Goal: Task Accomplishment & Management: Manage account settings

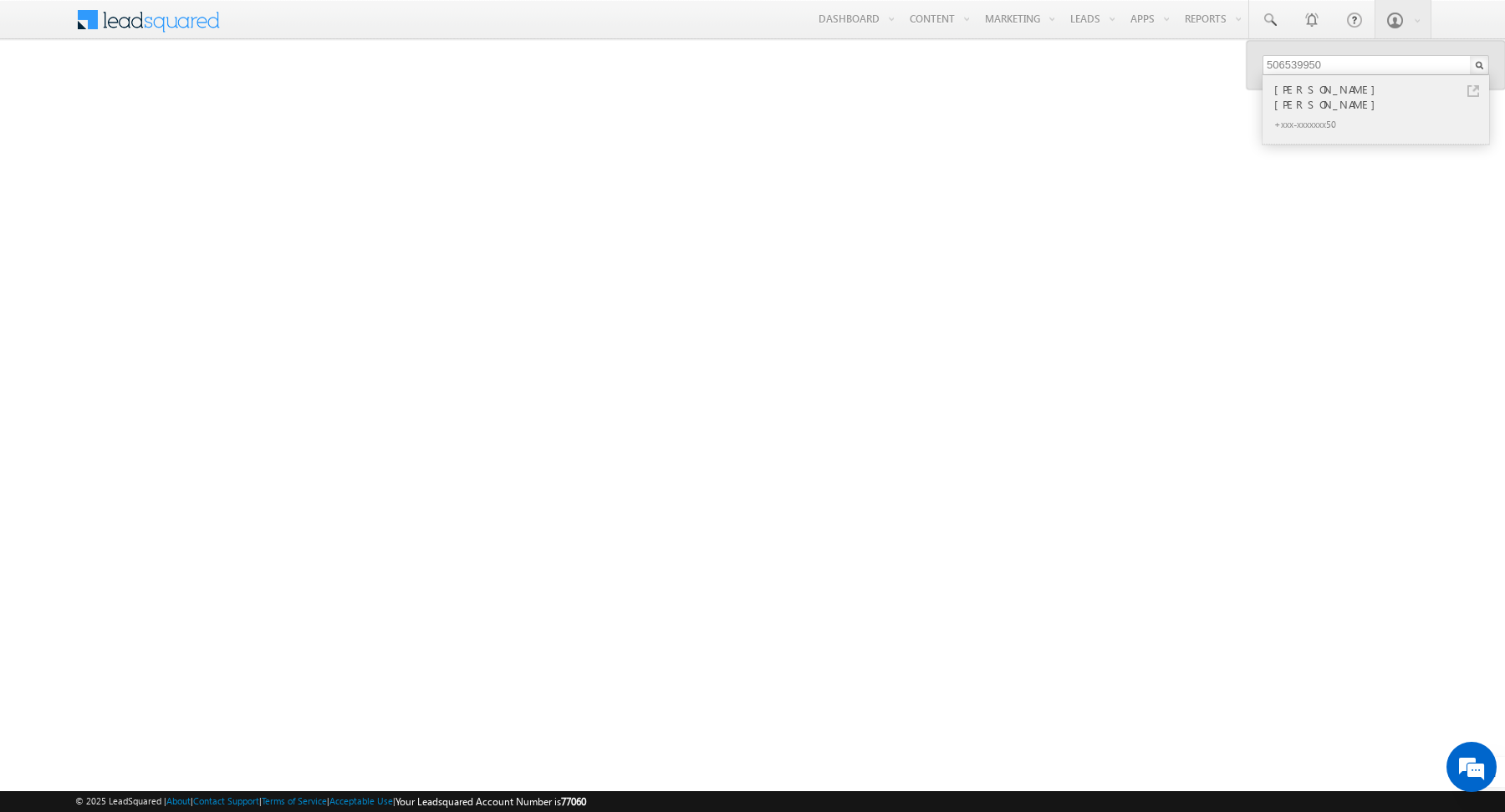
click at [1327, 114] on div "+xxx-xxxxxxx50" at bounding box center [1383, 124] width 224 height 20
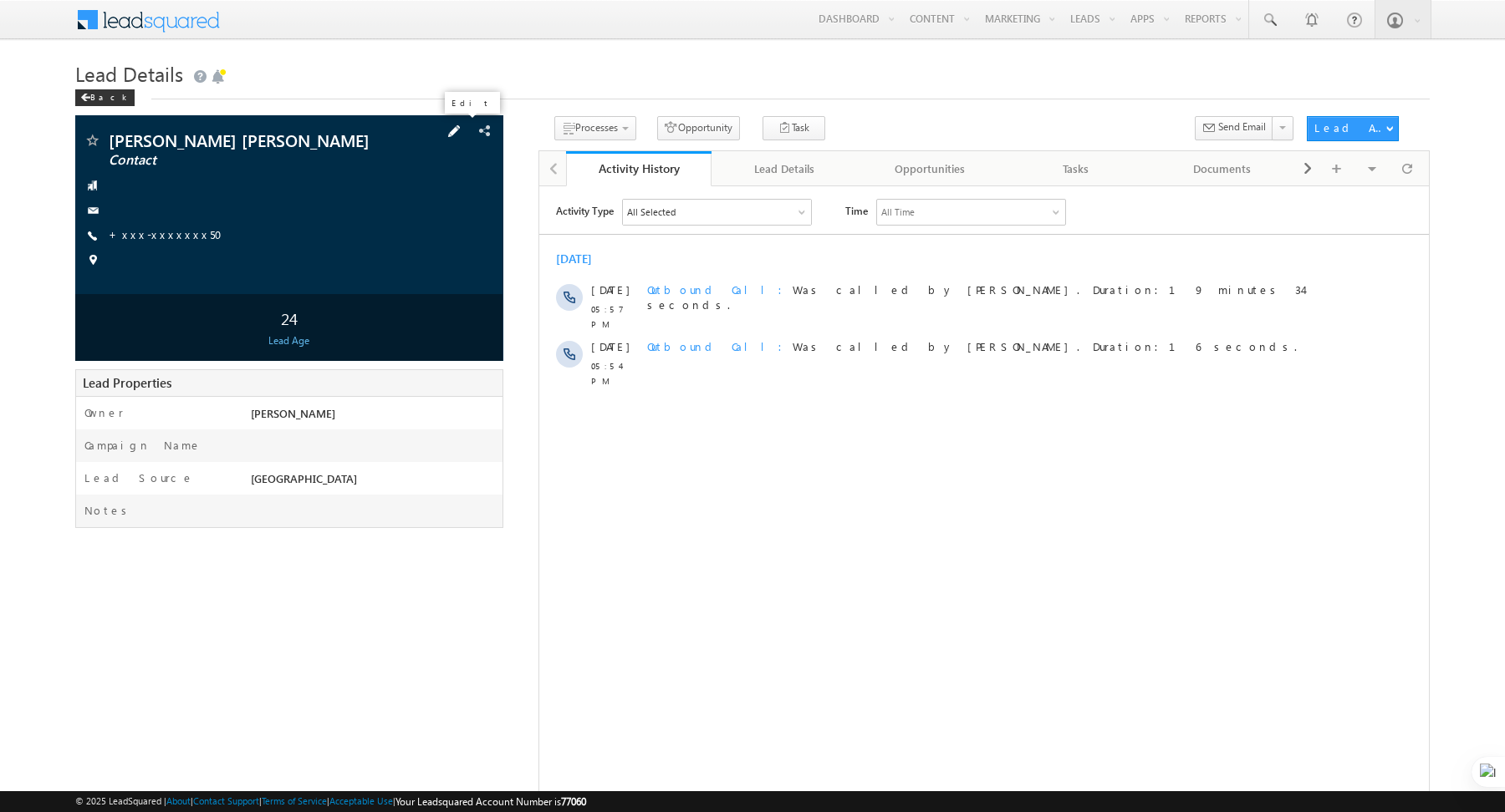
click at [460, 132] on span at bounding box center [454, 131] width 18 height 18
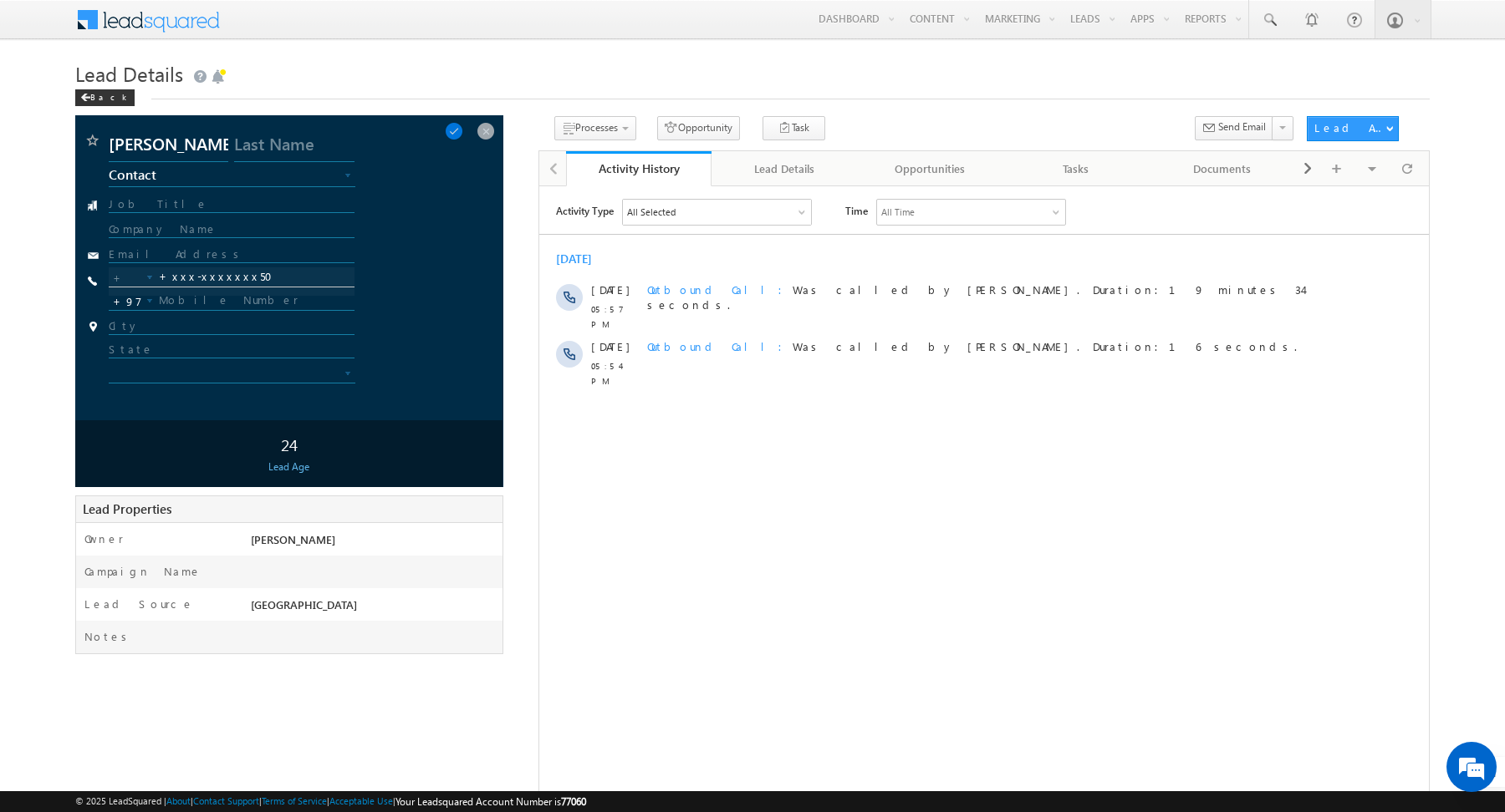
click at [755, 402] on div "Activity Type All Selected Select All Sales Activities 1 Sales Activity Opportu…" at bounding box center [983, 407] width 889 height 418
click at [463, 133] on span at bounding box center [454, 131] width 18 height 18
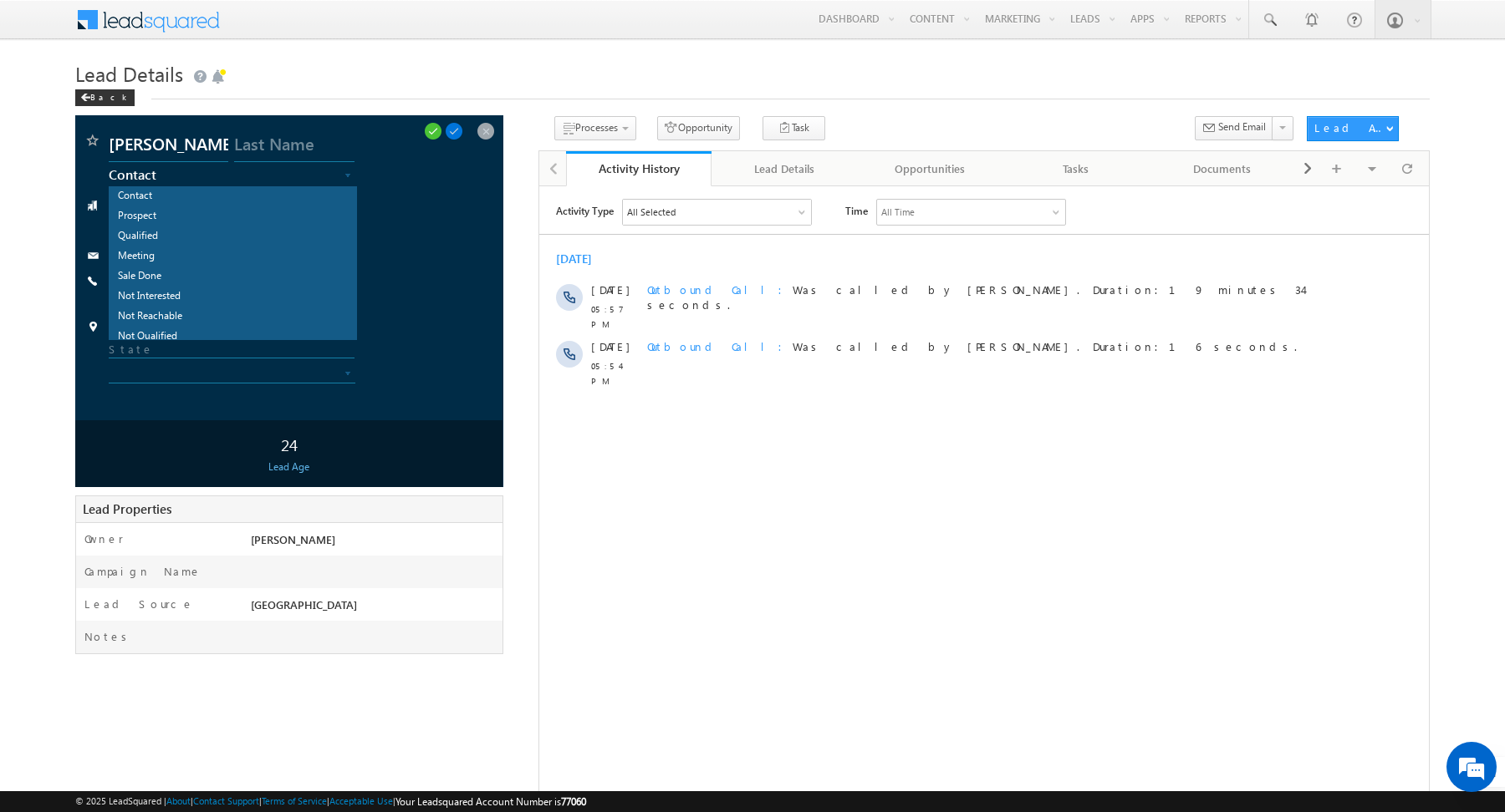
click at [261, 173] on span "Contact" at bounding box center [214, 175] width 210 height 15
click at [624, 376] on div "Activity Type All Selected Select All Sales Activities 1 Sales Activity Opportu…" at bounding box center [983, 407] width 889 height 418
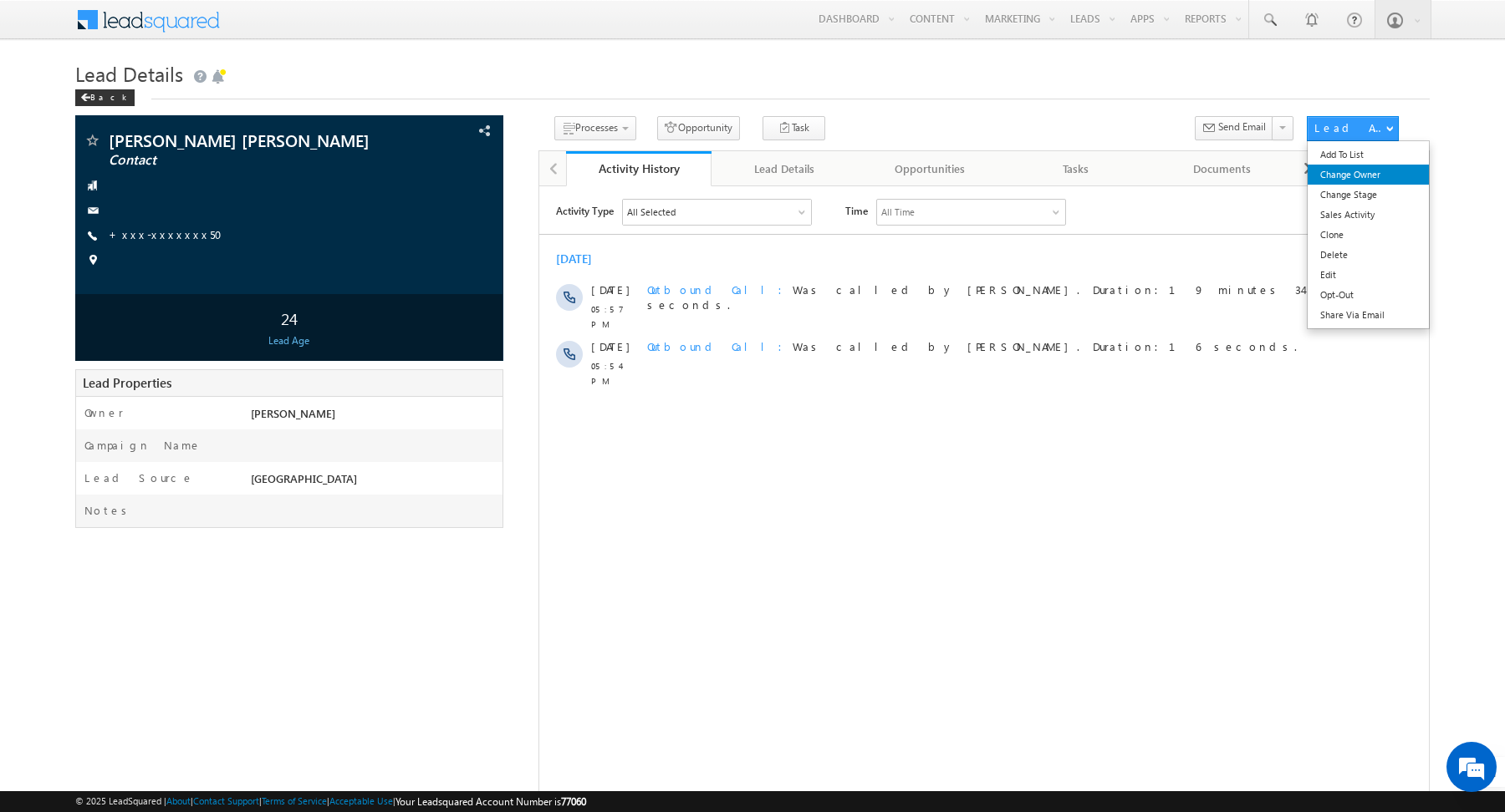
click at [1361, 173] on link "Change Owner" at bounding box center [1368, 175] width 122 height 20
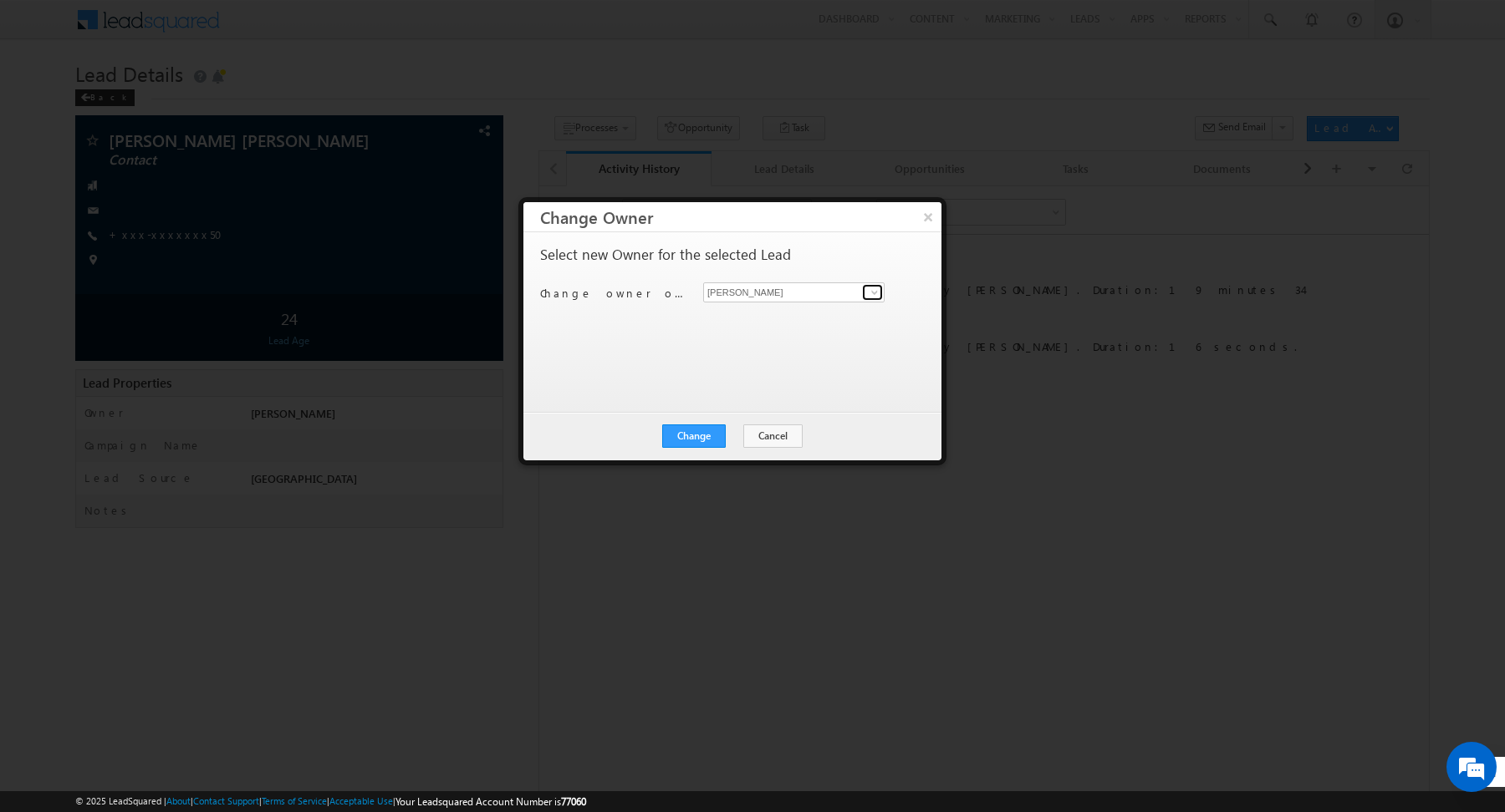
click at [872, 288] on span at bounding box center [874, 292] width 13 height 13
type input "s"
click at [803, 318] on span "ankush.chaudhary@indglobal.ae" at bounding box center [785, 324] width 151 height 13
type input "Ankush Chaudhary"
click at [712, 335] on div "Select new Owner for the selected Lead Change owner of 1 lead to Abhishekkumar …" at bounding box center [730, 314] width 381 height 134
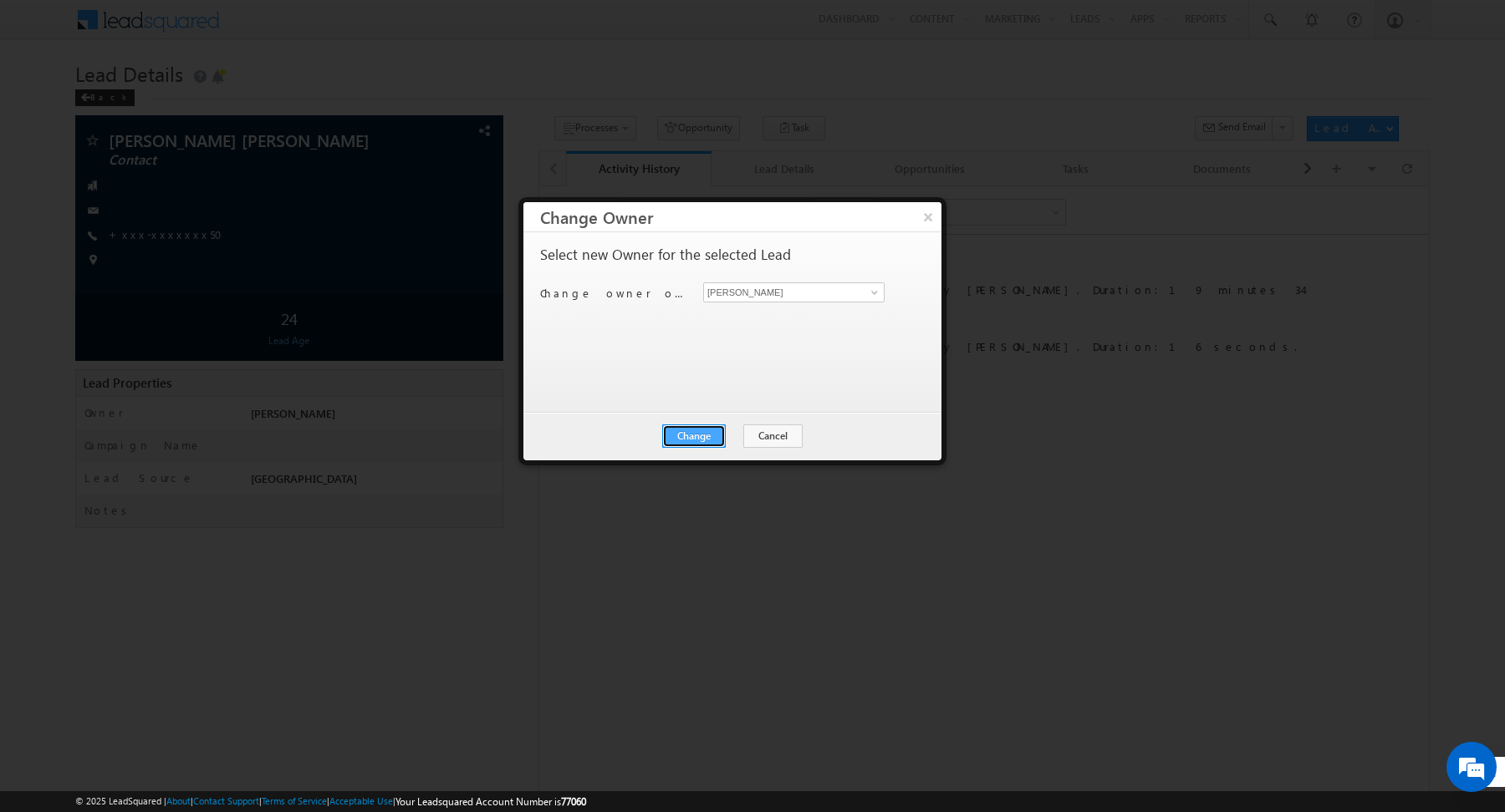
click at [694, 434] on button "Change" at bounding box center [694, 436] width 64 height 23
click at [733, 429] on button "Close" at bounding box center [734, 436] width 54 height 23
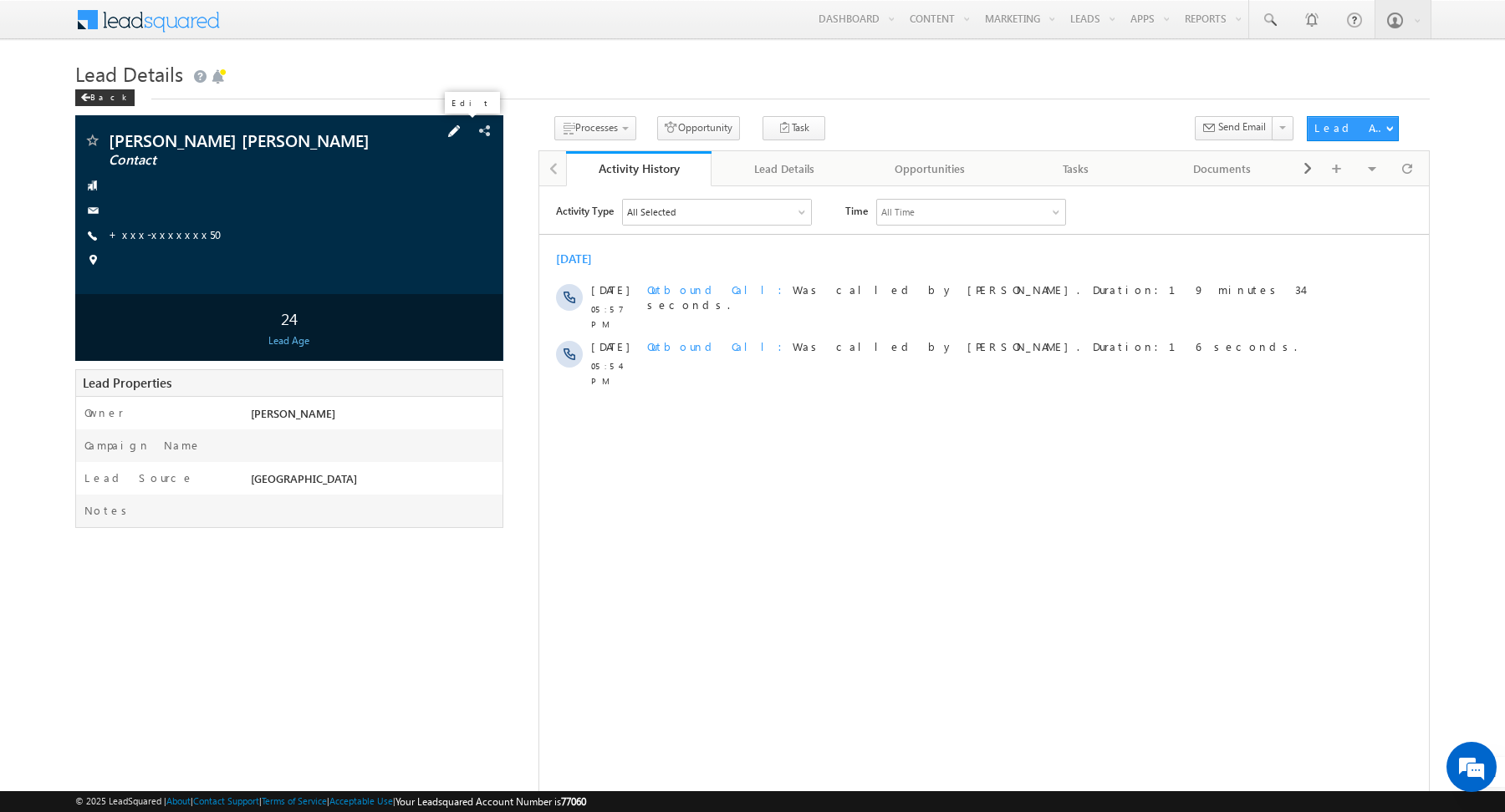
click at [461, 134] on span at bounding box center [454, 131] width 18 height 18
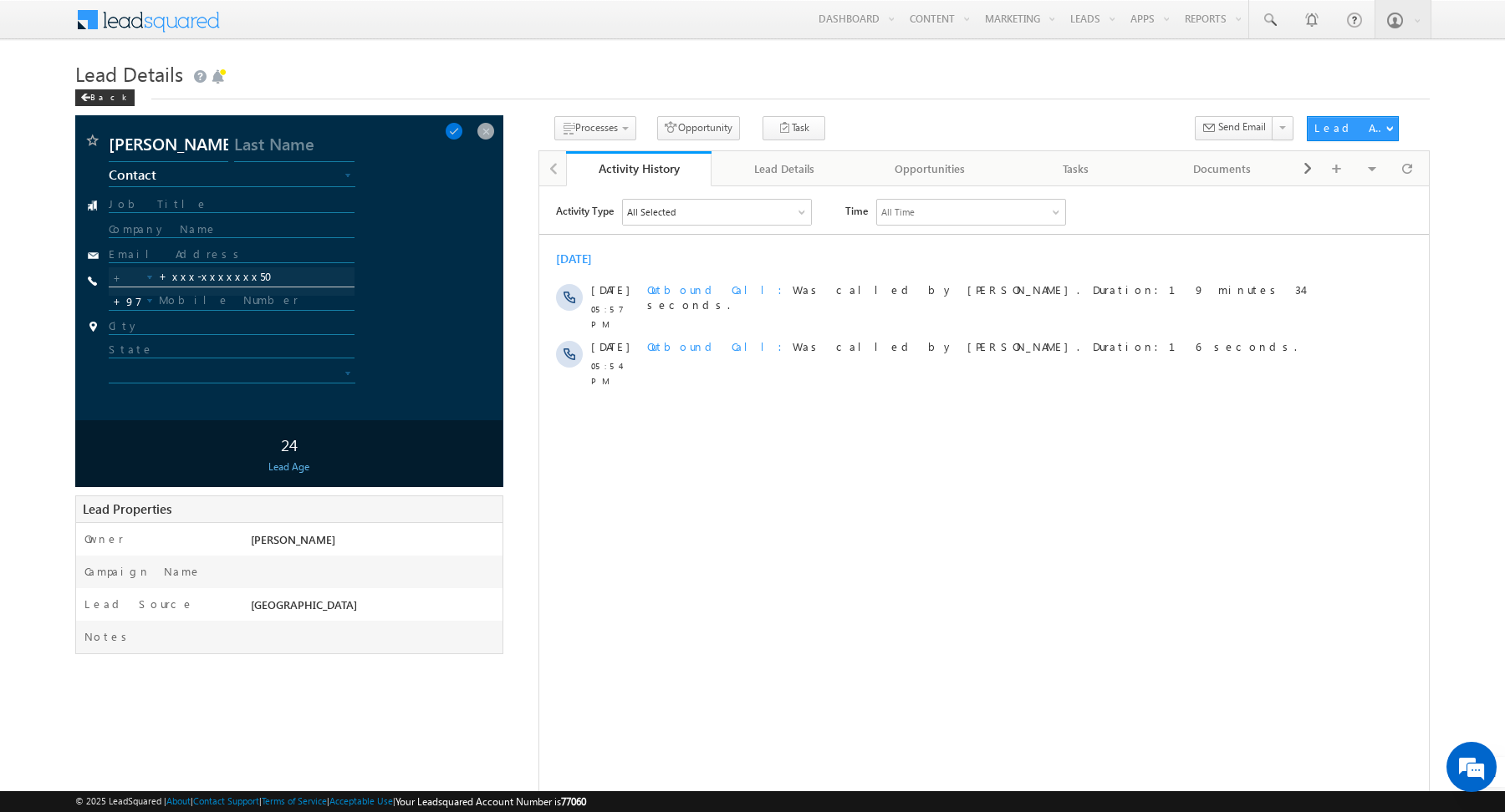
click at [326, 176] on link "Contact" at bounding box center [232, 179] width 246 height 17
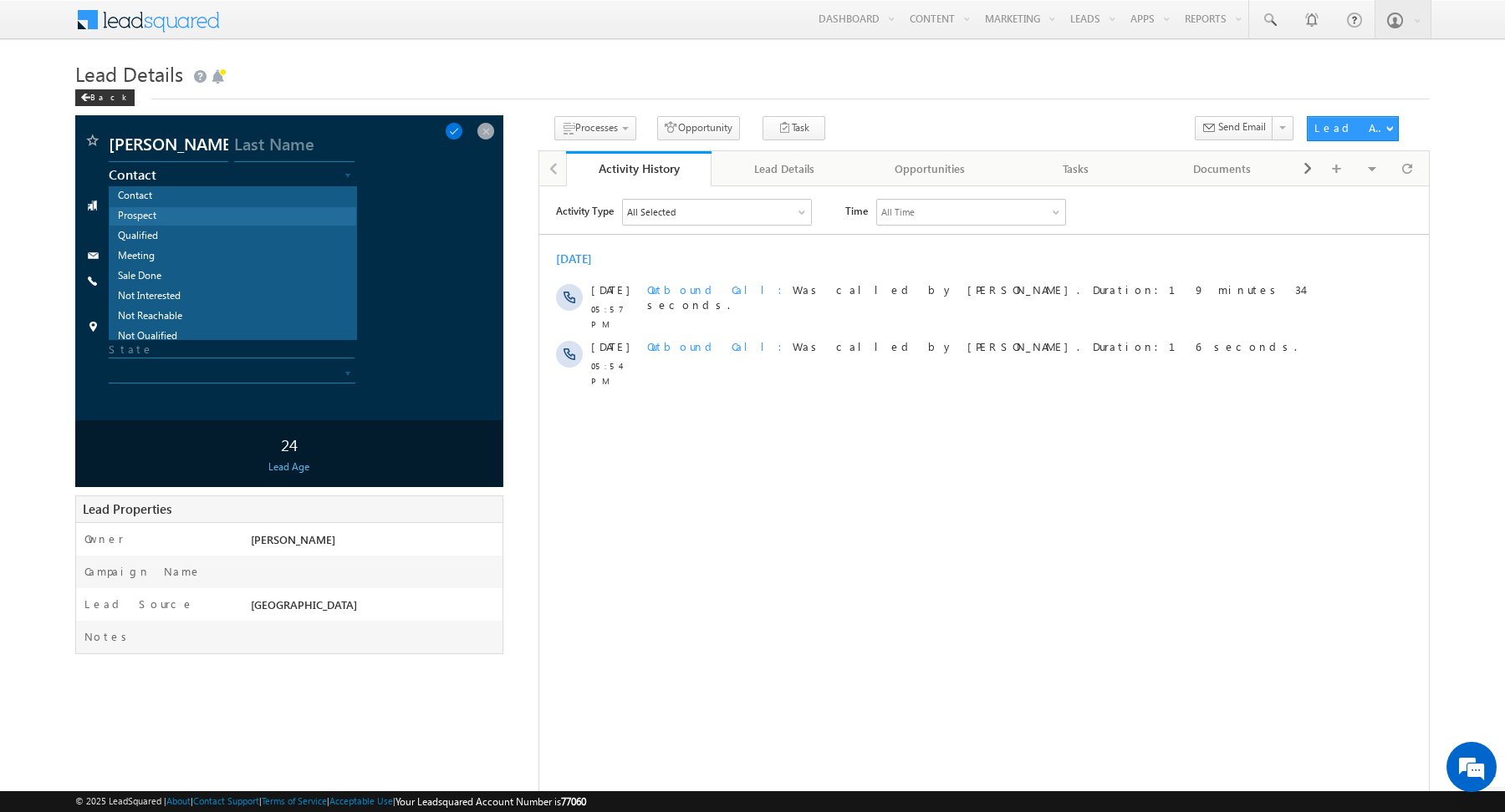
click at [157, 219] on link "Prospect" at bounding box center [233, 217] width 246 height 18
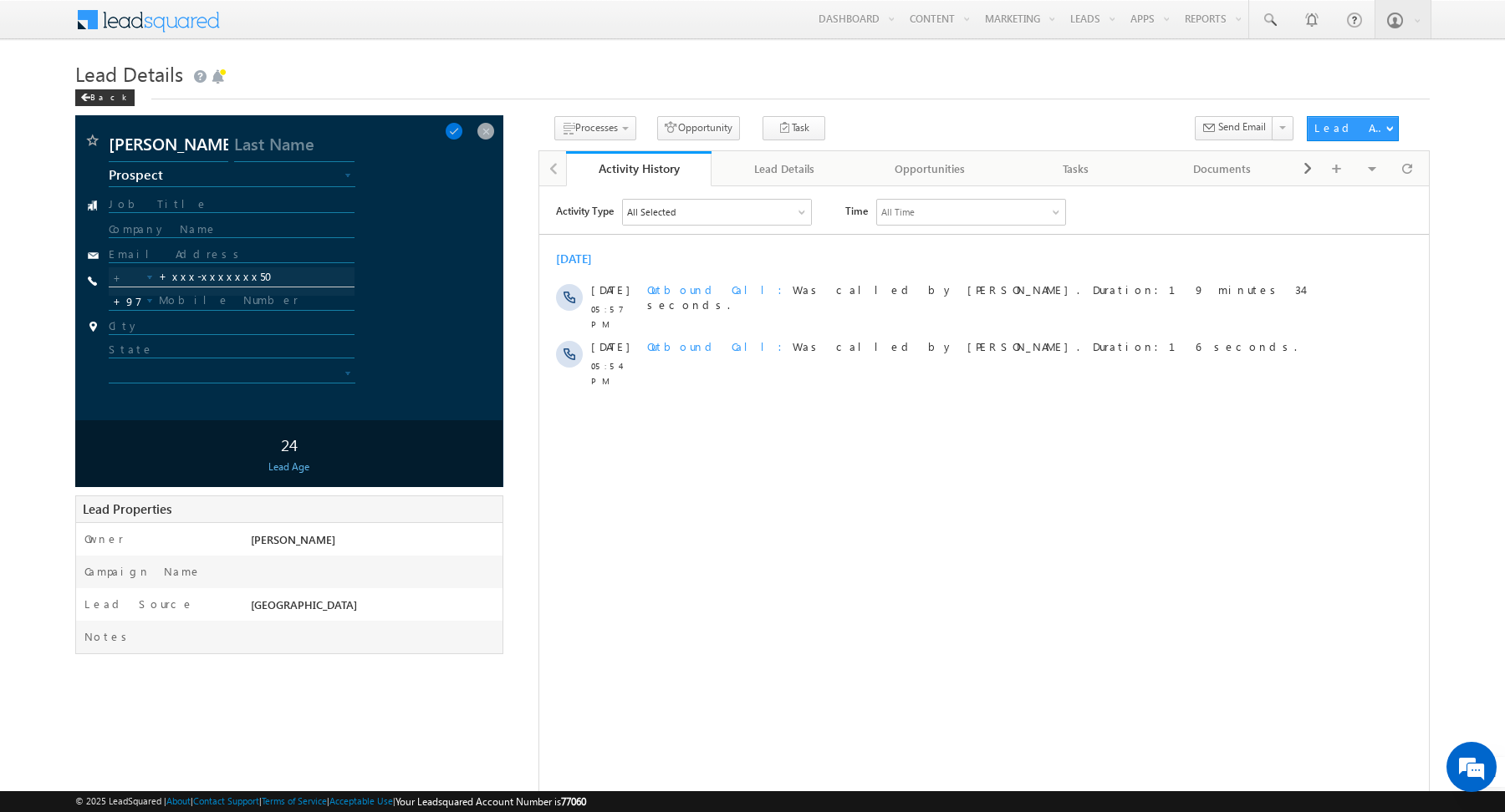
click at [715, 486] on div "Activity Type All Selected Select All Sales Activities 1 Sales Activity Opportu…" at bounding box center [983, 407] width 889 height 418
click at [463, 131] on span at bounding box center [454, 131] width 18 height 18
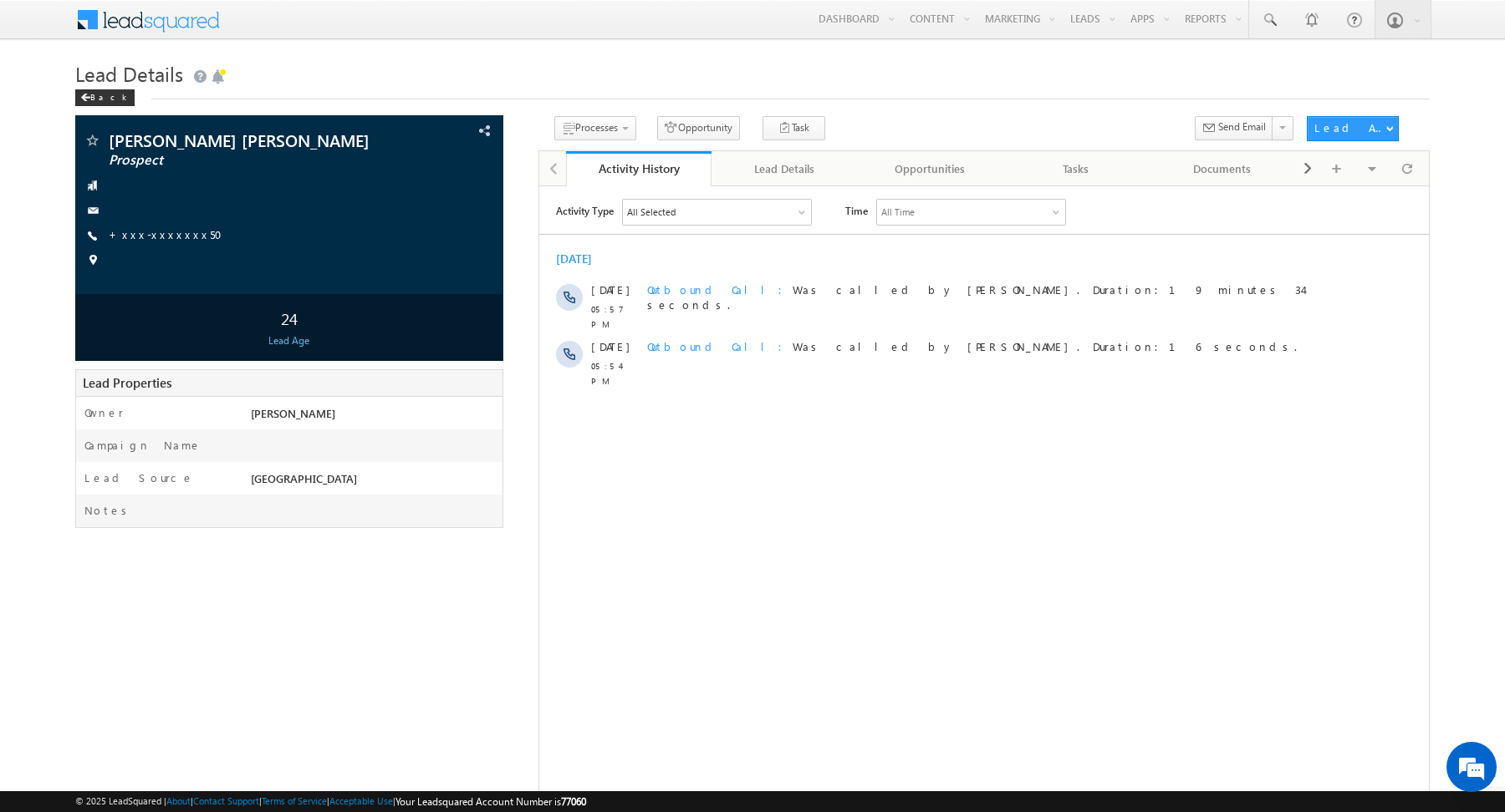
click at [472, 52] on body "Menu Abhishekkumar Singh abhis hek.s ingh@ indgl obal. ae obal." at bounding box center [752, 431] width 1505 height 863
click at [753, 460] on div "Activity Type All Selected Select All Sales Activities 1 Sales Activity Opportu…" at bounding box center [983, 407] width 889 height 418
click at [385, 32] on div "Menu Abhishekkumar Singh abhis hek.s ingh@ indgl obal. ae indgl obal." at bounding box center [752, 20] width 1354 height 41
click at [711, 500] on div "Activity Type All Selected Select All Sales Activities 1 Sales Activity Opportu…" at bounding box center [983, 407] width 889 height 418
click at [821, 175] on div "Lead Details" at bounding box center [783, 169] width 118 height 20
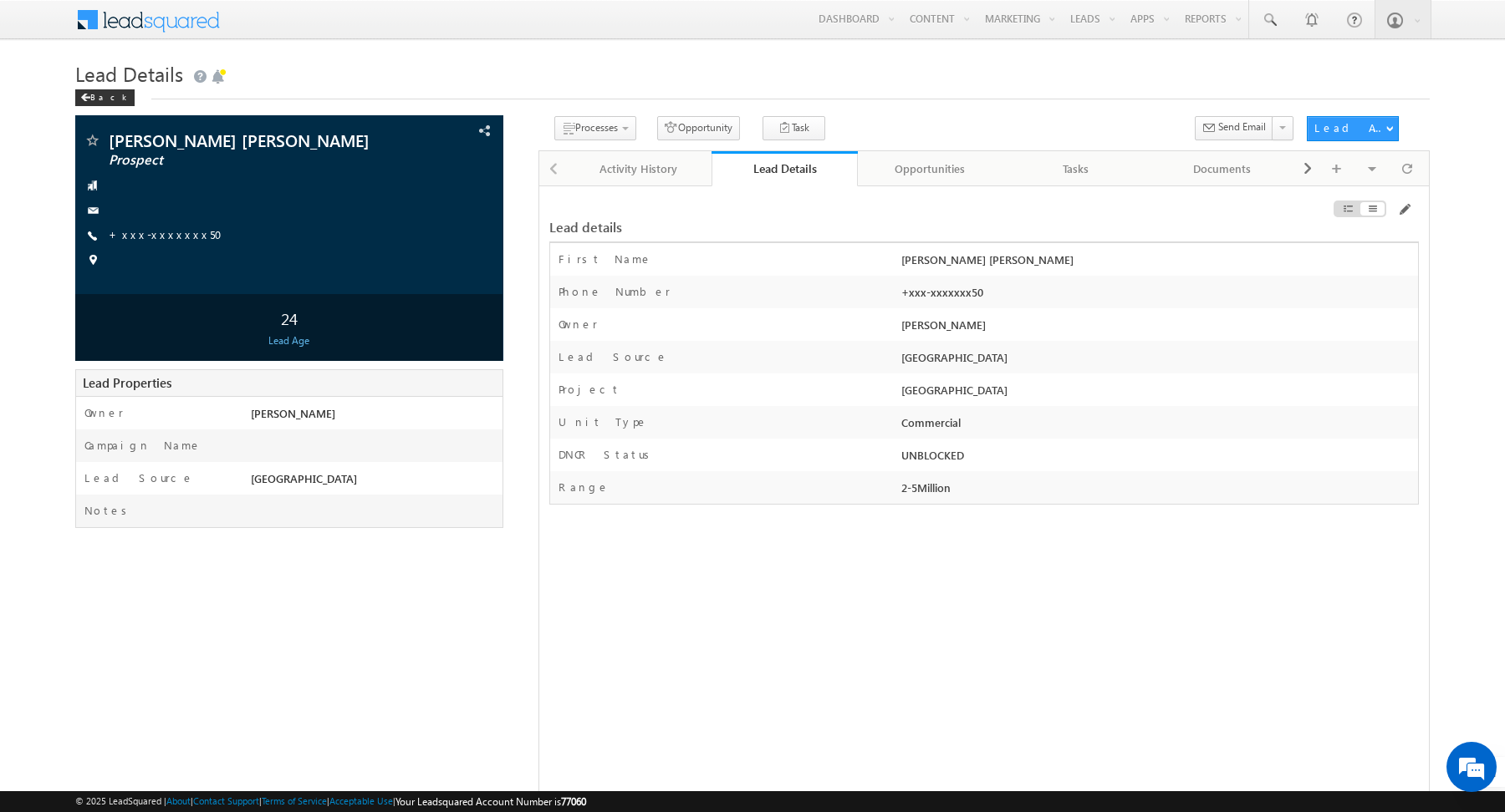
click at [867, 116] on div "Activity Processes Call Back Convert to Lead (Prospect | Qualified) DNP Junk / …" at bounding box center [917, 131] width 757 height 31
click at [636, 165] on div "Activity History" at bounding box center [638, 169] width 118 height 20
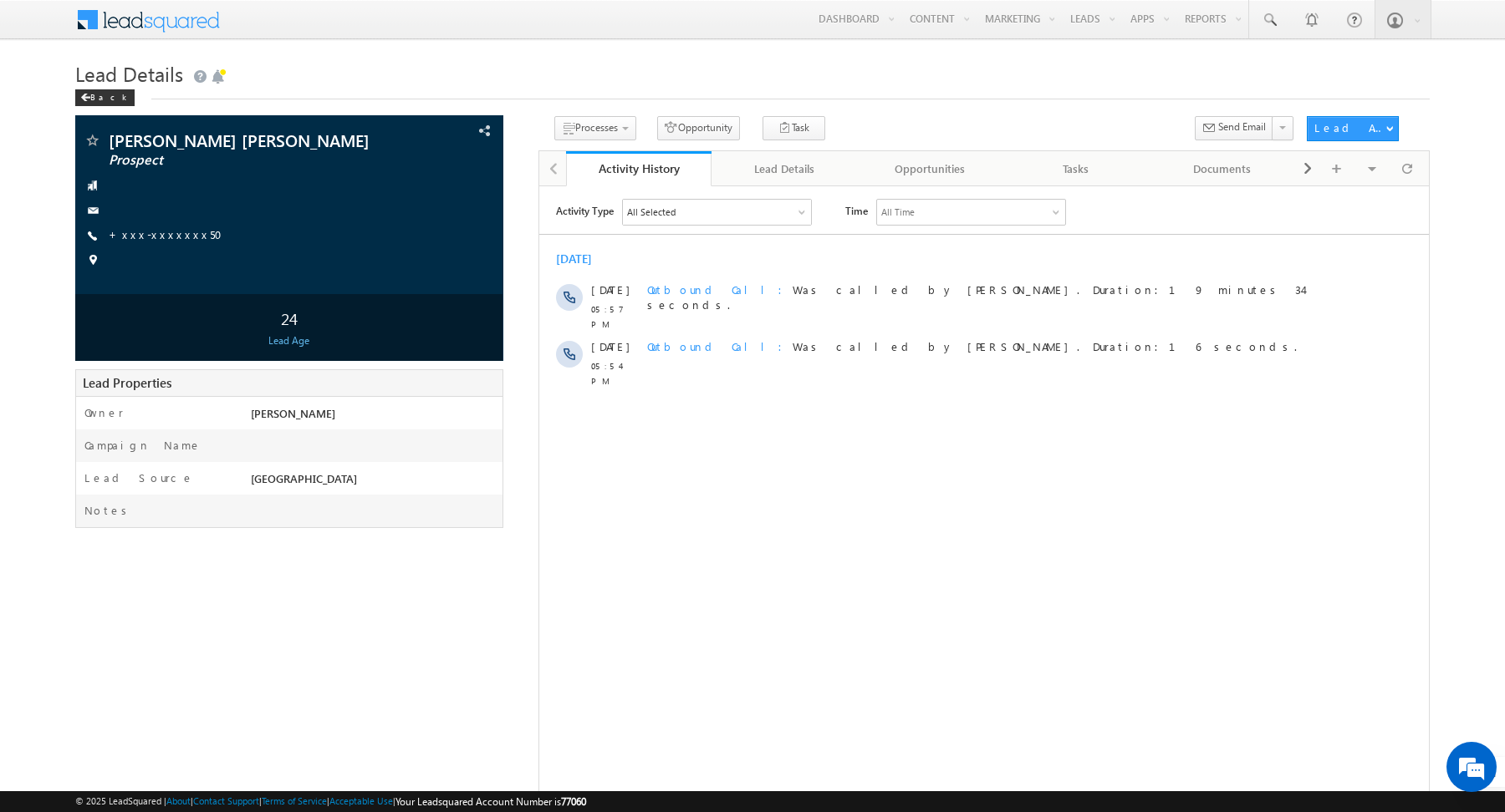
click at [542, 75] on h1 "Lead Details" at bounding box center [752, 72] width 1354 height 33
click at [523, 65] on h1 "Lead Details" at bounding box center [752, 72] width 1354 height 33
click at [781, 454] on div "Activity Type All Selected Select All Sales Activities 1 Sales Activity Opportu…" at bounding box center [983, 407] width 889 height 418
click at [771, 172] on div "Lead Details" at bounding box center [783, 169] width 118 height 20
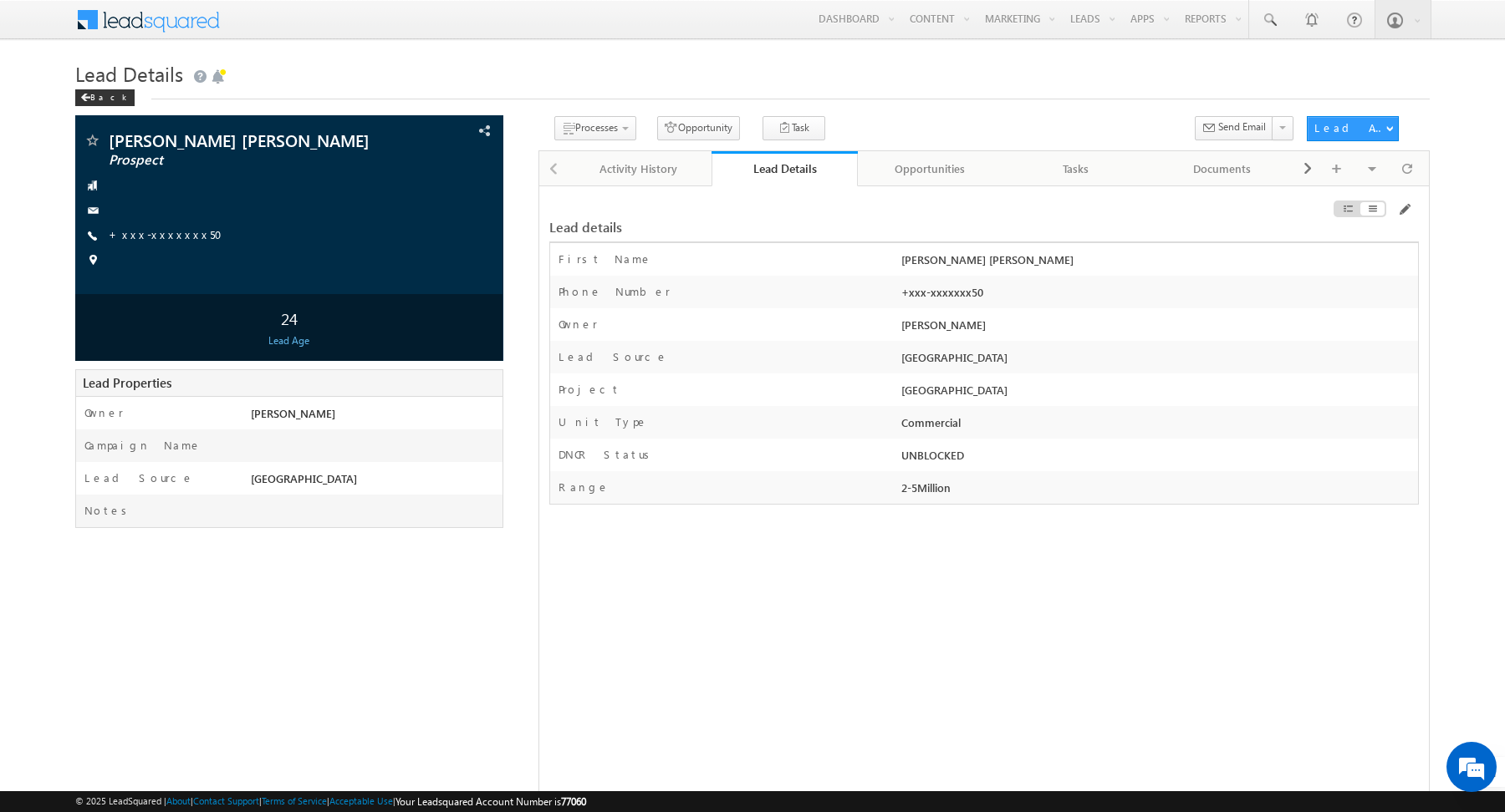
click at [852, 564] on div "Lead details First Name NAZIMA SAIFUDDIN THANAWALA Last Name" at bounding box center [984, 525] width 891 height 678
click at [623, 174] on div "Activity History" at bounding box center [638, 169] width 118 height 20
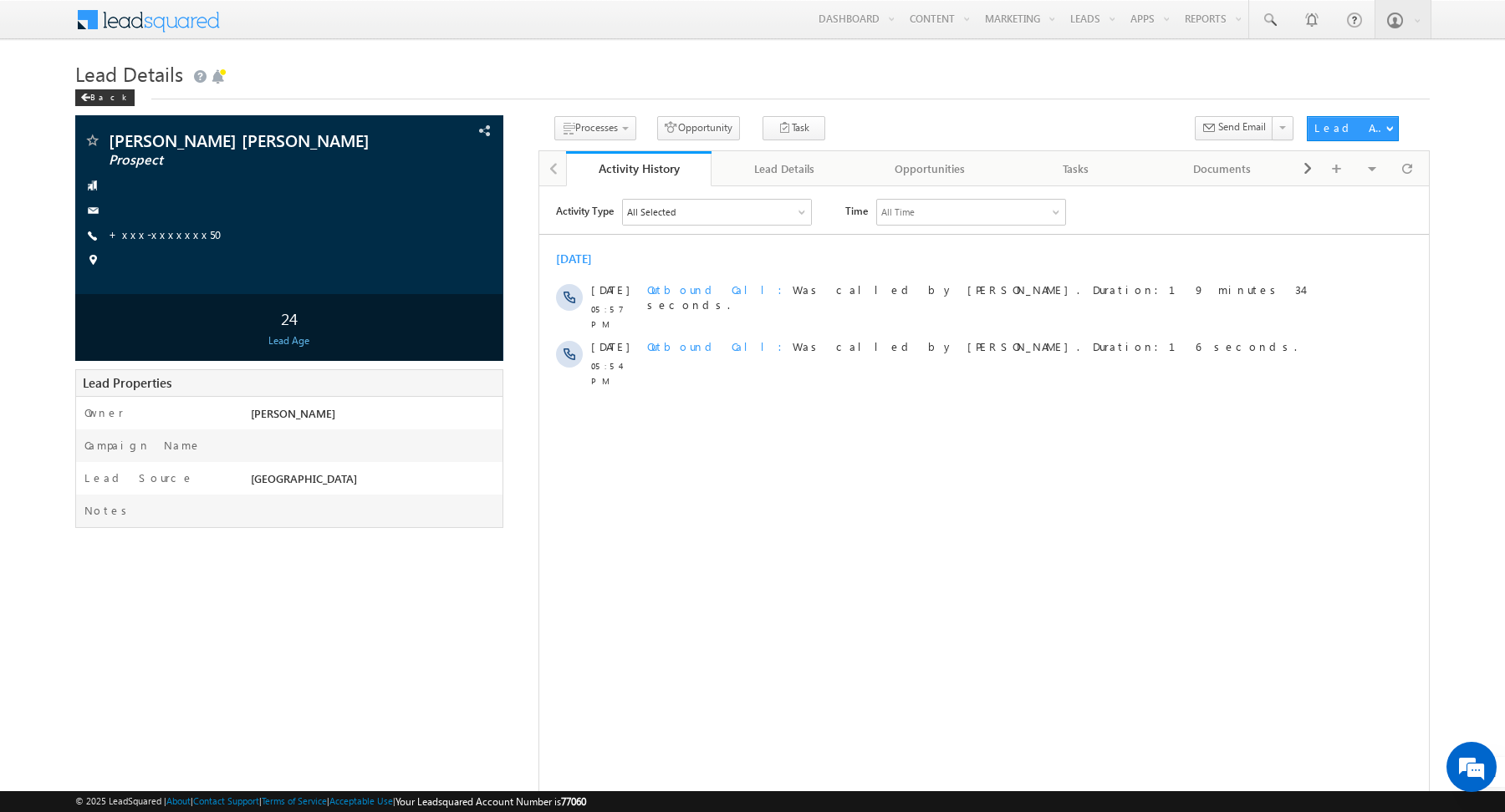
click at [510, 36] on div "Menu Abhishekkumar Singh abhis hek.s ingh@ indgl obal. ae indgl obal." at bounding box center [752, 20] width 1354 height 41
click at [571, 64] on h1 "Lead Details" at bounding box center [752, 72] width 1354 height 33
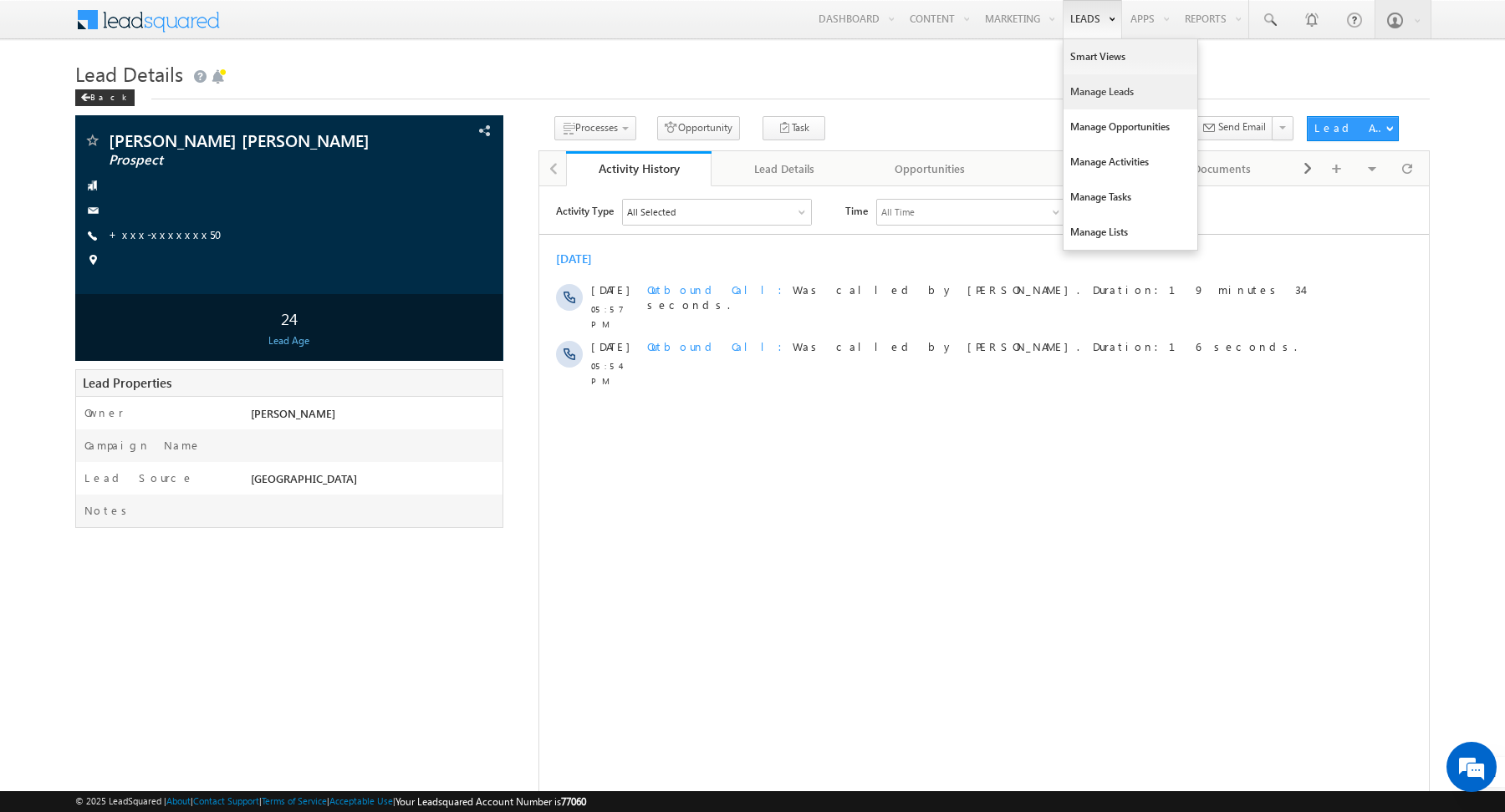
click at [1085, 91] on link "Manage Leads" at bounding box center [1131, 92] width 134 height 35
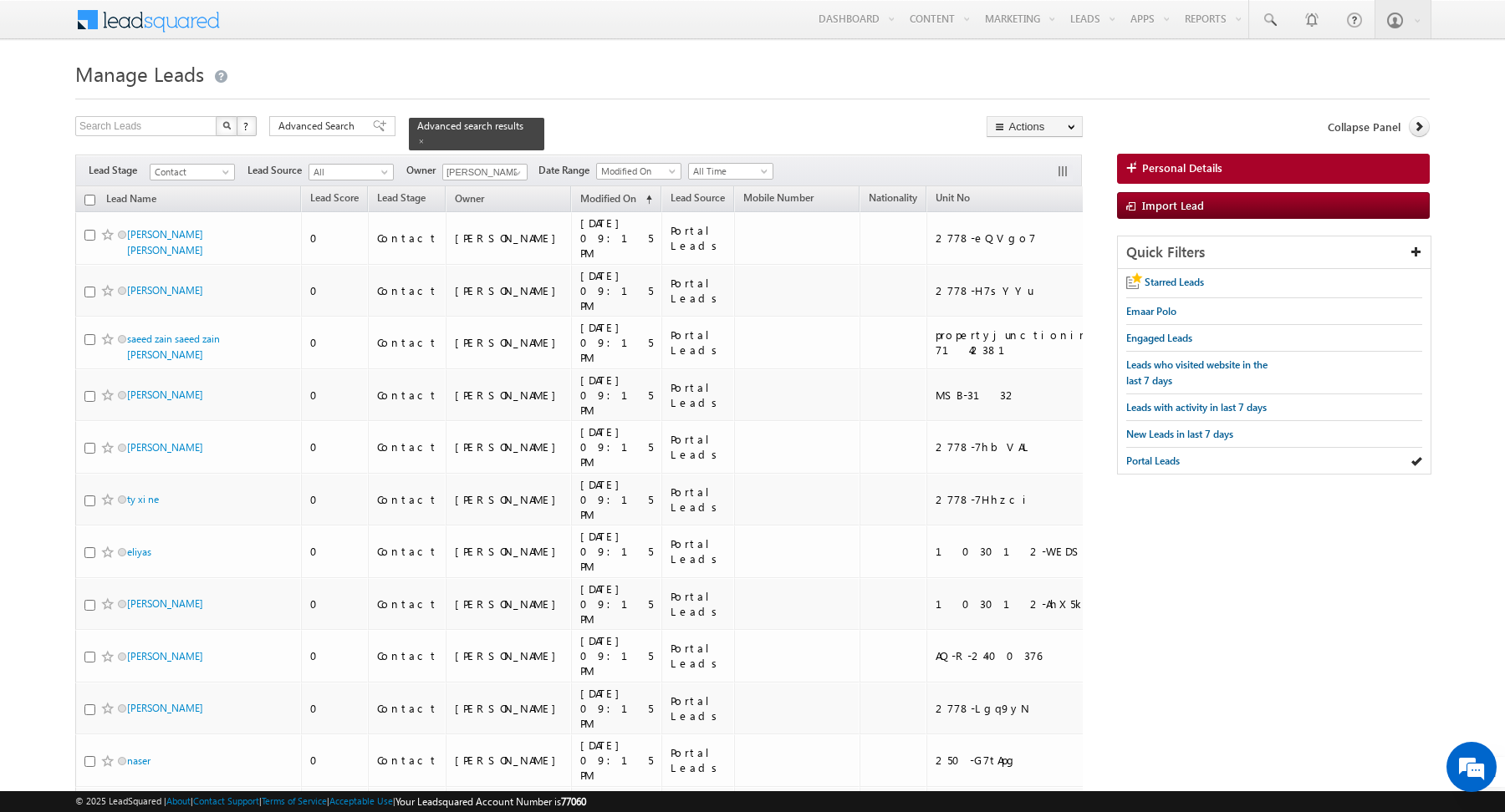
click at [647, 96] on div at bounding box center [752, 94] width 1354 height 11
click at [1198, 61] on link "Reports Home" at bounding box center [1245, 57] width 134 height 35
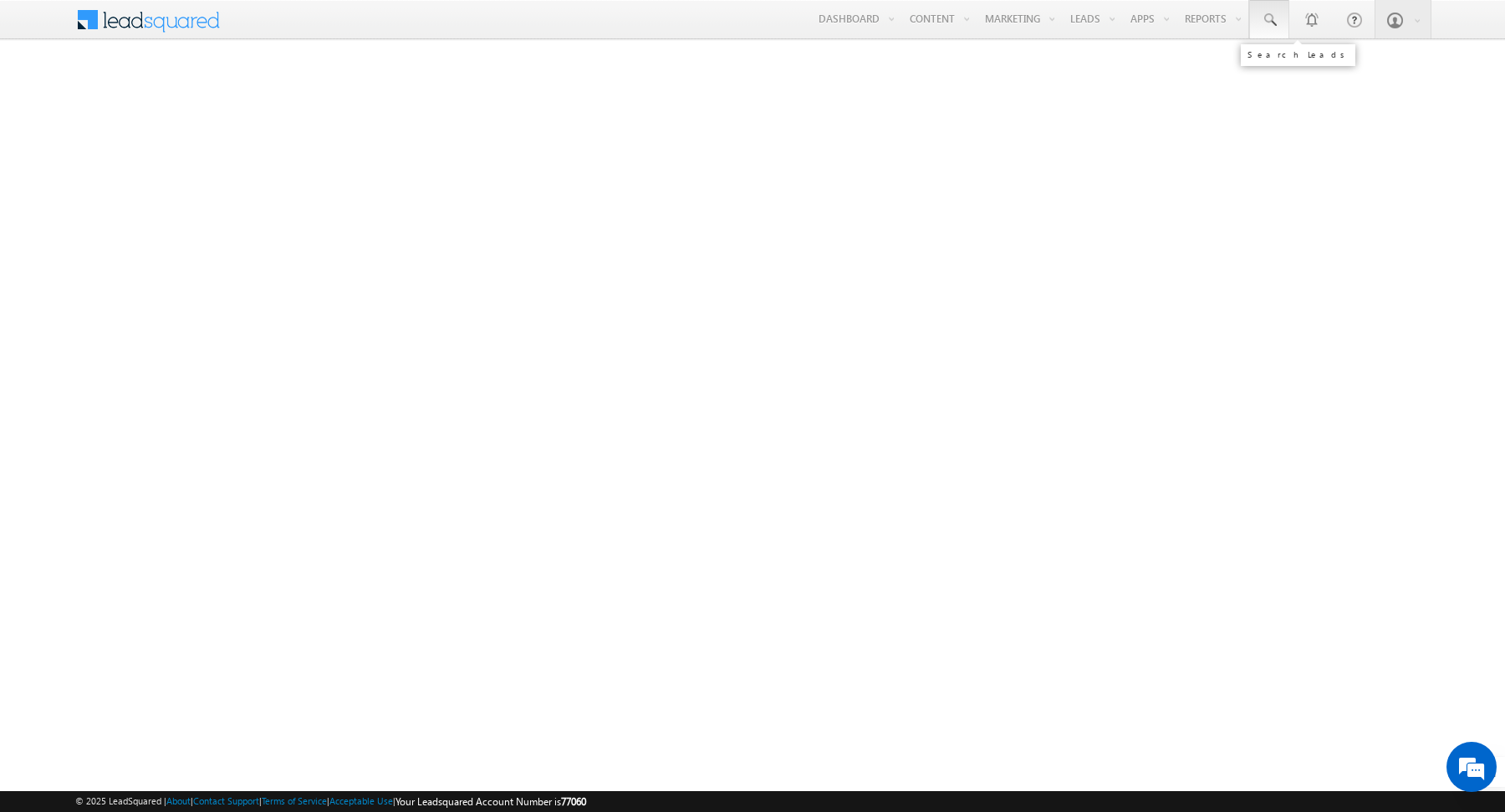
click at [1277, 23] on span at bounding box center [1269, 20] width 17 height 17
click at [1274, 64] on input "text" at bounding box center [1375, 65] width 227 height 20
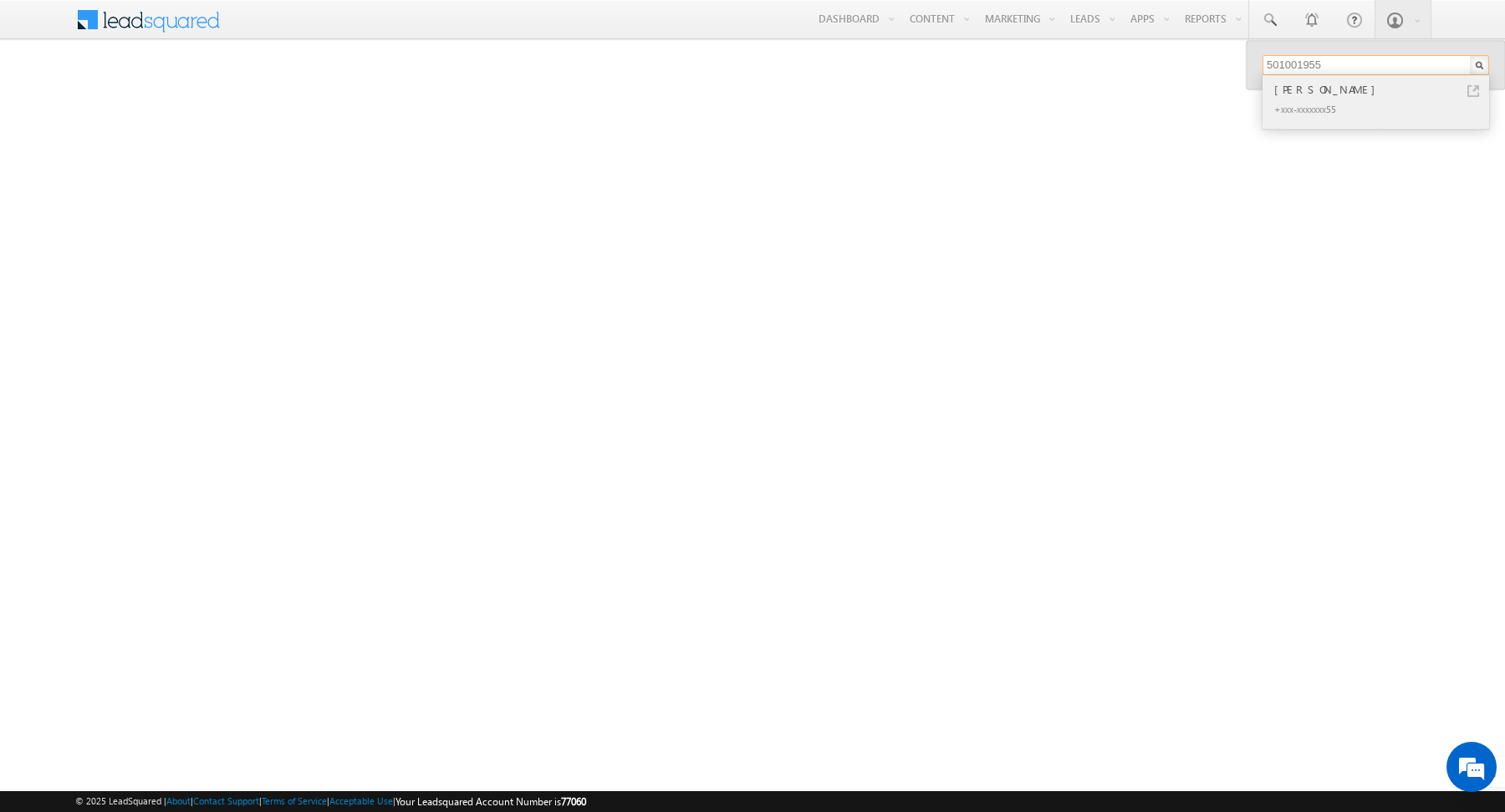
type input "501001955"
click at [1475, 88] on link at bounding box center [1473, 91] width 12 height 12
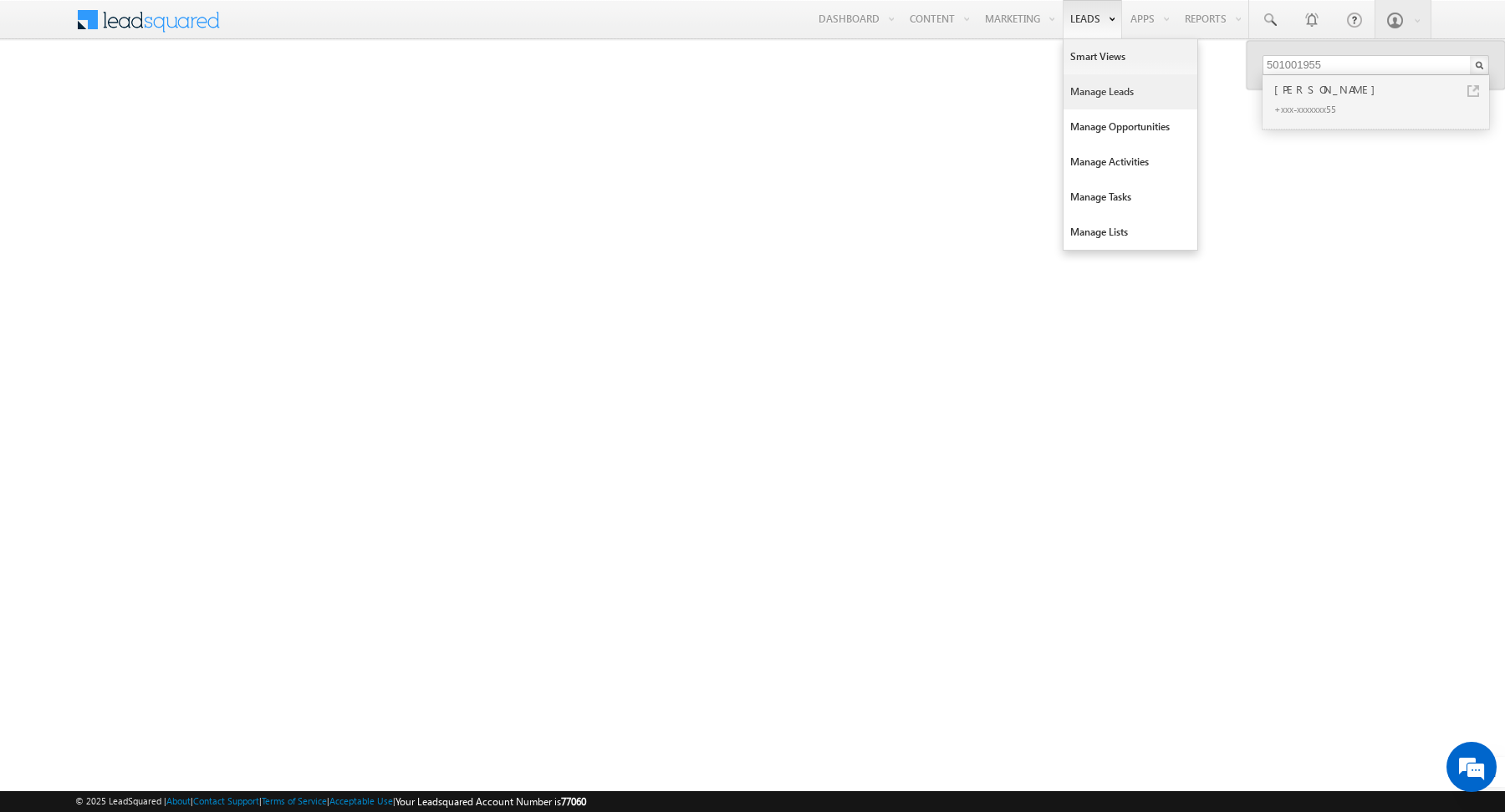
click at [1097, 94] on link "Manage Leads" at bounding box center [1131, 92] width 134 height 35
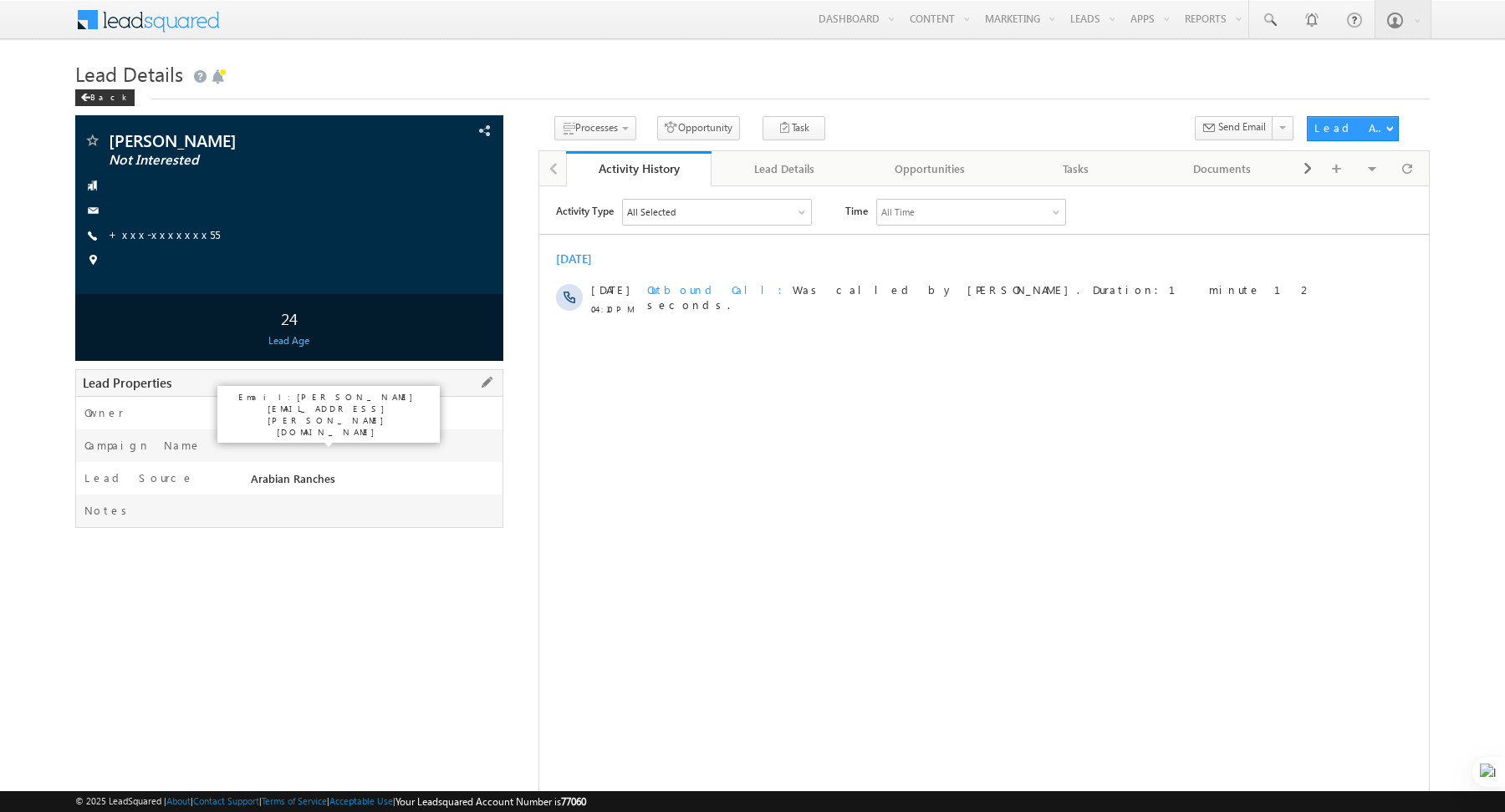
click at [264, 415] on span "[PERSON_NAME]" at bounding box center [292, 413] width 85 height 14
click at [796, 465] on div "Activity Type All Selected Select All Sales Activities 1 Sales Activity Opportu…" at bounding box center [983, 407] width 889 height 418
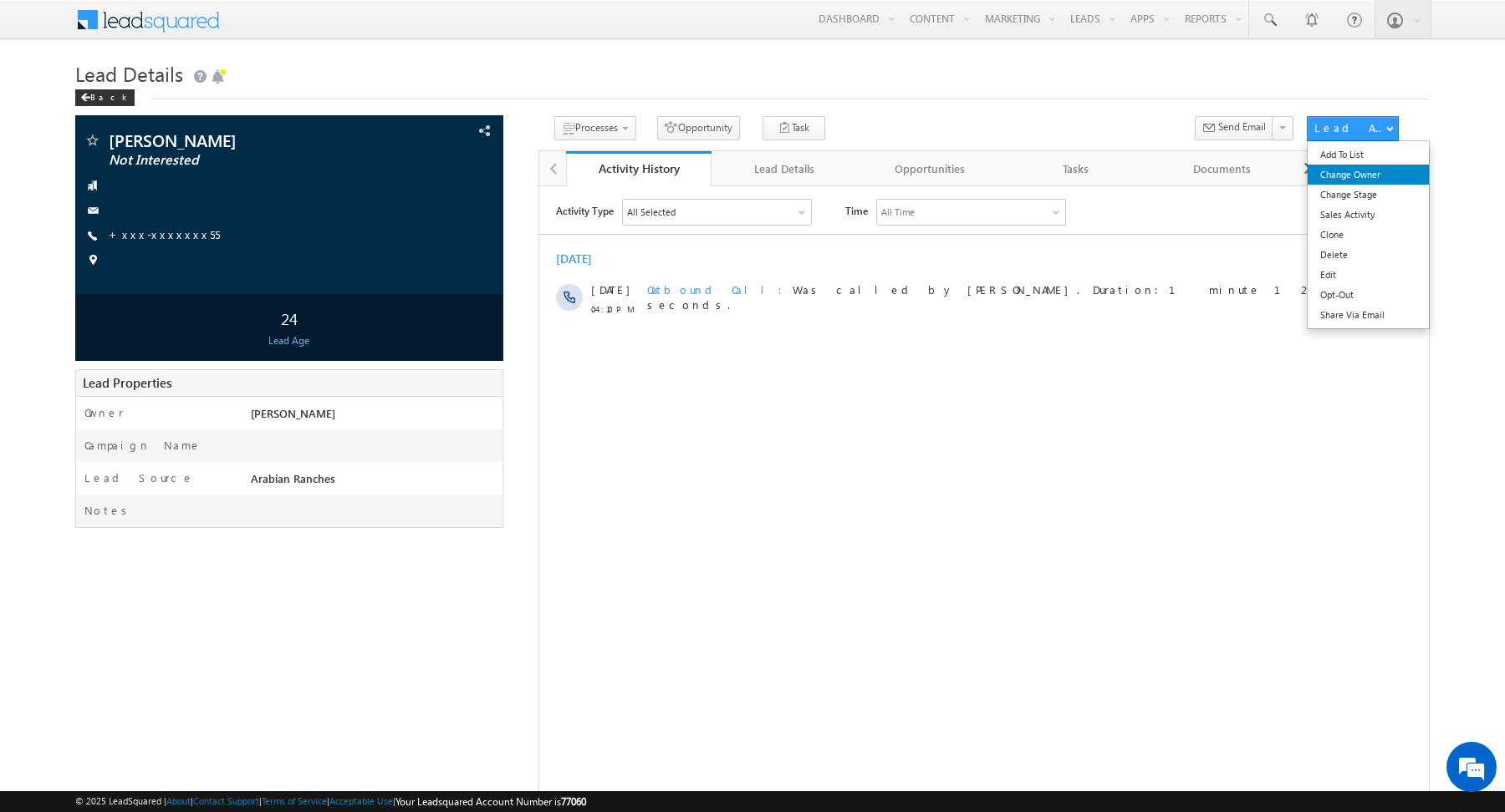
click at [1352, 174] on link "Change Owner" at bounding box center [1368, 175] width 122 height 20
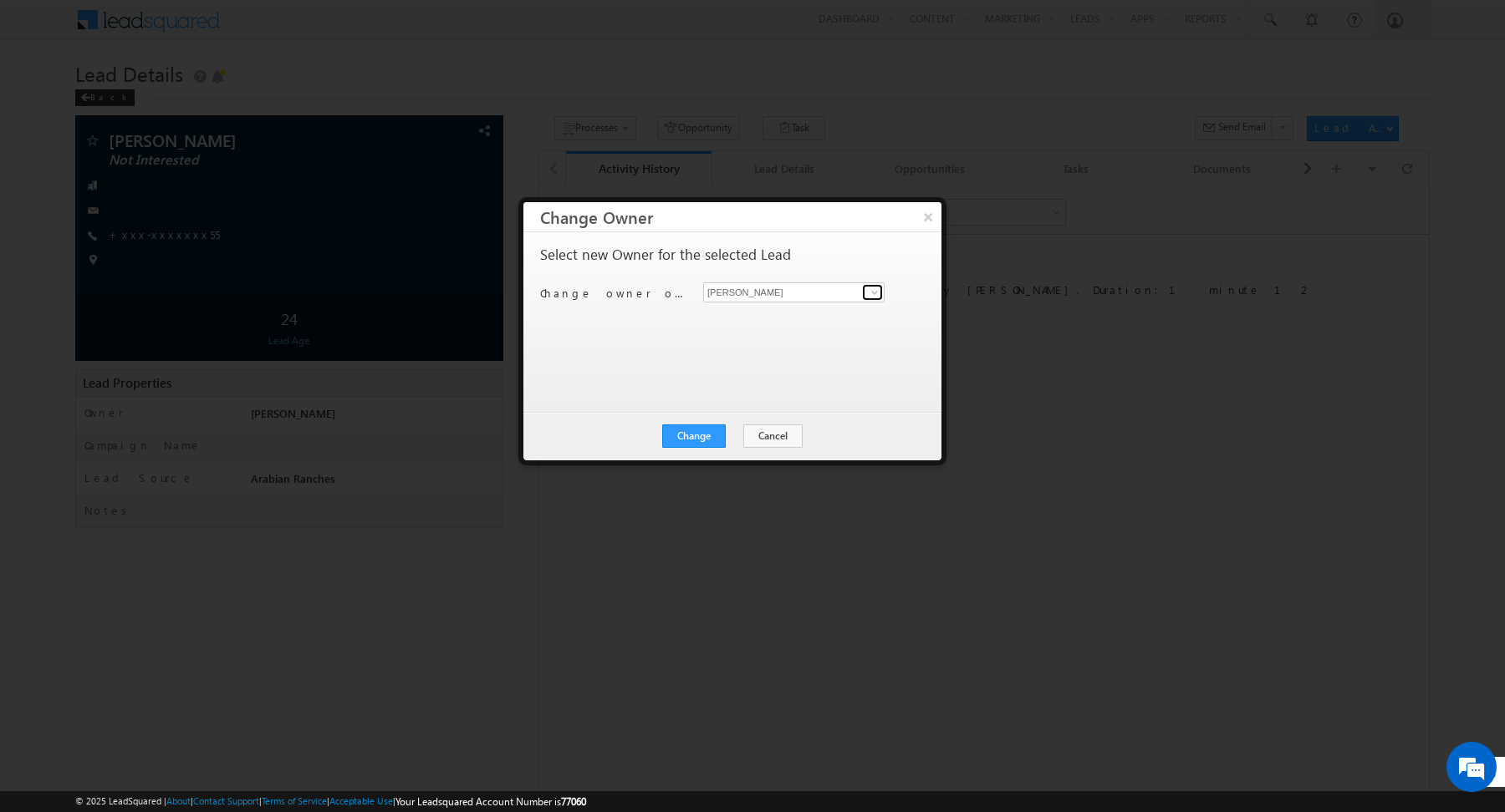
click at [866, 295] on link at bounding box center [872, 292] width 21 height 17
click at [799, 318] on span "akash.sinha@indglobal.ae" at bounding box center [785, 324] width 151 height 13
type input "[PERSON_NAME]"
click at [715, 363] on div "Select new Owner for the selected Lead Change owner of 1 lead to Abhishekkumar …" at bounding box center [730, 314] width 381 height 134
click at [700, 438] on button "Change" at bounding box center [694, 436] width 64 height 23
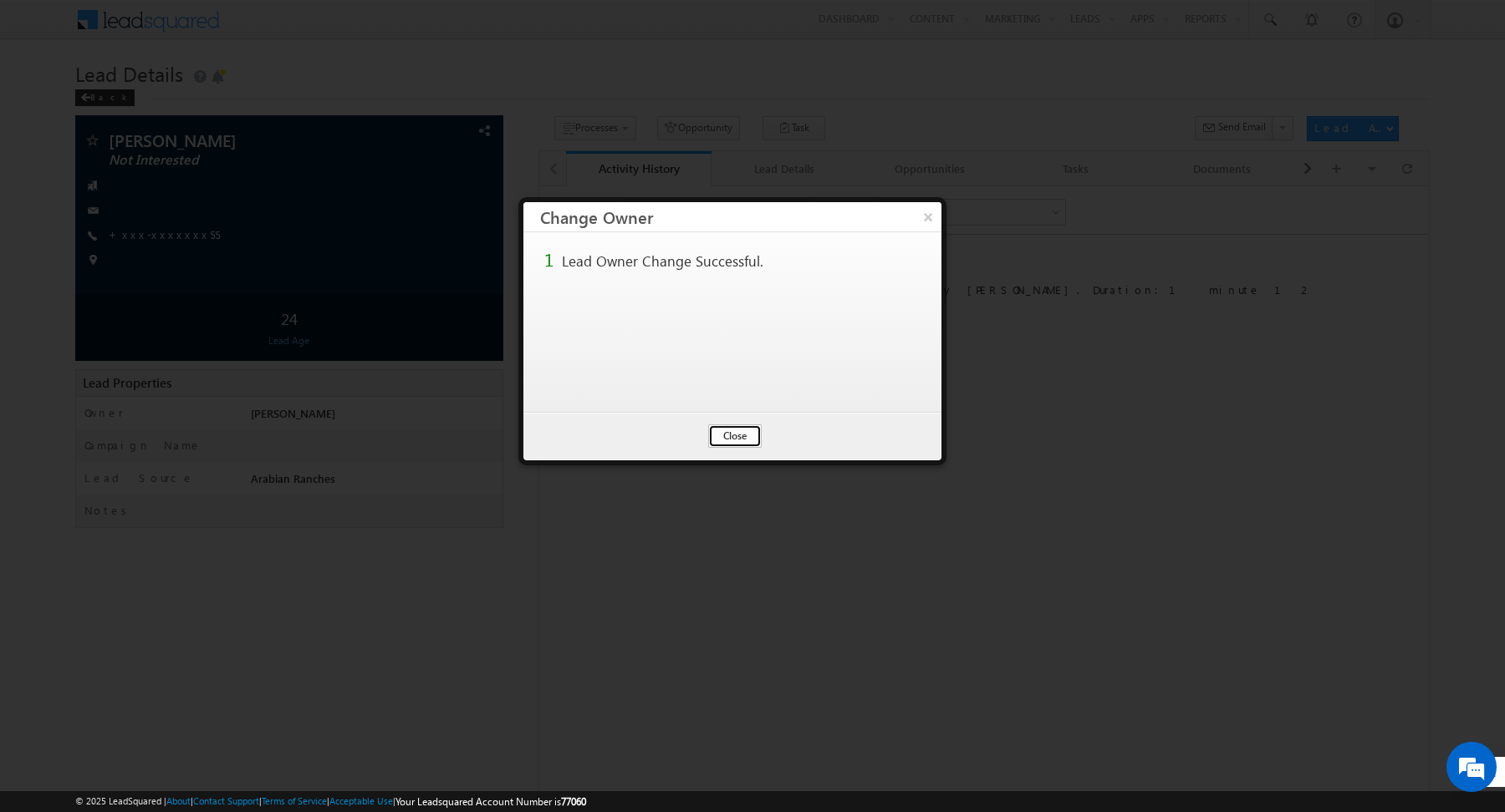
click at [745, 439] on button "Close" at bounding box center [734, 436] width 54 height 23
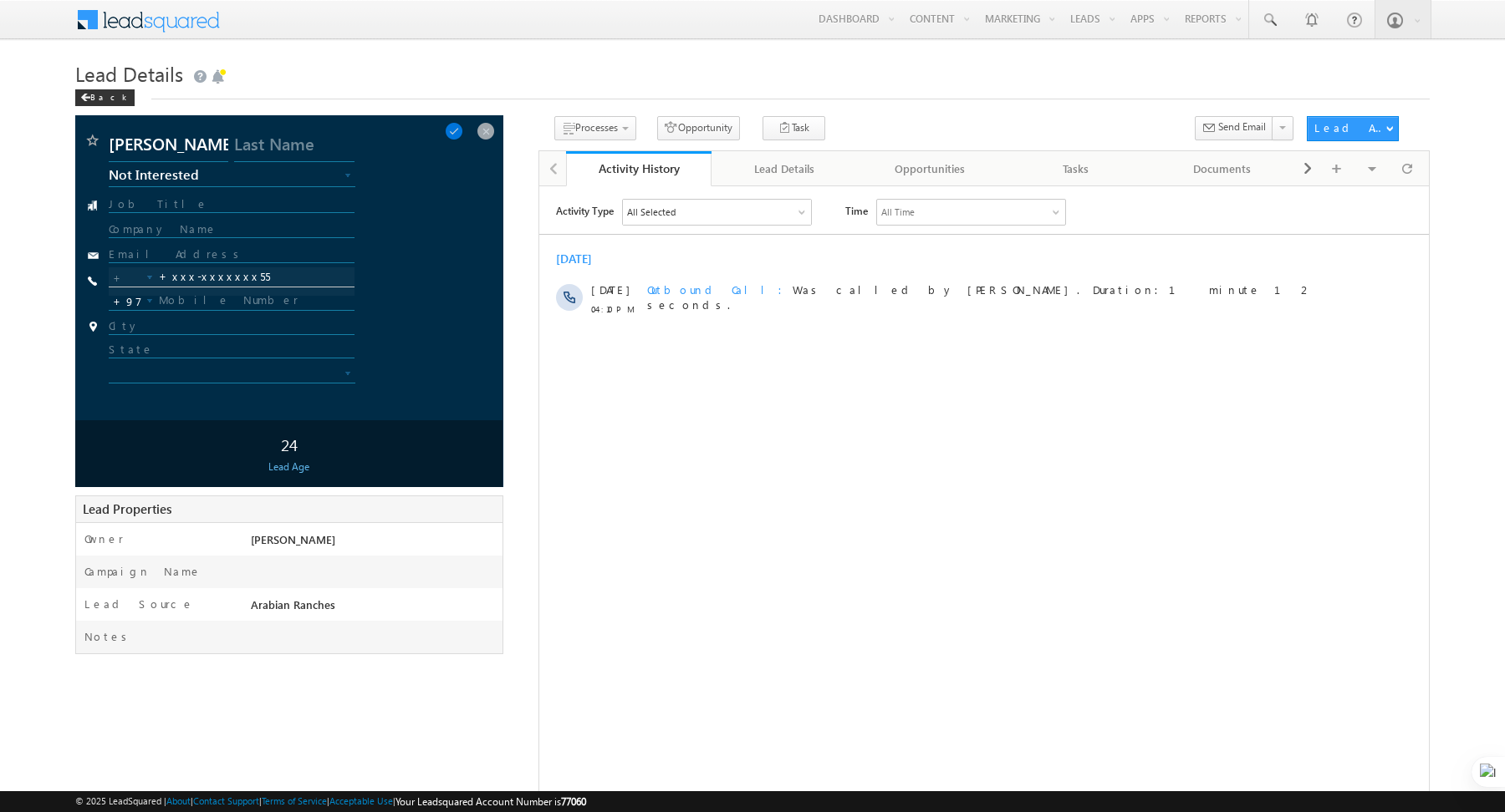
click at [310, 179] on span "Not Interested" at bounding box center [214, 175] width 210 height 15
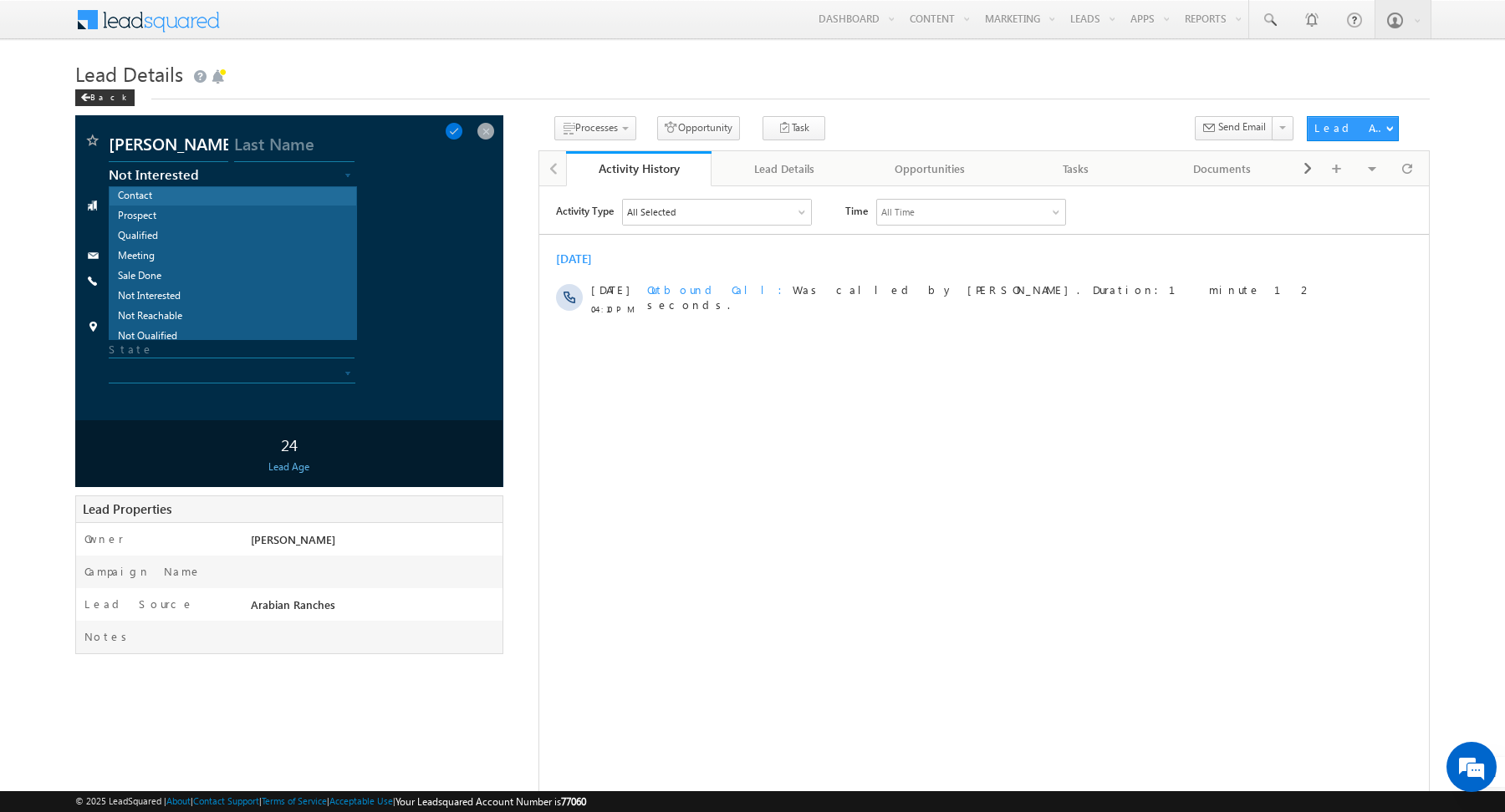
click at [160, 203] on link "Contact" at bounding box center [233, 197] width 246 height 18
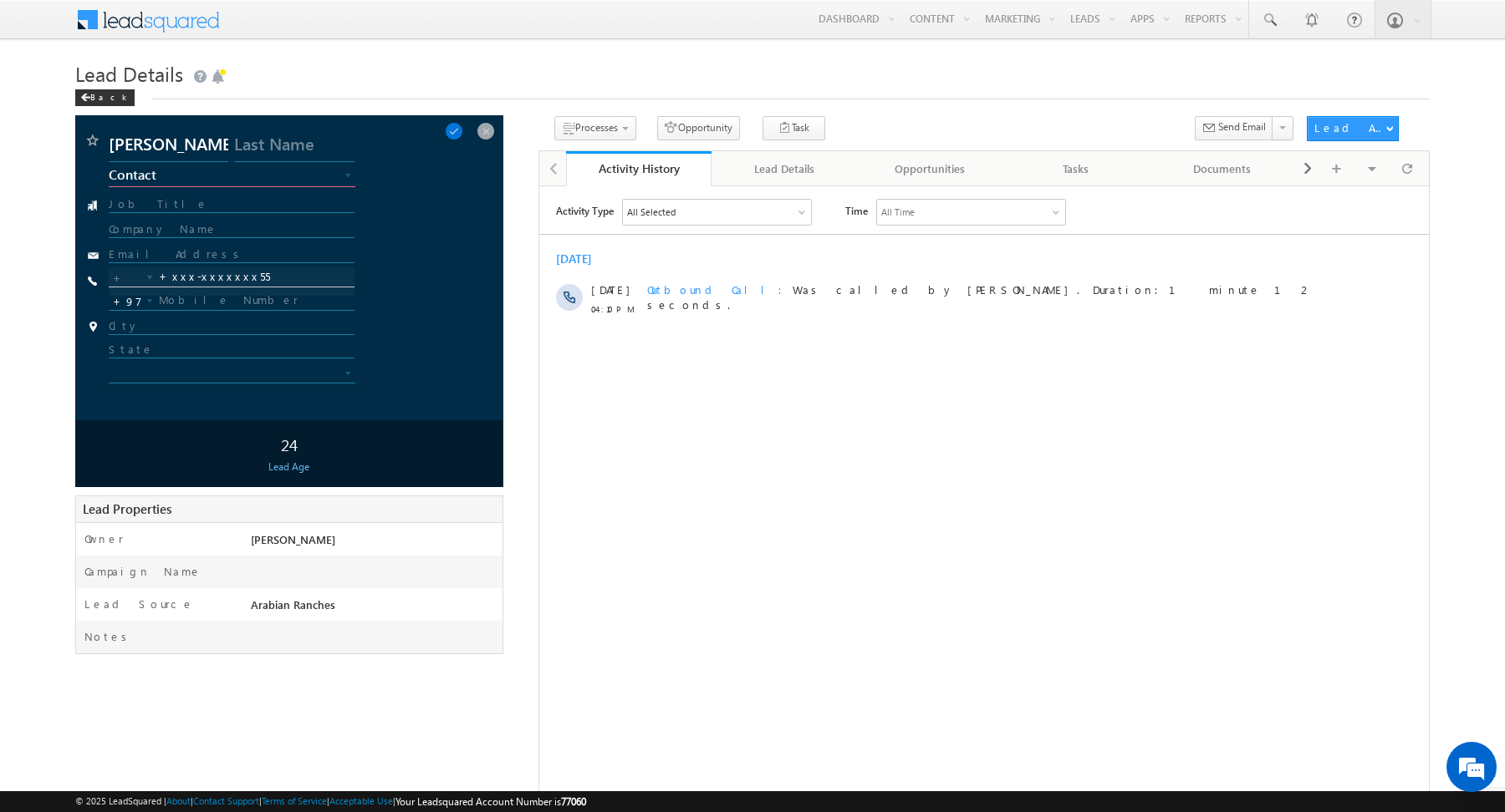
click at [633, 397] on div "Activity Type All Selected Select All Sales Activities 1 Sales Activity Opportu…" at bounding box center [983, 407] width 889 height 418
click at [460, 135] on span at bounding box center [454, 131] width 18 height 18
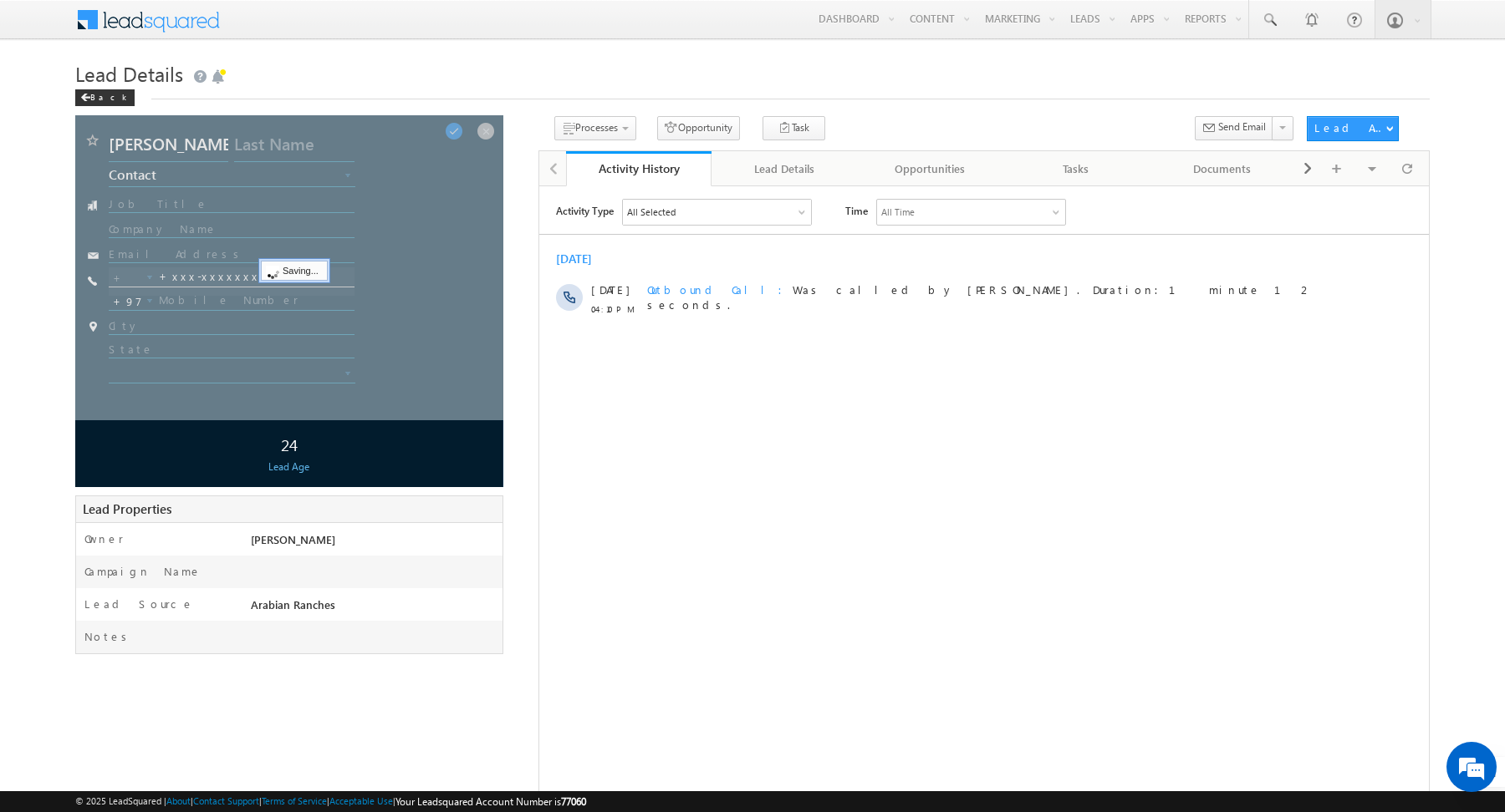
click at [398, 54] on body "Menu Abhishekkumar Singh abhis hek.s ingh@ indgl obal. ae obal." at bounding box center [752, 431] width 1505 height 863
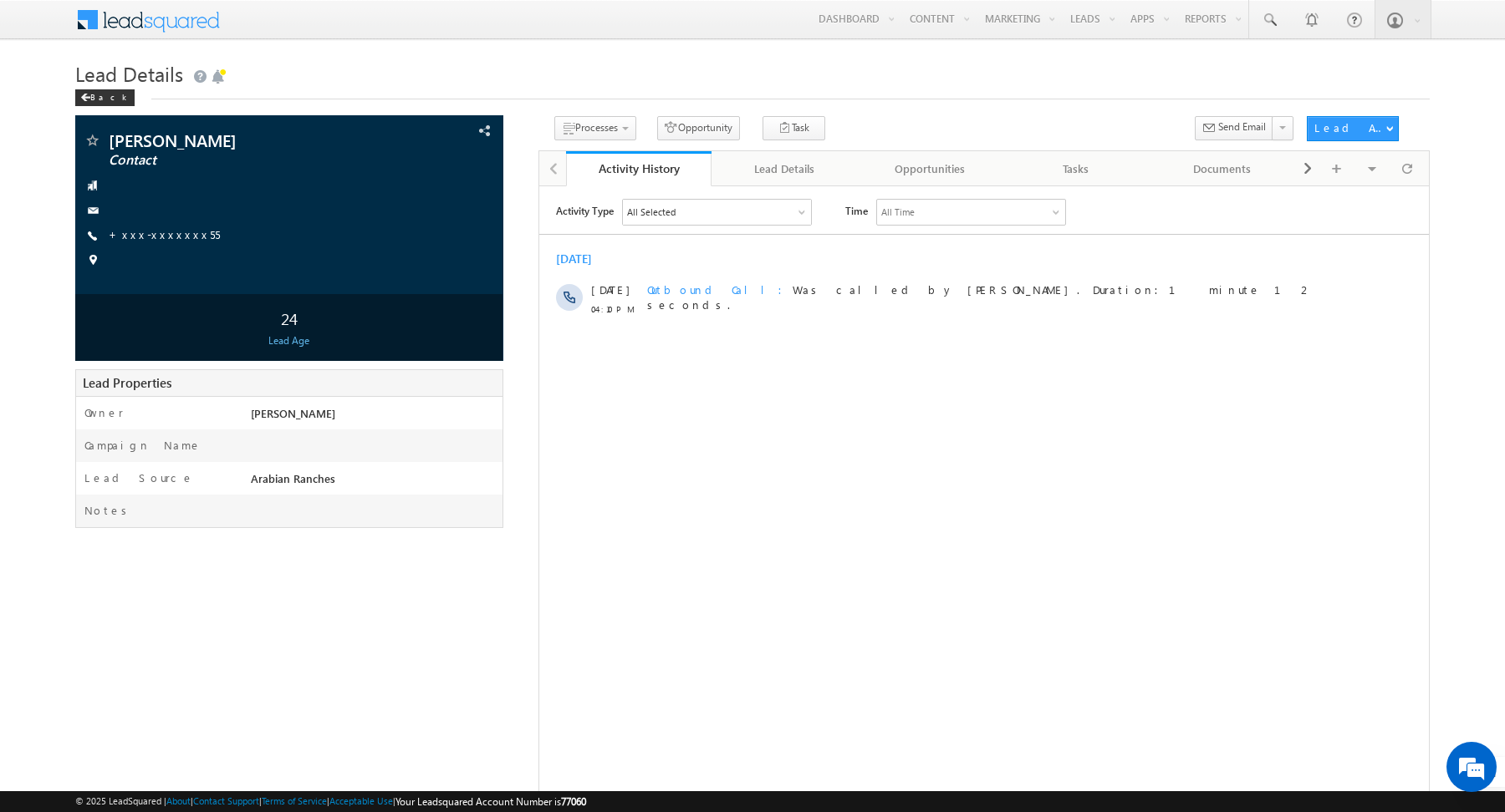
click at [845, 572] on div "Activity Type All Selected Select All Sales Activities 1 Sales Activity Opportu…" at bounding box center [983, 407] width 889 height 418
click at [1270, 22] on span at bounding box center [1269, 20] width 17 height 17
click at [1282, 67] on input "text" at bounding box center [1375, 65] width 227 height 20
type input "585802108"
click at [1208, 67] on h1 "Lead Details" at bounding box center [752, 72] width 1354 height 33
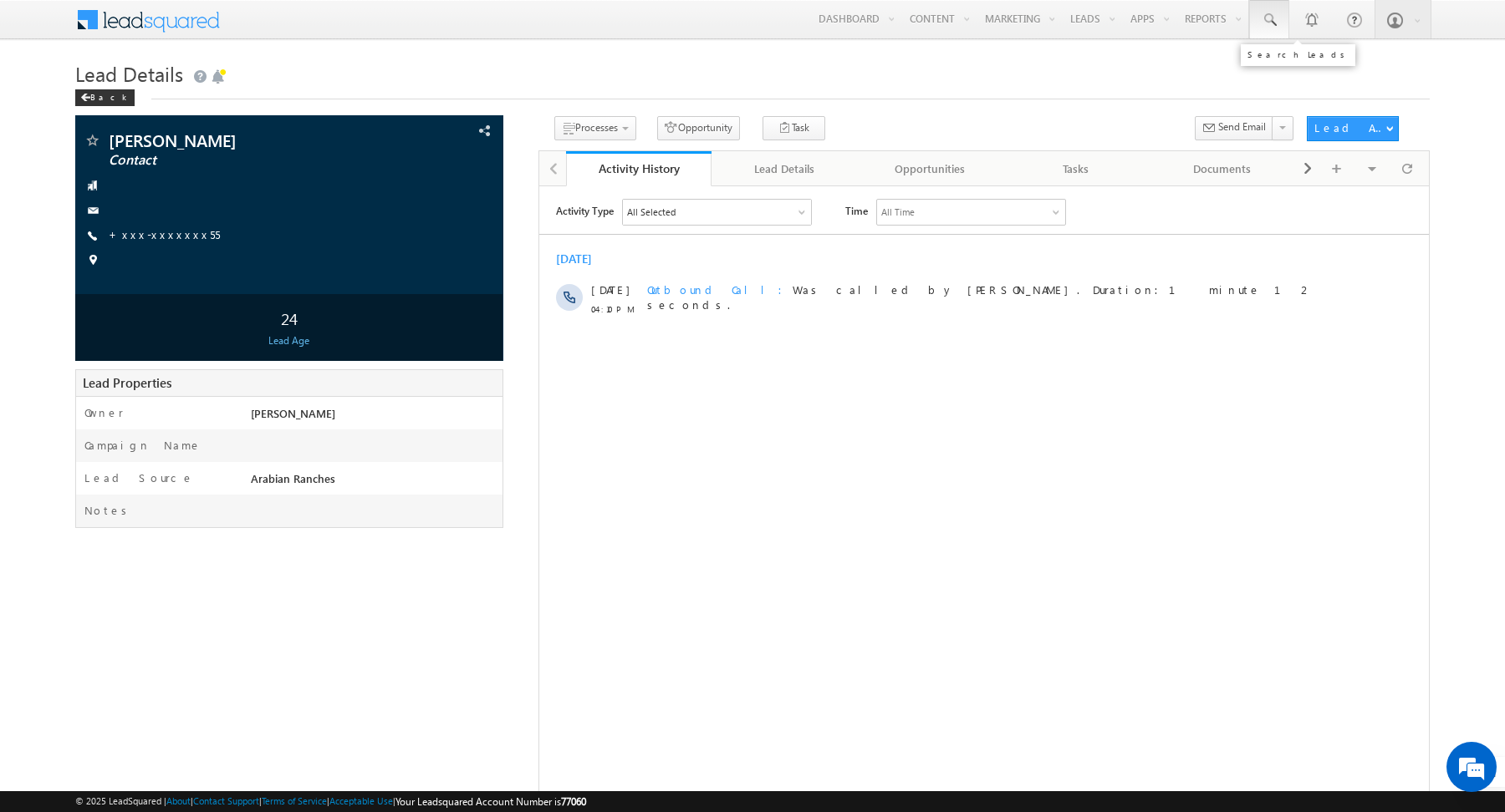
click at [1274, 17] on span at bounding box center [1269, 20] width 17 height 17
click at [1294, 68] on input "text" at bounding box center [1375, 65] width 227 height 20
type input "529195517"
click at [1297, 67] on input "529195517" at bounding box center [1375, 65] width 227 height 20
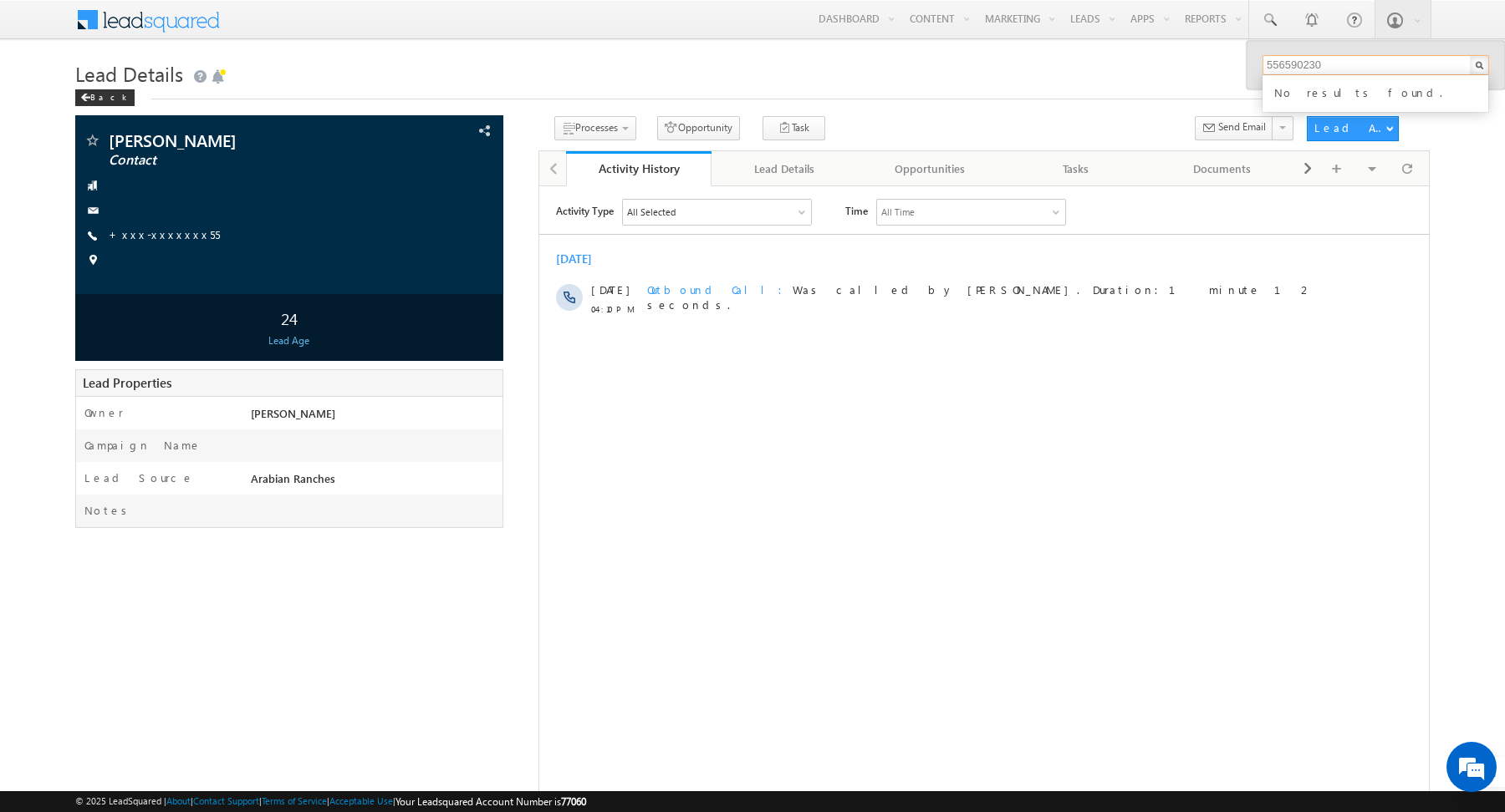
click at [1310, 72] on input "556590230" at bounding box center [1375, 65] width 227 height 20
type input "556590230"
click at [1147, 80] on h1 "Lead Details" at bounding box center [752, 72] width 1354 height 33
click at [1270, 20] on span at bounding box center [1269, 20] width 17 height 17
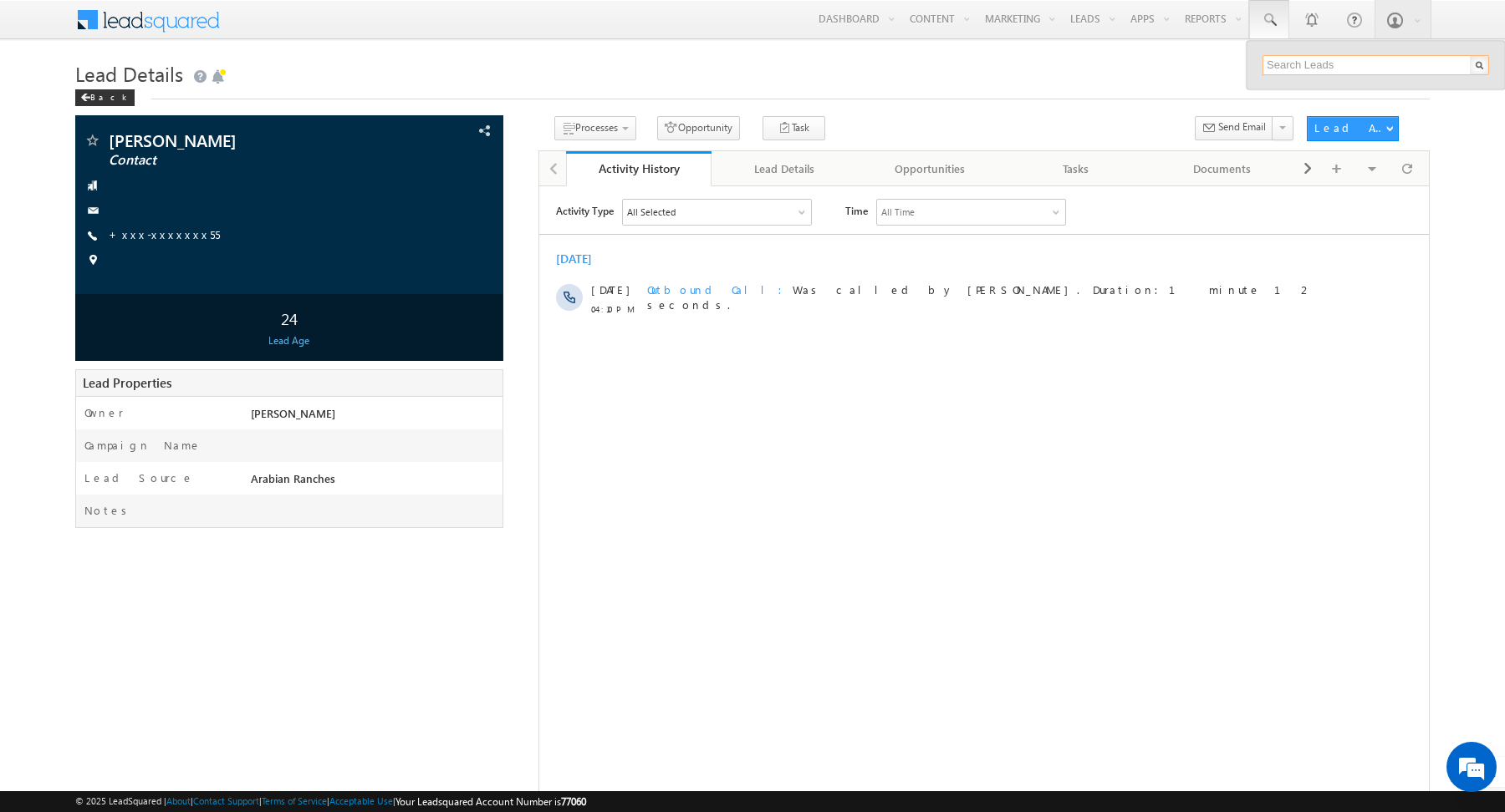
click at [1296, 59] on input "text" at bounding box center [1375, 65] width 227 height 20
click at [1096, 72] on h1 "Lead Details" at bounding box center [752, 72] width 1354 height 33
click at [631, 36] on div "Menu Abhishekkumar Singh abhis hek.s ingh@ indgl obal. ae indgl obal." at bounding box center [752, 20] width 1354 height 41
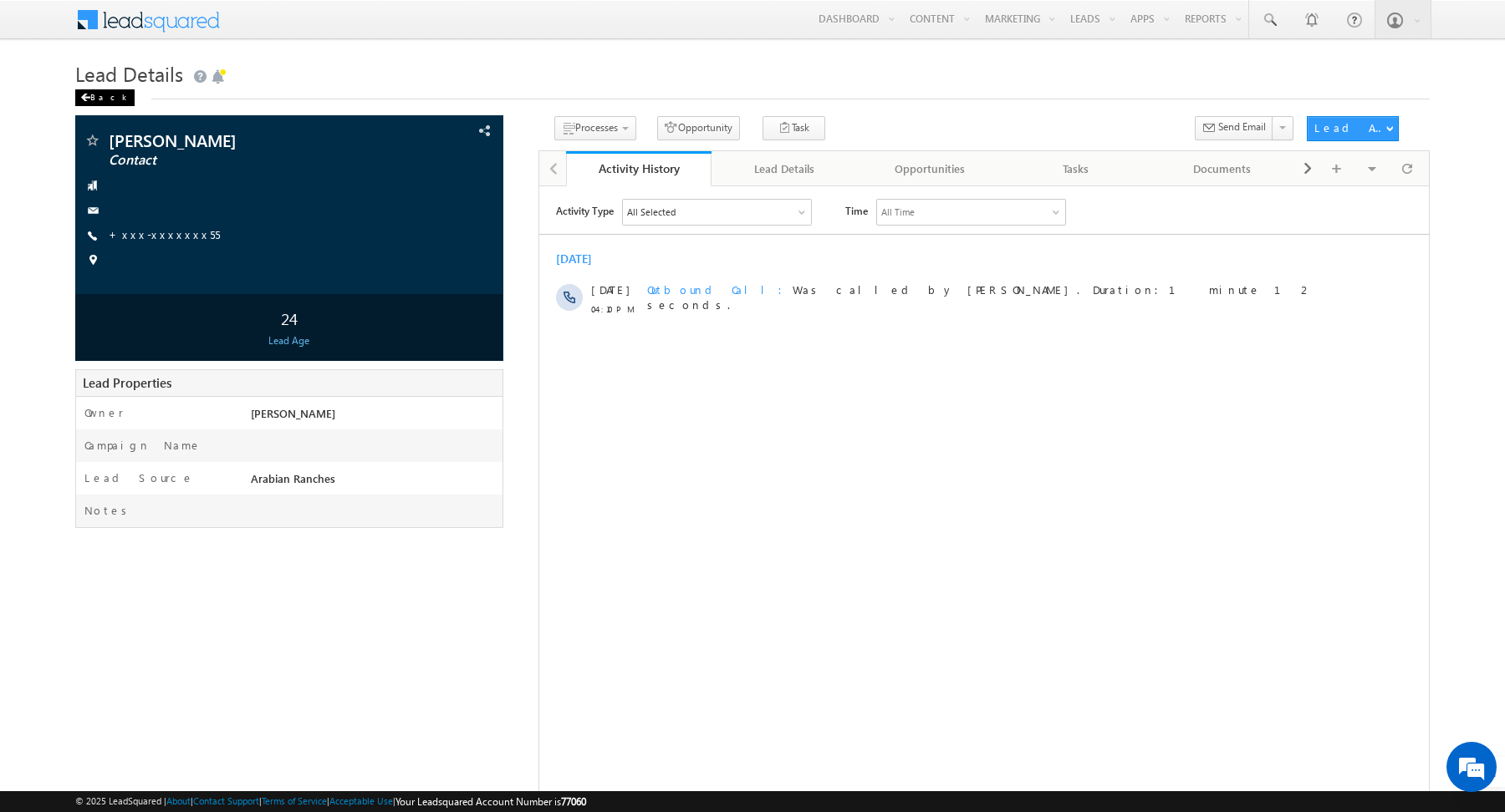
click at [107, 98] on div "Back" at bounding box center [105, 98] width 59 height 17
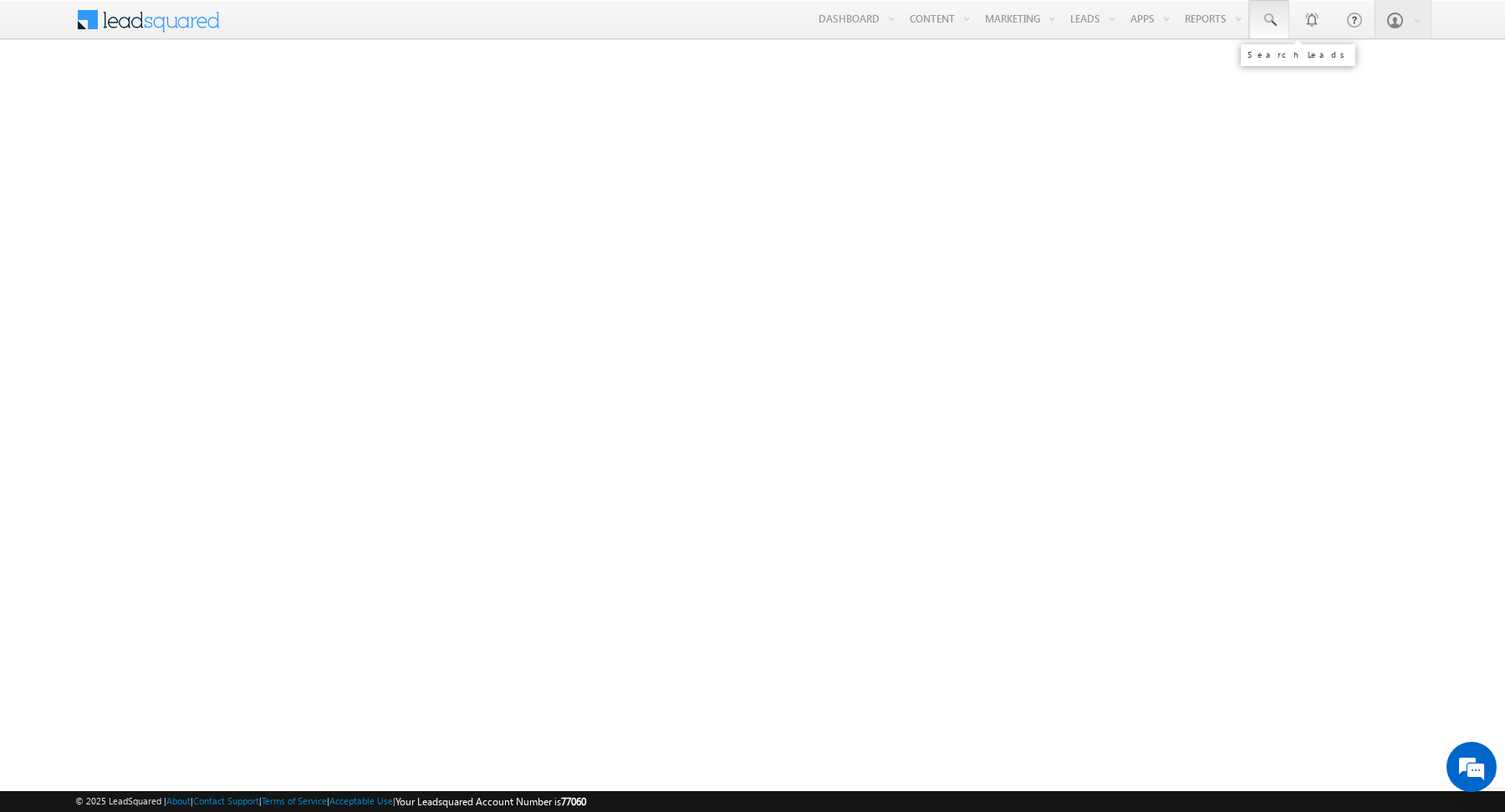
click at [1265, 18] on span at bounding box center [1269, 20] width 17 height 17
click at [1286, 61] on input "text" at bounding box center [1375, 65] width 227 height 20
paste input "971 50 696 4766"
click at [1285, 63] on input "971 50 696 4766" at bounding box center [1375, 65] width 227 height 20
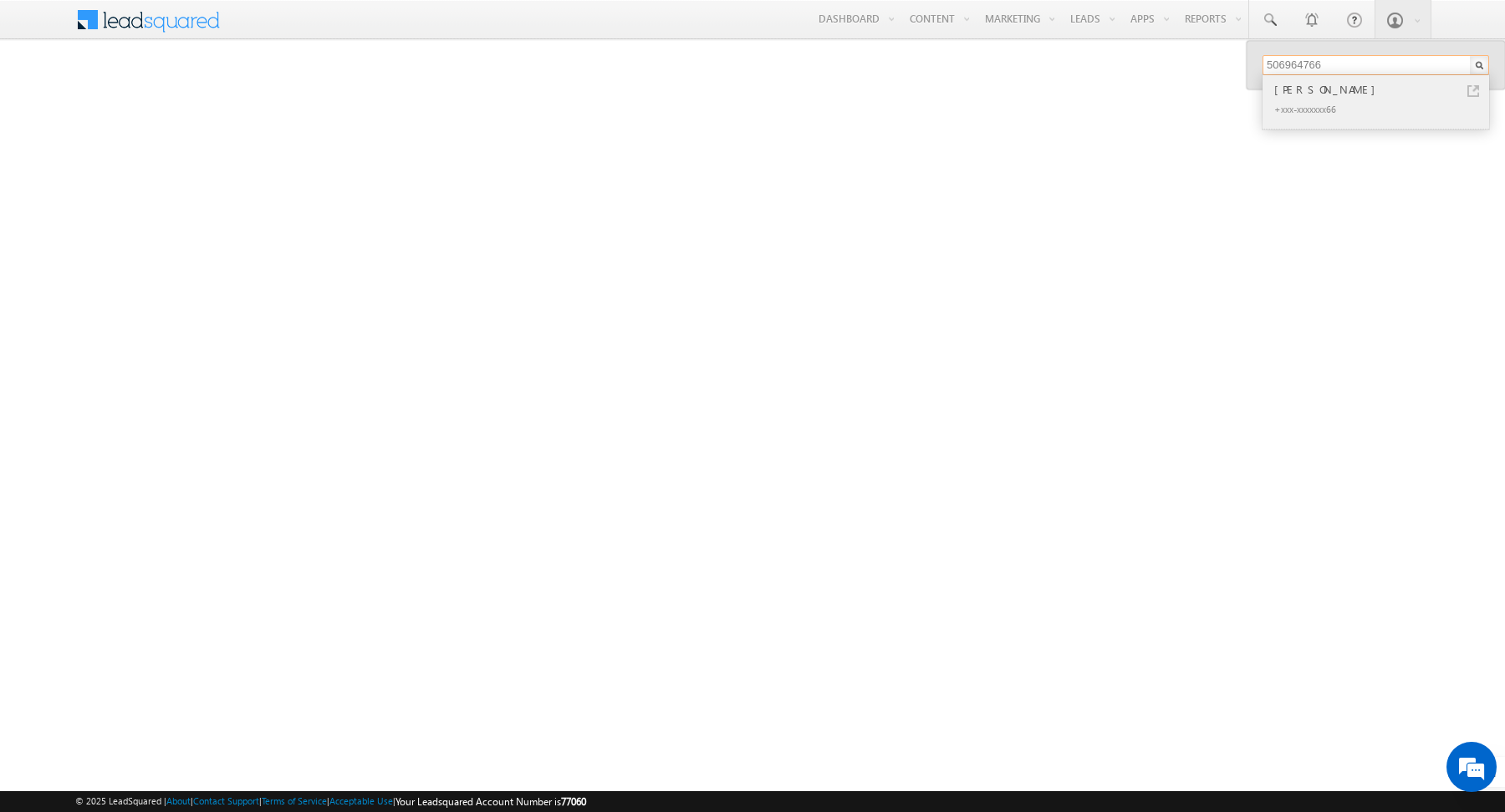
type input "506964766"
click at [1483, 93] on div "MARIO MAURICE O SIOEN" at bounding box center [1383, 90] width 224 height 18
click at [1474, 91] on link at bounding box center [1473, 91] width 12 height 12
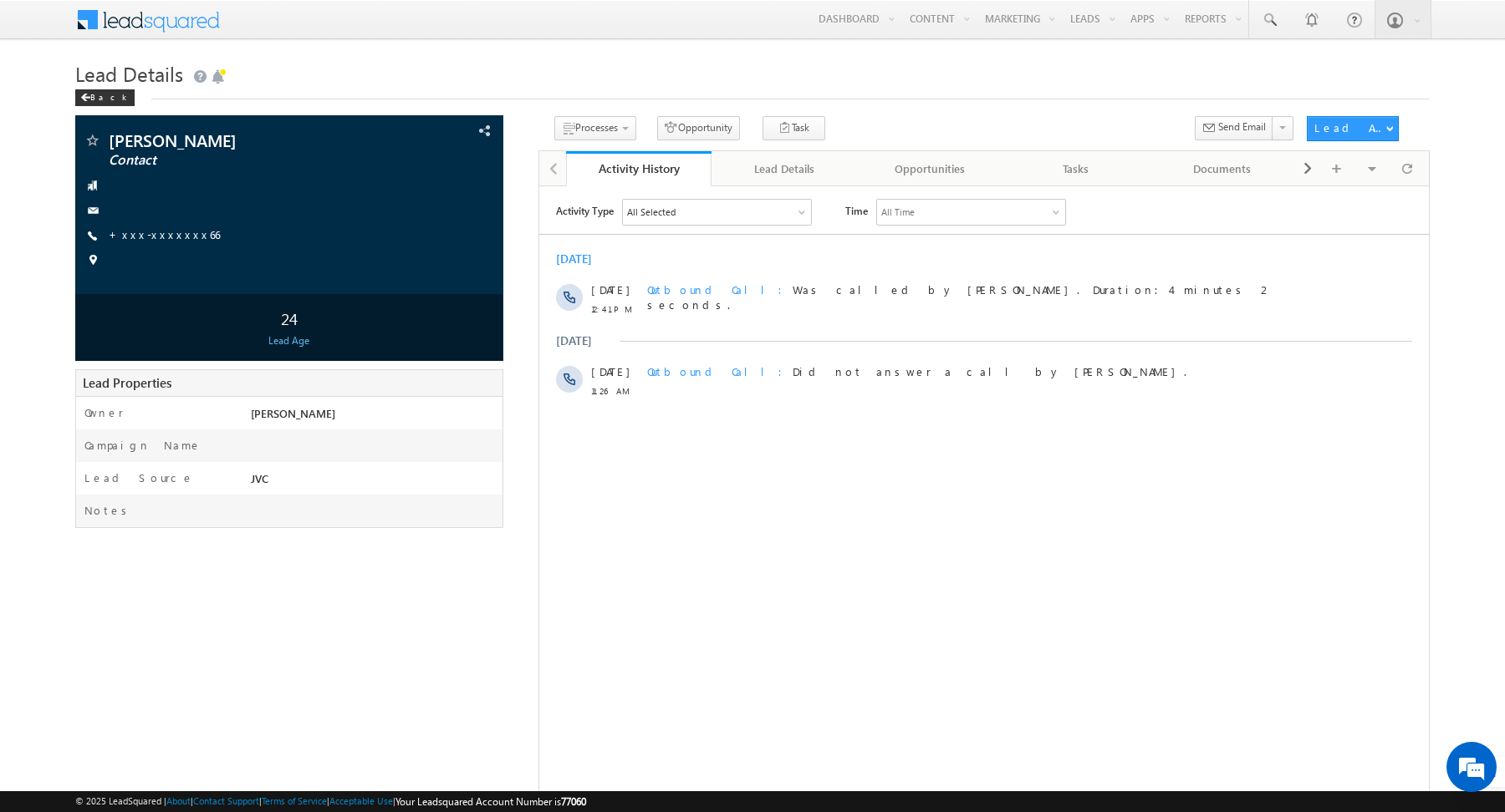
click at [850, 461] on div "Activity Type All Selected Select All Sales Activities 1 Sales Activity Opportu…" at bounding box center [983, 407] width 889 height 418
click at [1359, 177] on link "Change Owner" at bounding box center [1368, 175] width 122 height 20
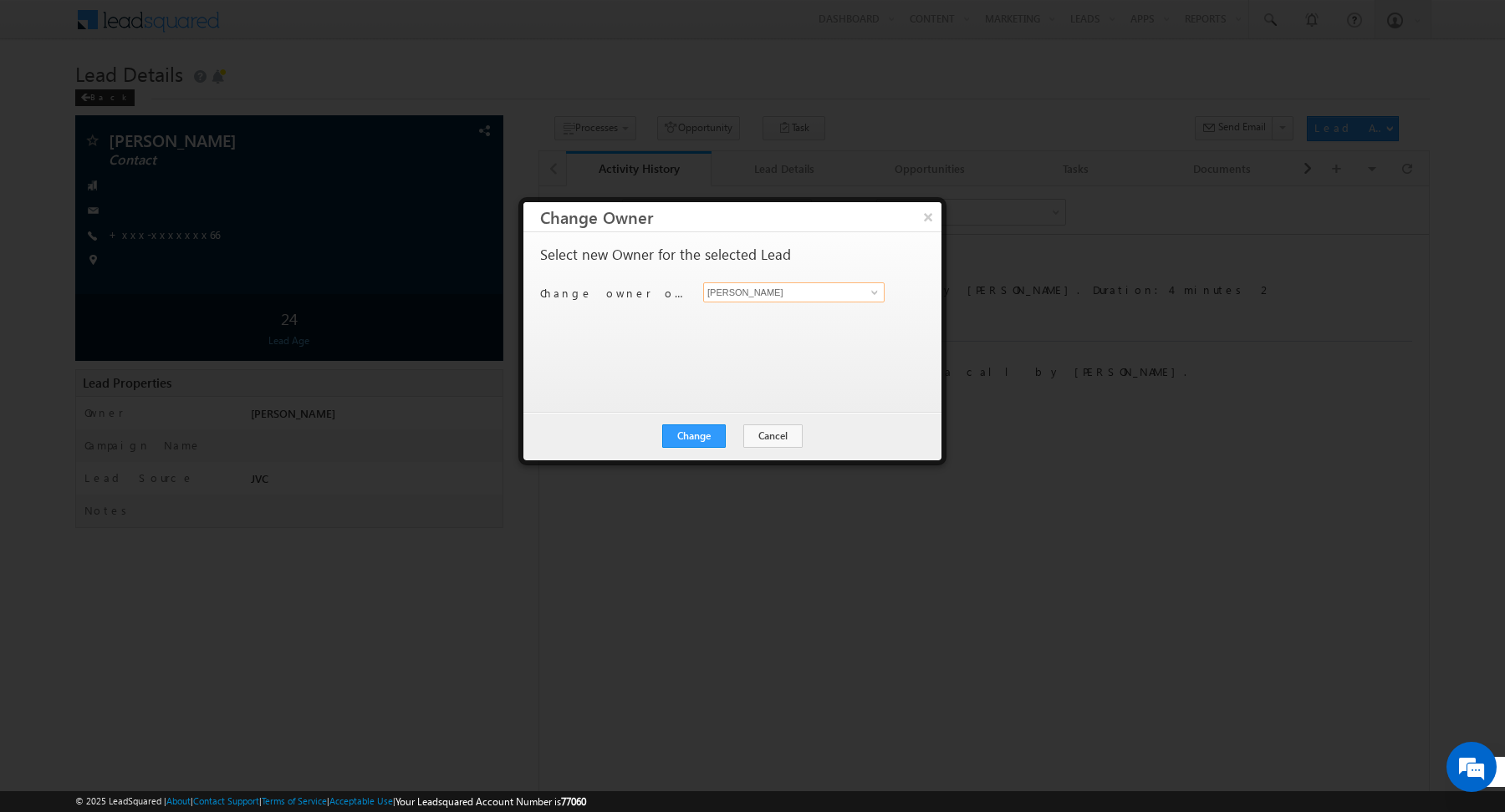
click at [882, 283] on input "[PERSON_NAME]" at bounding box center [793, 292] width 182 height 20
click at [866, 301] on div "Change owner of 1 lead to Abhishekkumar Singh Abhishekkumar Singh" at bounding box center [730, 295] width 381 height 26
click at [866, 290] on link at bounding box center [872, 292] width 21 height 17
click at [801, 318] on span "keshav.jaiswal@indglobal.ae" at bounding box center [785, 324] width 151 height 13
type input "[PERSON_NAME]"
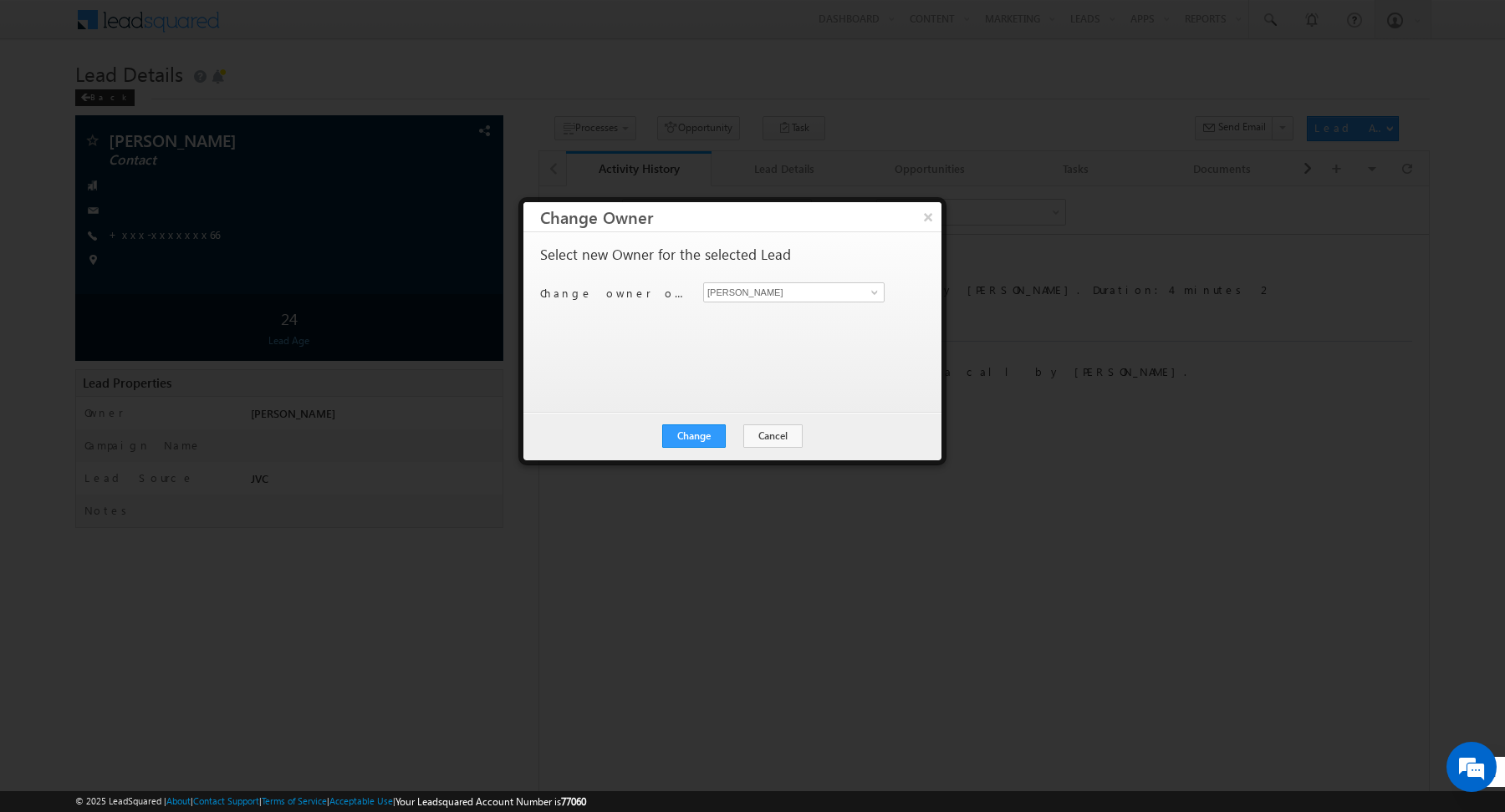
click at [690, 357] on div "Select new Owner for the selected Lead Change owner of 1 lead to Abhishekkumar …" at bounding box center [730, 314] width 381 height 134
click at [694, 425] on button "Change" at bounding box center [694, 436] width 64 height 23
click at [734, 434] on button "Close" at bounding box center [734, 436] width 54 height 23
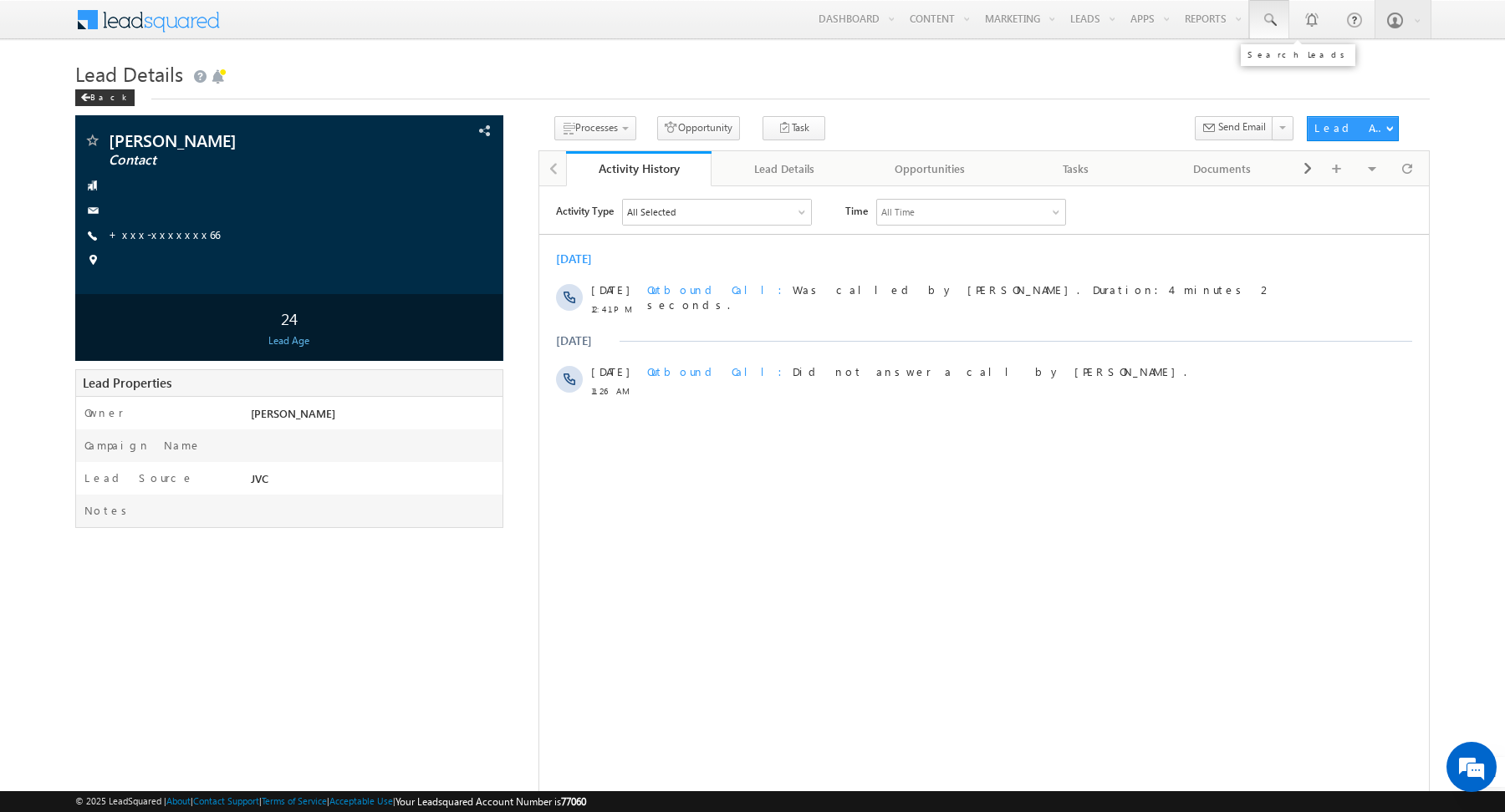
click at [1276, 17] on span at bounding box center [1269, 20] width 17 height 17
click at [1282, 69] on input "text" at bounding box center [1375, 65] width 227 height 20
paste input "555378334"
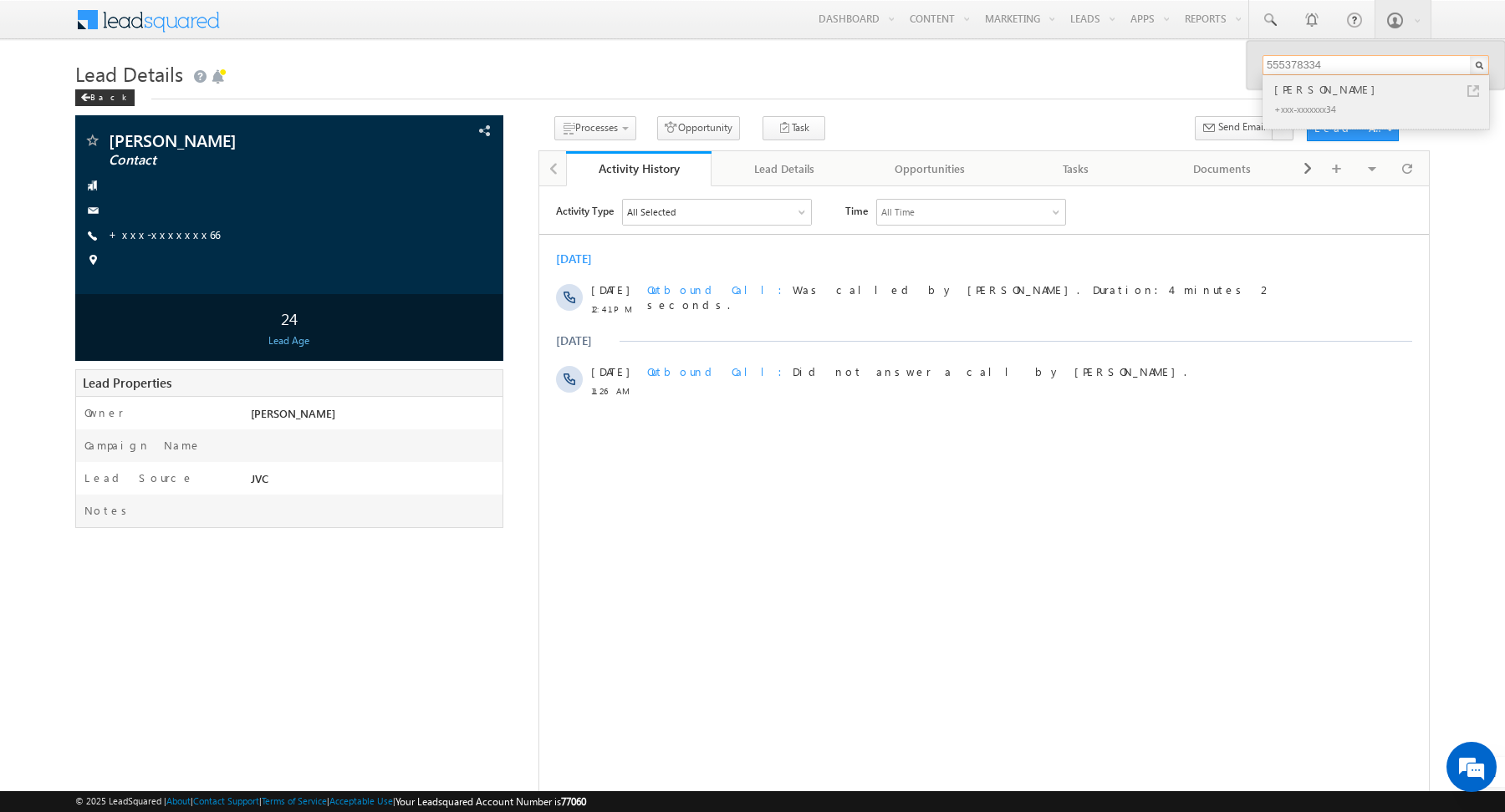
type input "555378334"
click at [1475, 90] on link at bounding box center [1473, 91] width 12 height 12
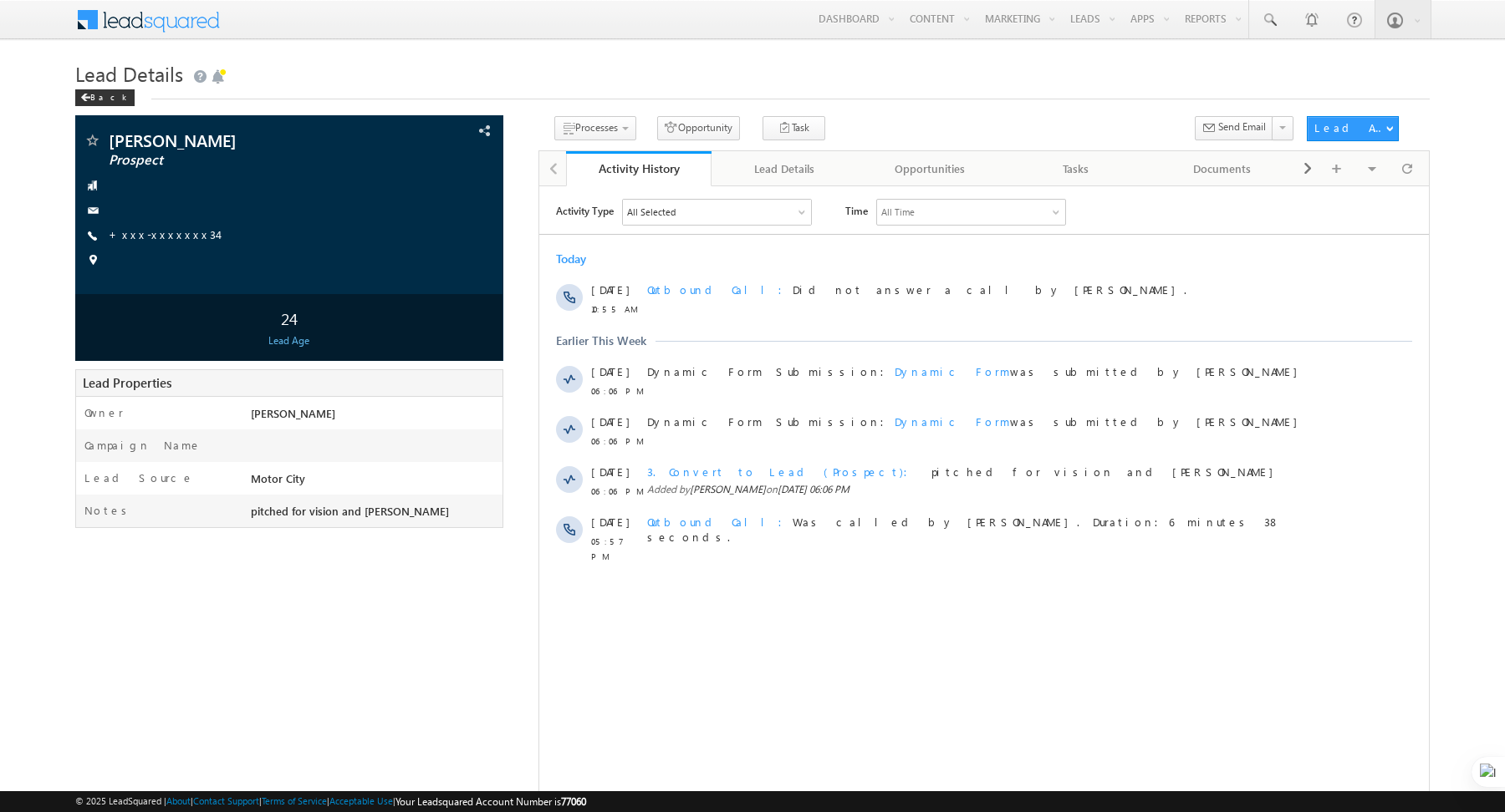
click at [807, 611] on div "Activity Type All Selected Select All Sales Activities 1 Sales Activity Opportu…" at bounding box center [983, 407] width 889 height 418
drag, startPoint x: 247, startPoint y: 515, endPoint x: 410, endPoint y: 516, distance: 163.0
click at [410, 516] on div "pitched for vision and [PERSON_NAME]" at bounding box center [374, 515] width 255 height 23
click at [753, 629] on html "Activity Type All Selected Select All Sales Activities 1 Sales Activity Opportu…" at bounding box center [983, 407] width 889 height 443
click at [784, 165] on div "Lead Details" at bounding box center [783, 169] width 118 height 20
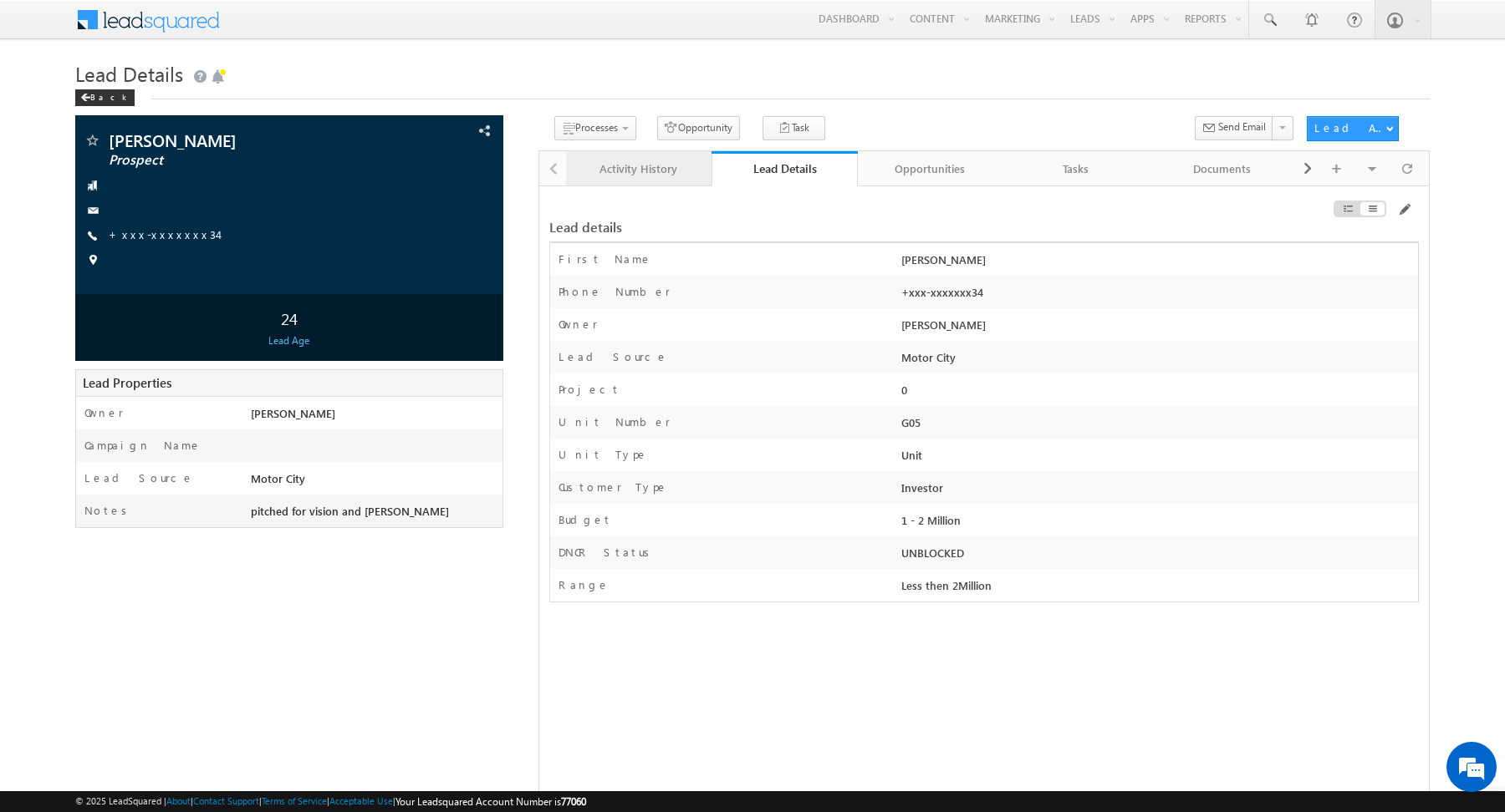
click at [659, 182] on link "Activity History" at bounding box center [639, 169] width 147 height 35
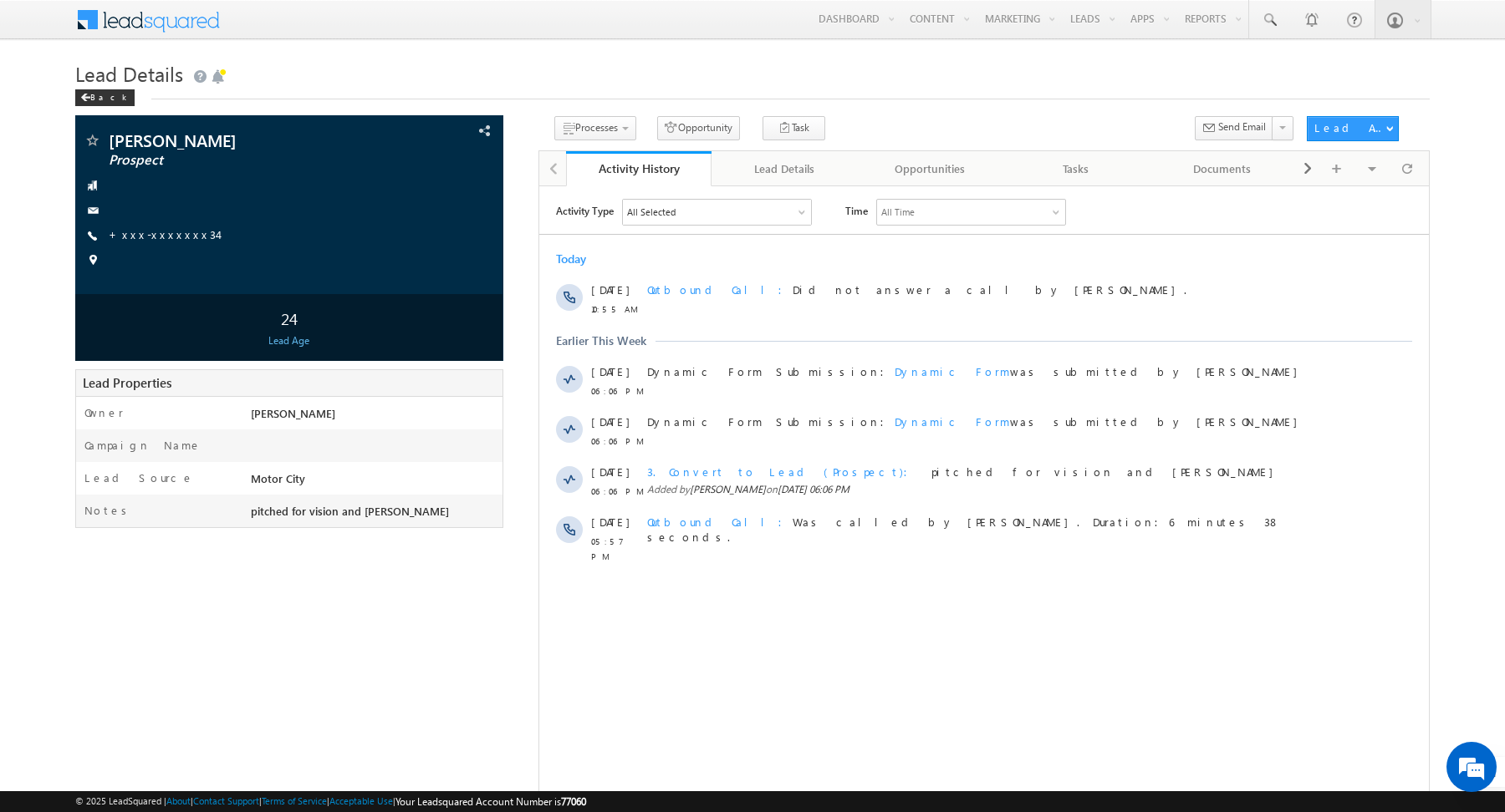
click at [583, 85] on h1 "Lead Details" at bounding box center [752, 72] width 1354 height 33
click at [1063, 169] on div "Tasks" at bounding box center [1076, 169] width 118 height 20
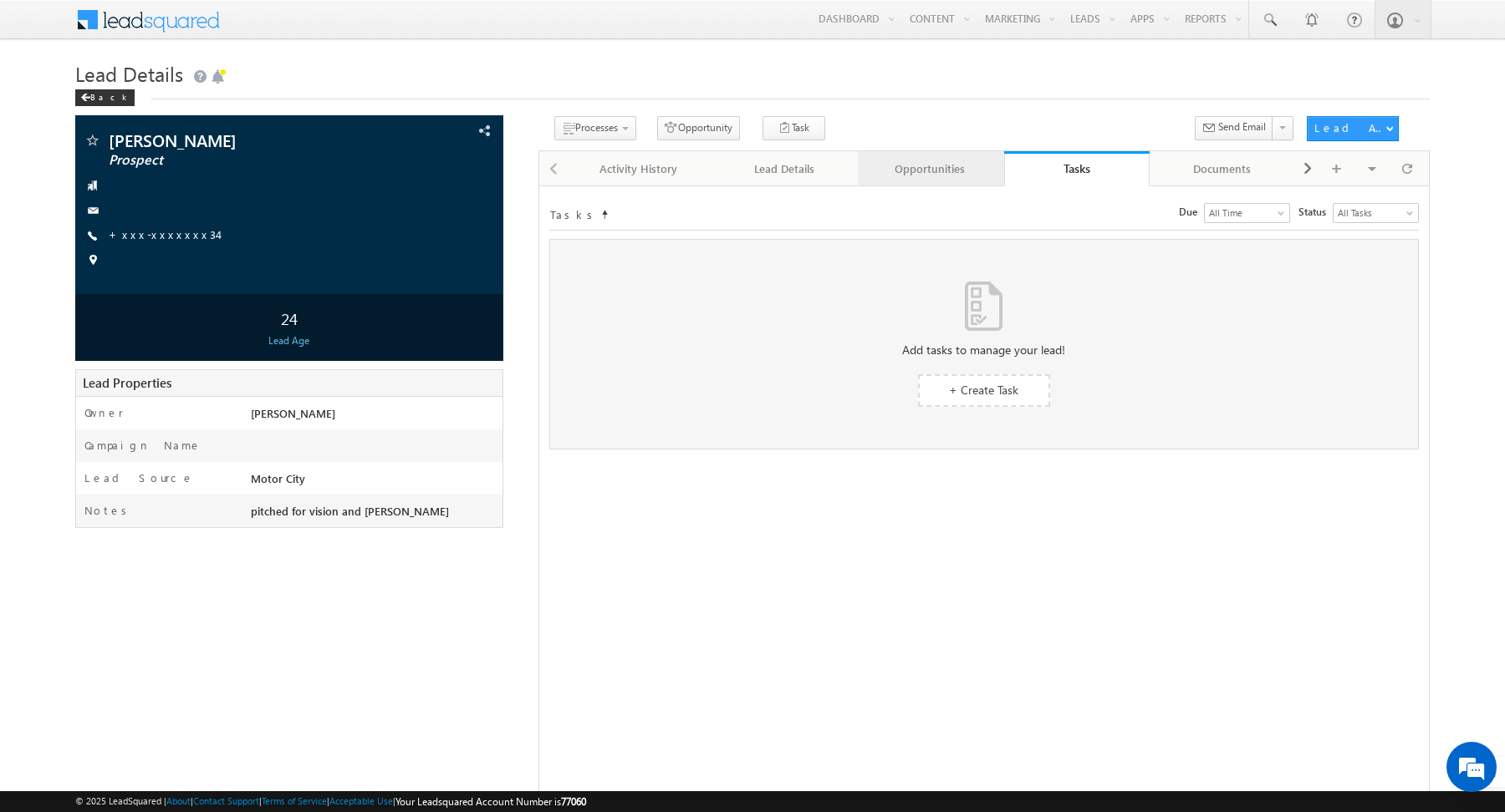
click at [939, 168] on div "Opportunities" at bounding box center [930, 169] width 118 height 20
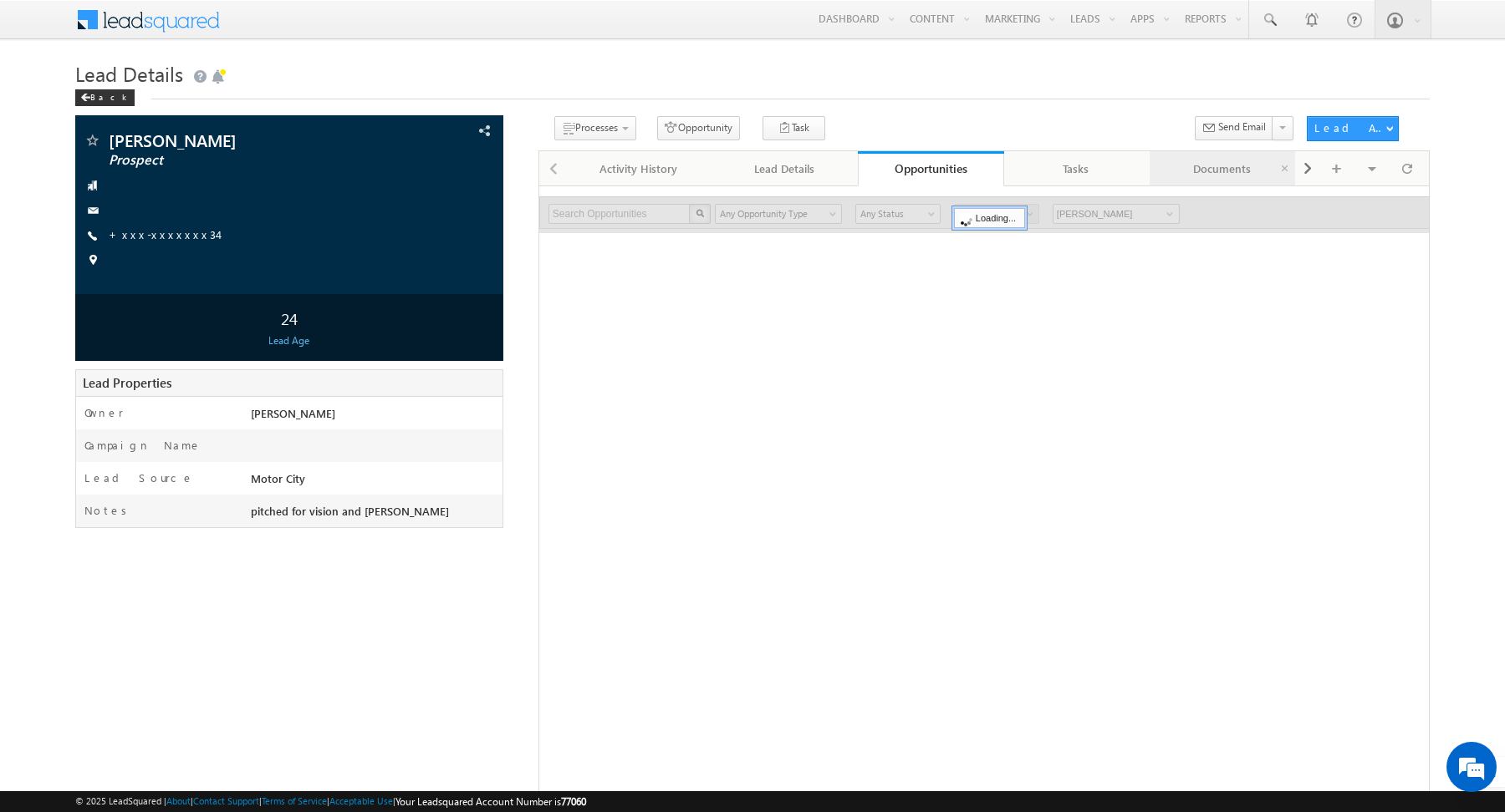
click at [1179, 168] on div "Documents" at bounding box center [1221, 169] width 118 height 20
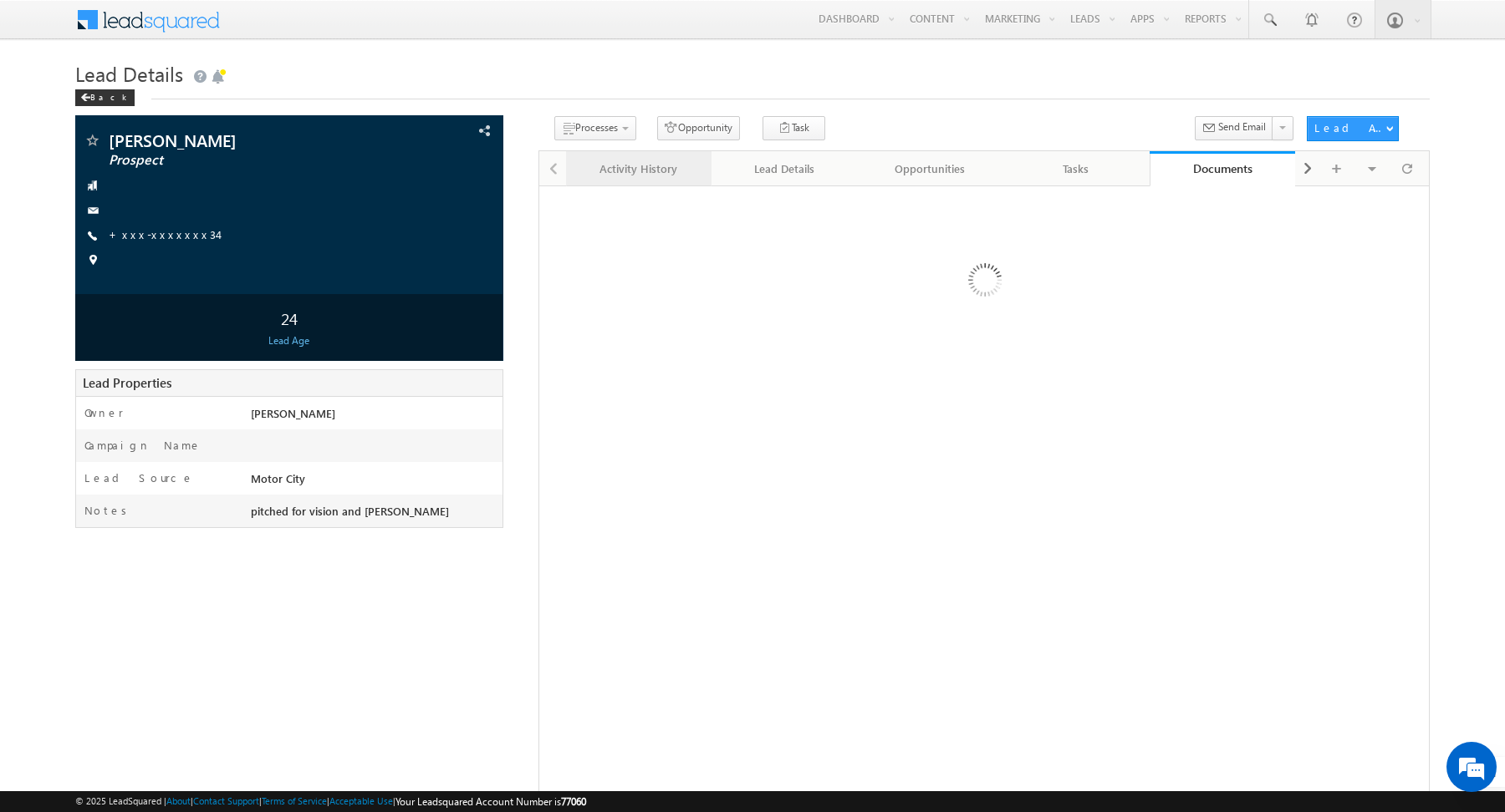
click at [624, 172] on div "Activity History" at bounding box center [638, 169] width 118 height 20
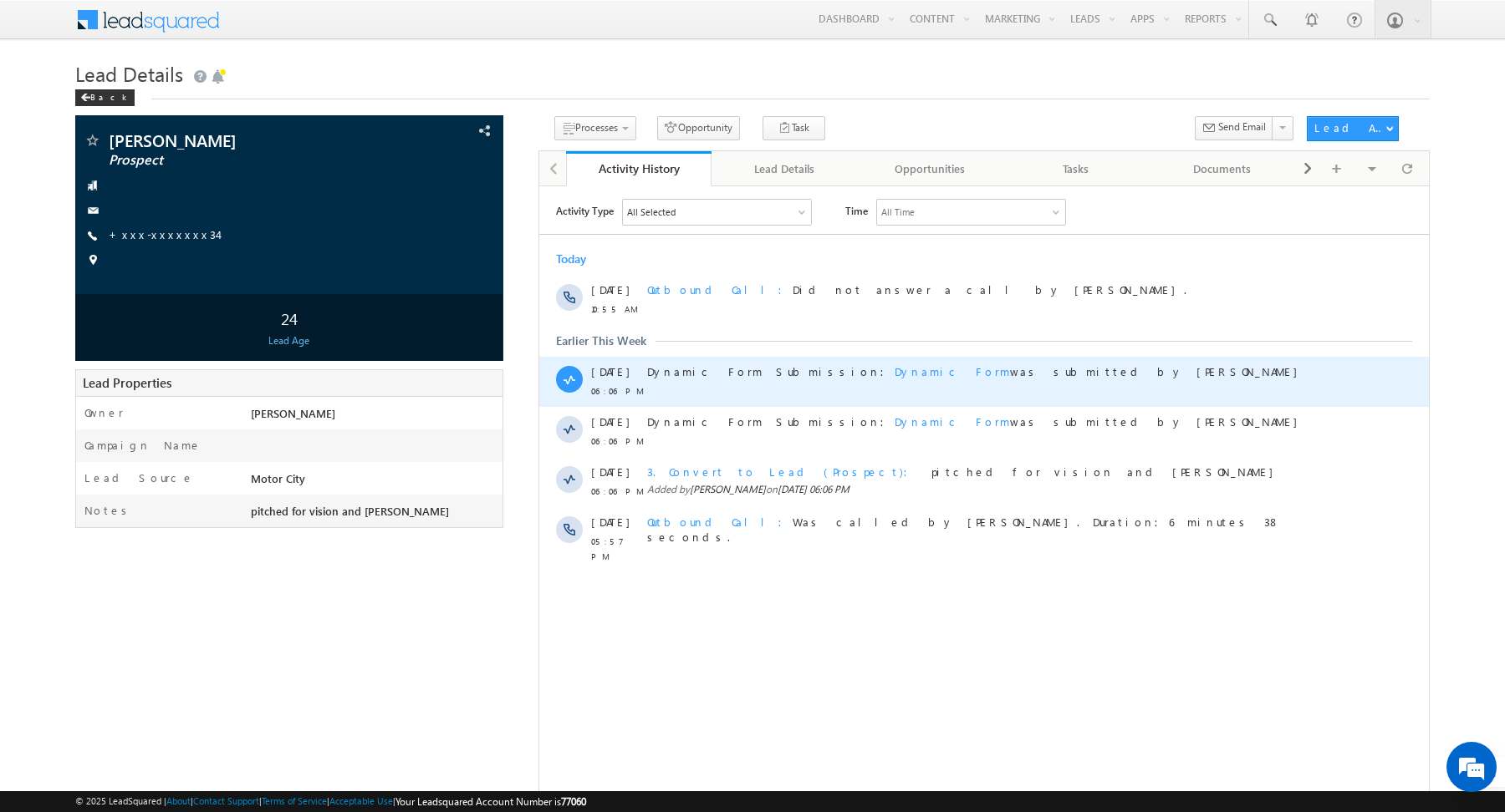
click at [894, 373] on span "Dynamic Form" at bounding box center [951, 370] width 116 height 14
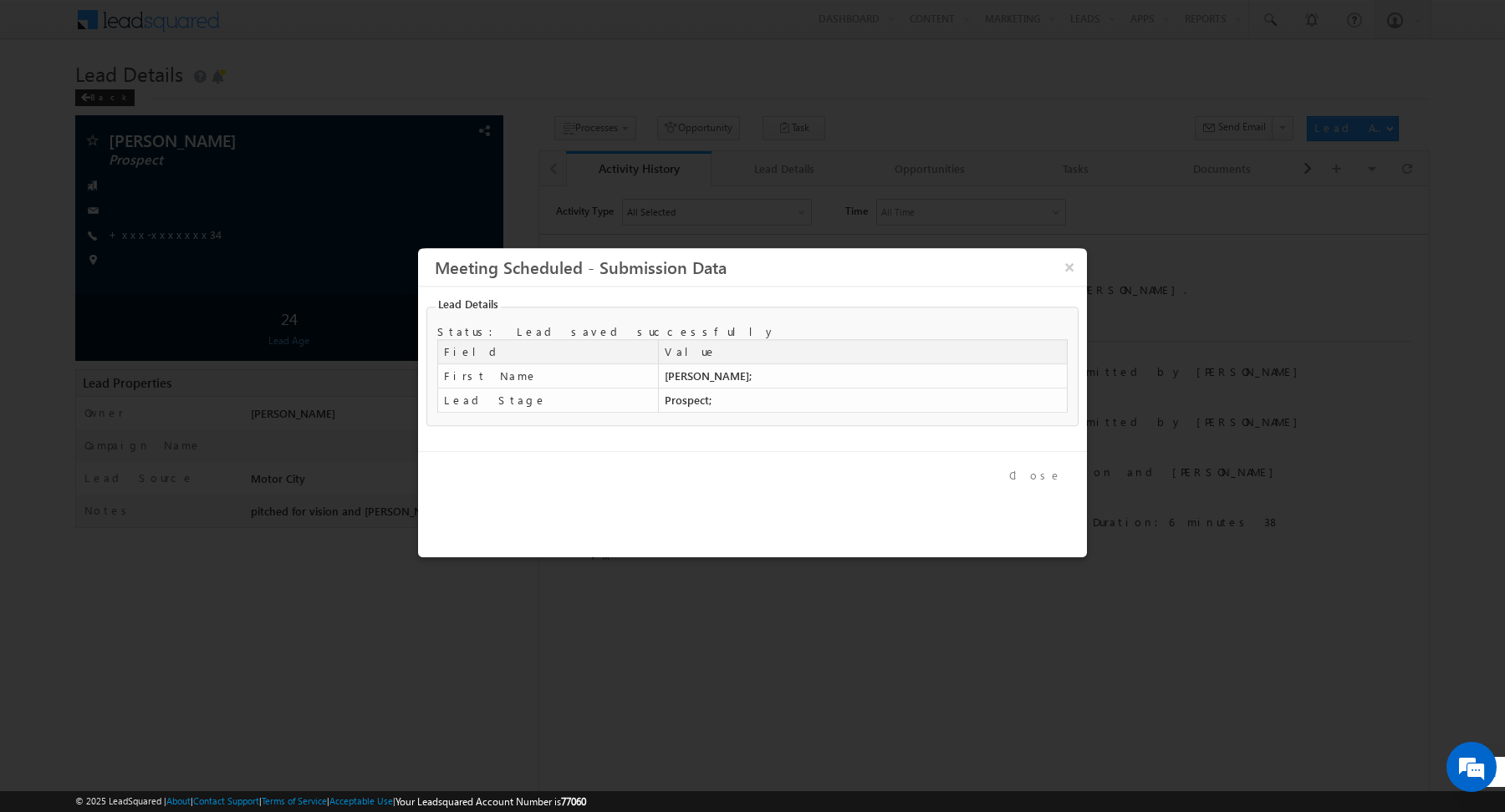
click at [1049, 471] on button "Close" at bounding box center [1035, 475] width 78 height 24
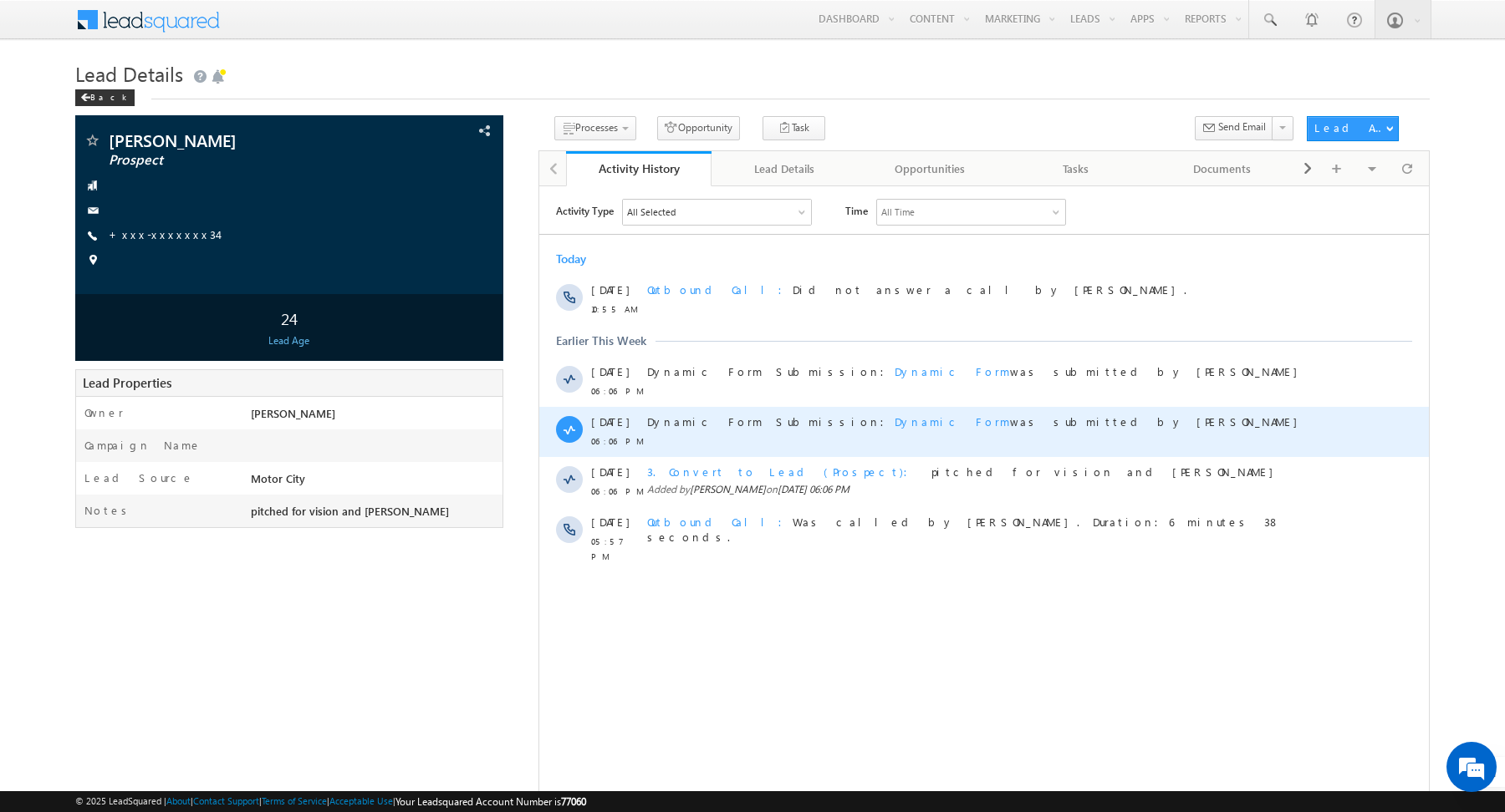
click at [894, 419] on span "Dynamic Form" at bounding box center [951, 420] width 116 height 14
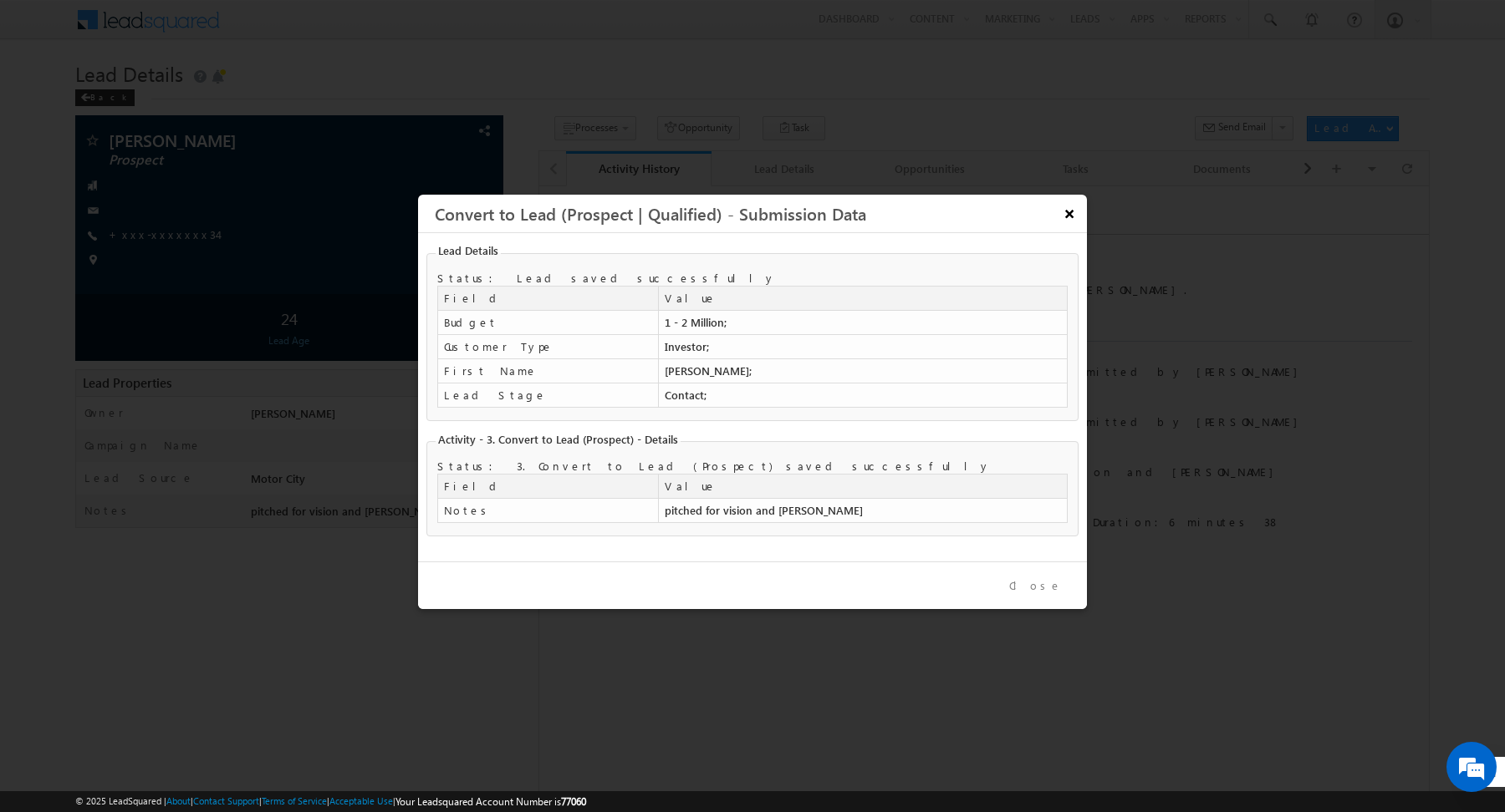
click at [1074, 216] on button "×" at bounding box center [1069, 213] width 28 height 29
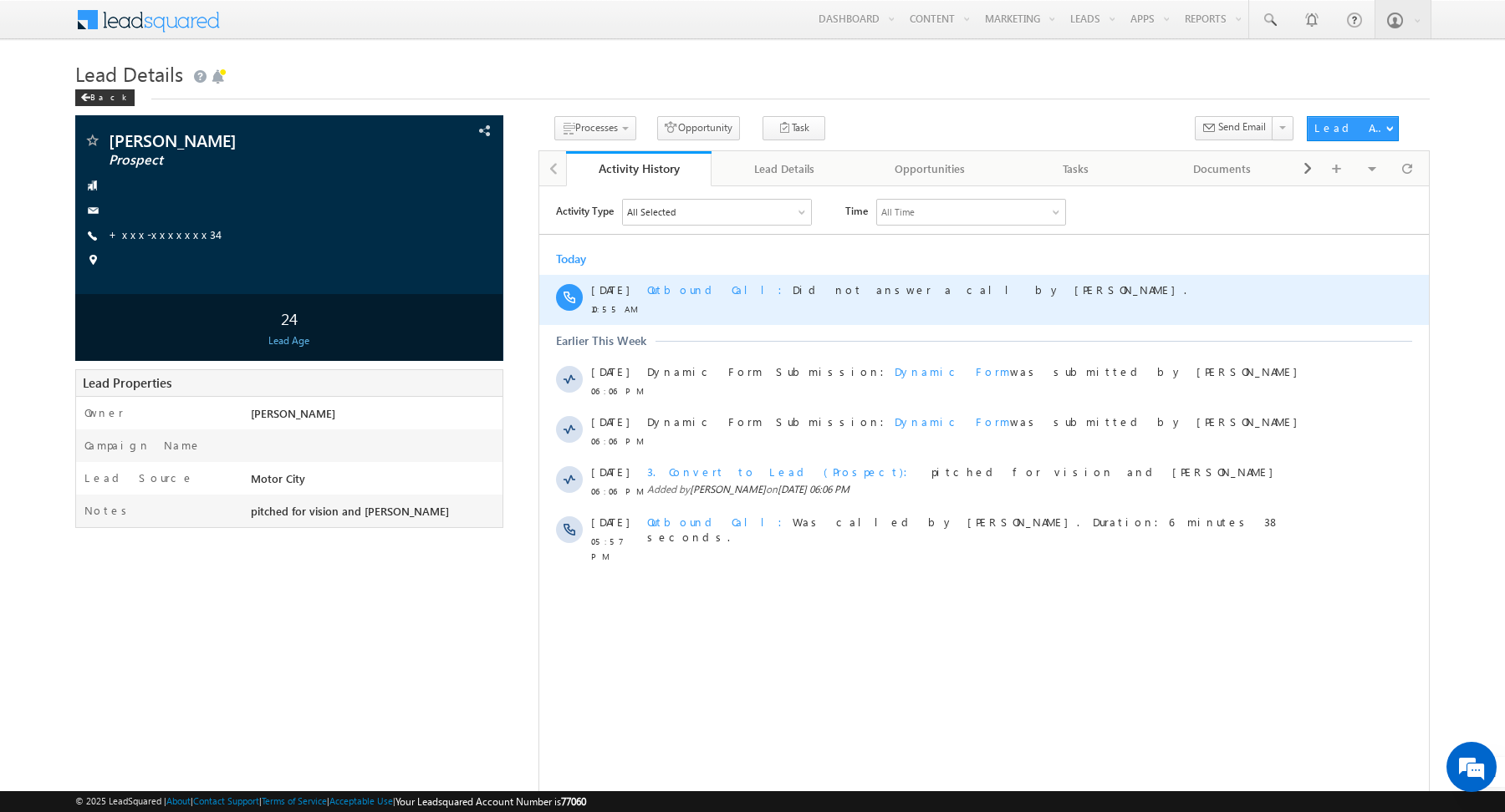
click at [1100, 320] on div "Outbound Call Did not answer a call by Abhishek Dalal." at bounding box center [995, 299] width 698 height 50
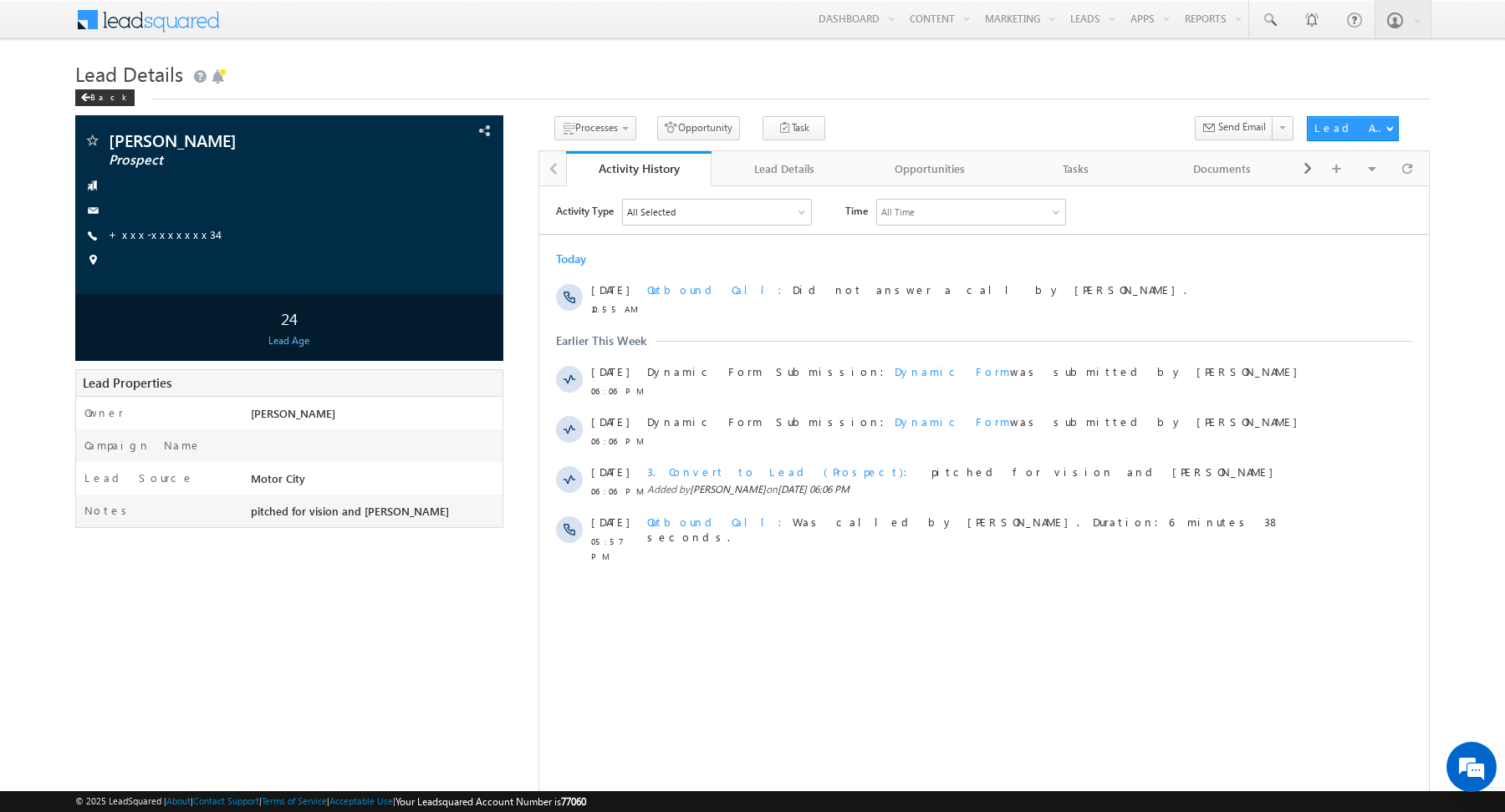
click at [590, 52] on body "Menu Abhishekkumar Singh abhis hek.s ingh@ indgl obal. ae obal." at bounding box center [752, 431] width 1505 height 863
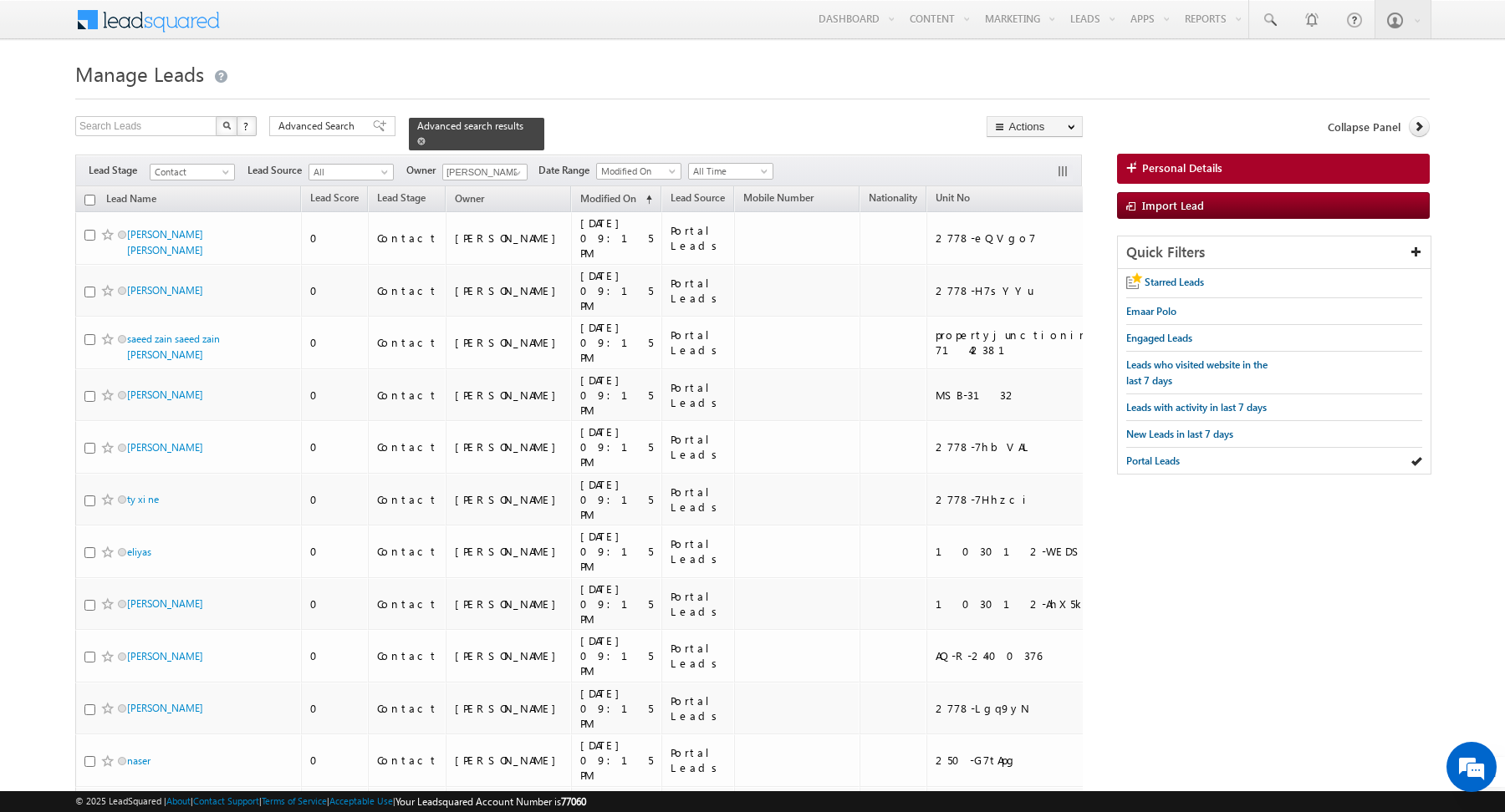
click at [417, 138] on span at bounding box center [421, 141] width 8 height 8
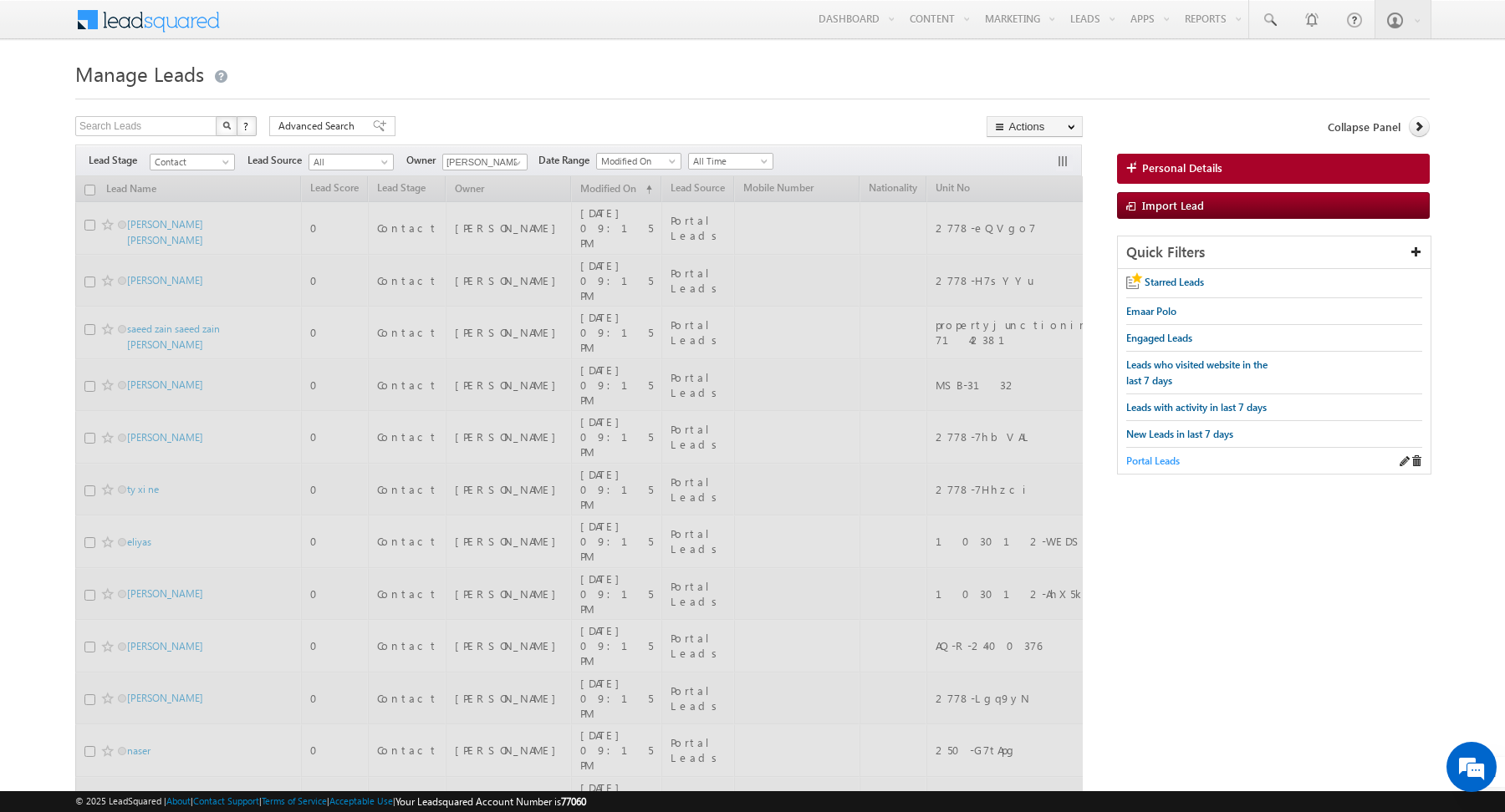
click at [1156, 460] on span "Portal Leads" at bounding box center [1153, 460] width 54 height 13
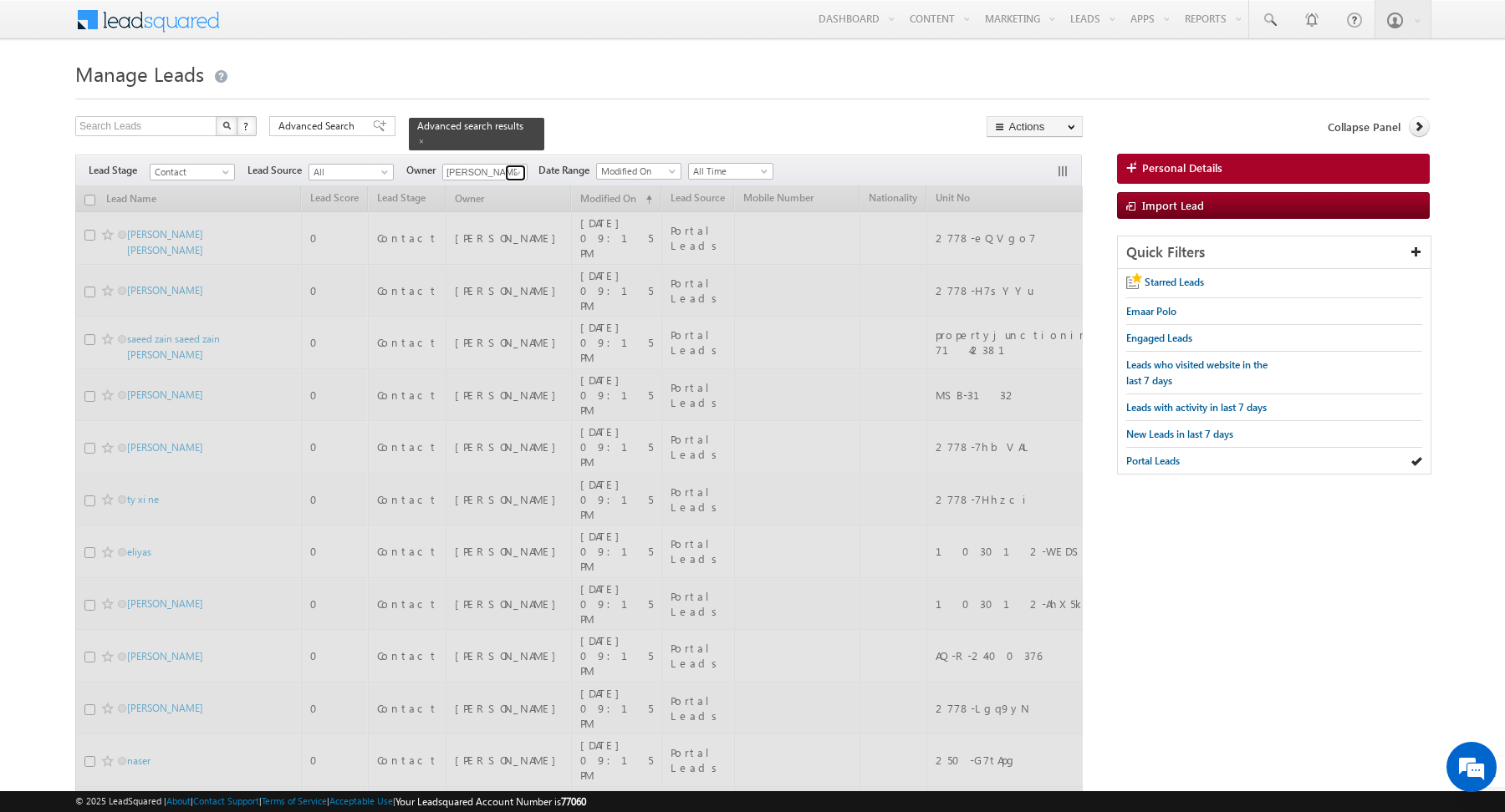
click at [514, 170] on span at bounding box center [518, 173] width 13 height 13
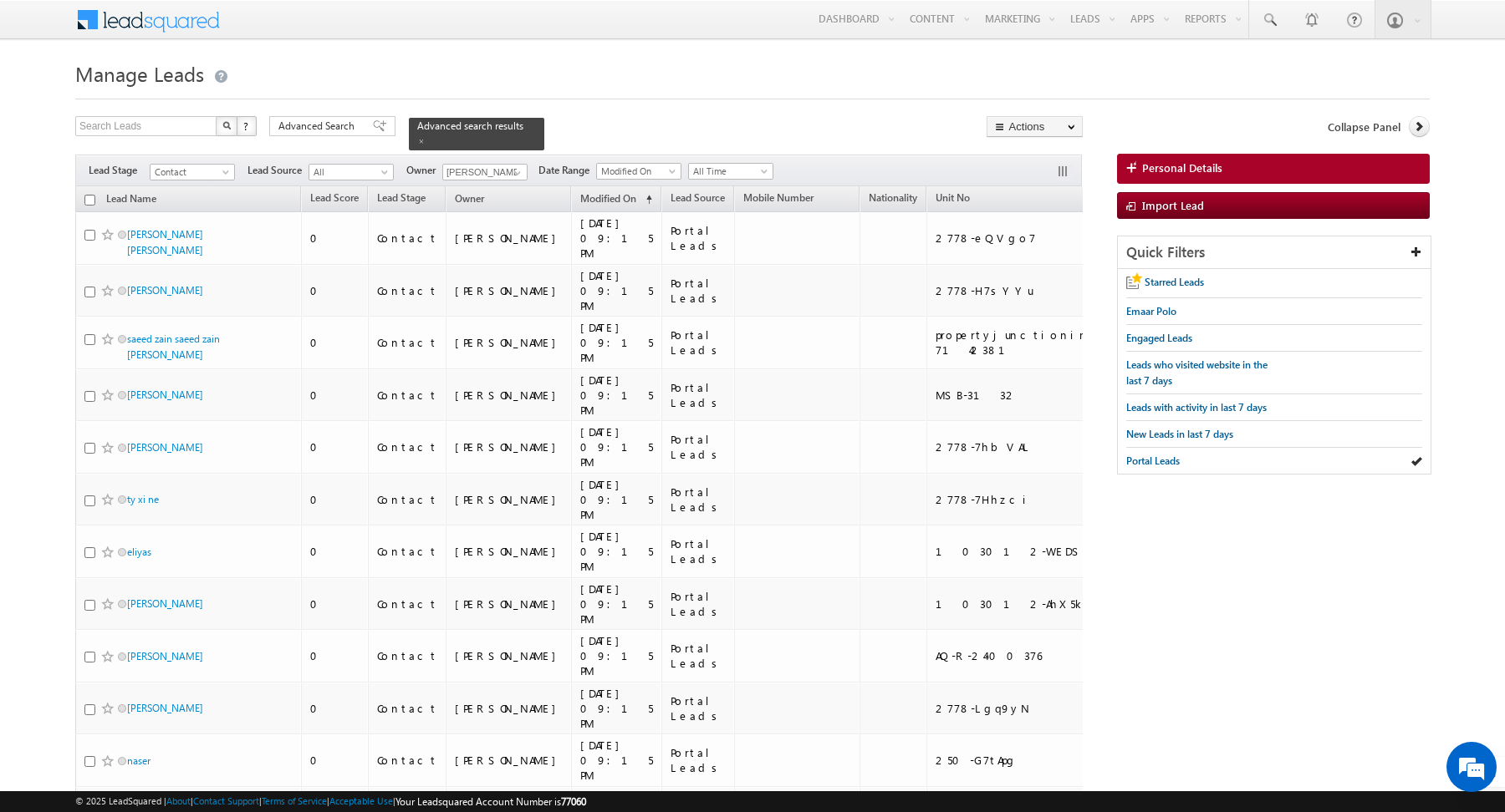
click at [87, 198] on input "checkbox" at bounding box center [90, 200] width 11 height 11
checkbox input "true"
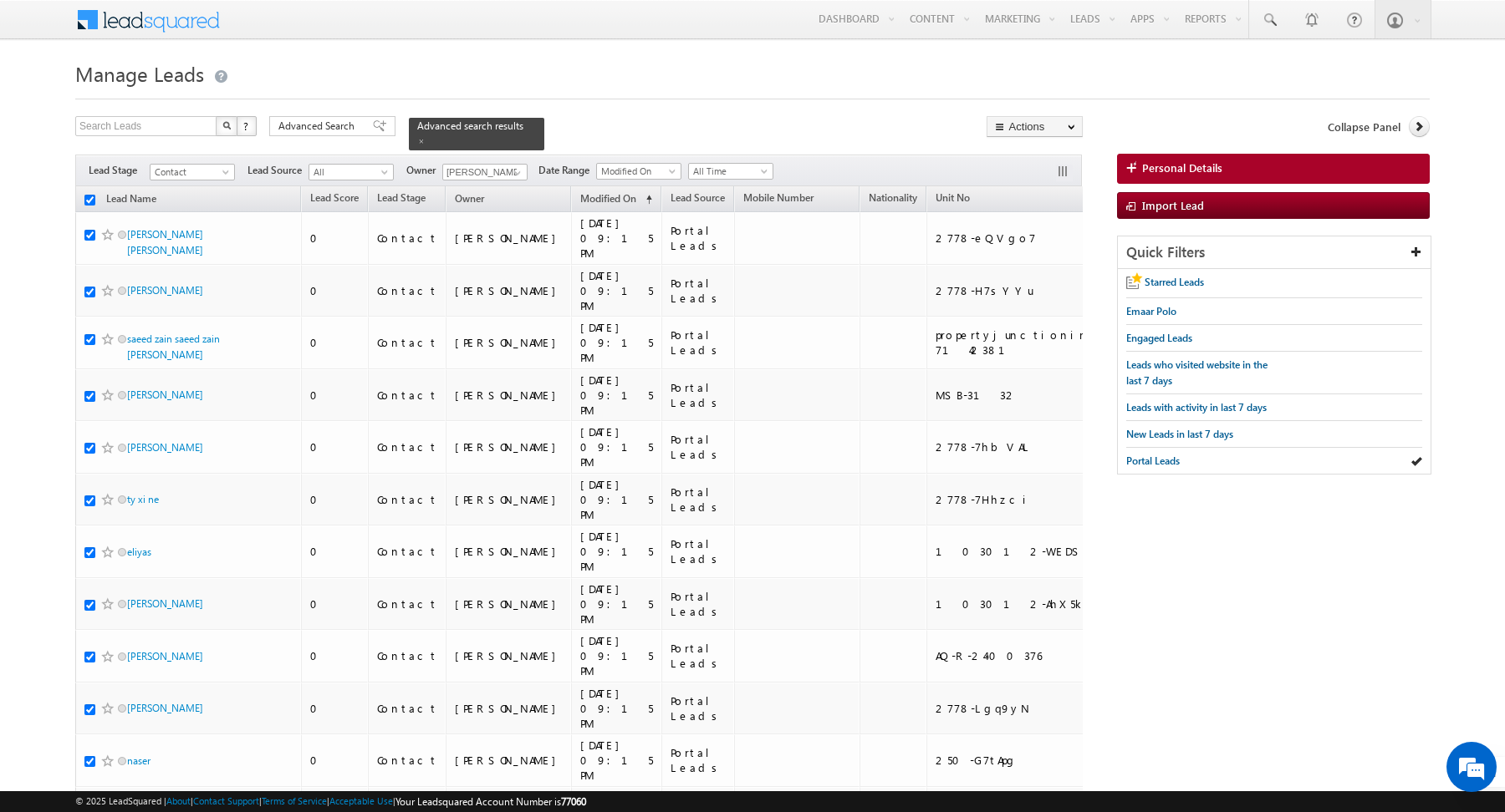
checkbox input "true"
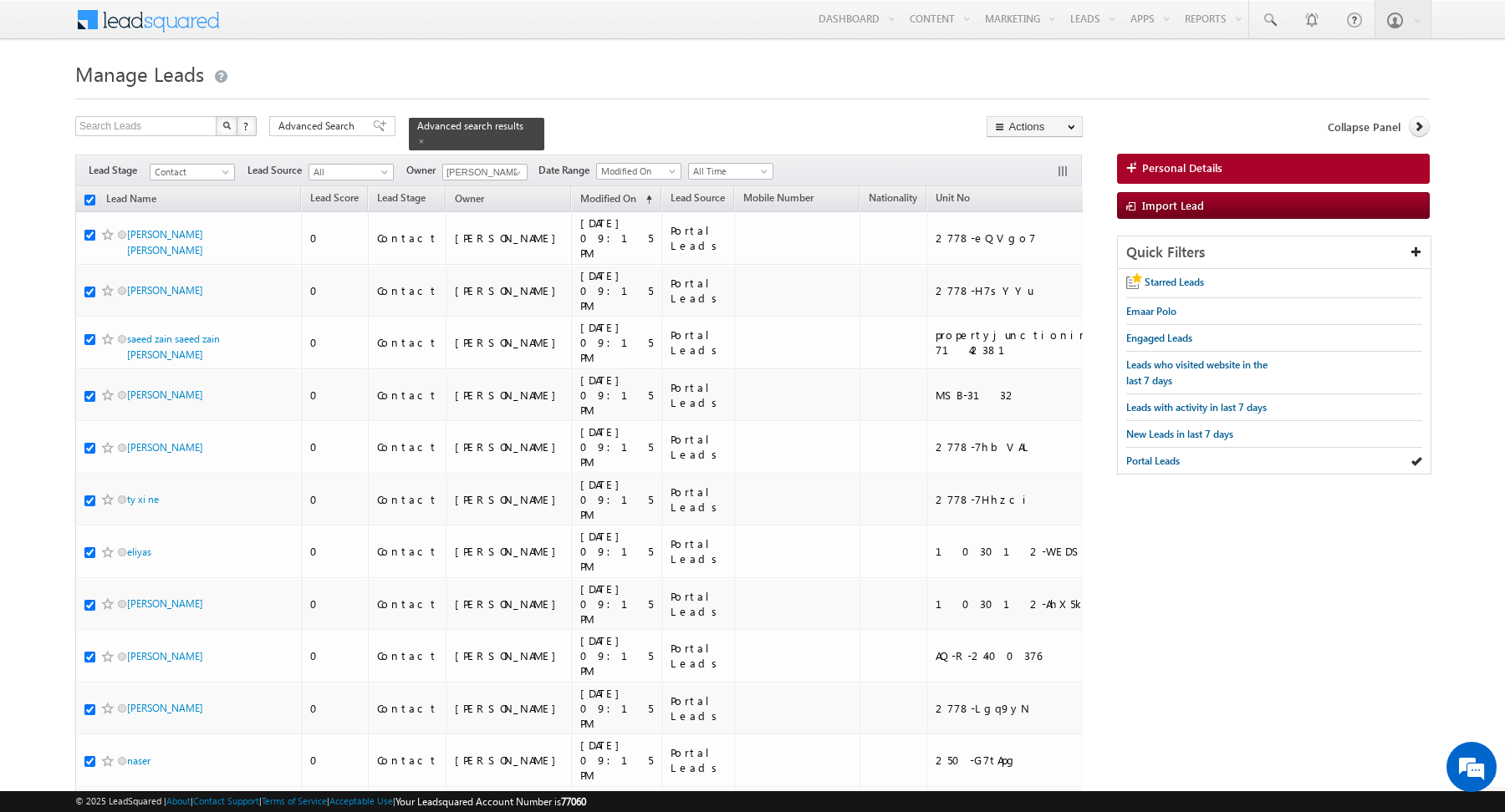
checkbox input "true"
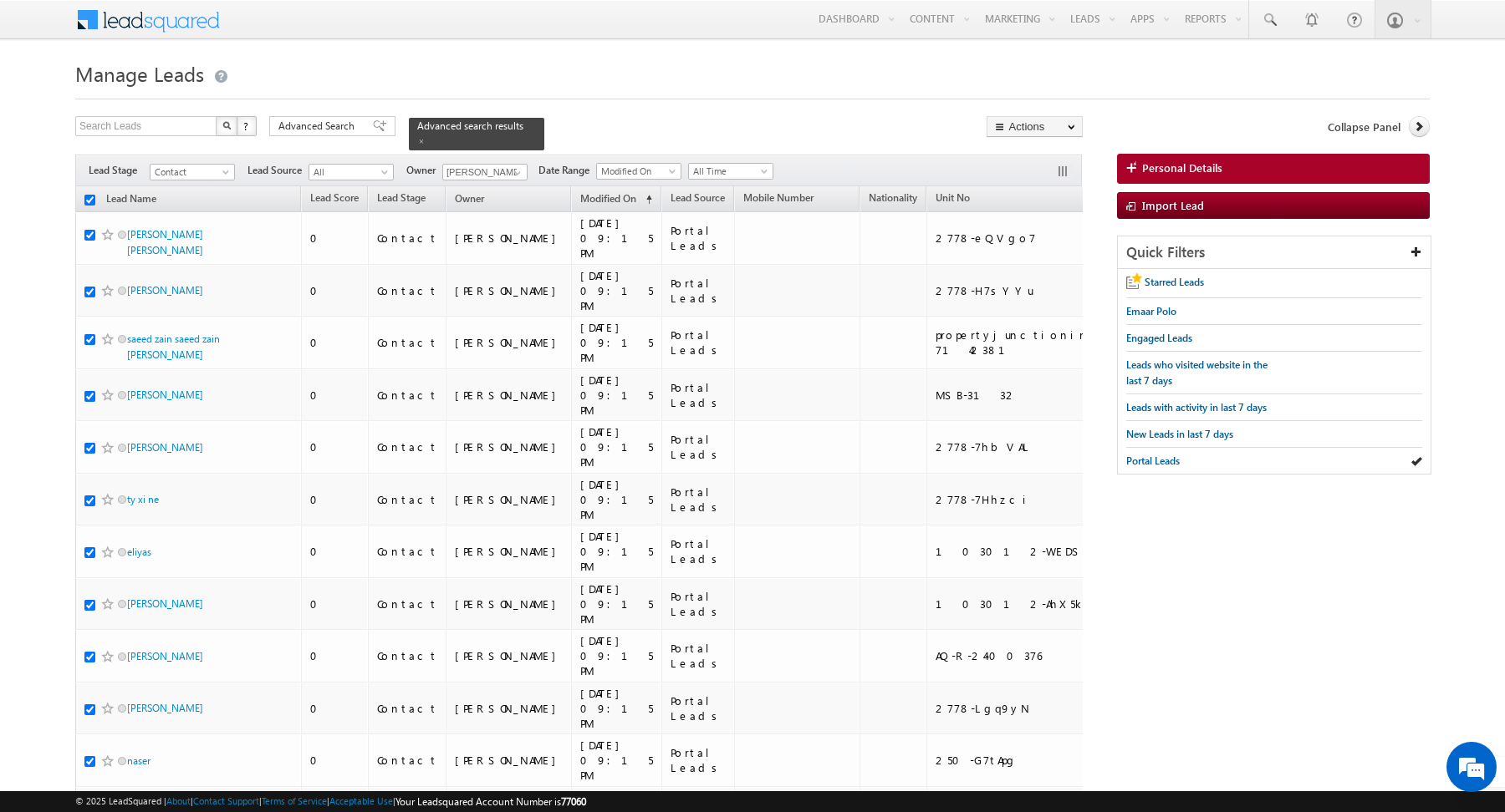
checkbox input "true"
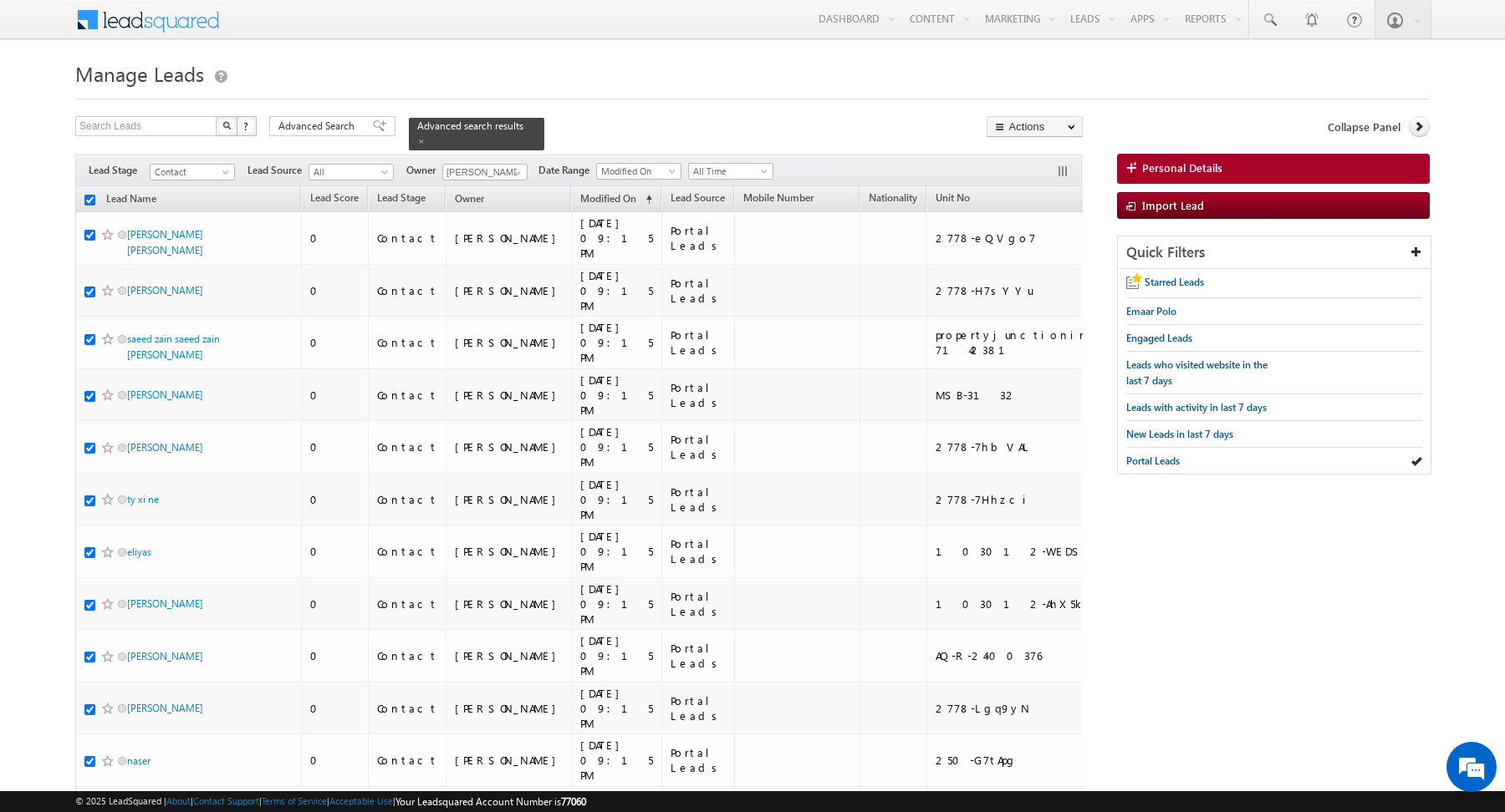
checkbox input "true"
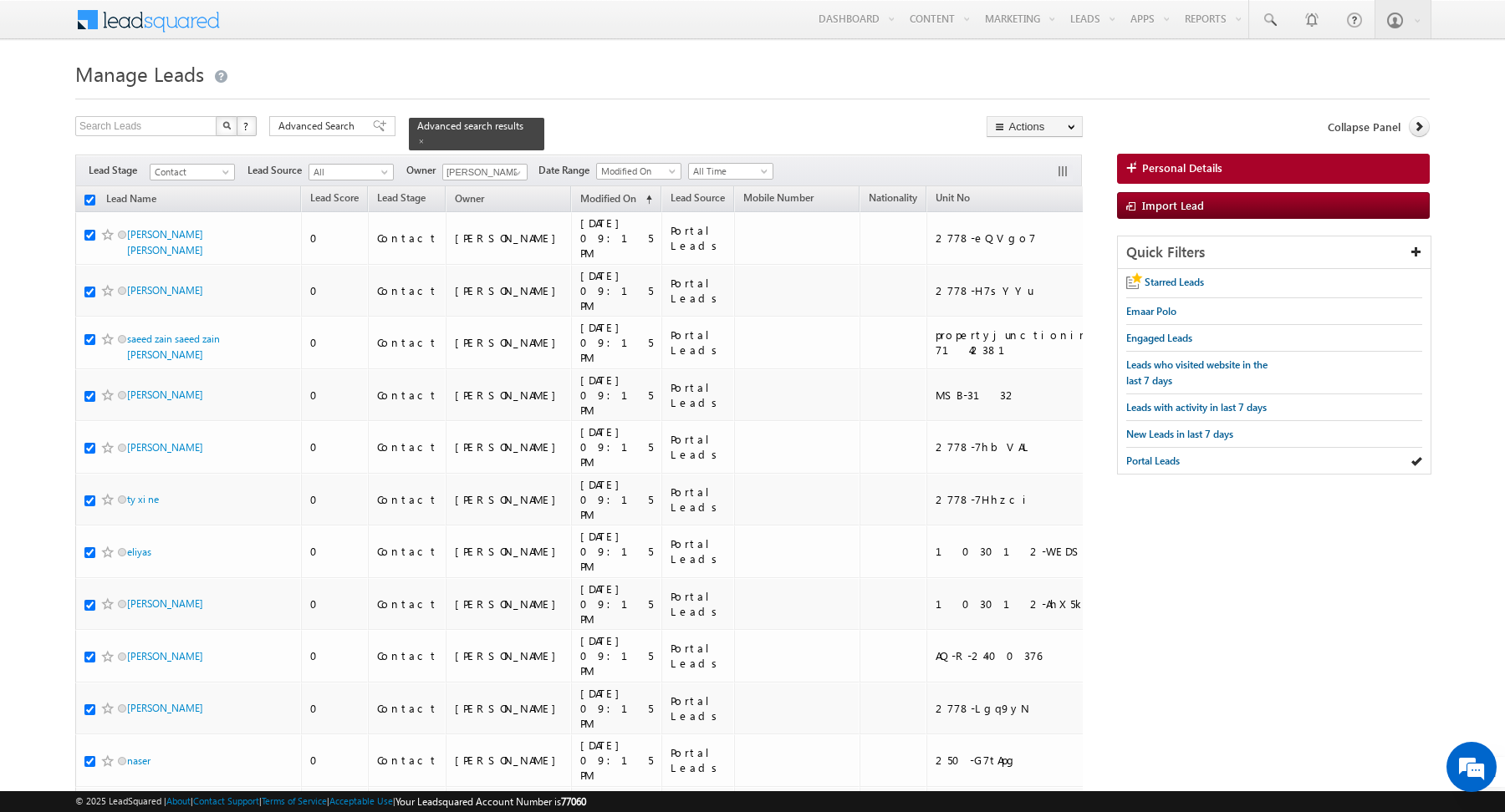
checkbox input "true"
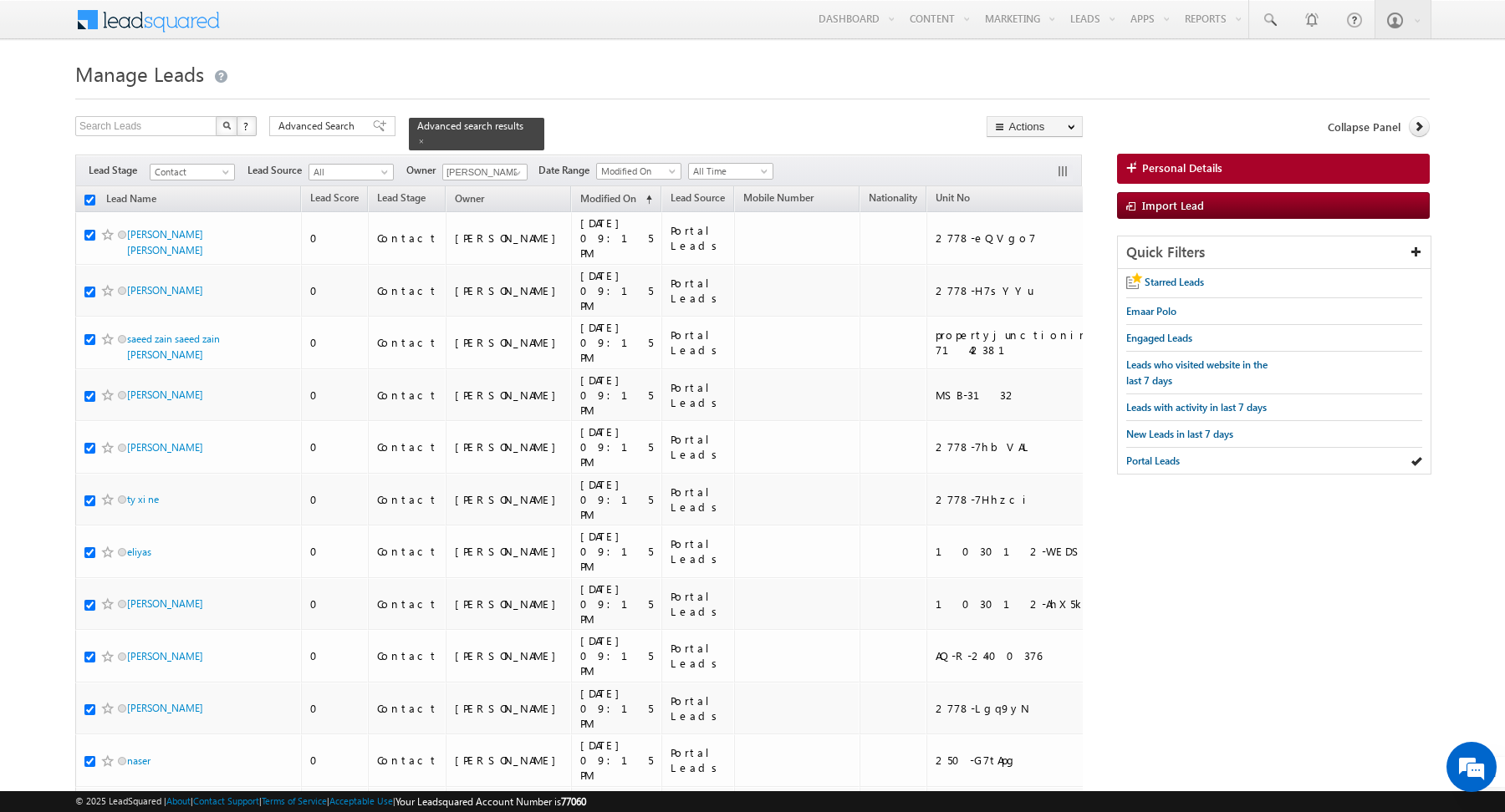
checkbox input "true"
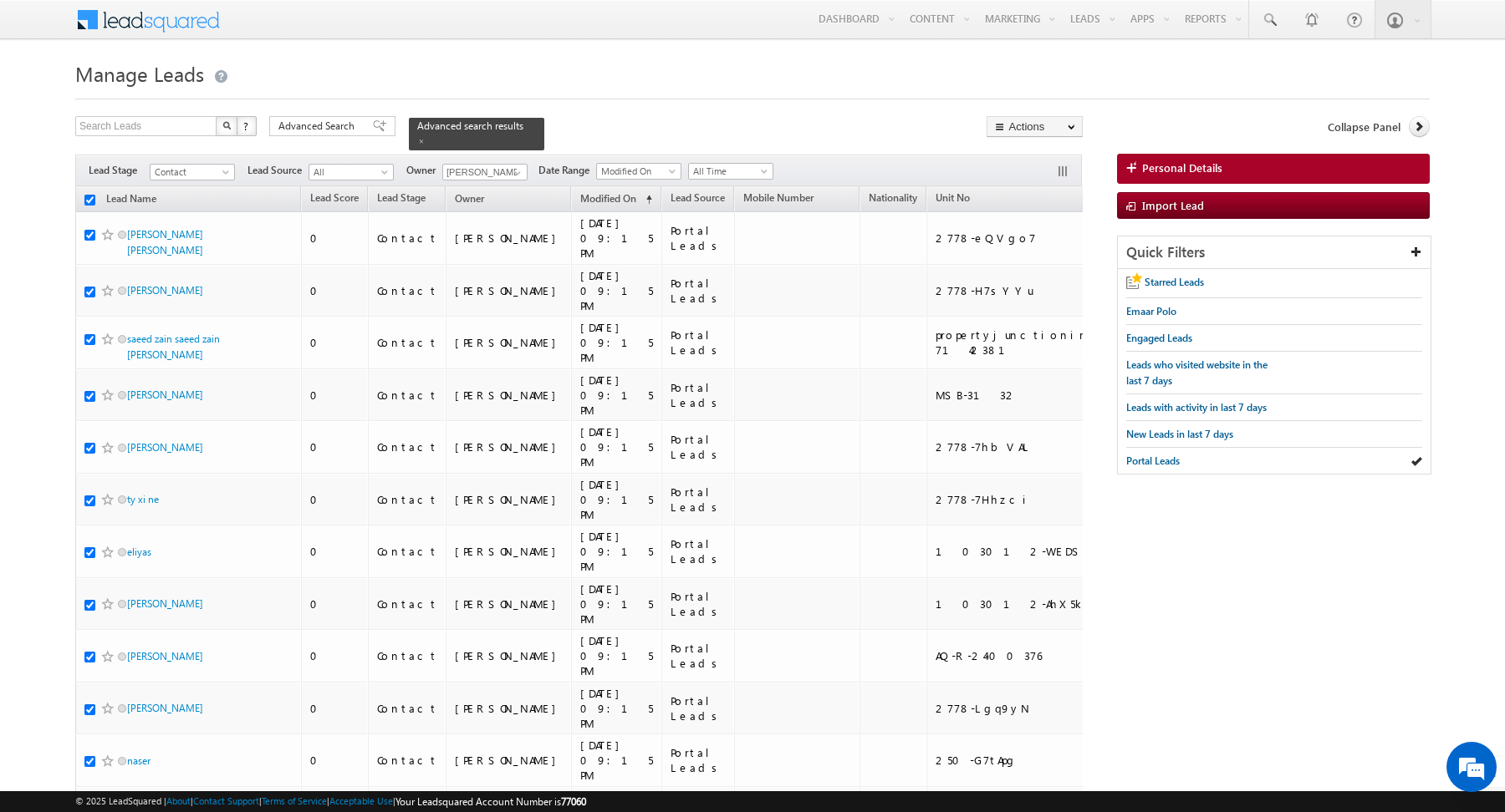
checkbox input "true"
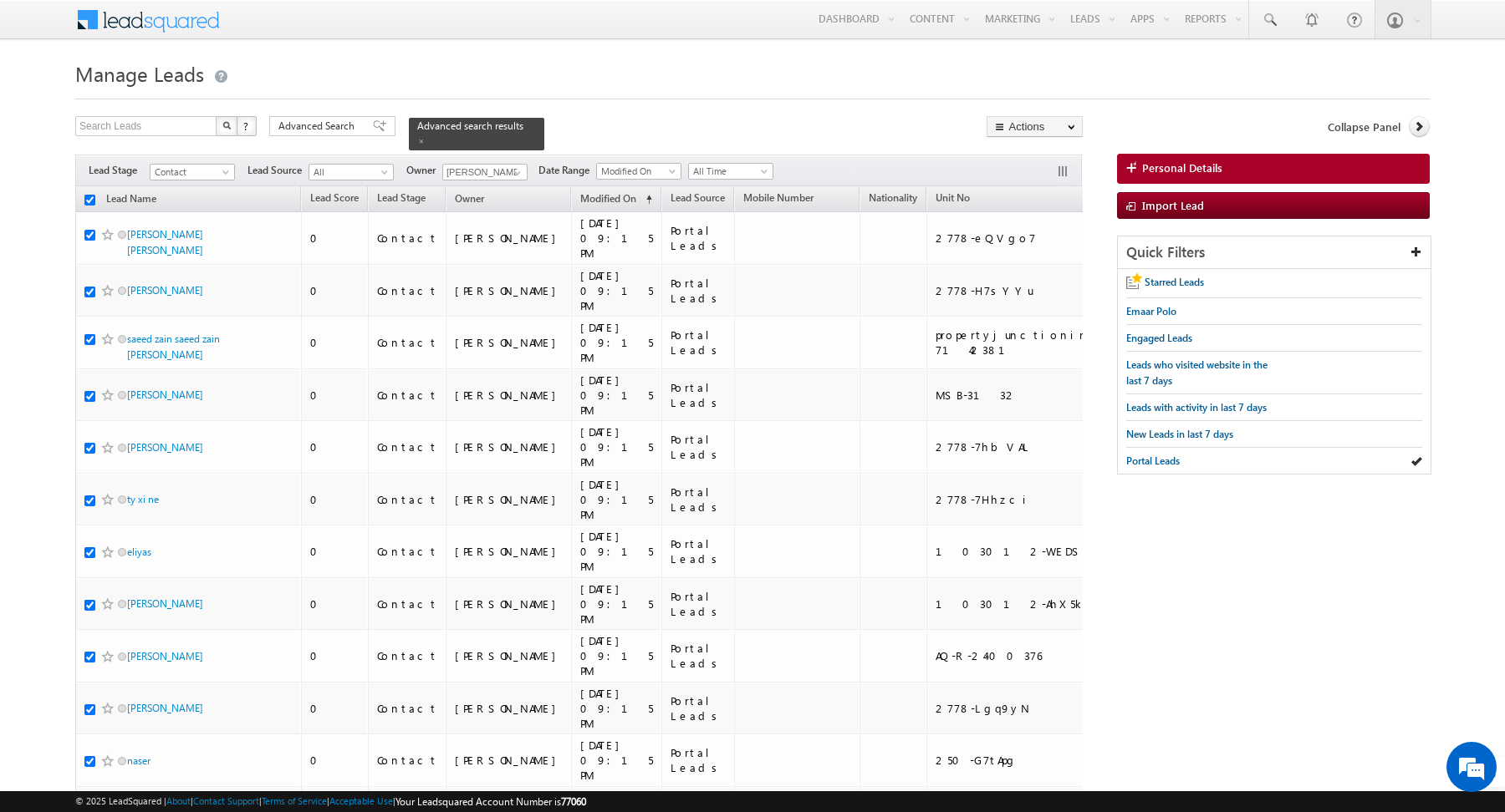
checkbox input "true"
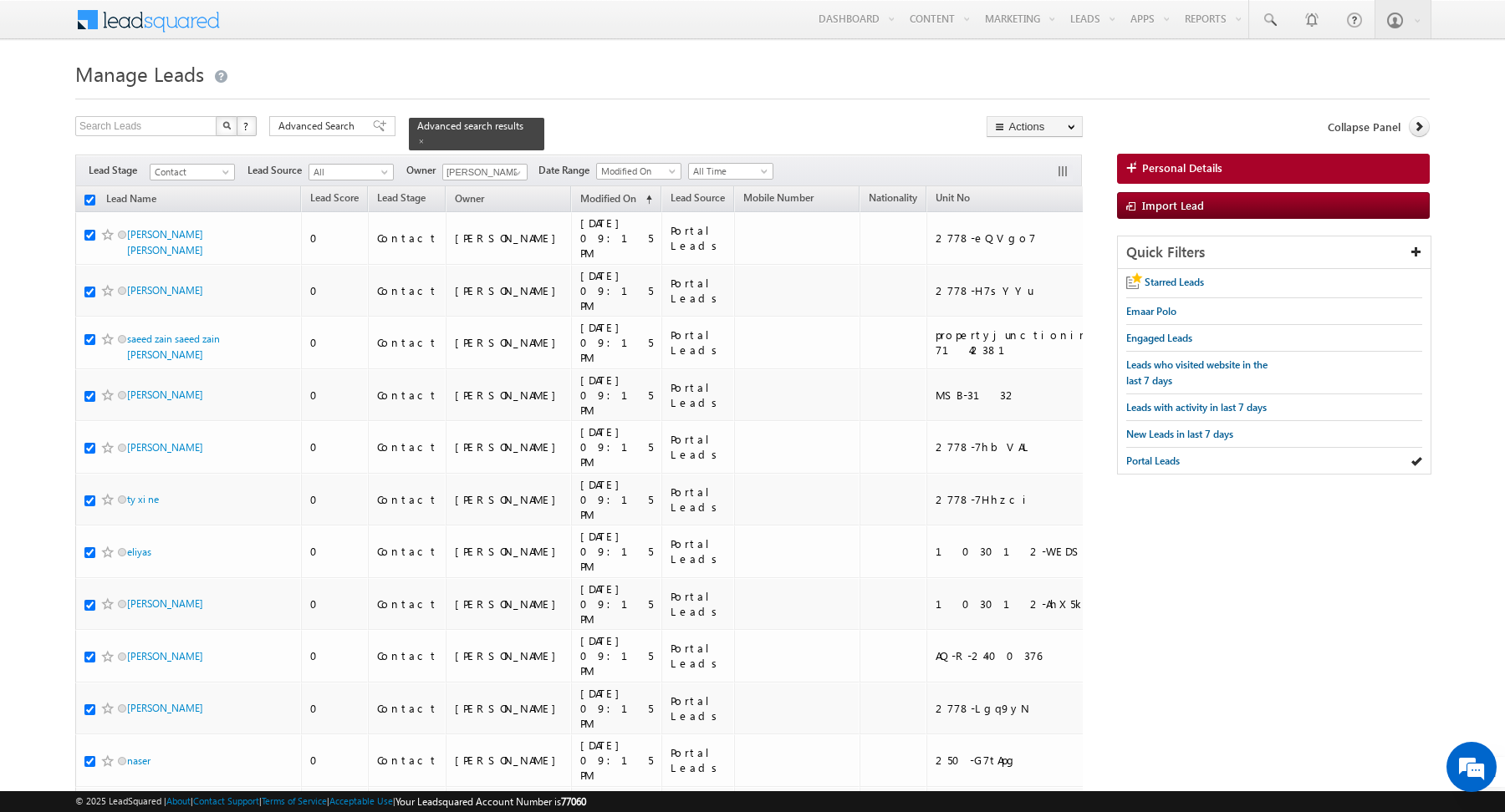
checkbox input "true"
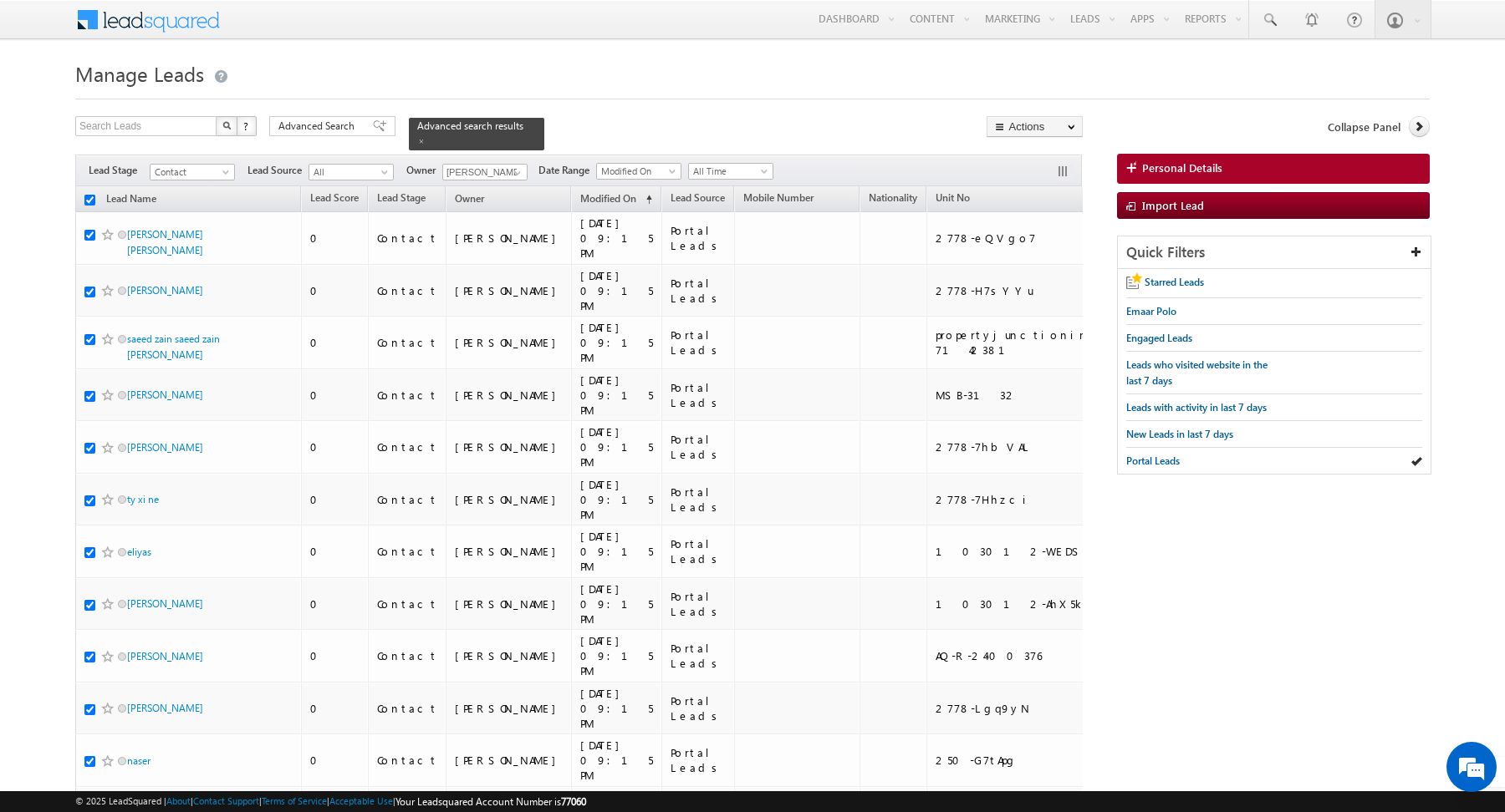
checkbox input "true"
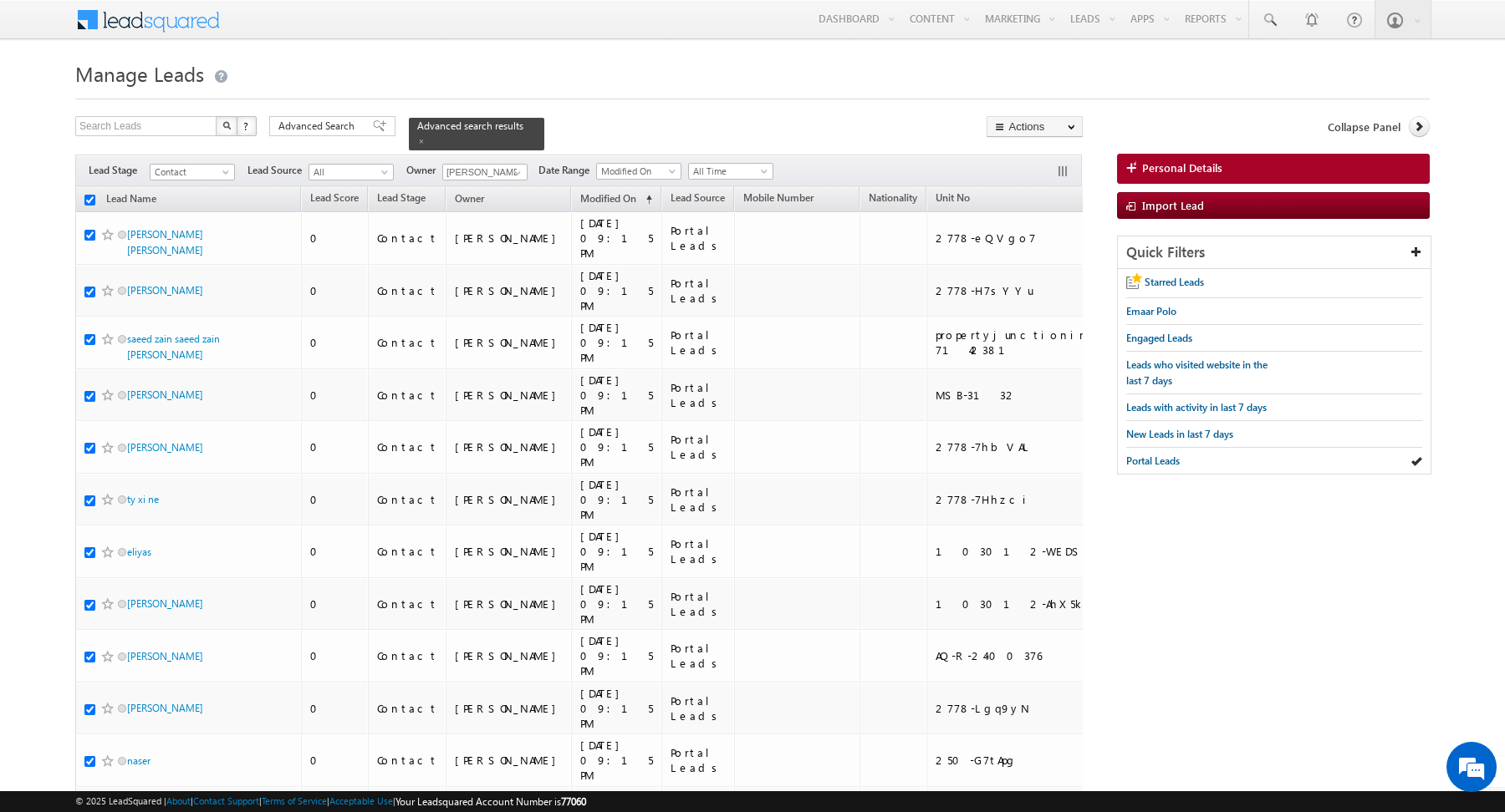
checkbox input "true"
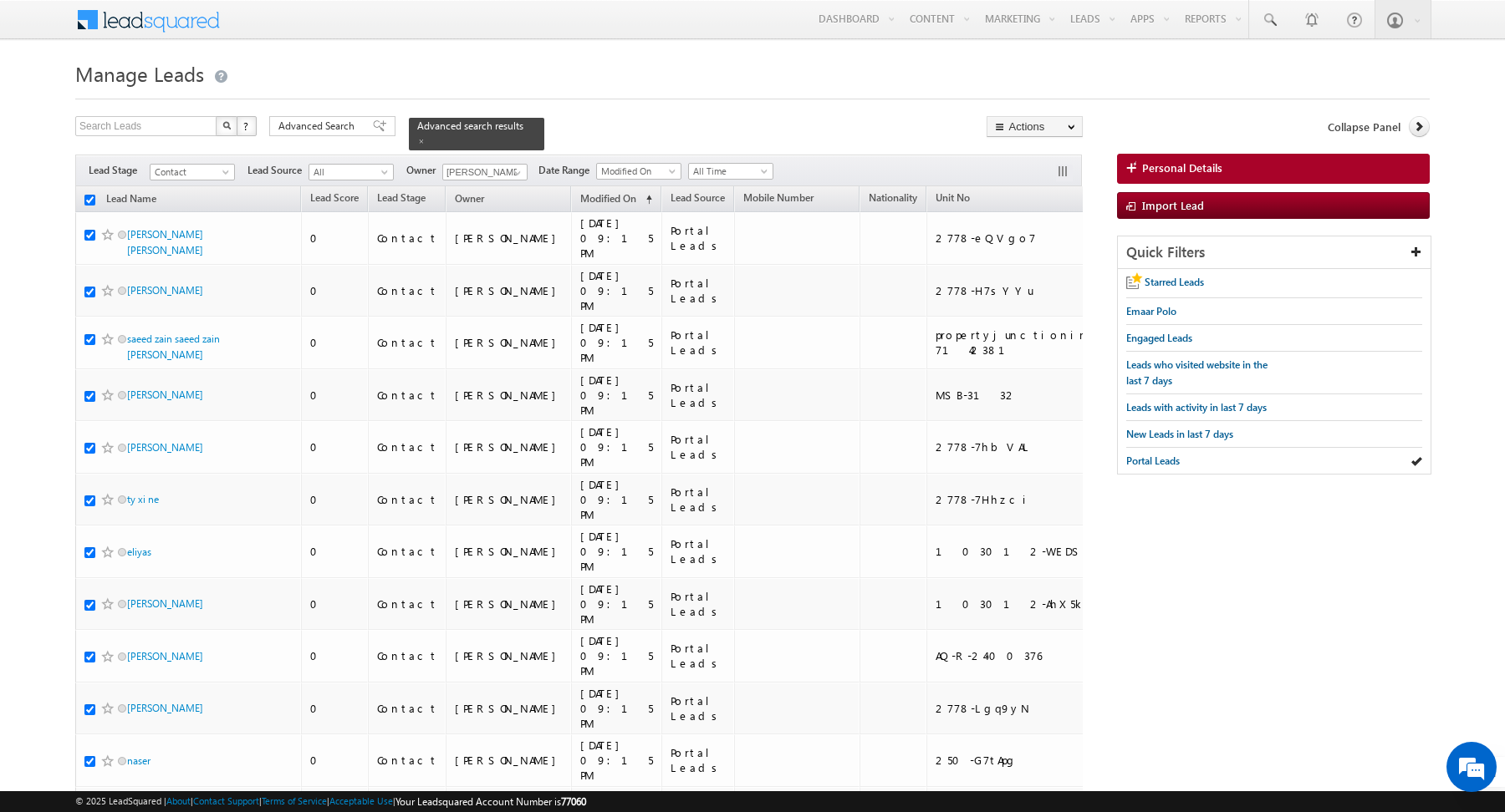
checkbox input "true"
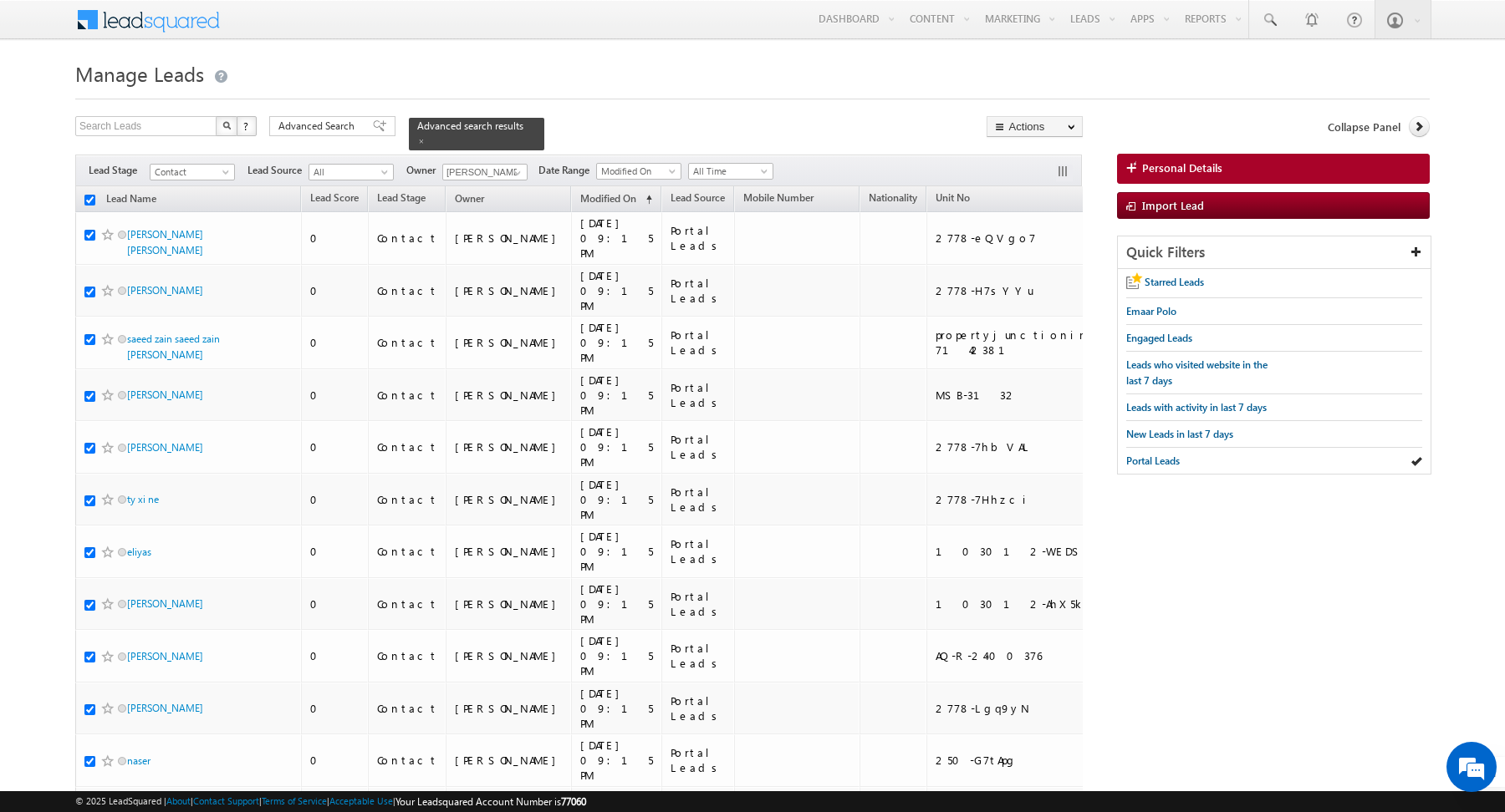
checkbox input "true"
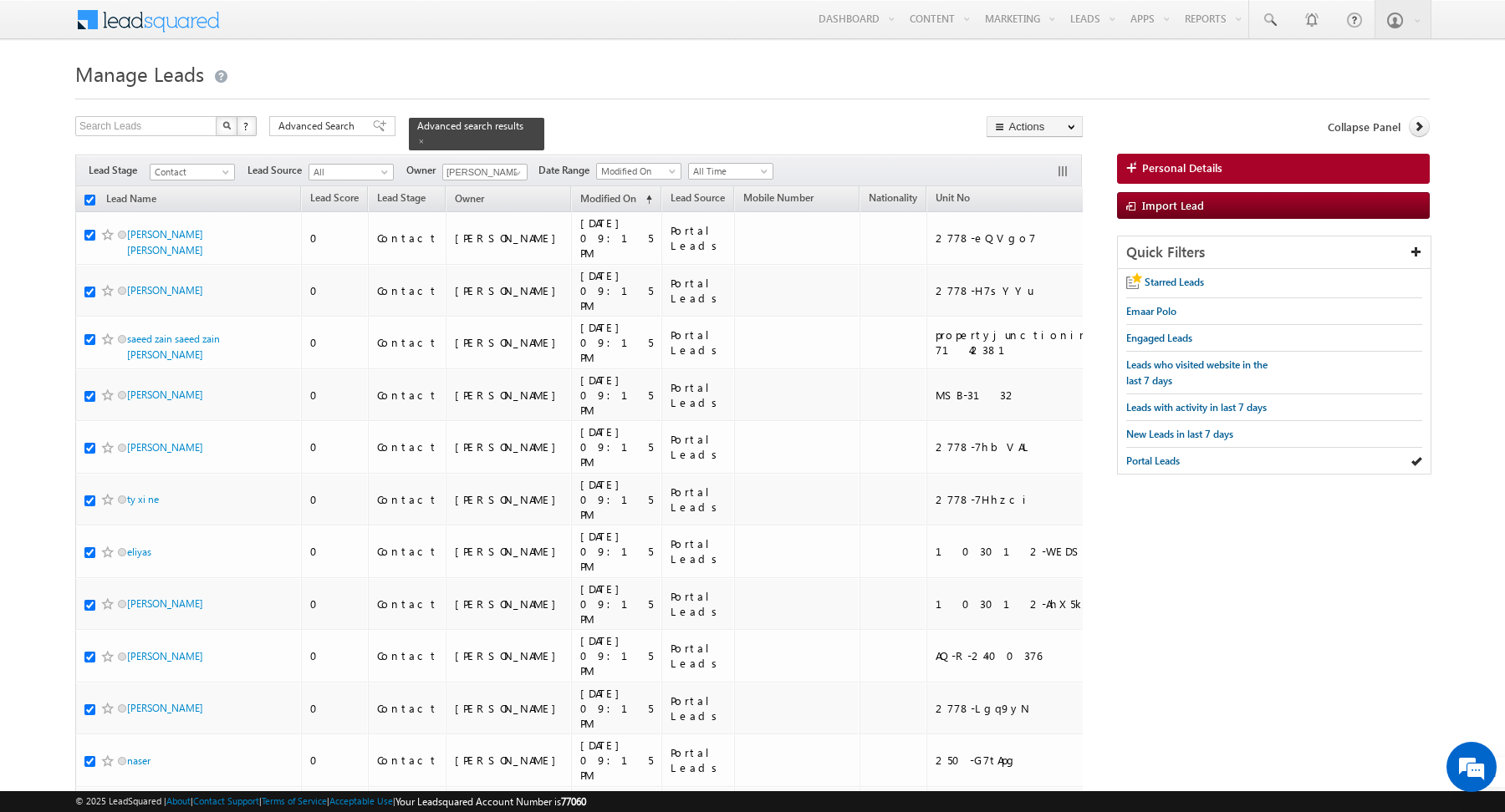
checkbox input "true"
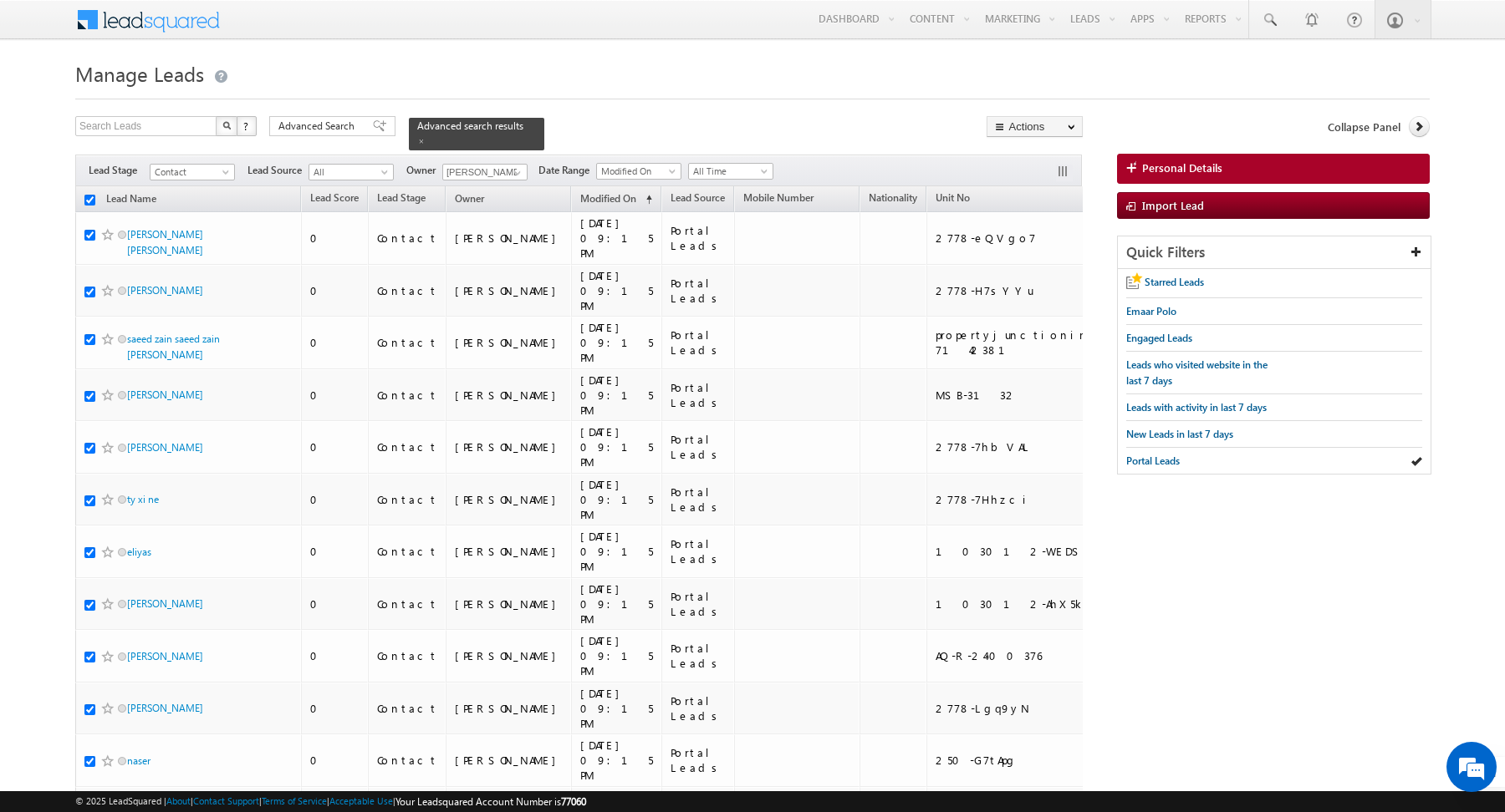
checkbox input "true"
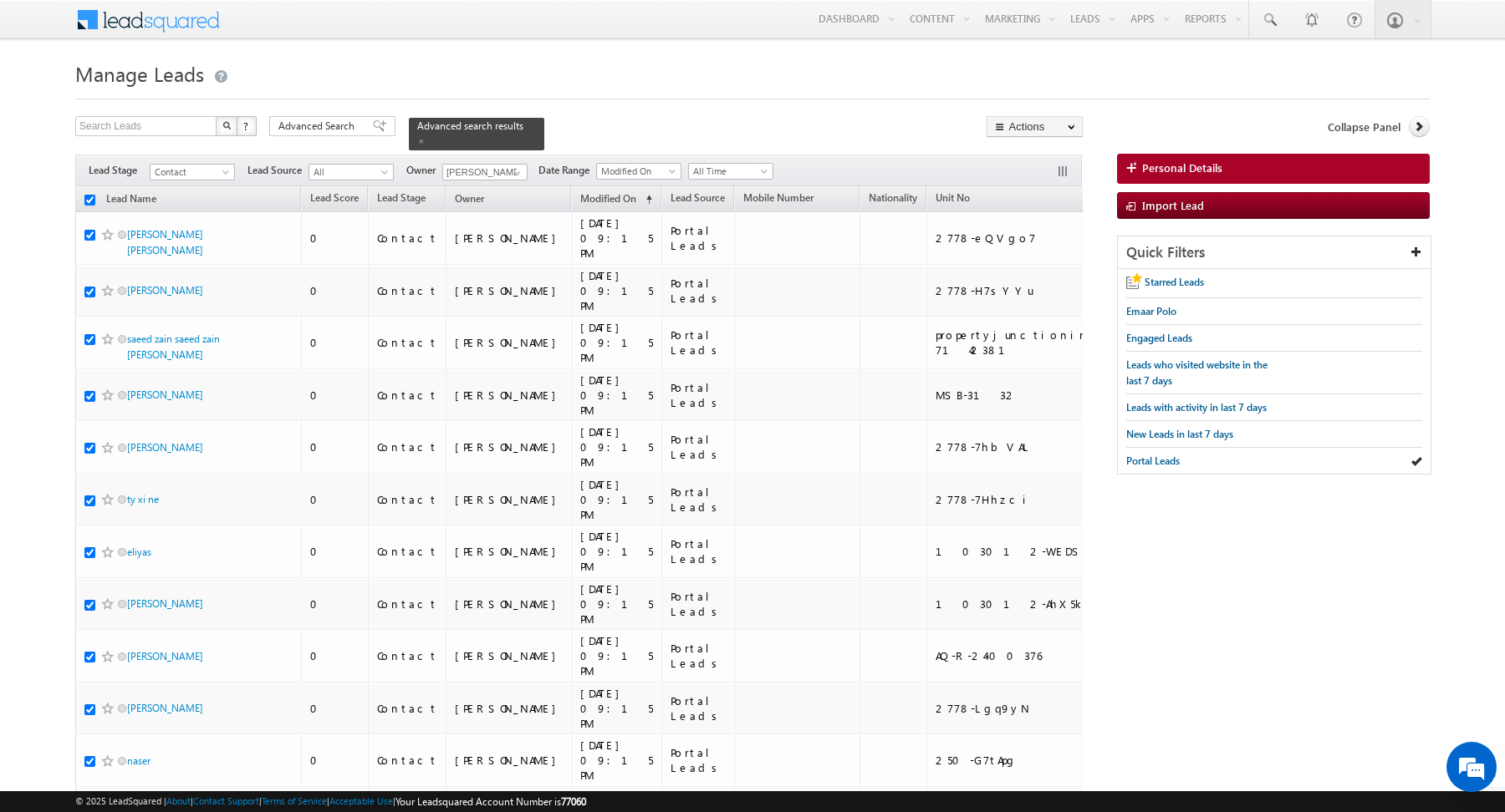
checkbox input "true"
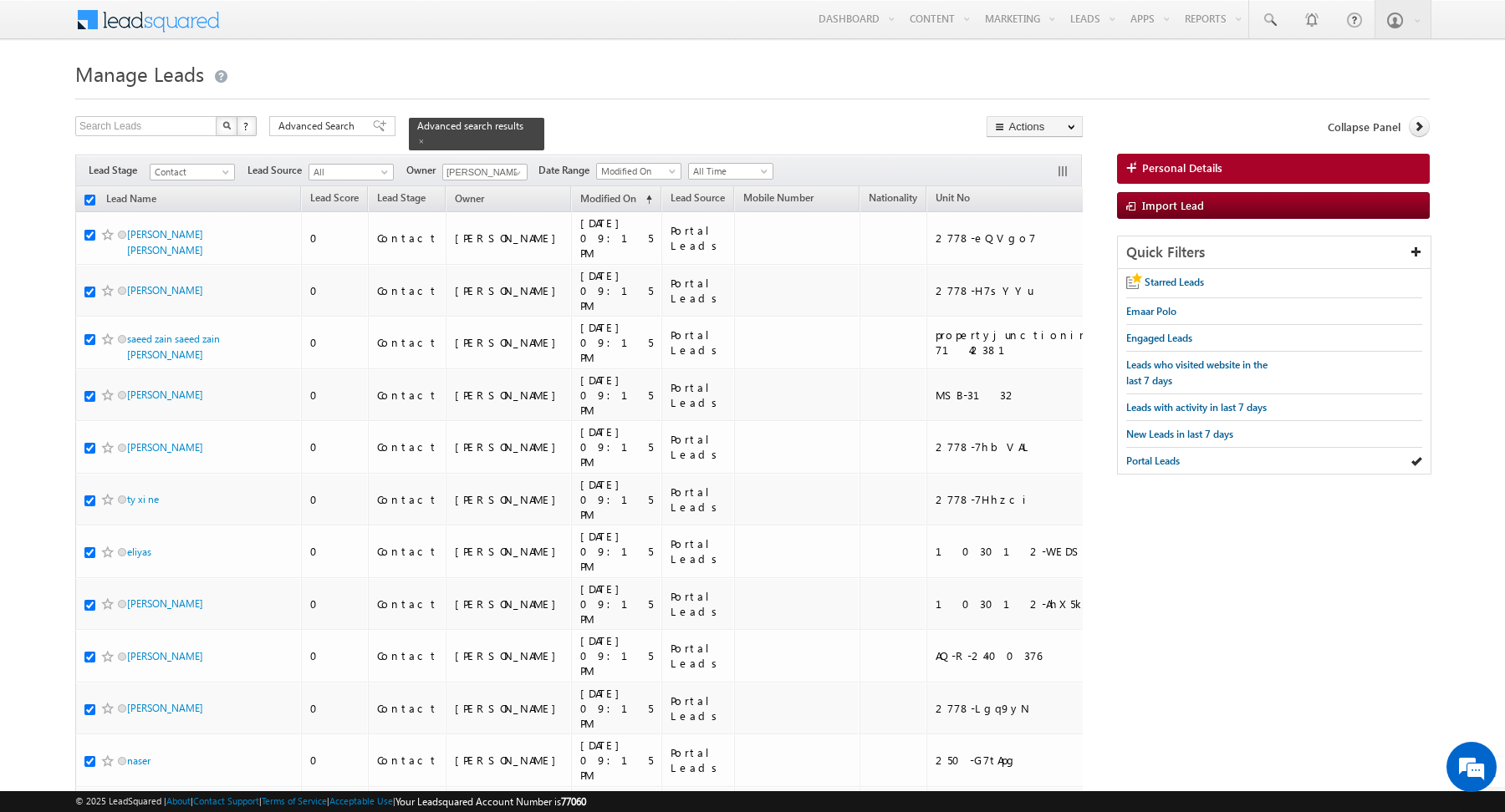
checkbox input "true"
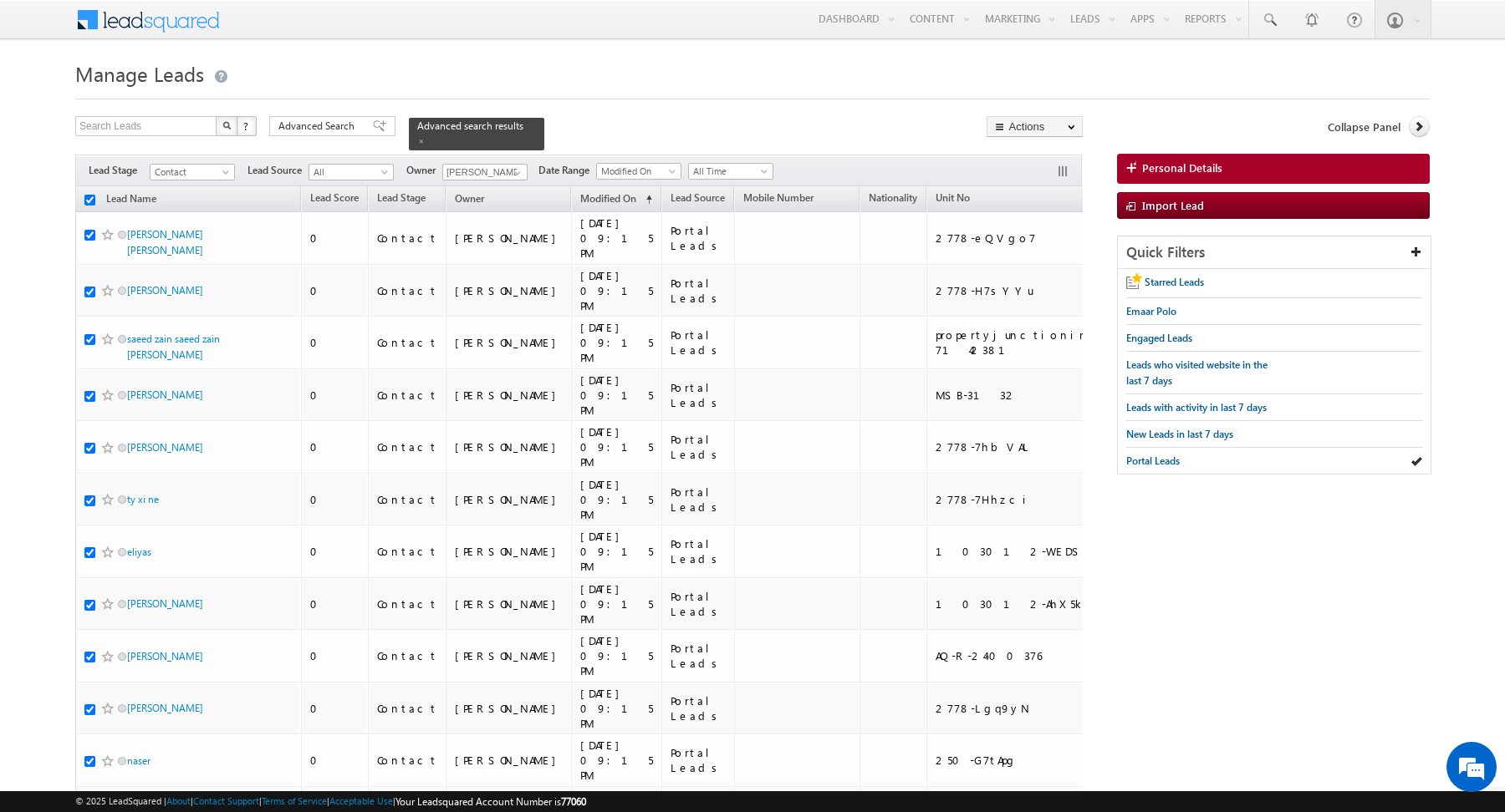
checkbox input "true"
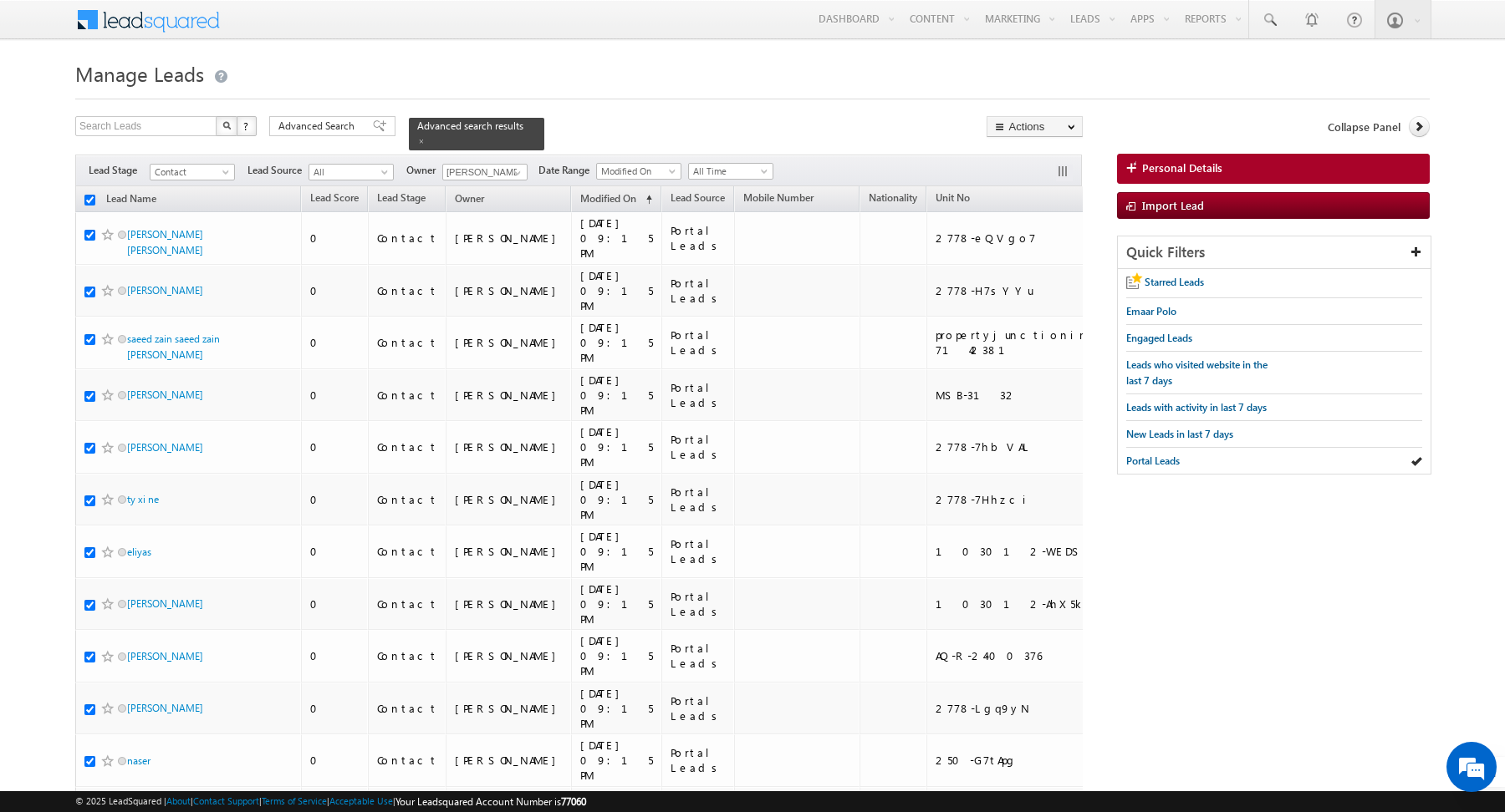
checkbox input "true"
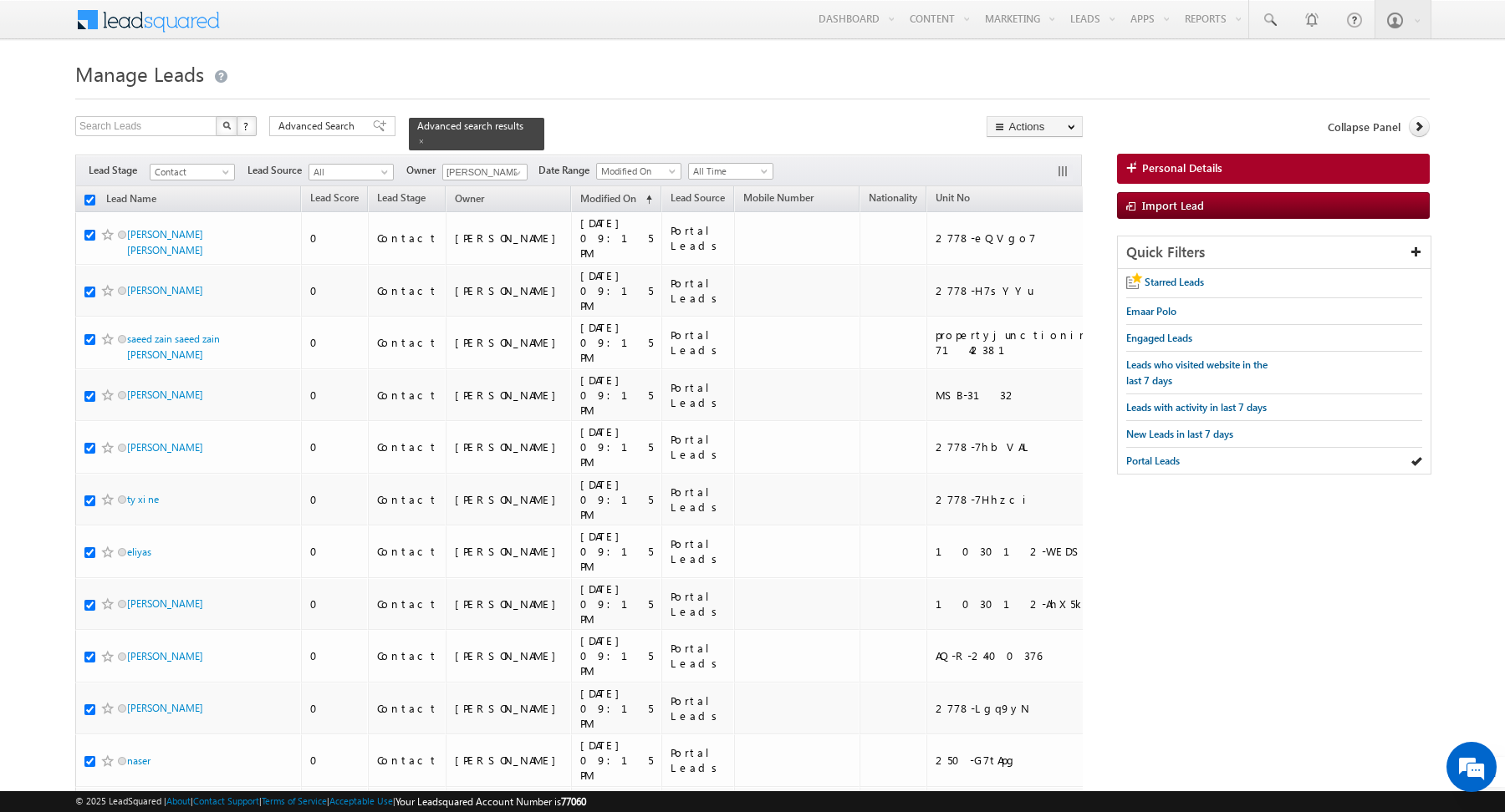
checkbox input "true"
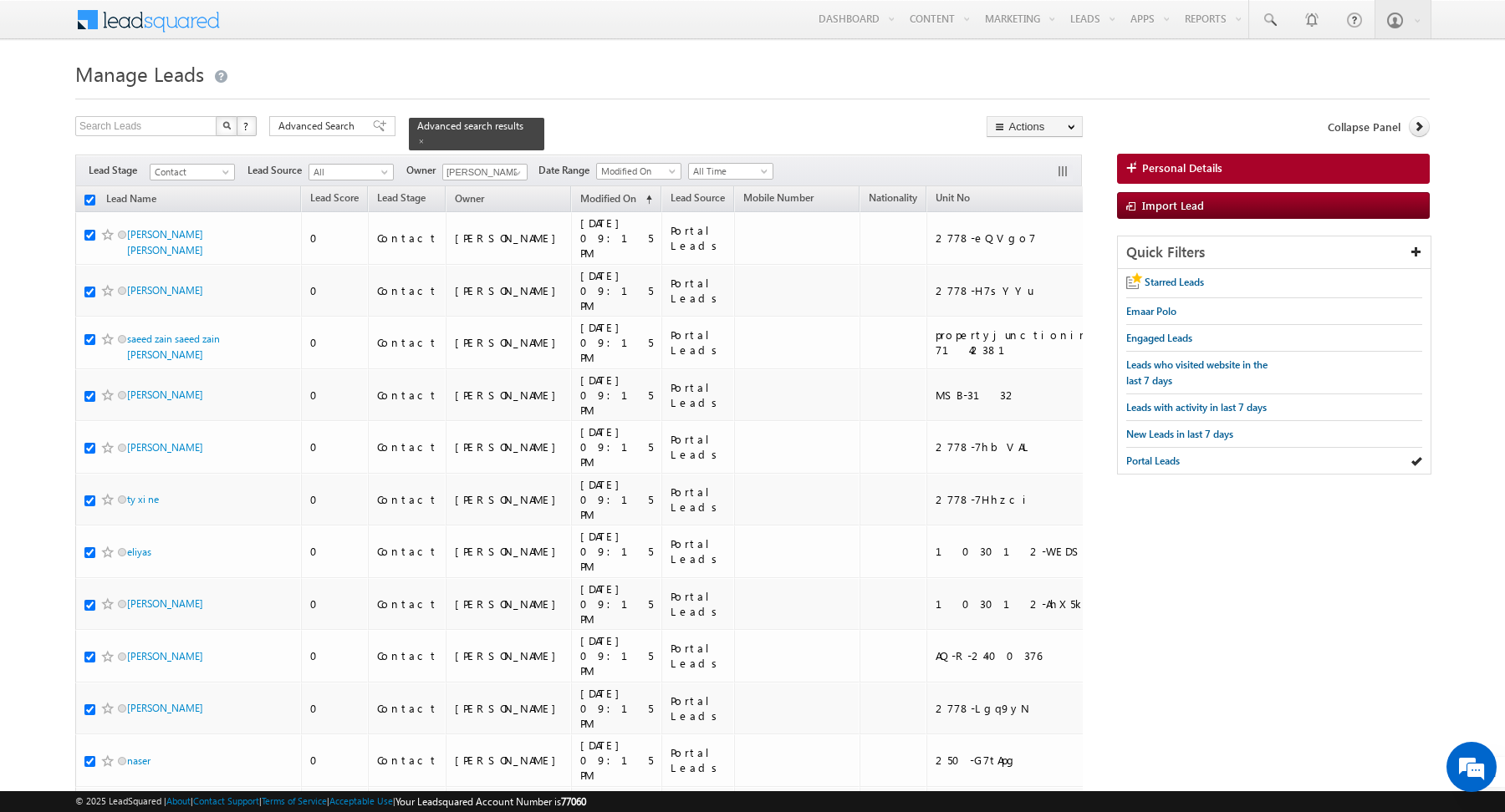
checkbox input "true"
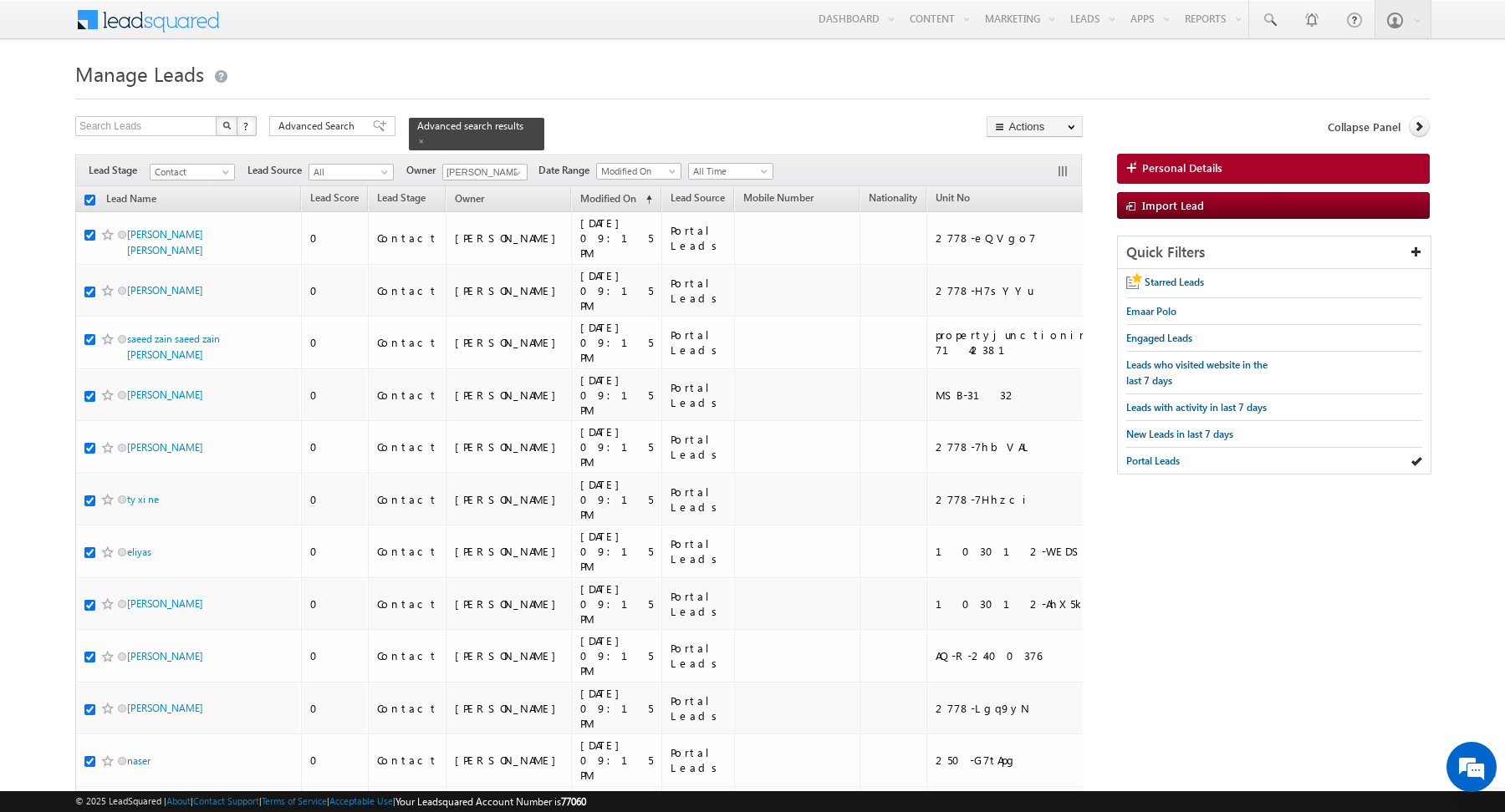
checkbox input "true"
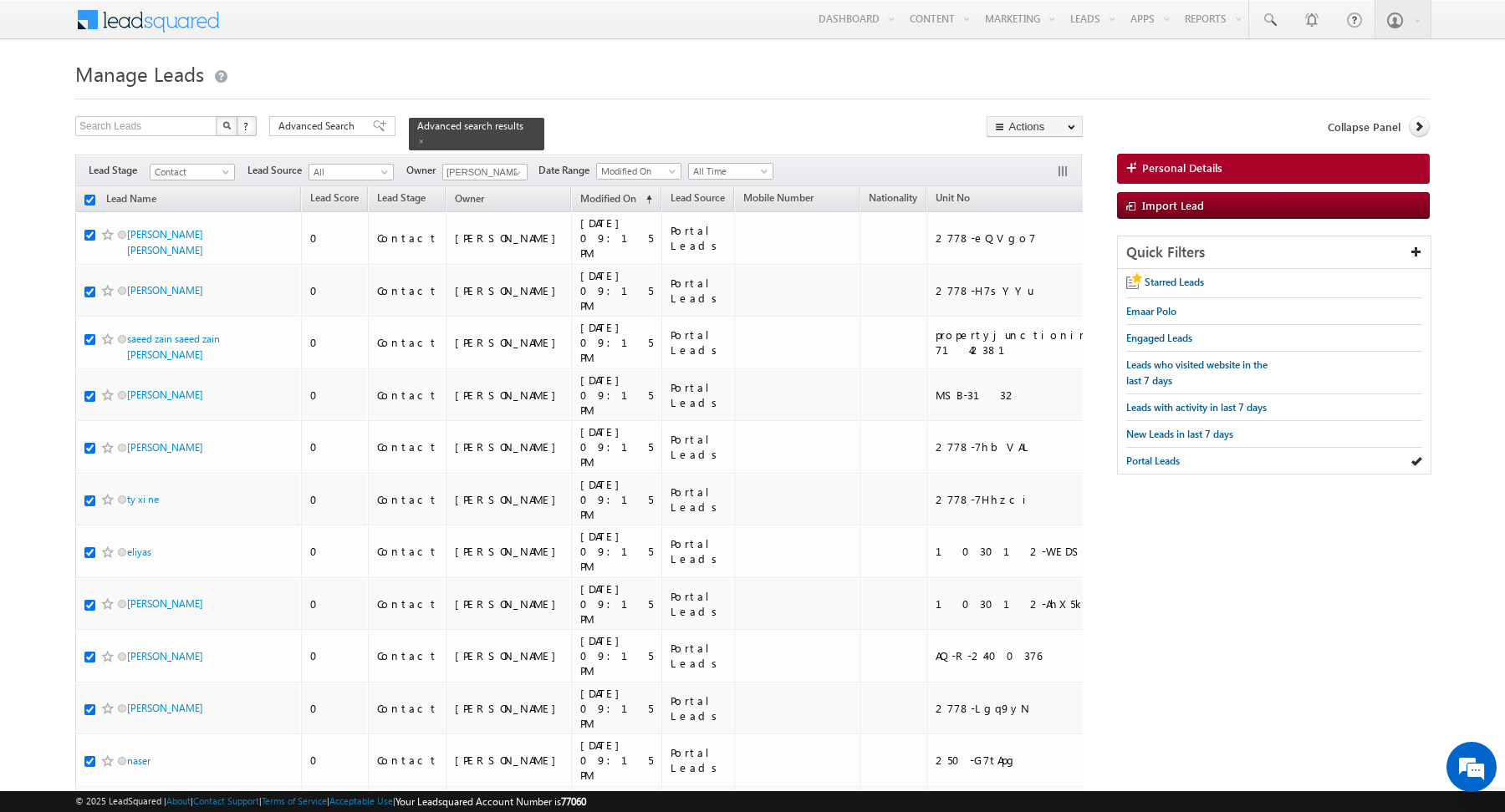
checkbox input "true"
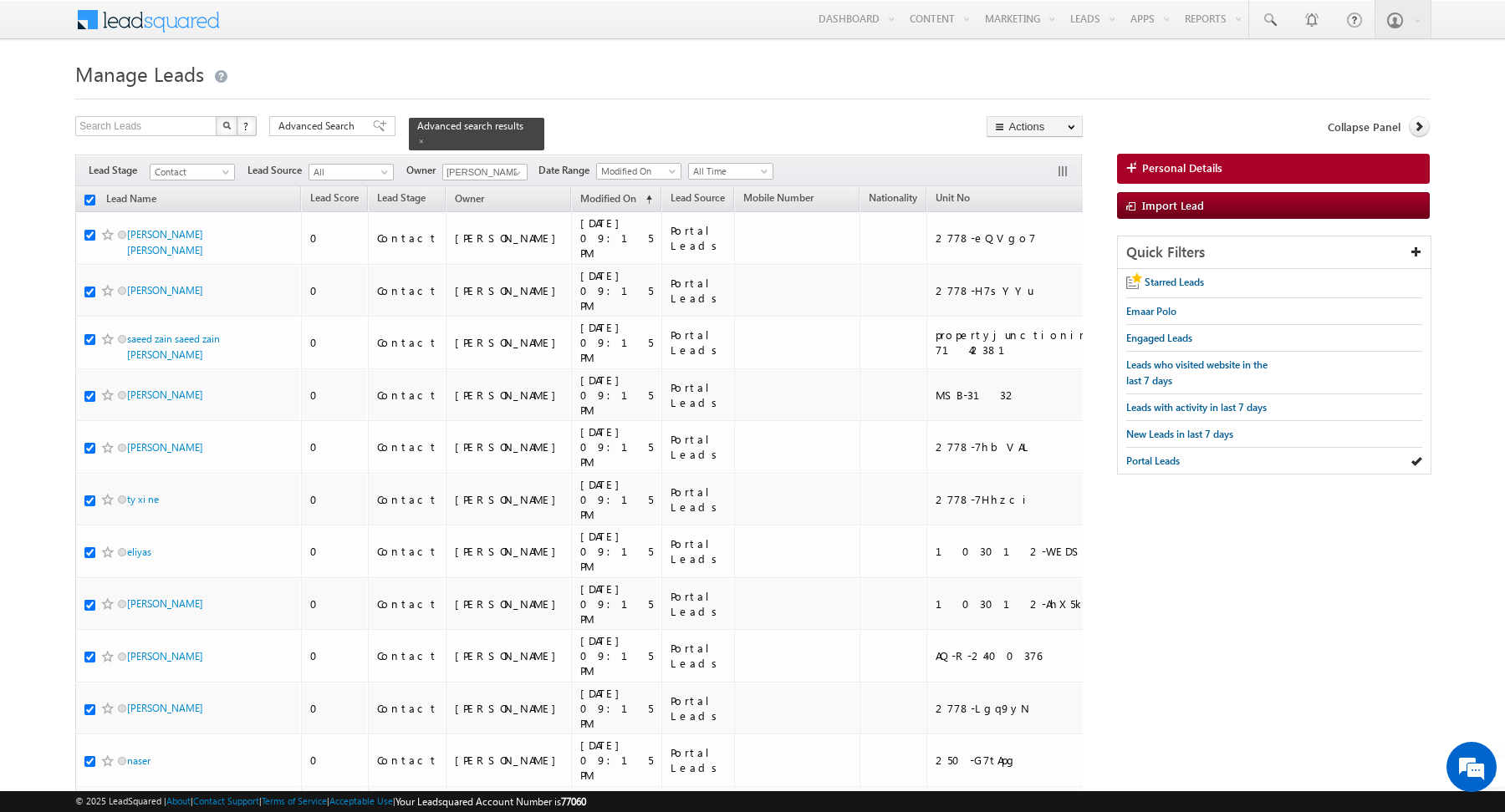
checkbox input "true"
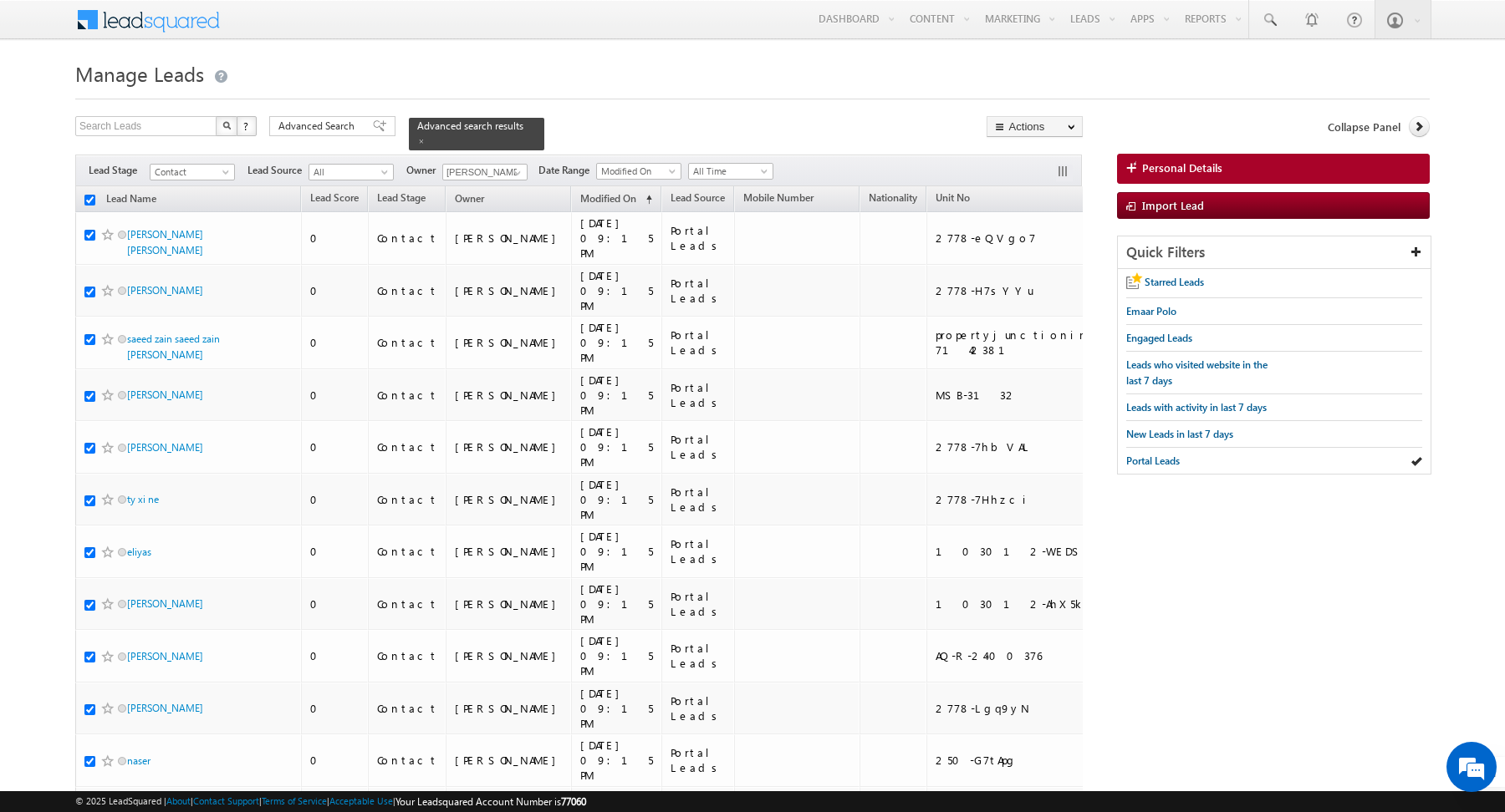
checkbox input "true"
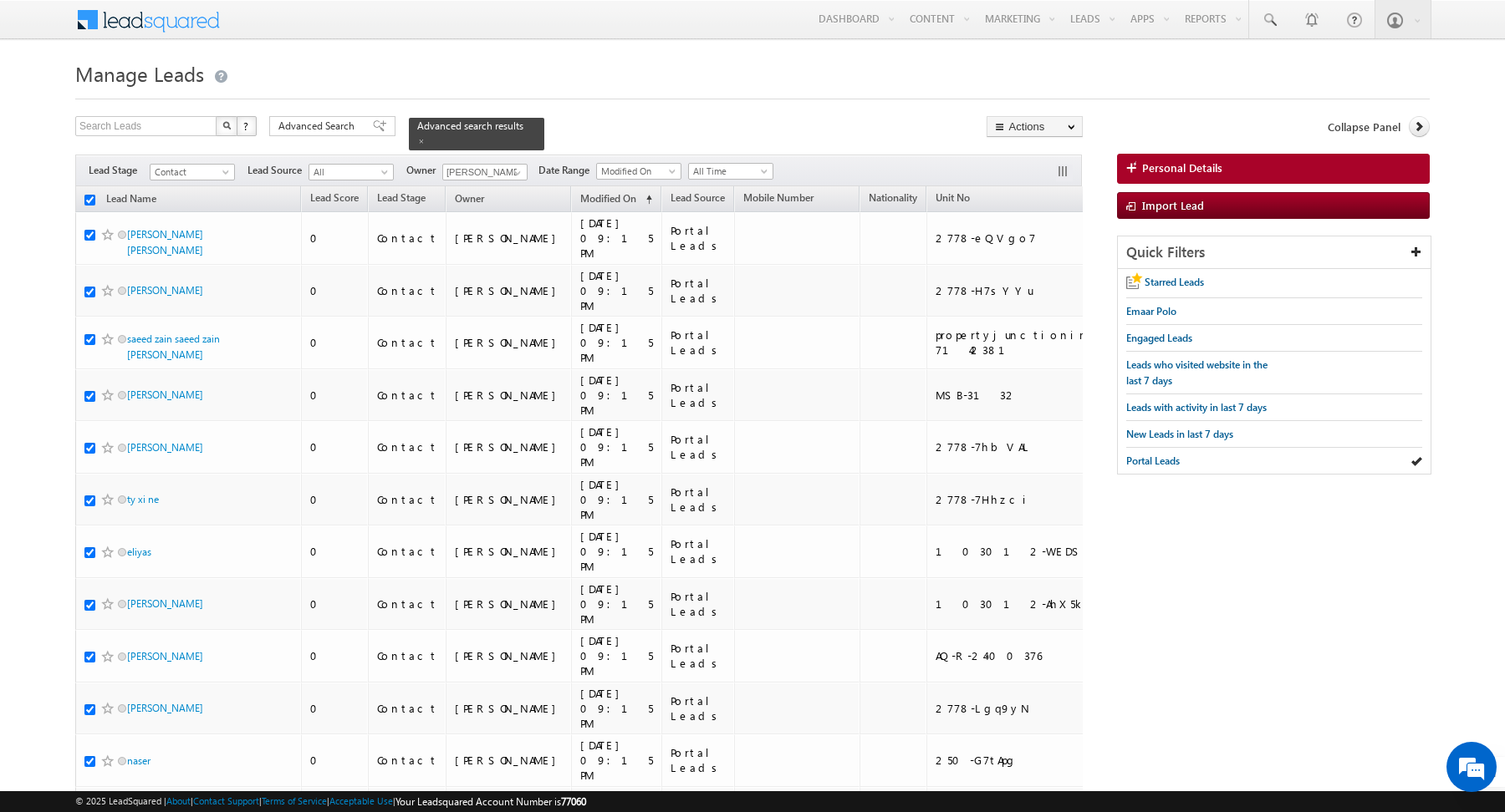
checkbox input "true"
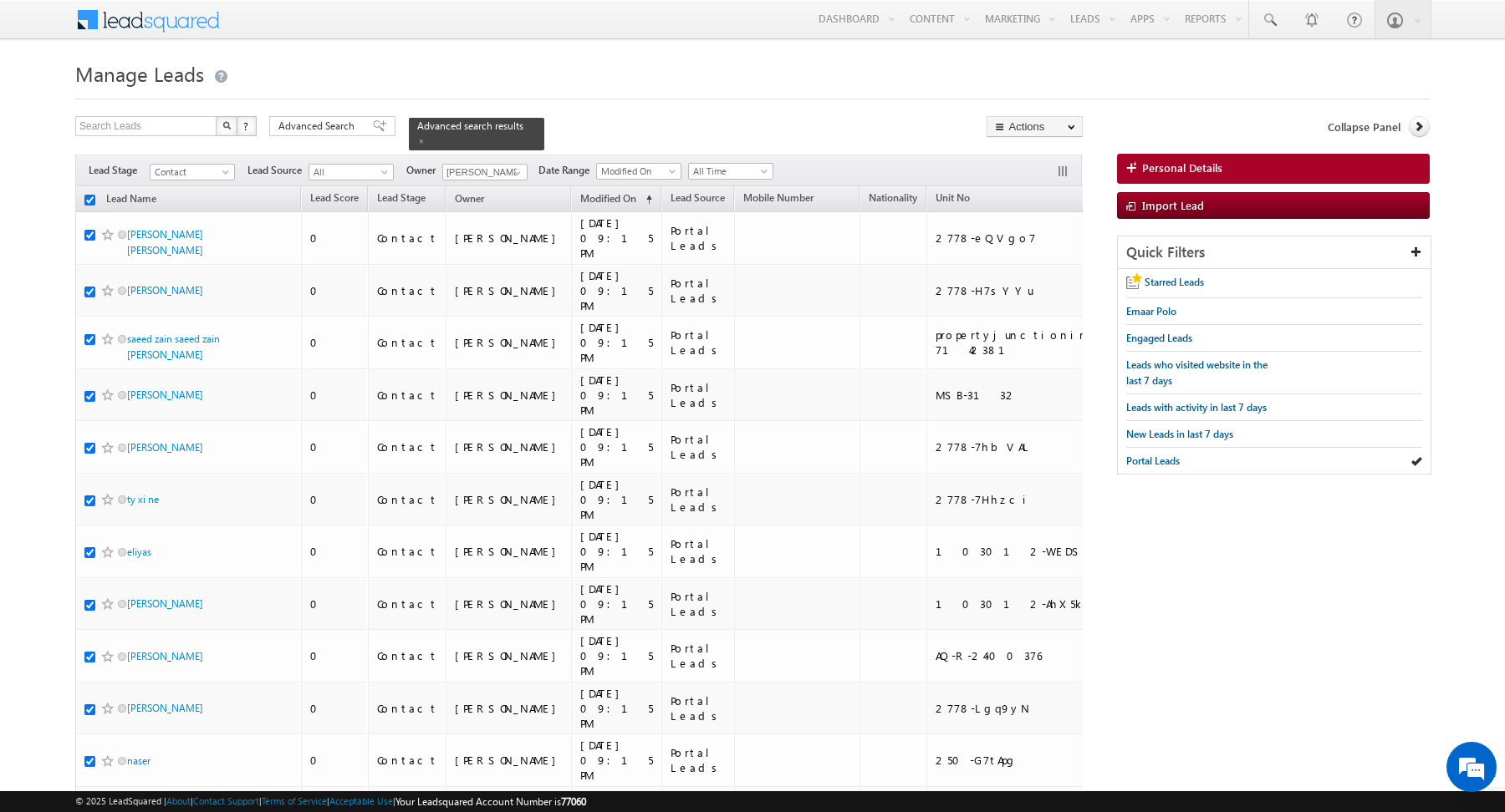
checkbox input "true"
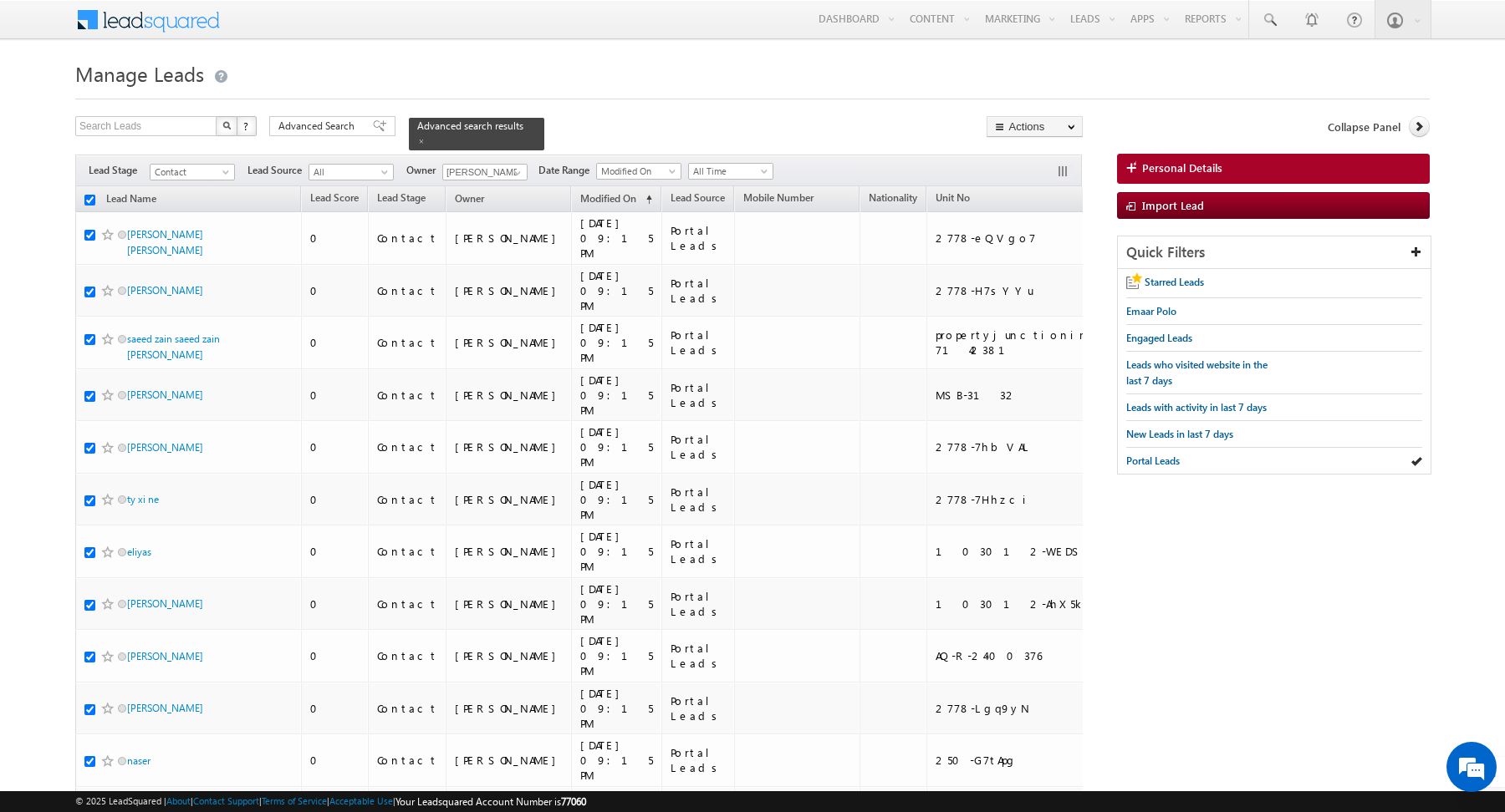
checkbox input "true"
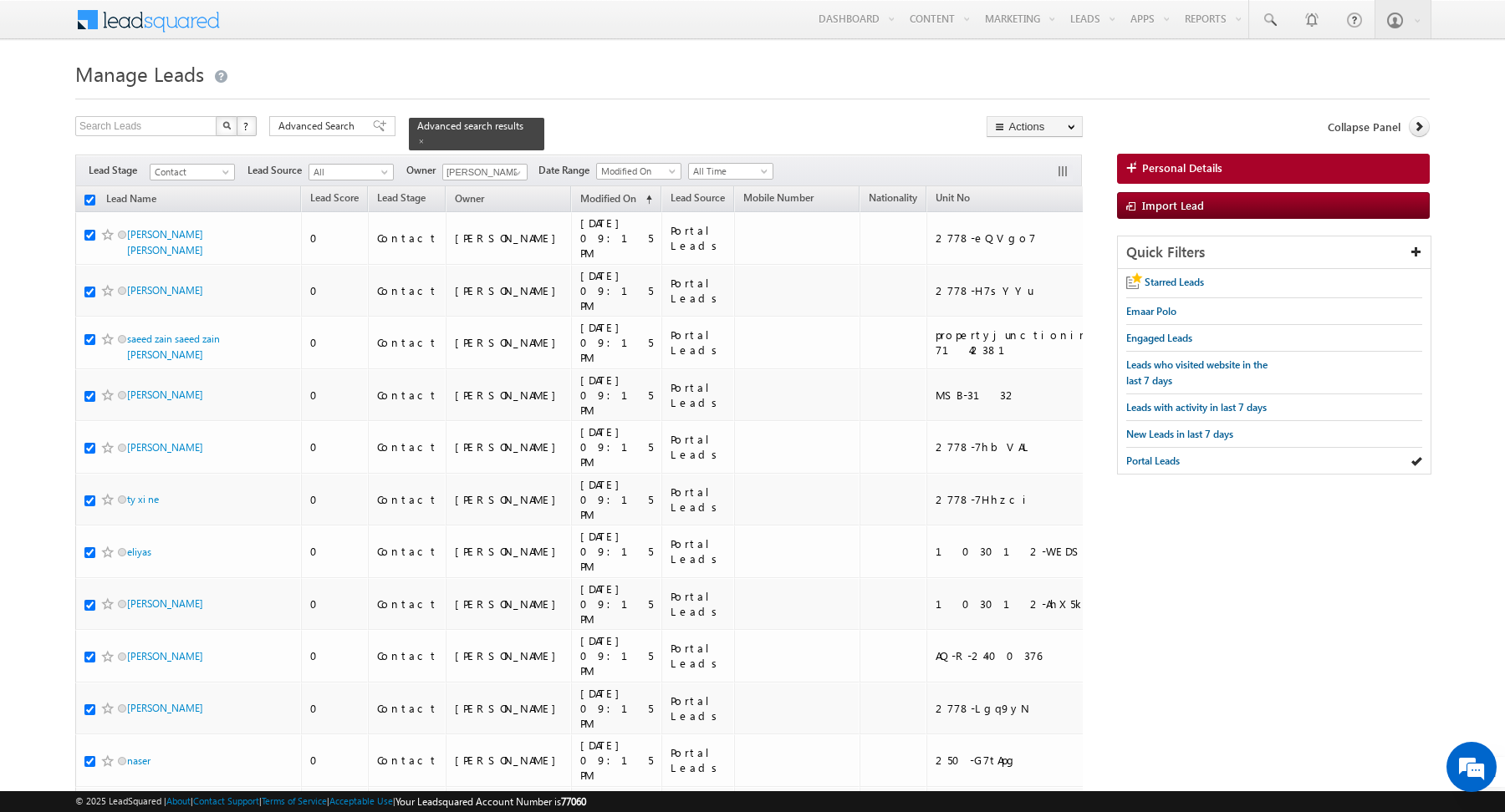
checkbox input "true"
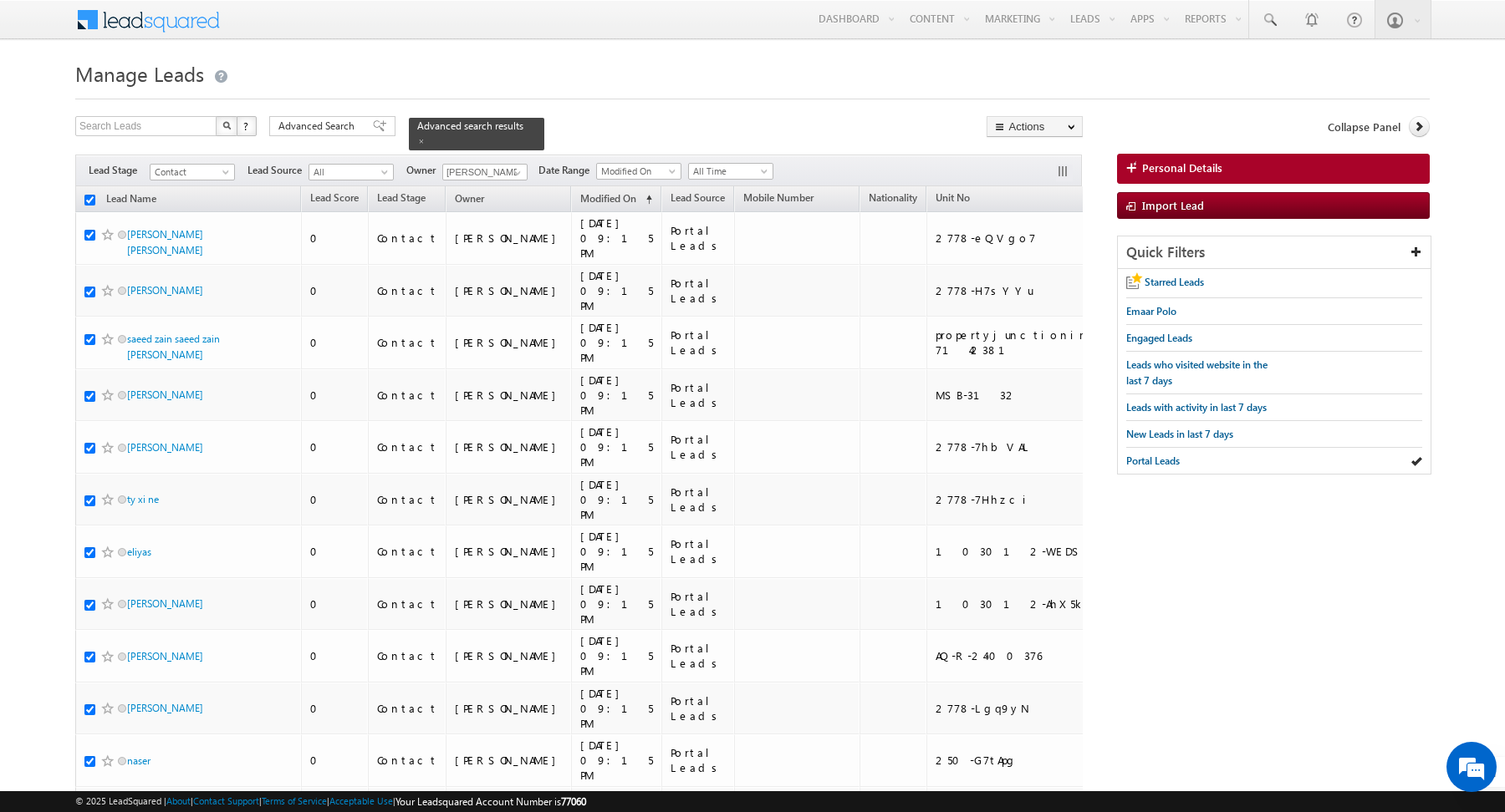
checkbox input "true"
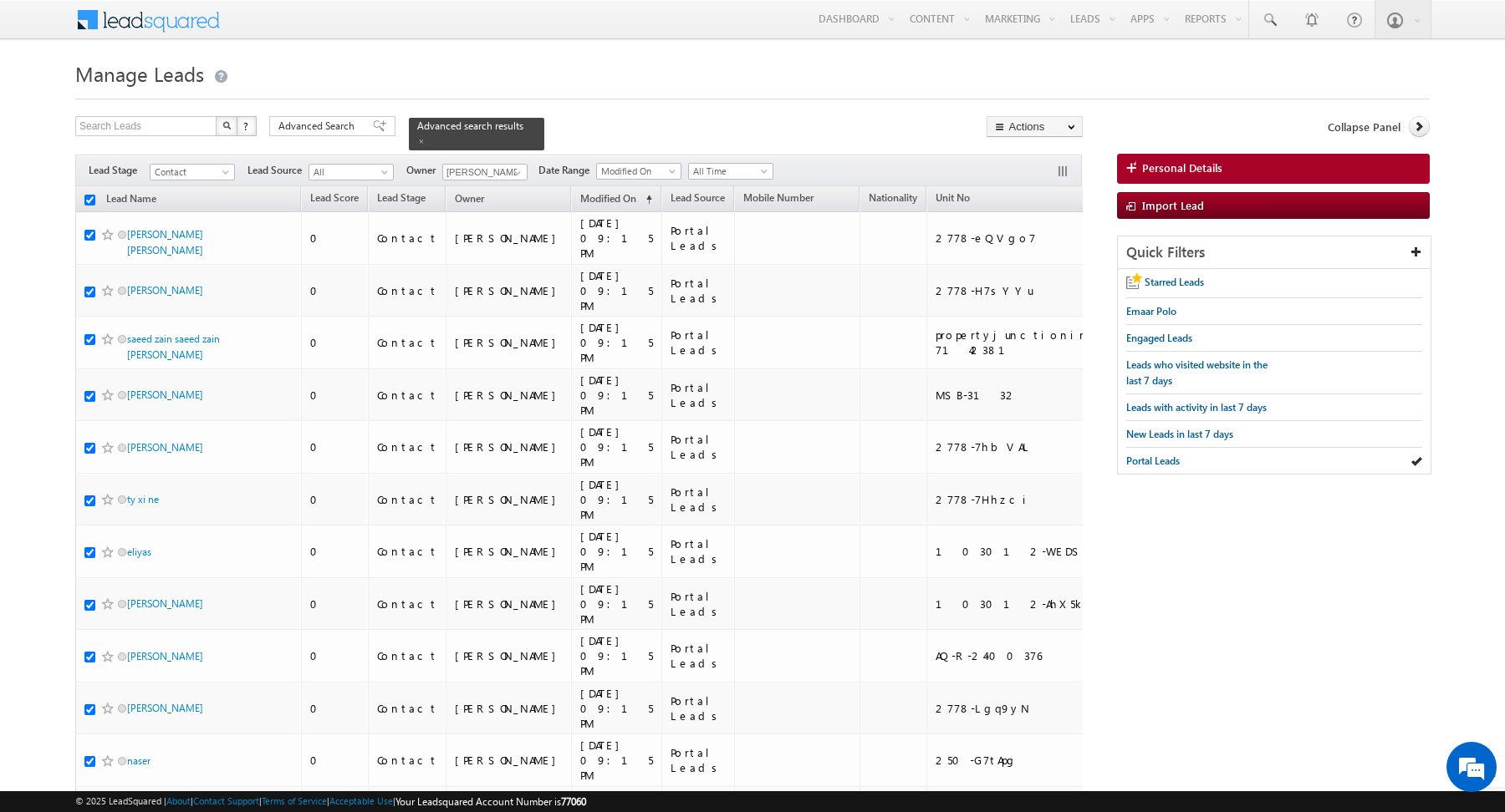
checkbox input "true"
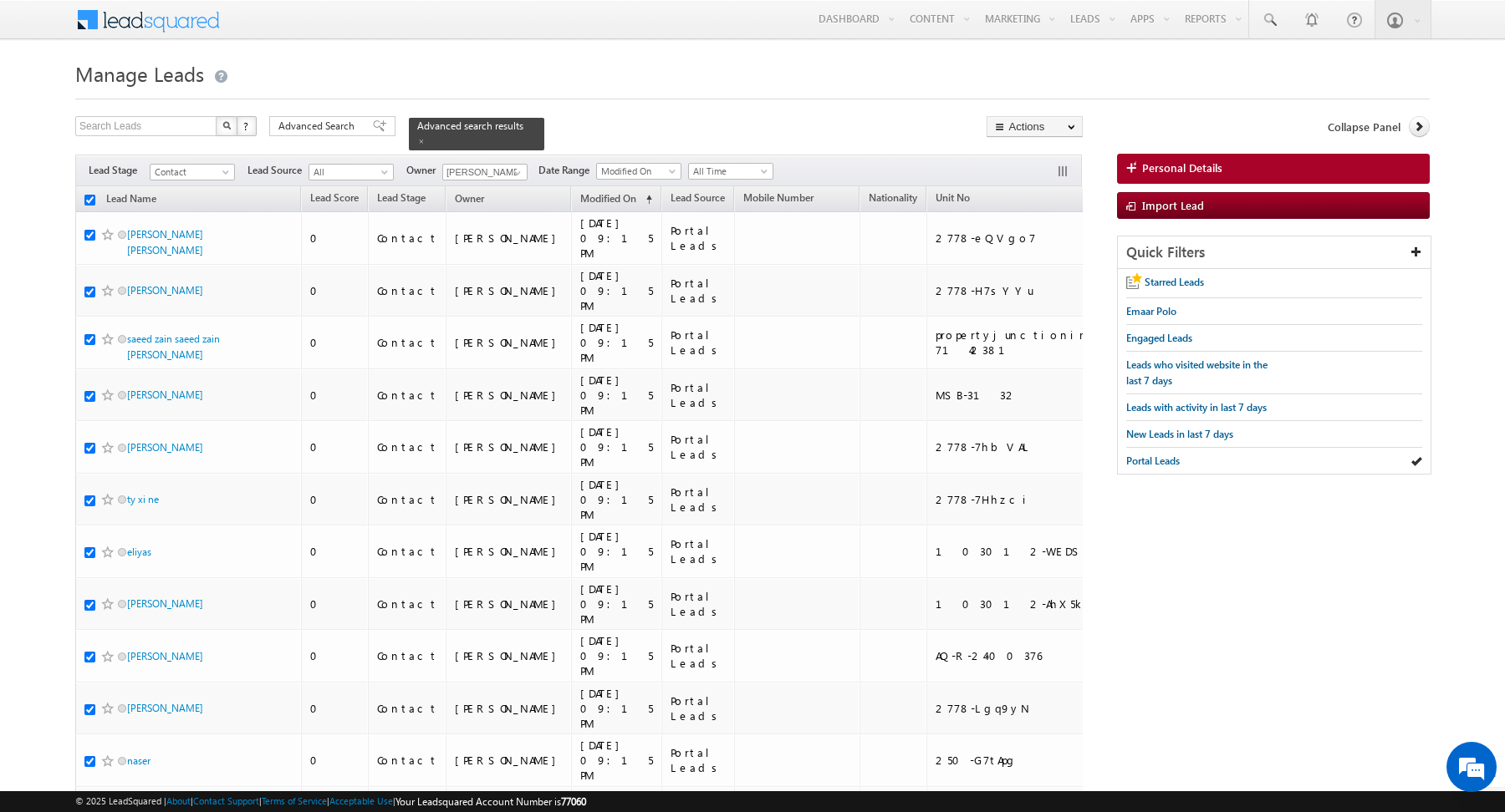
checkbox input "true"
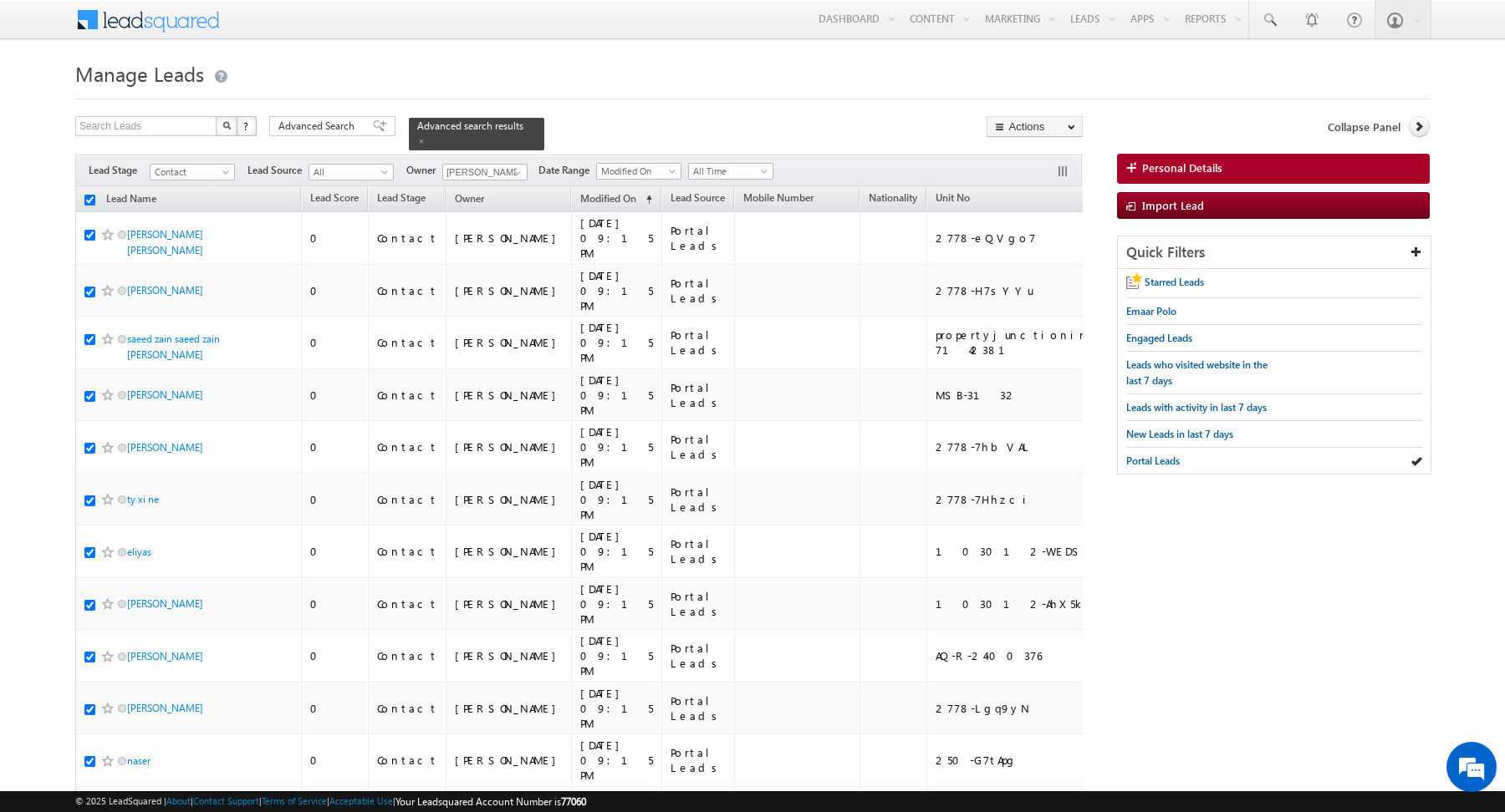
checkbox input "true"
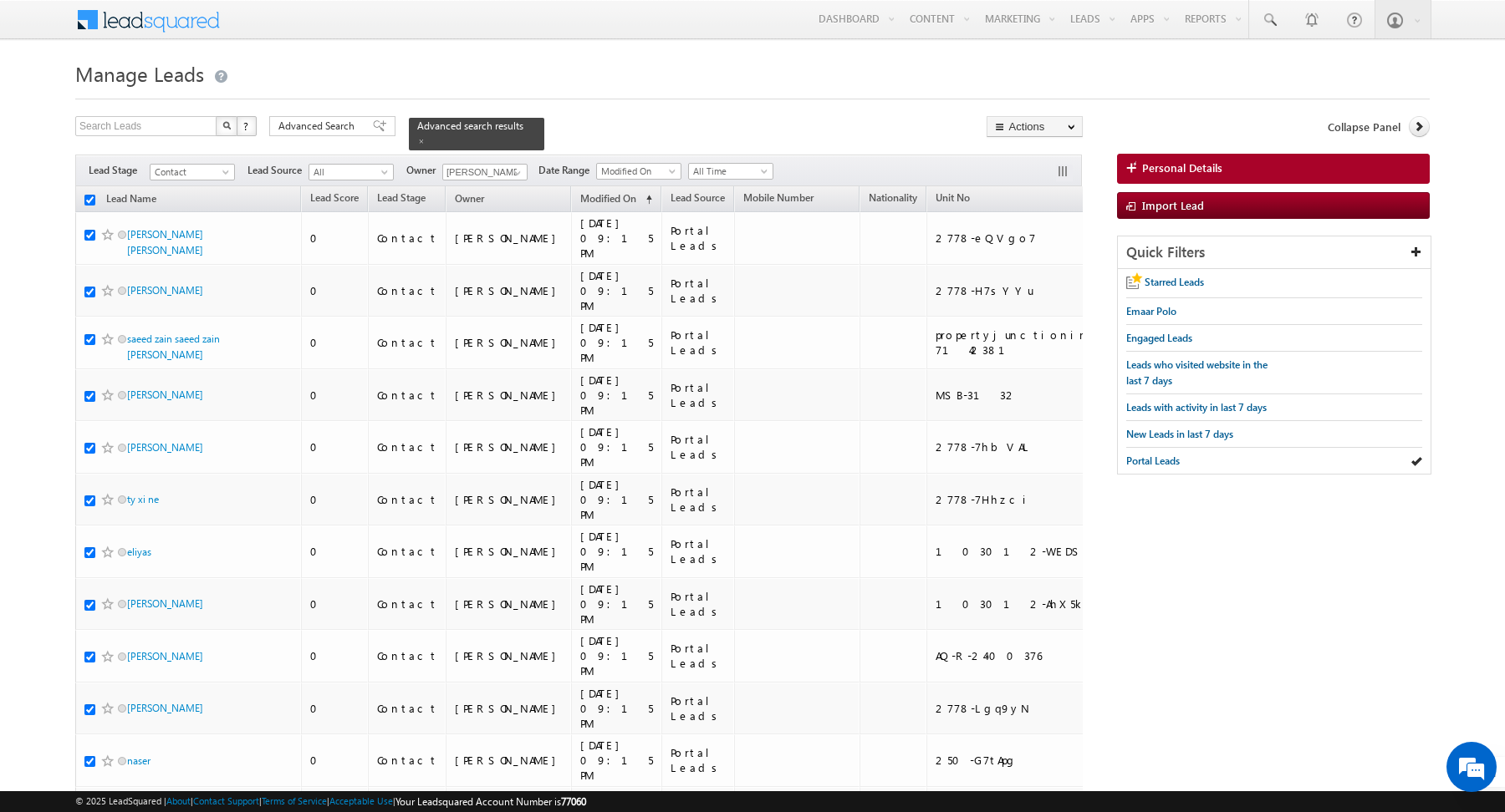
checkbox input "true"
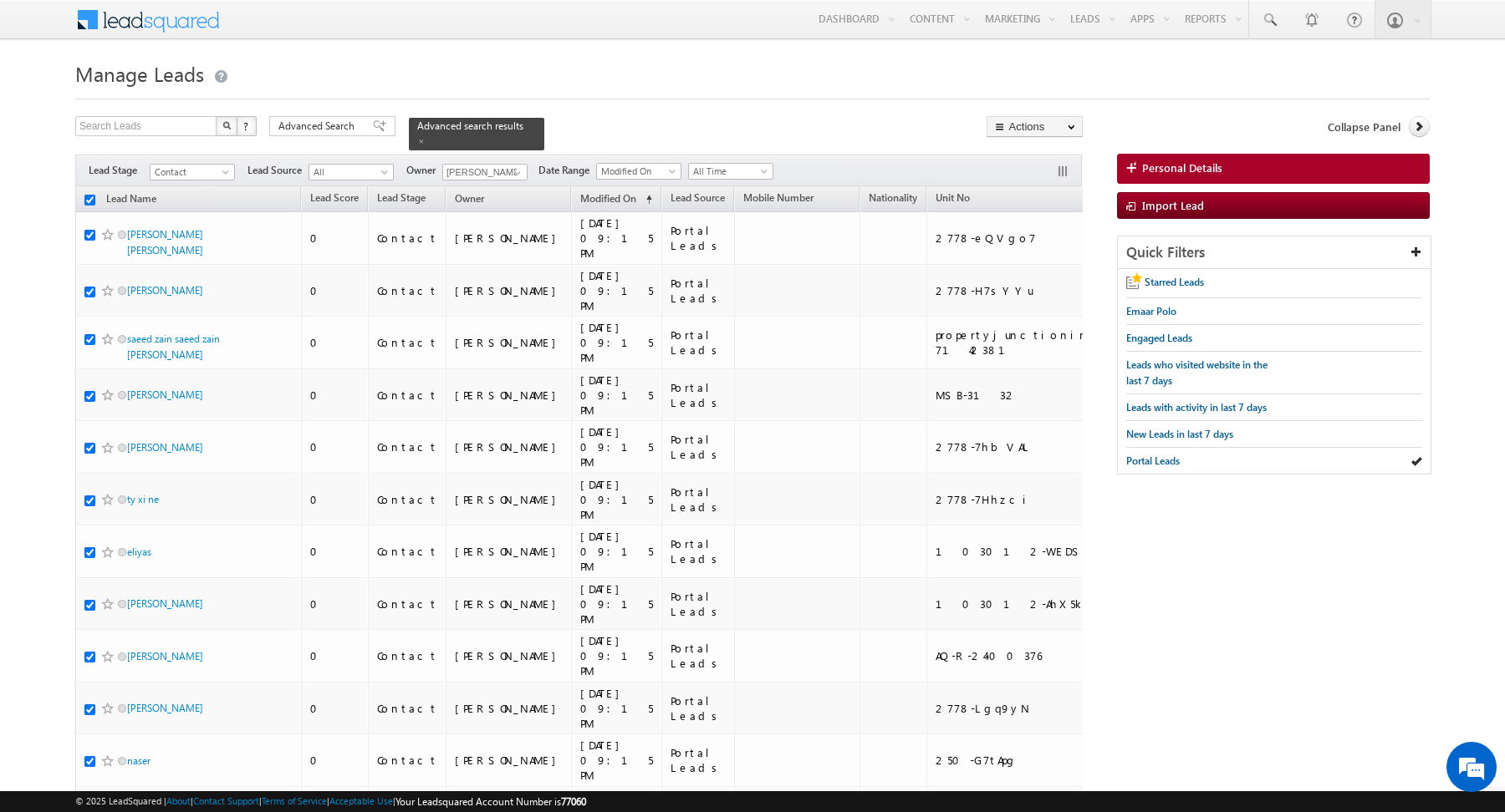
checkbox input "true"
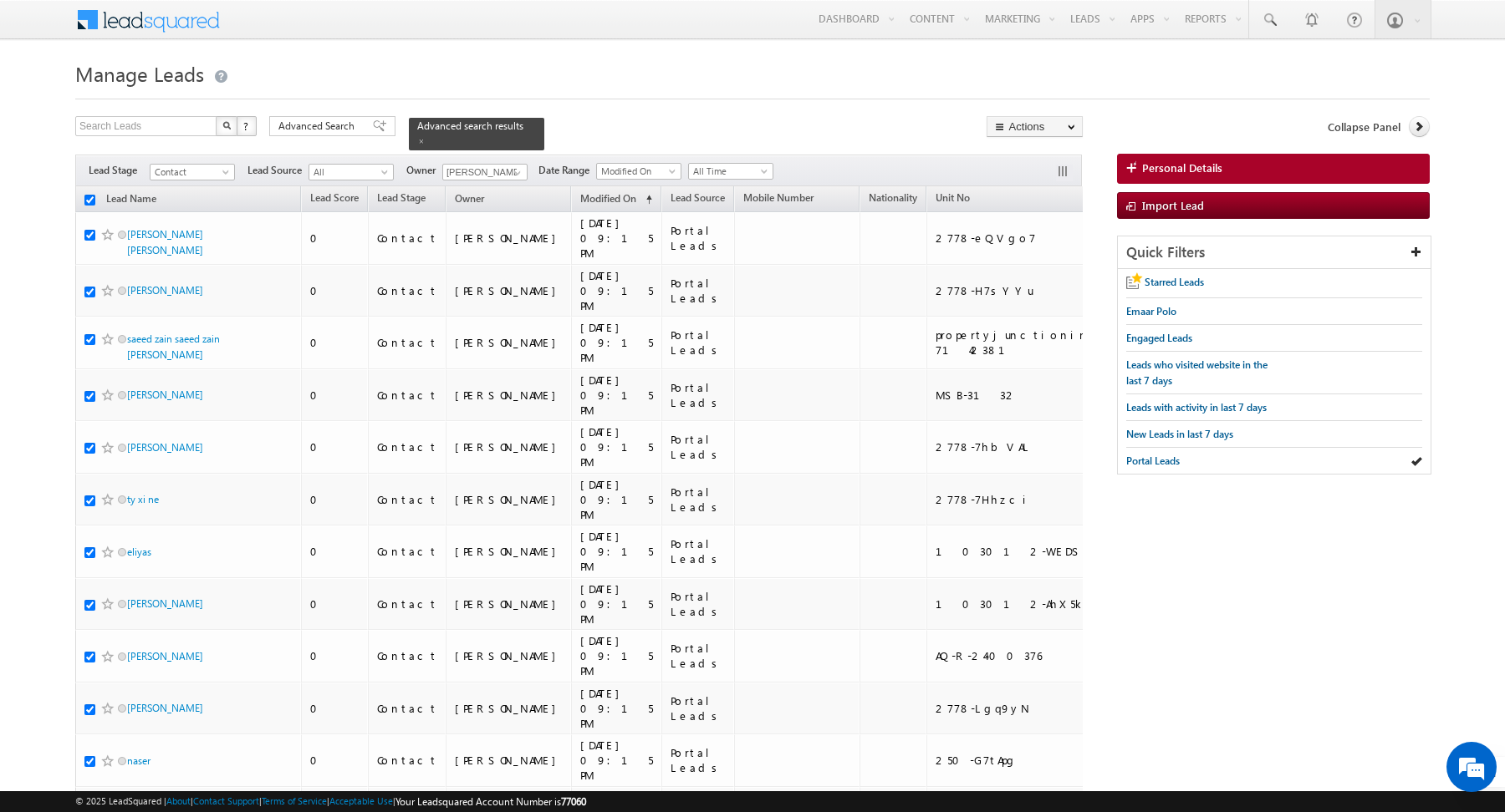
checkbox input "true"
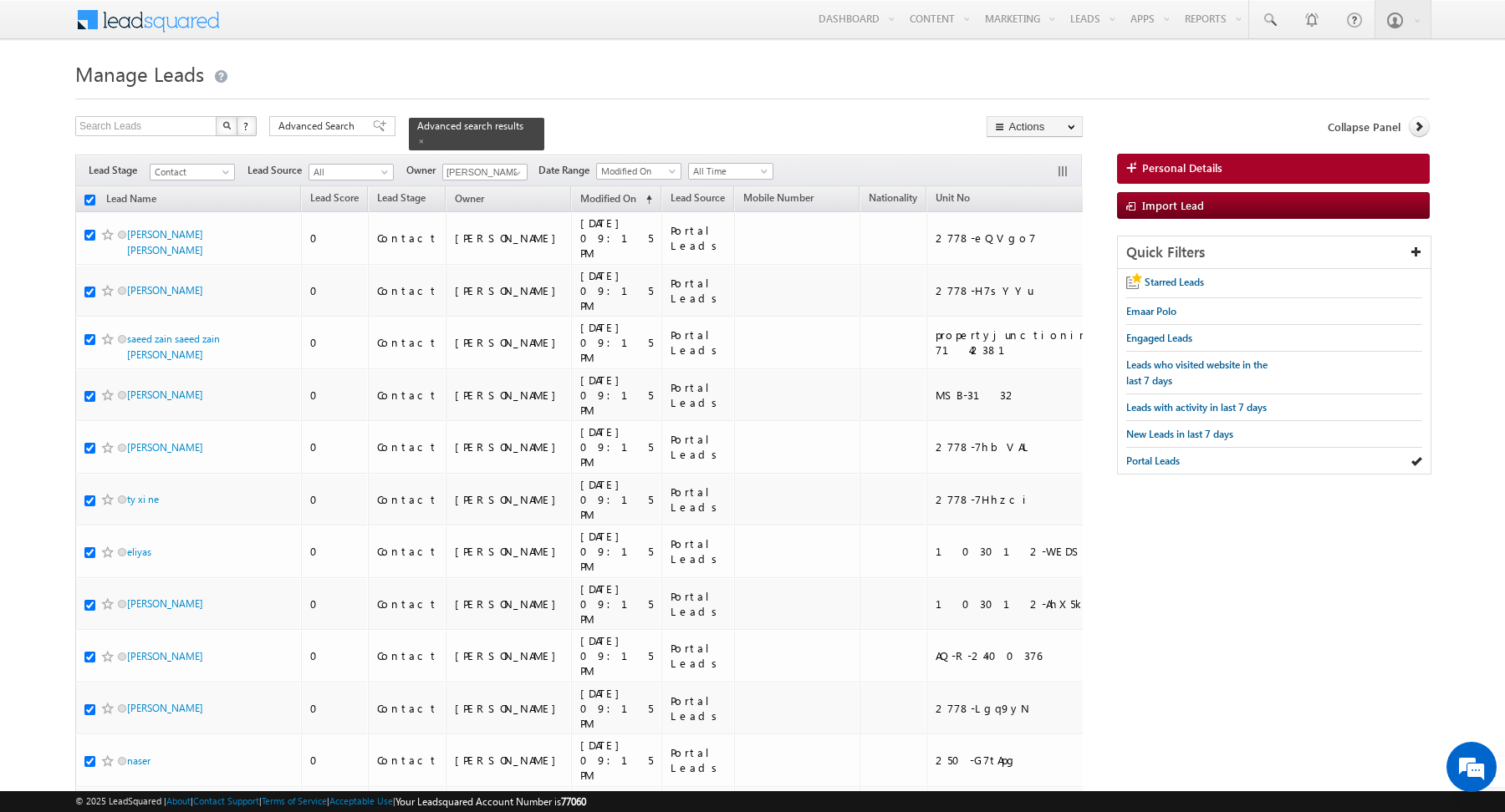
checkbox input "true"
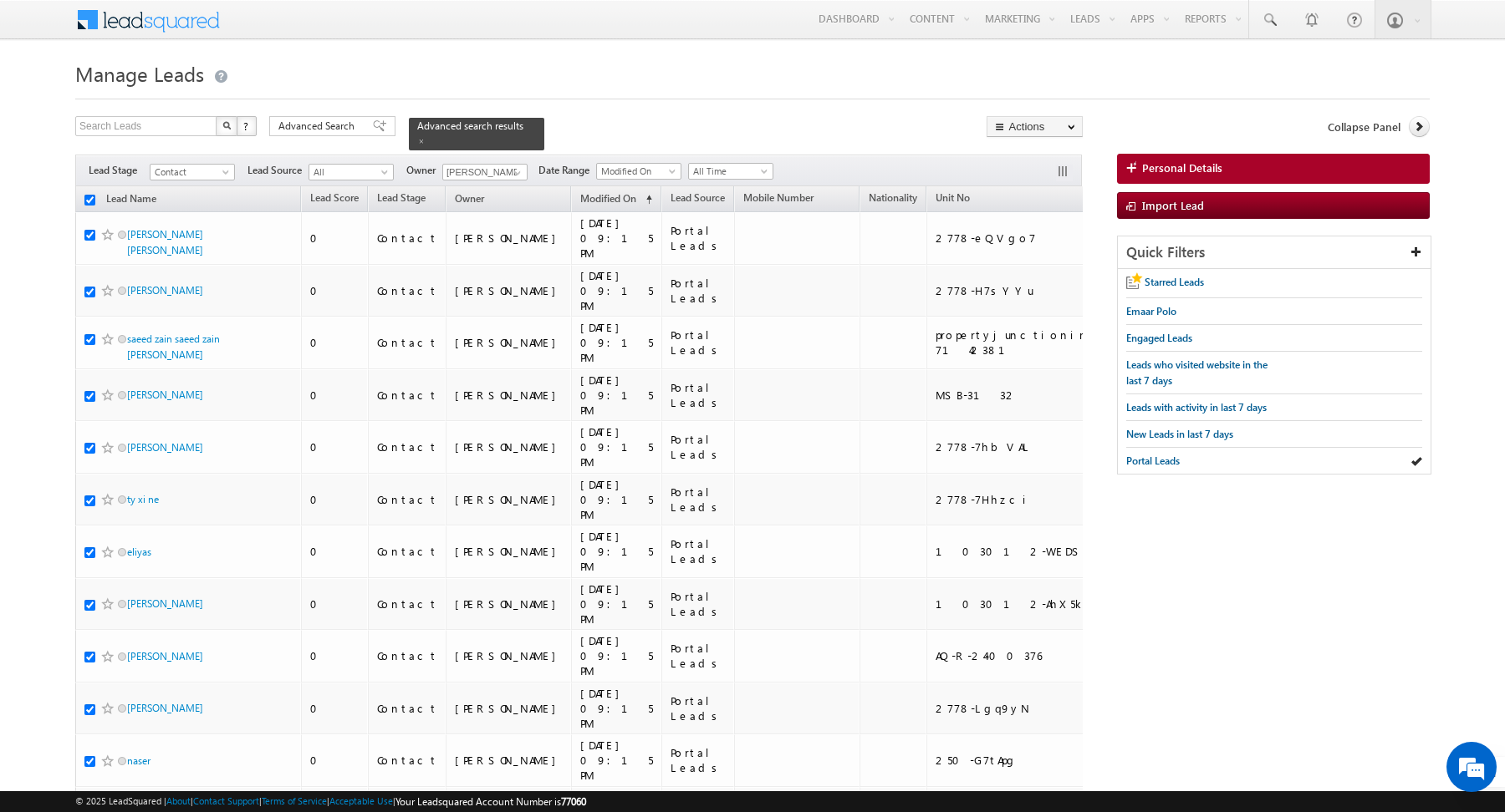
checkbox input "true"
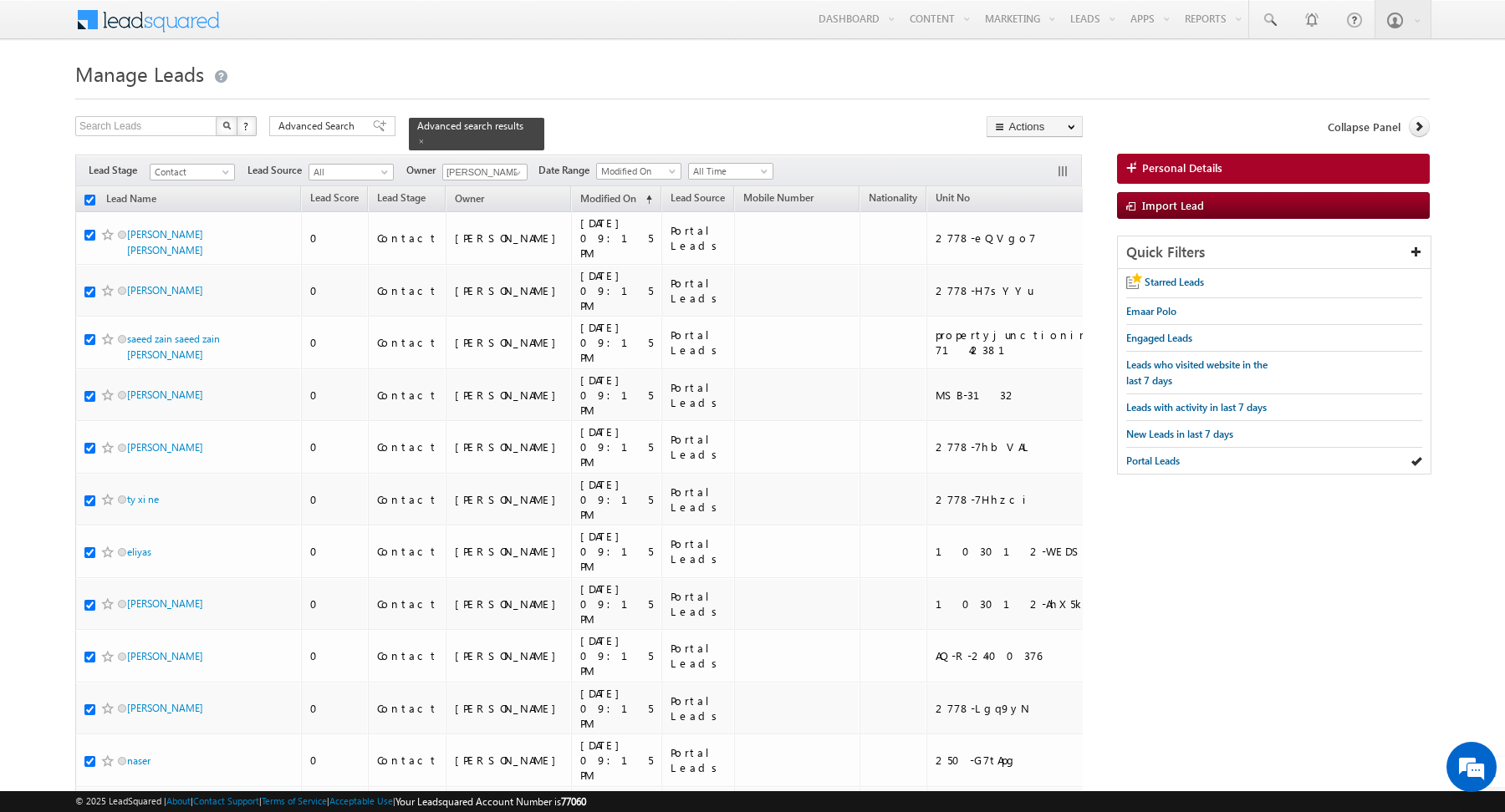
checkbox input "true"
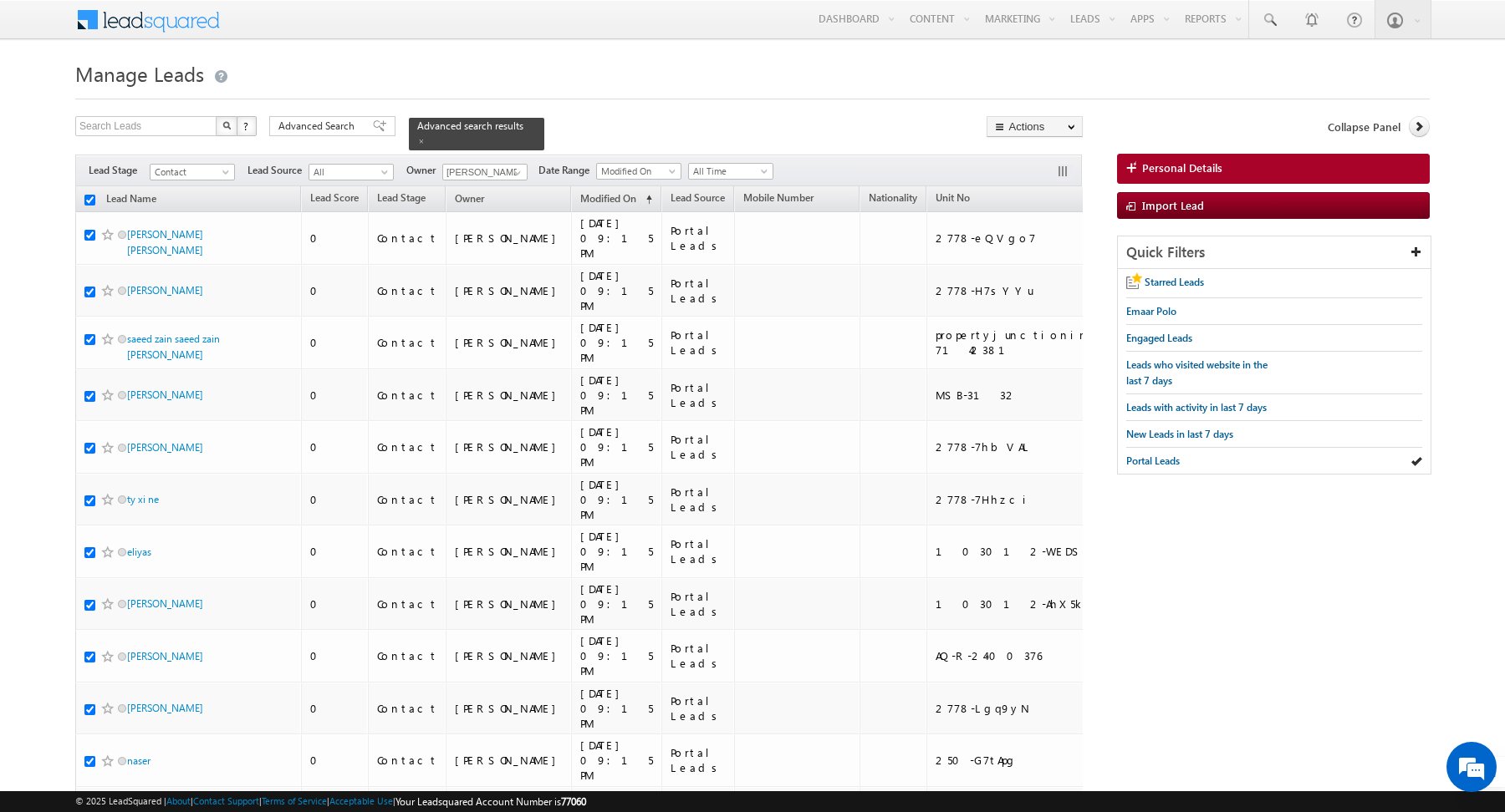
checkbox input "true"
click at [1026, 172] on link "Bulk Update" at bounding box center [1034, 171] width 95 height 20
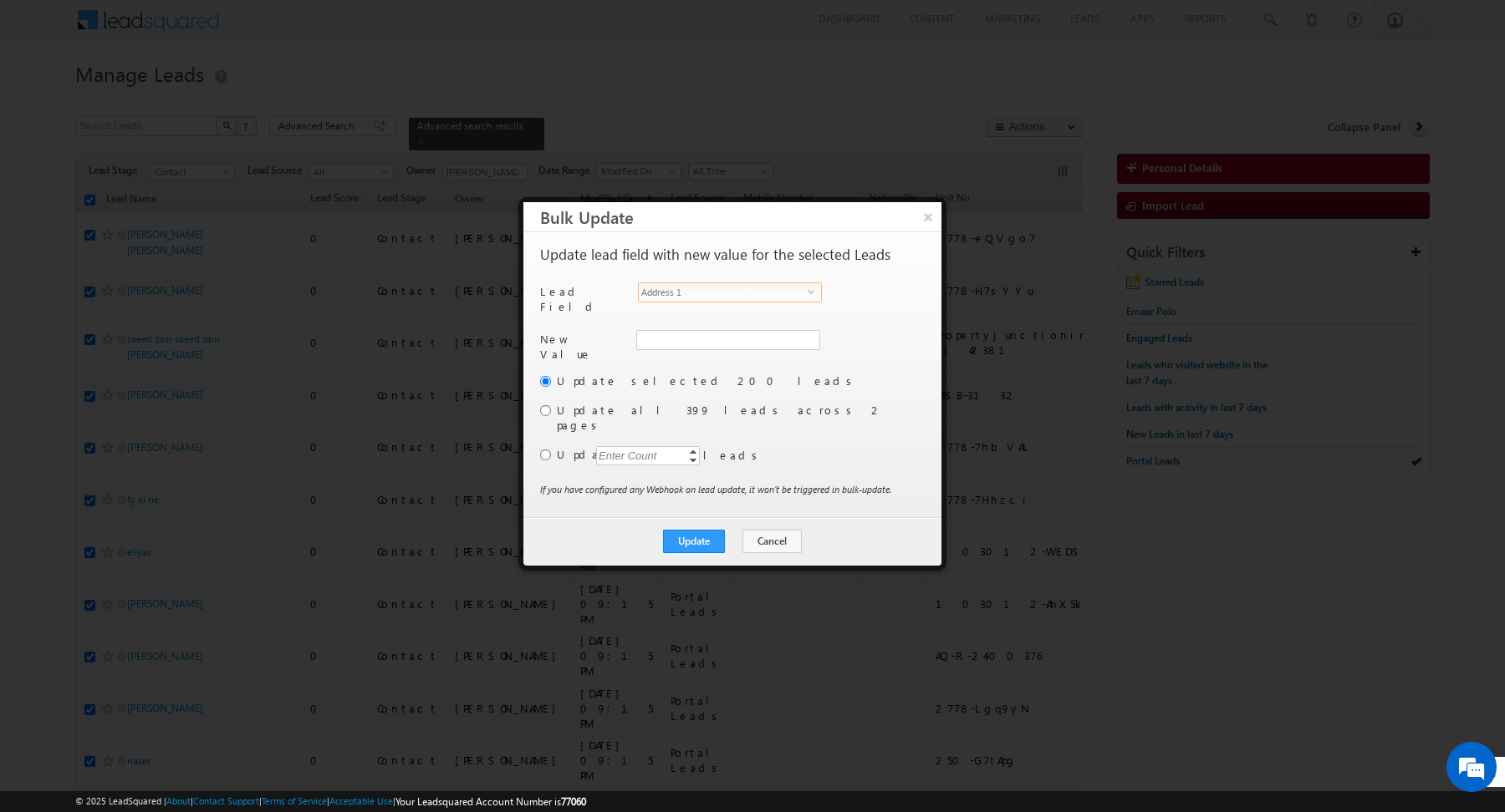
click at [812, 290] on span "select" at bounding box center [814, 290] width 13 height 8
click at [854, 354] on div "New Value Owner * [PERSON_NAME] [PERSON_NAME] [PERSON_NAME]" at bounding box center [730, 351] width 381 height 43
click at [546, 405] on input "radio" at bounding box center [545, 410] width 11 height 11
click at [808, 403] on label "Update all 399 leads across 2 pages" at bounding box center [739, 418] width 364 height 30
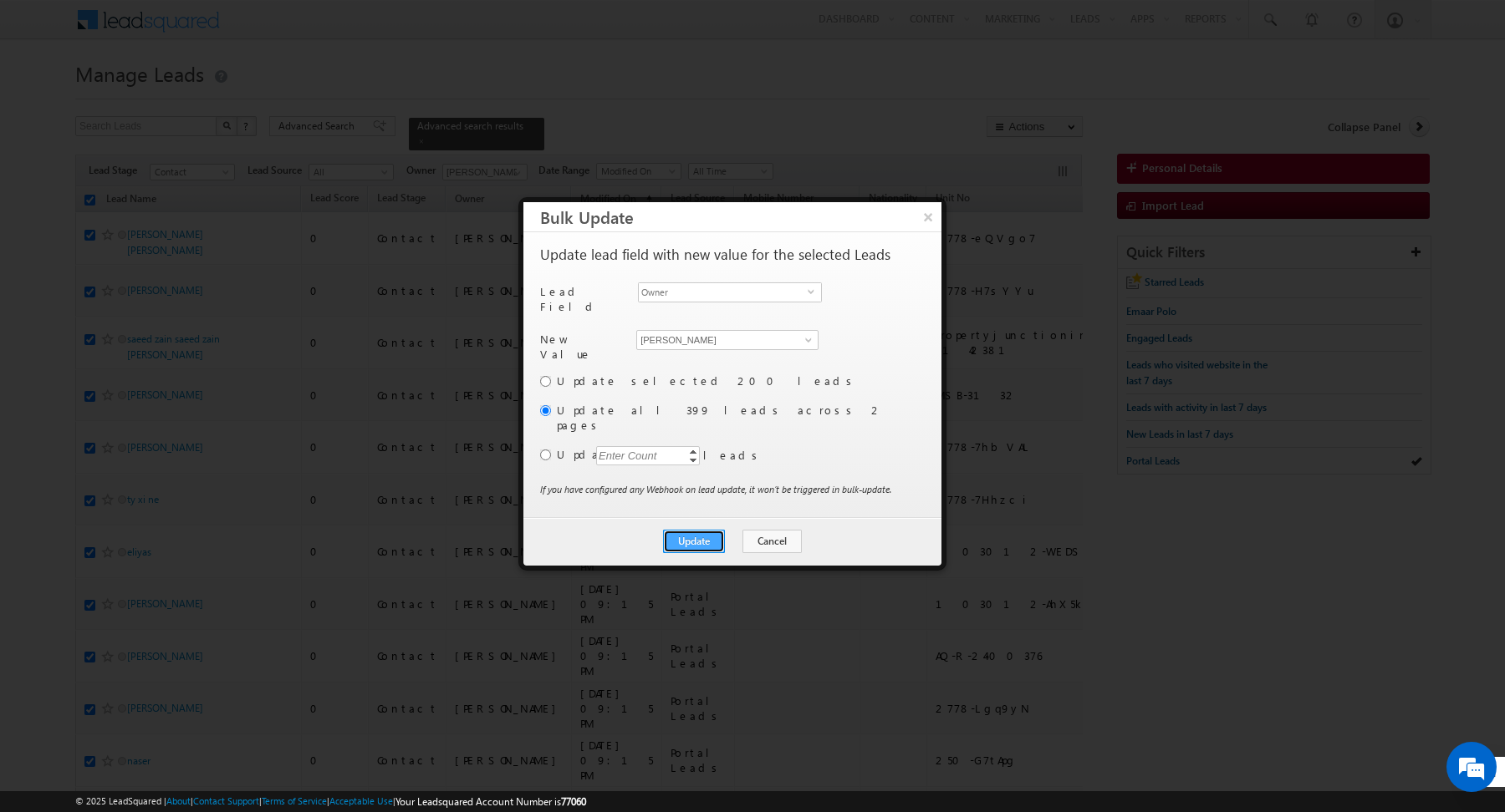
click at [709, 530] on button "Update" at bounding box center [694, 542] width 62 height 23
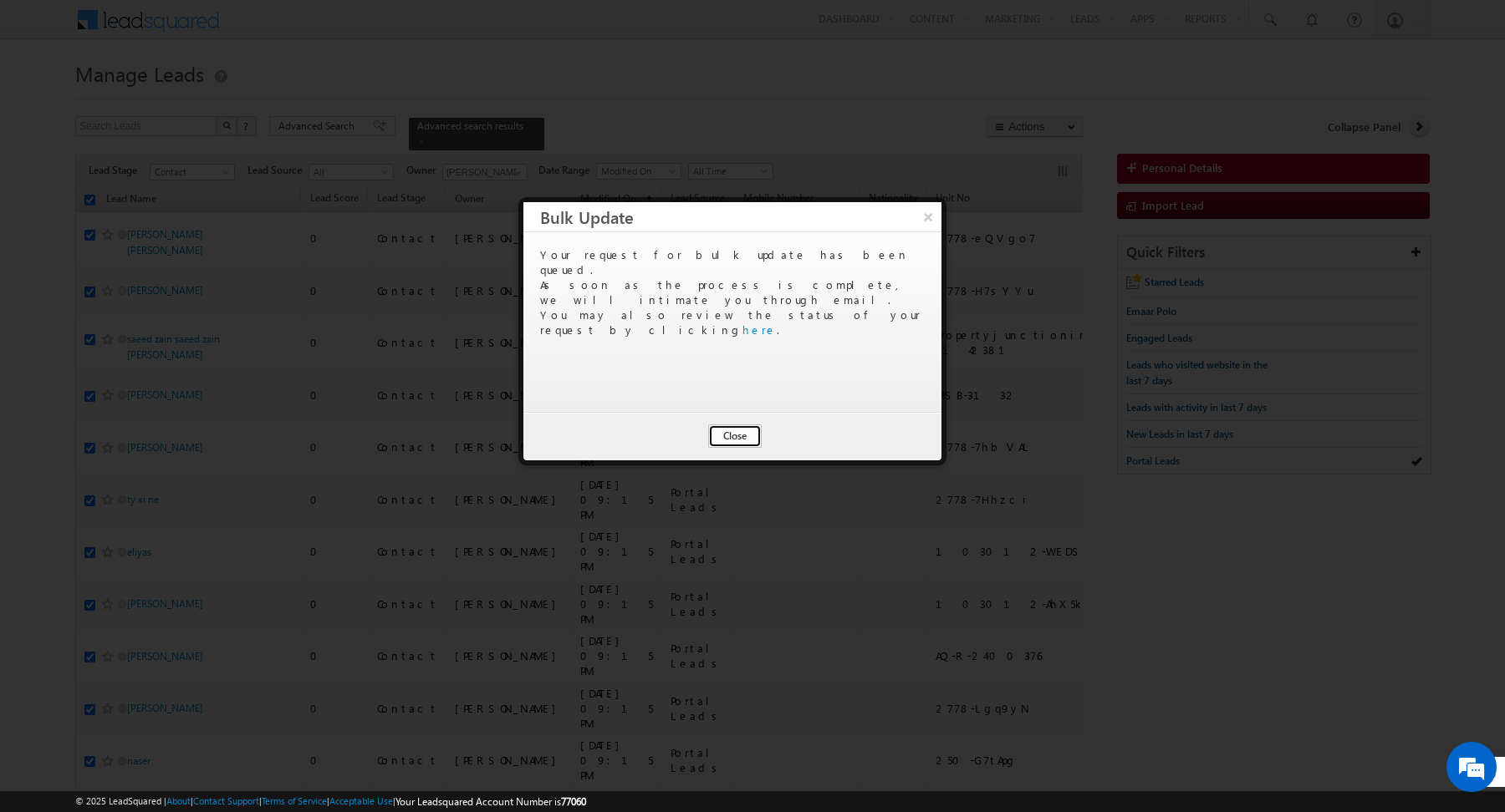
click at [740, 431] on button "Close" at bounding box center [734, 436] width 54 height 23
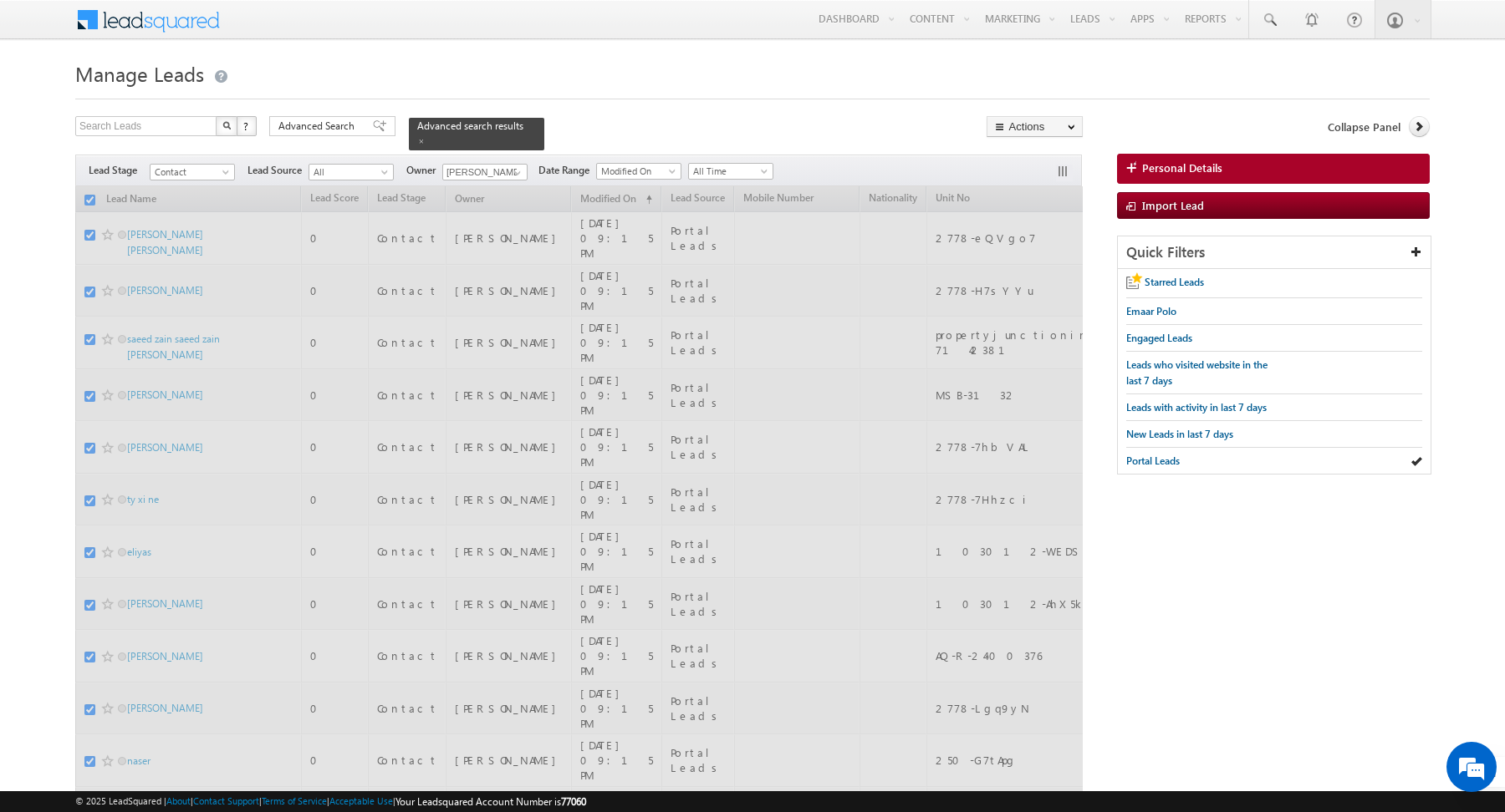
click at [672, 95] on div at bounding box center [752, 94] width 1354 height 11
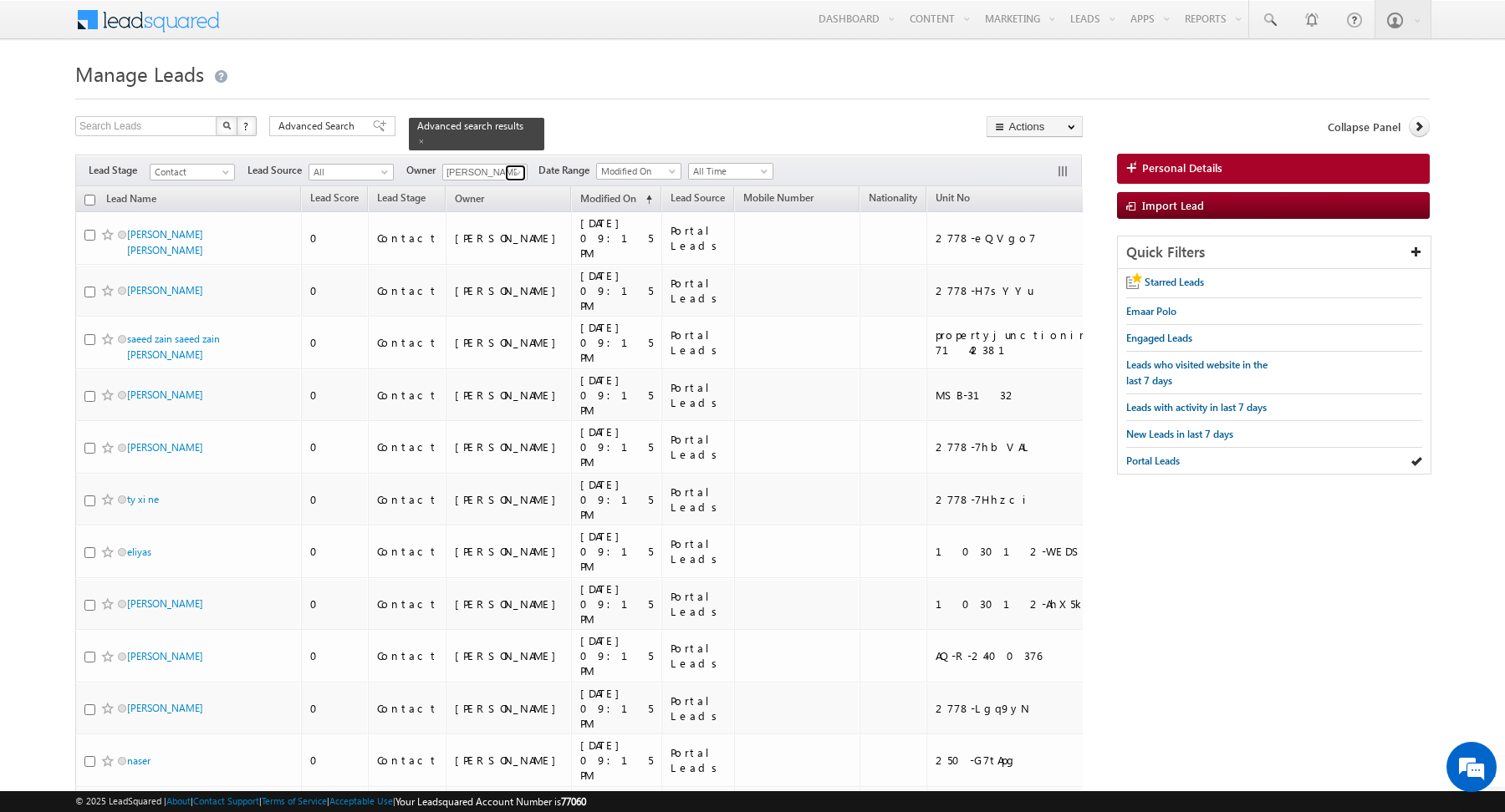
click at [515, 169] on span at bounding box center [518, 173] width 13 height 13
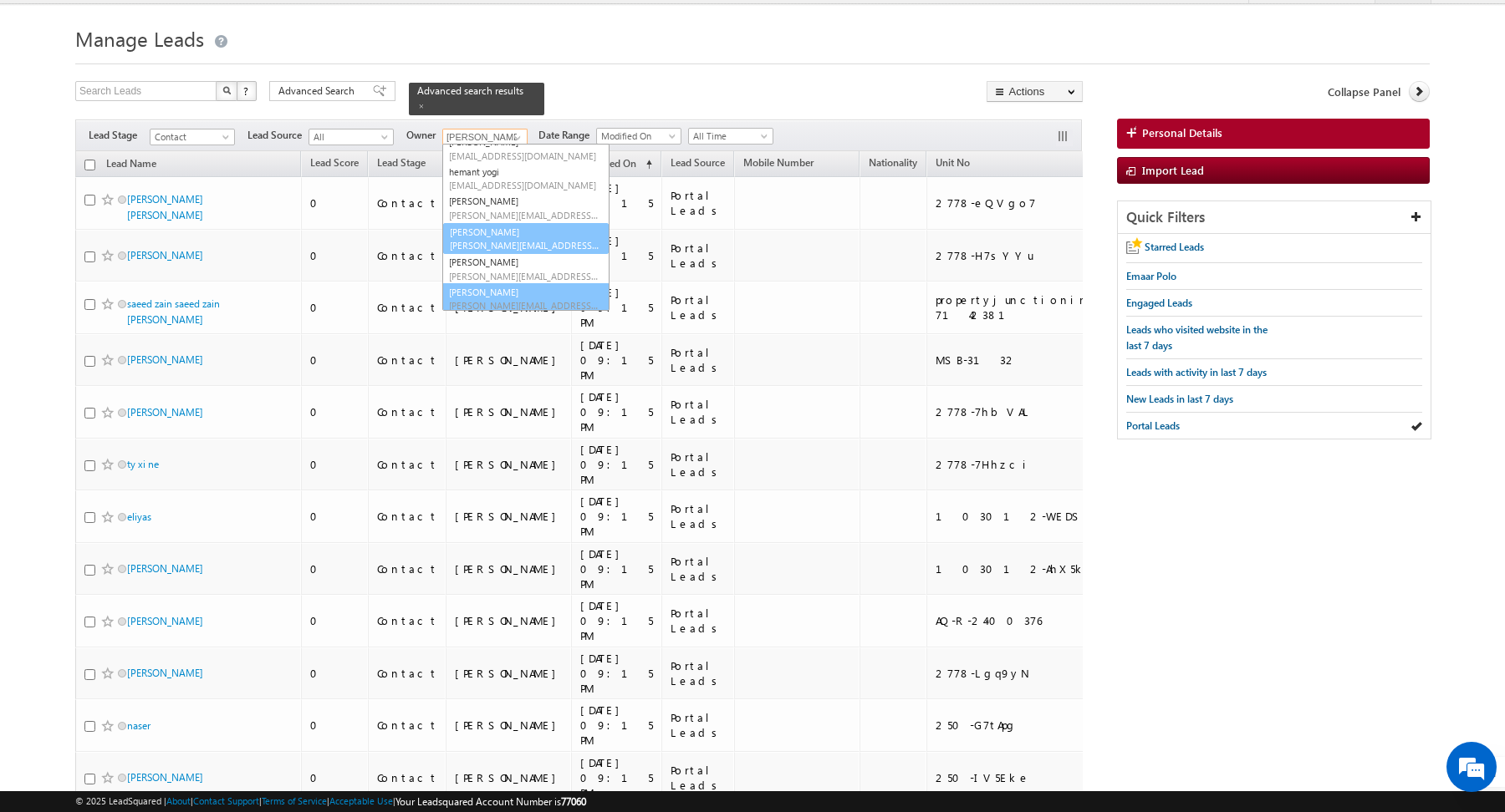
scroll to position [224, 0]
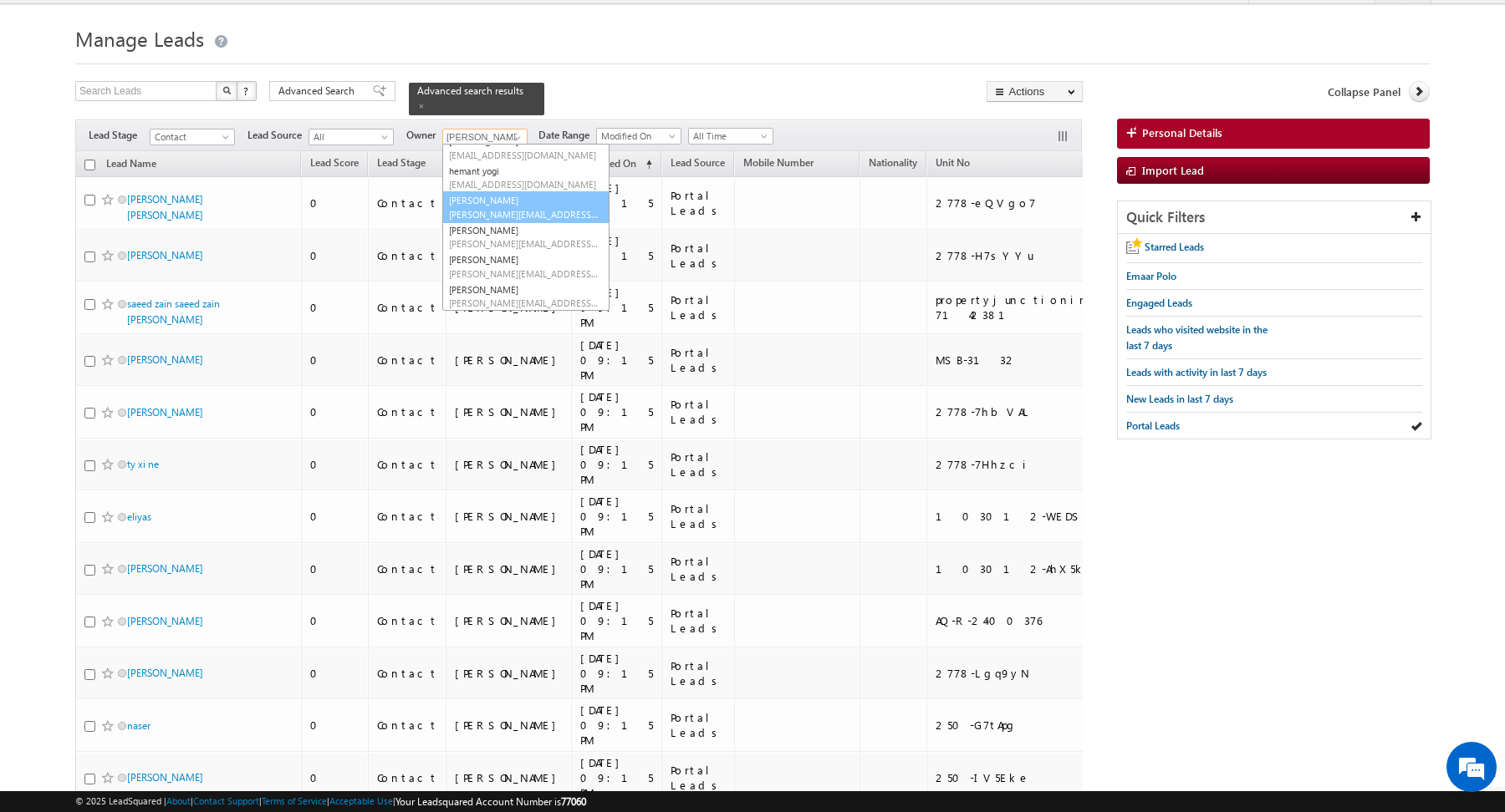
click at [491, 212] on span "[PERSON_NAME][EMAIL_ADDRESS][DOMAIN_NAME]" at bounding box center [524, 214] width 151 height 13
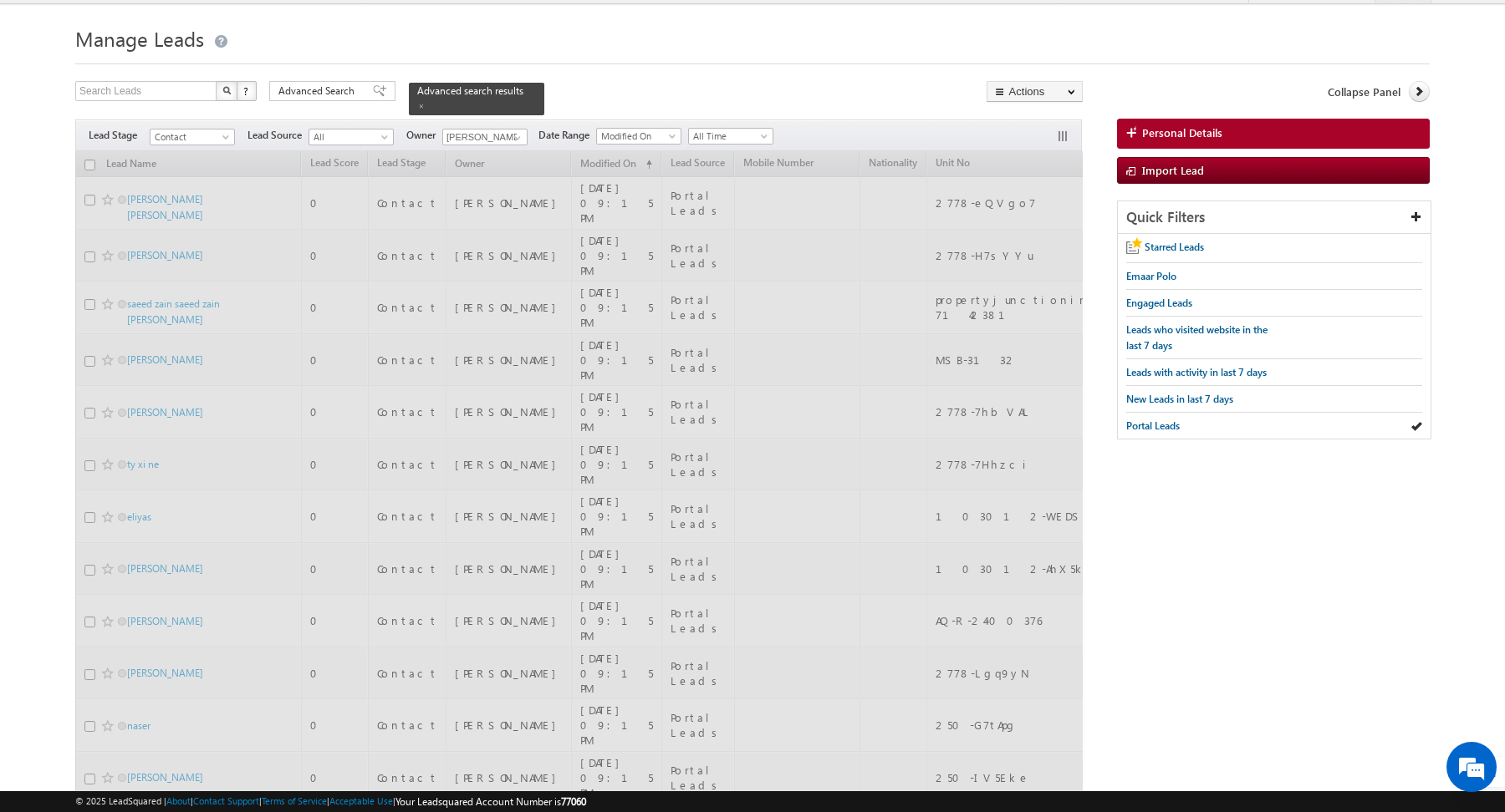
click at [631, 89] on div "Search Leads X ? 399 results found Advanced Search Advanced Search Advanced sea…" at bounding box center [579, 98] width 1008 height 34
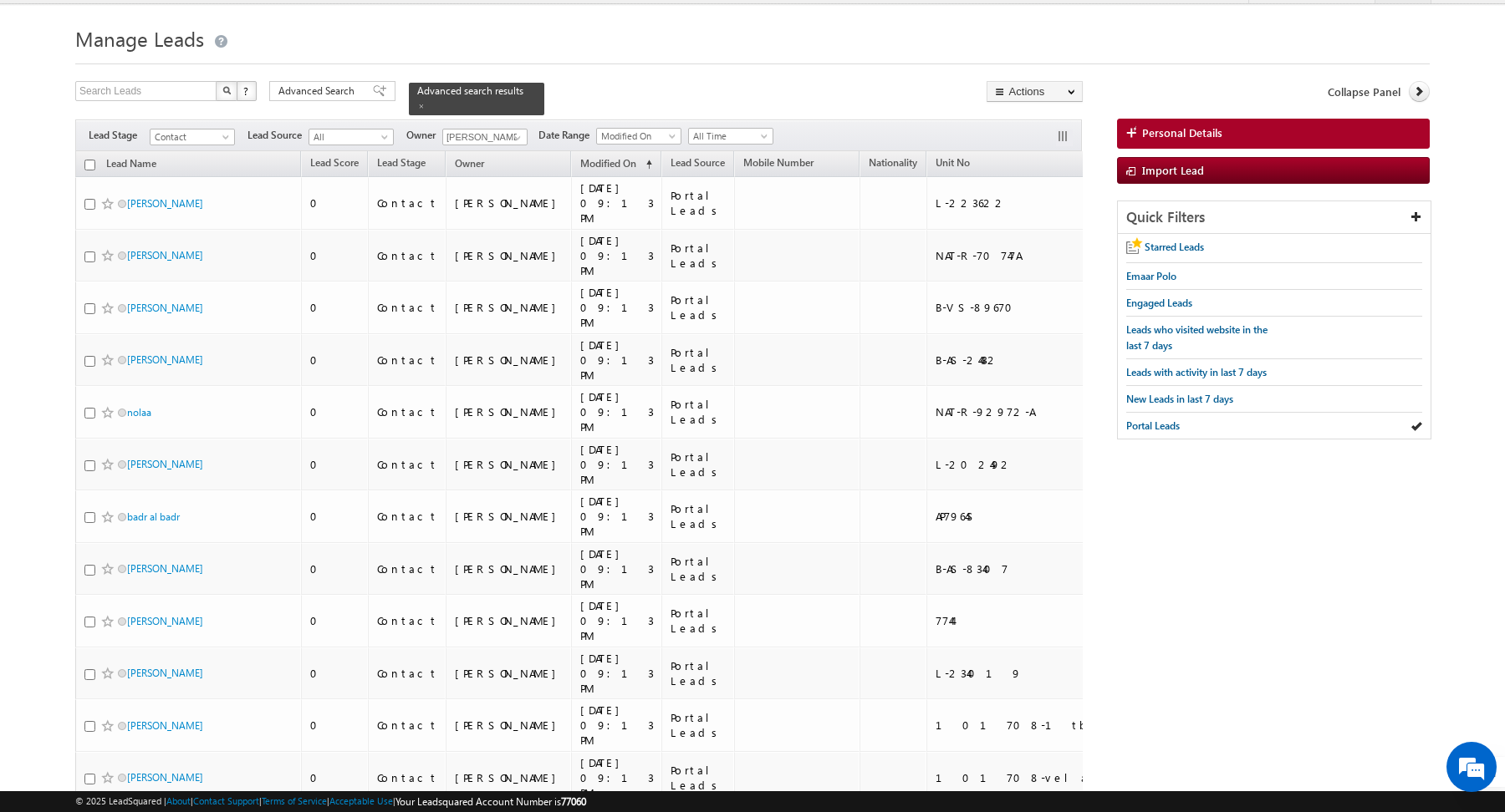
click at [87, 161] on input "checkbox" at bounding box center [90, 165] width 11 height 11
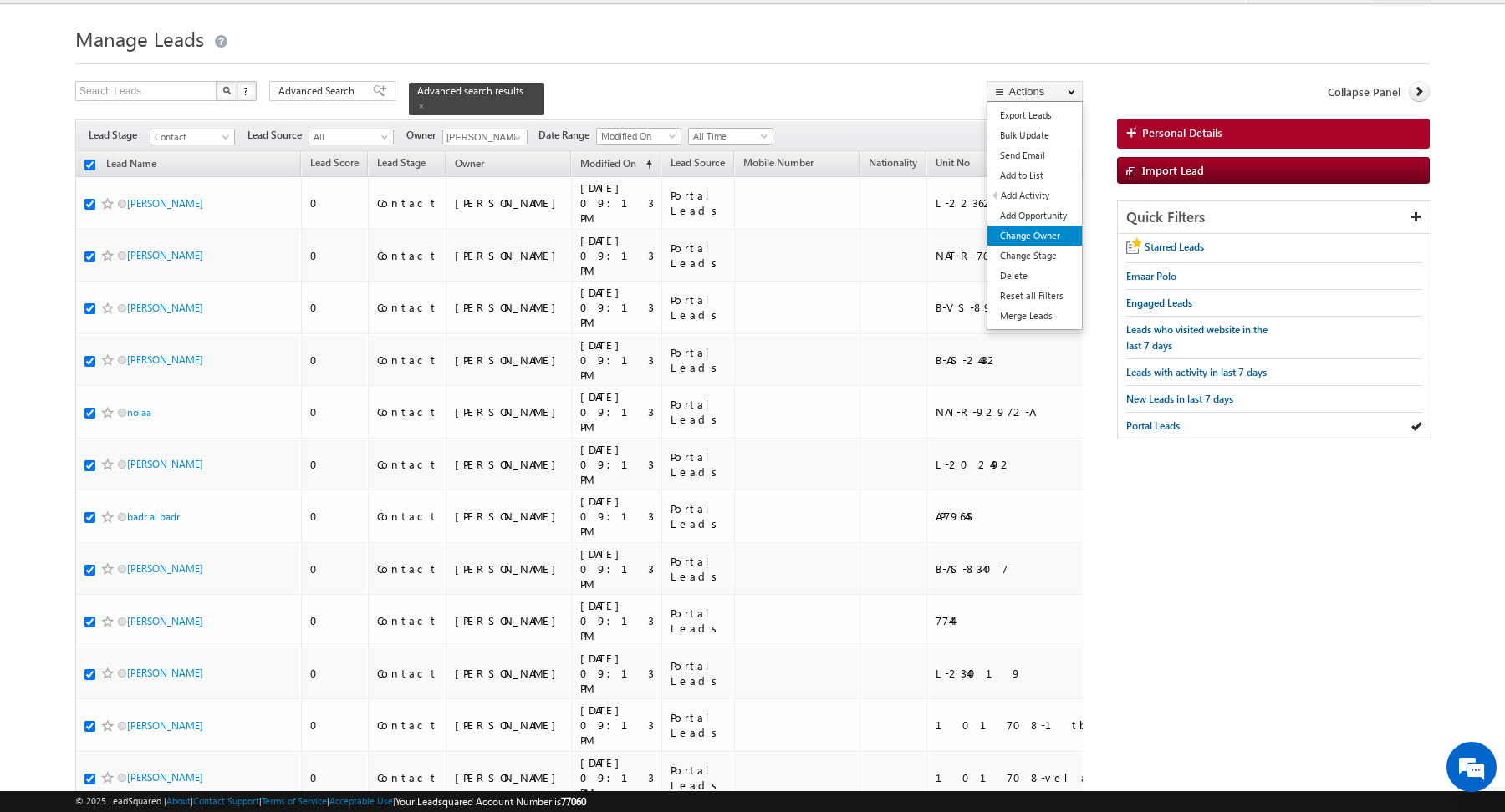
click at [1044, 228] on link "Change Owner" at bounding box center [1034, 236] width 95 height 20
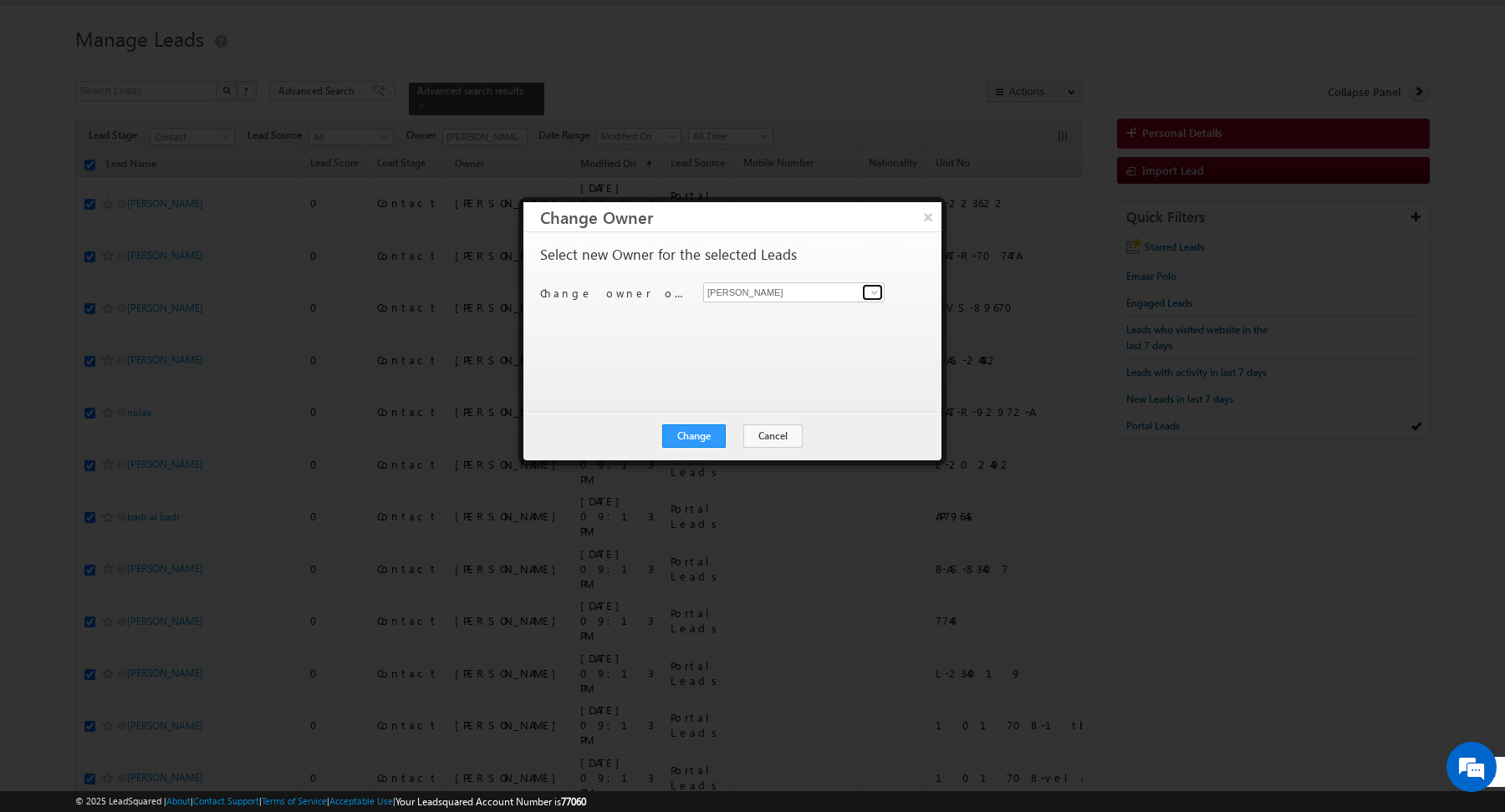
click at [877, 293] on span at bounding box center [874, 292] width 13 height 13
click at [703, 345] on ul "[PERSON_NAME] [EMAIL_ADDRESS][PERSON_NAME][DOMAIN_NAME] [PERSON_NAME] [PERSON_N…" at bounding box center [793, 375] width 182 height 148
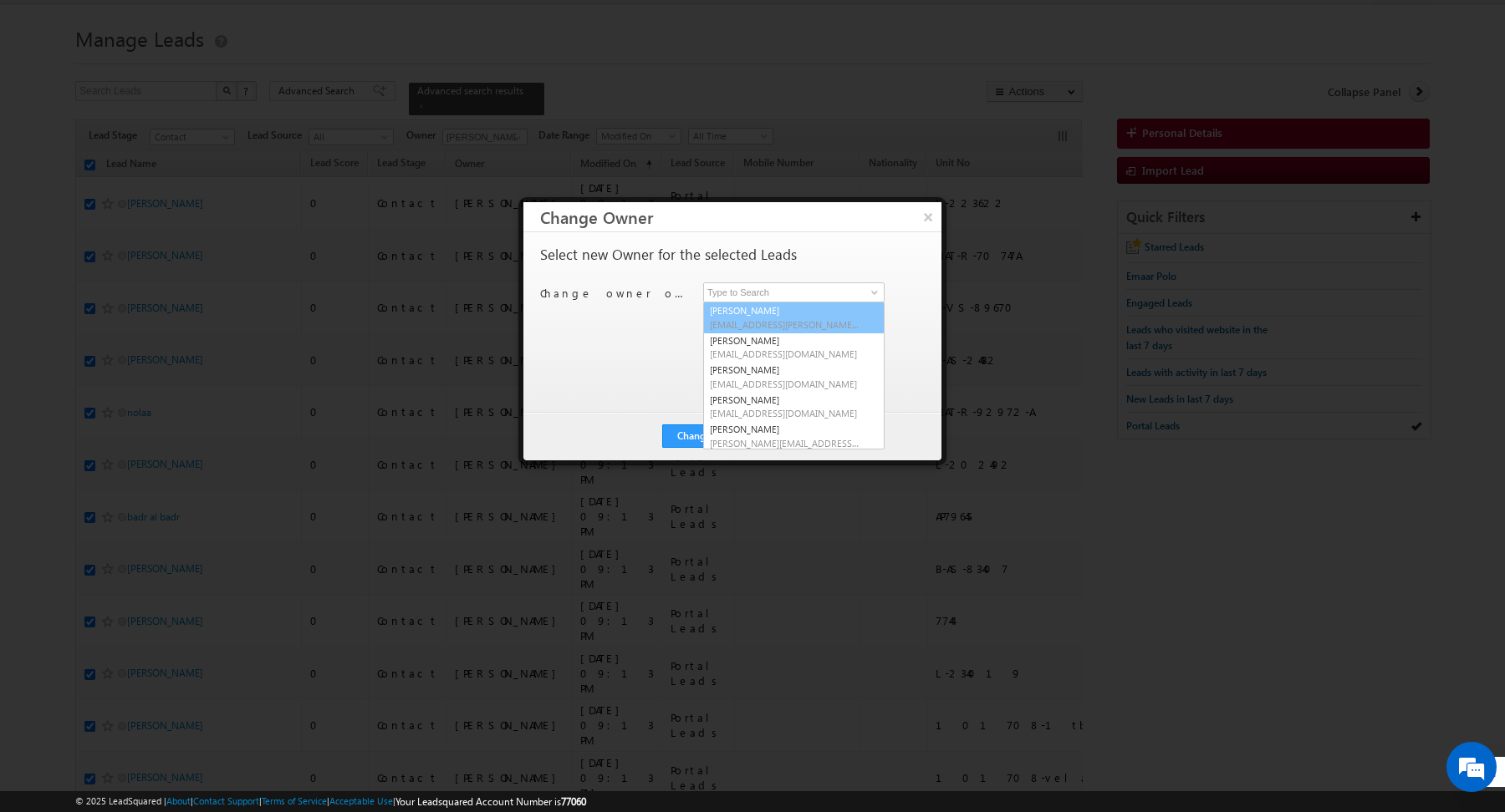
click at [631, 340] on div "Select new Owner for the selected Leads Change owner of 200 leads to [PERSON_NA…" at bounding box center [730, 314] width 381 height 134
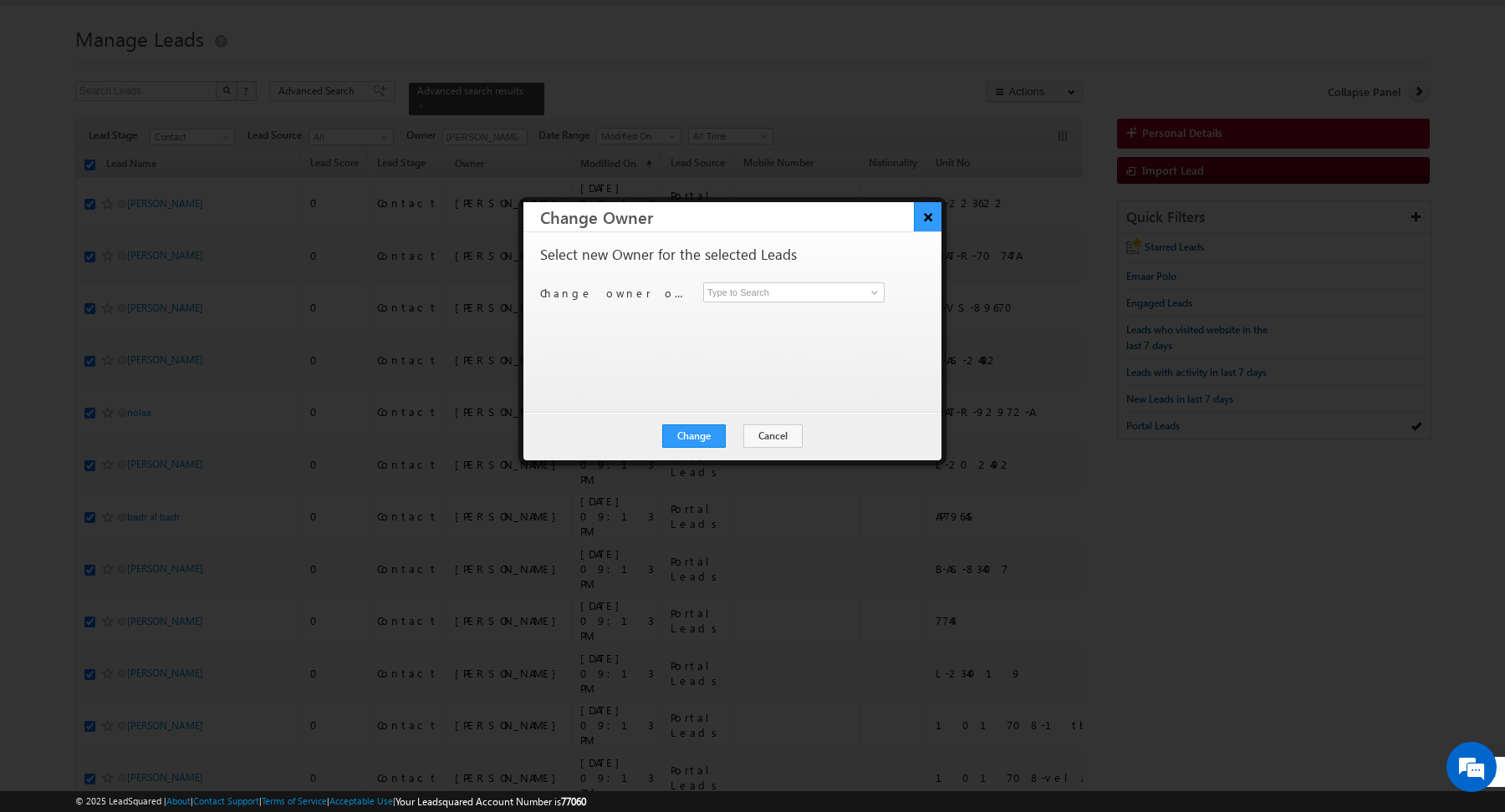
click at [924, 218] on button "×" at bounding box center [927, 217] width 28 height 29
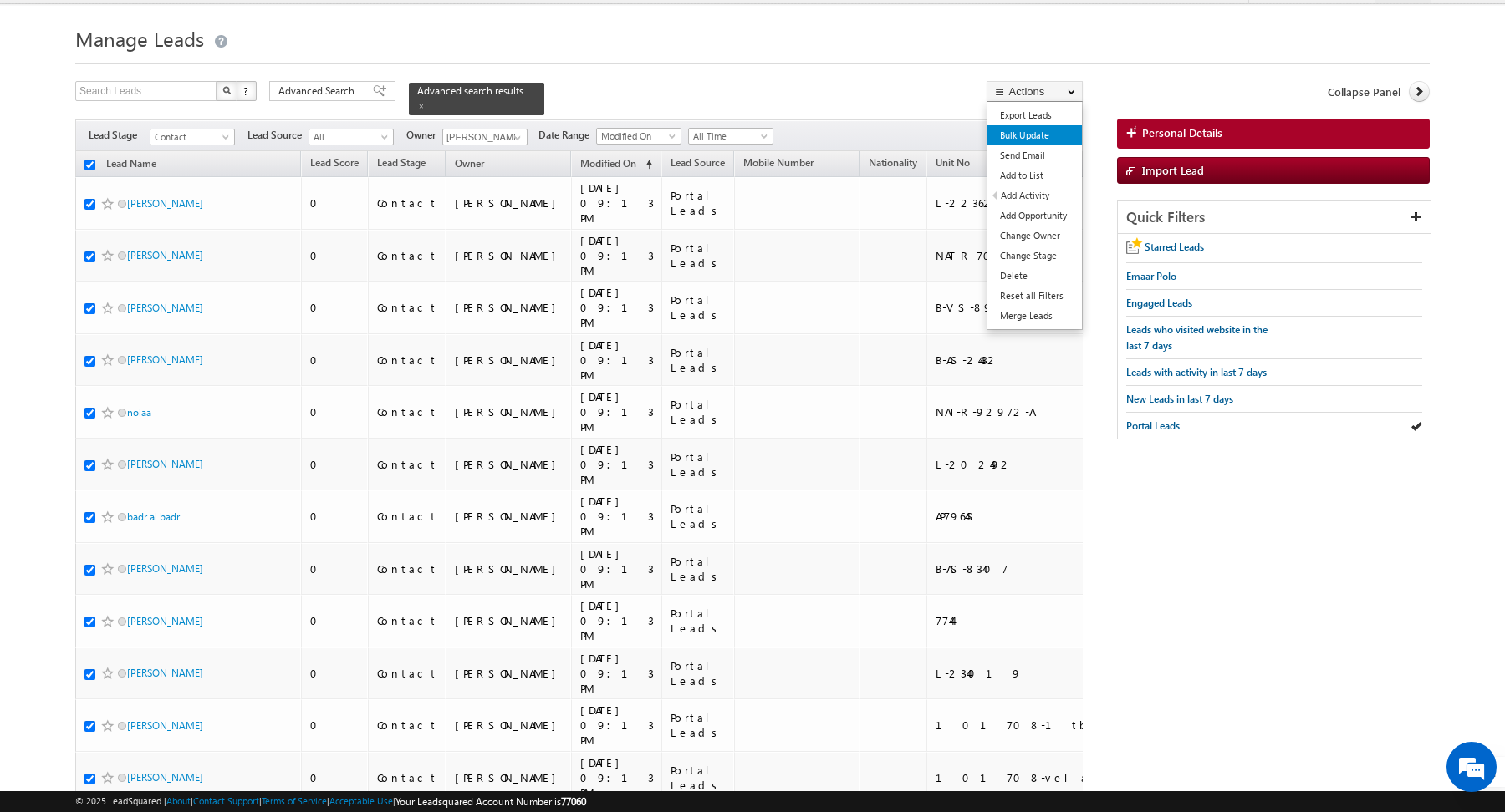
click at [1023, 139] on link "Bulk Update" at bounding box center [1034, 136] width 95 height 20
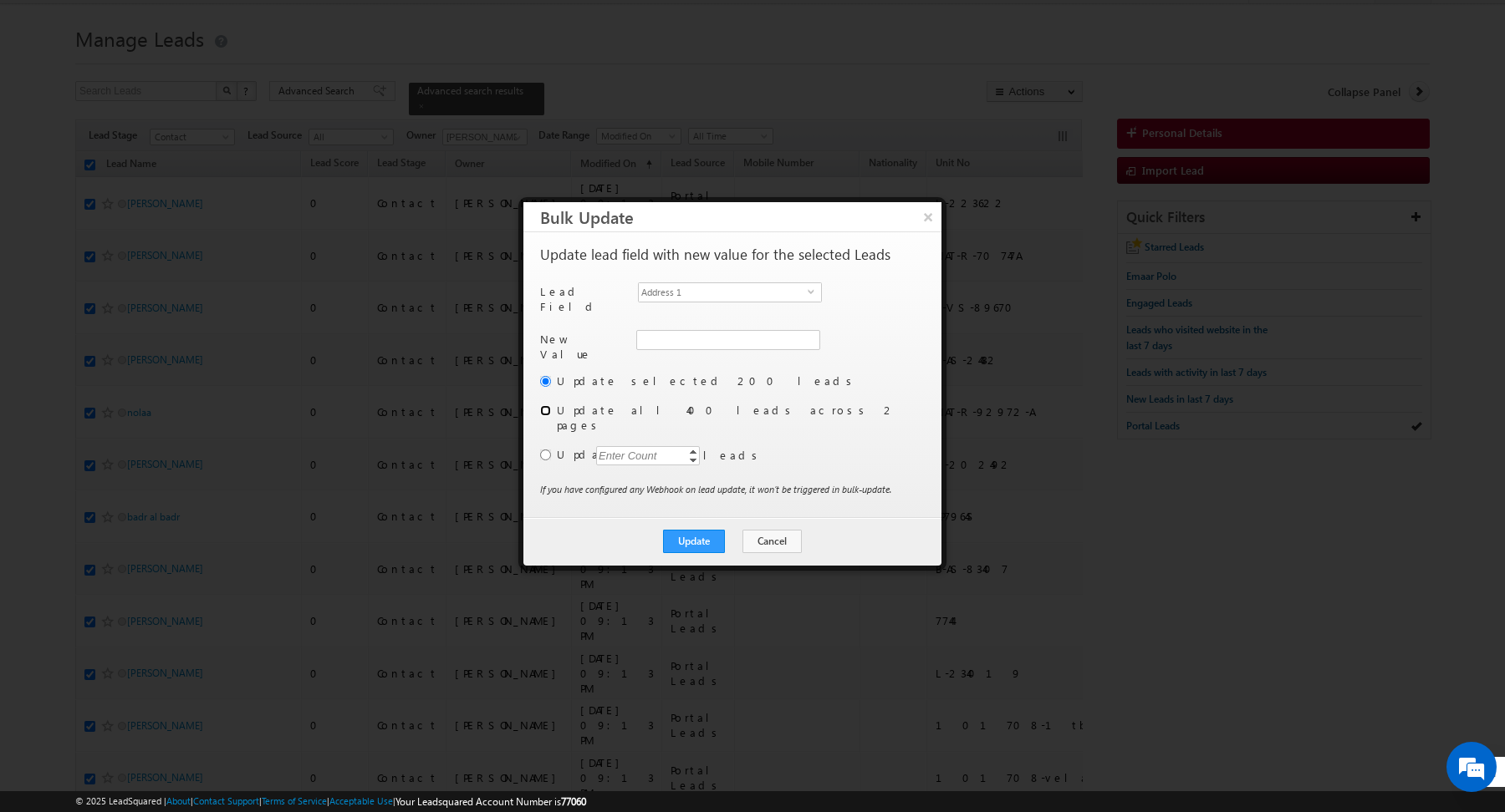
click at [546, 405] on input "radio" at bounding box center [545, 410] width 11 height 11
click at [779, 373] on label "Update selected 200 leads" at bounding box center [739, 381] width 364 height 15
click at [812, 287] on span "select" at bounding box center [814, 290] width 13 height 8
click at [800, 406] on label "Update all 400 leads across 2 pages" at bounding box center [739, 418] width 364 height 30
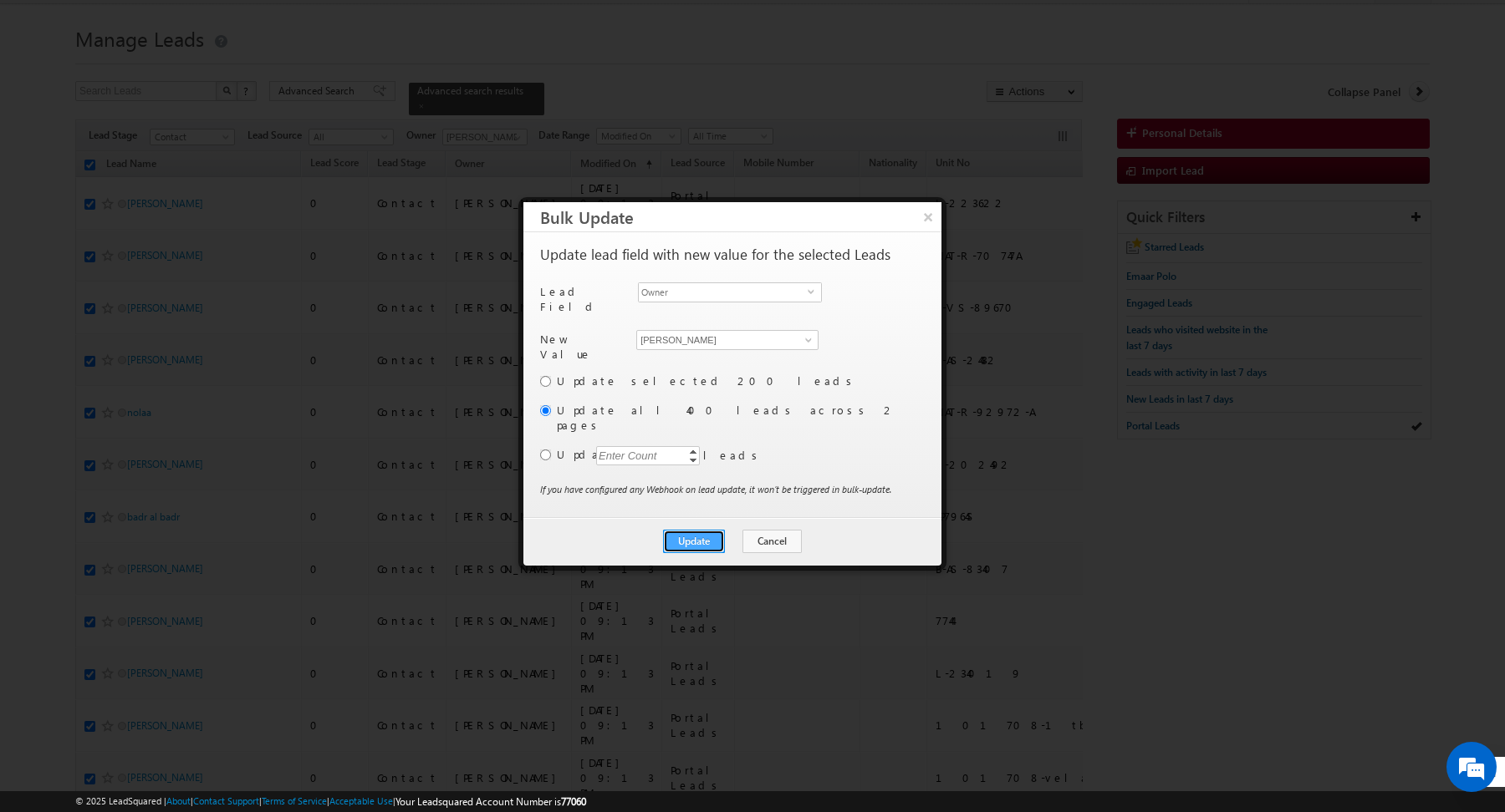
click at [699, 530] on button "Update" at bounding box center [694, 542] width 62 height 23
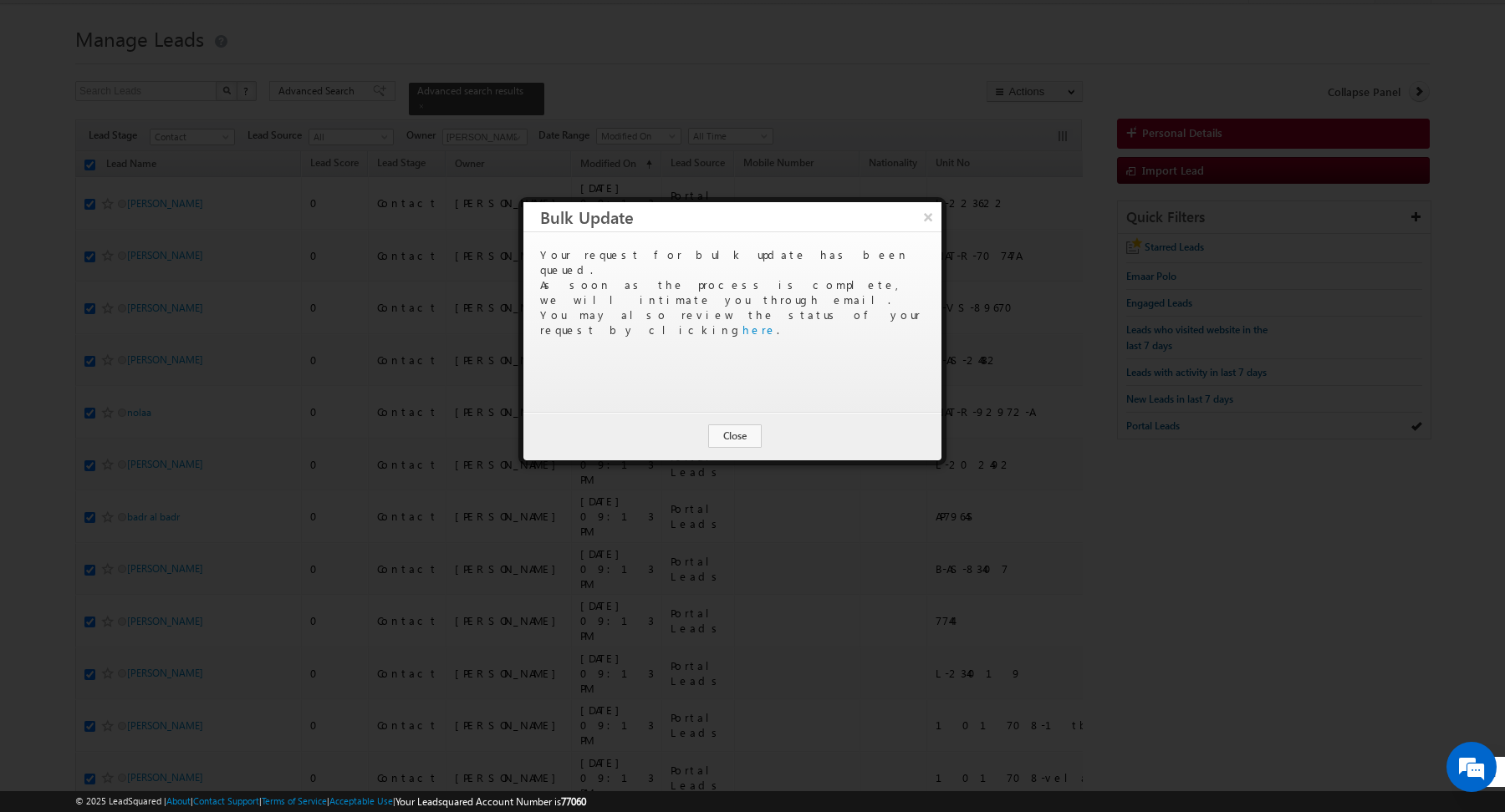
click at [734, 448] on div "Update Cancel Close" at bounding box center [732, 436] width 418 height 49
click at [734, 423] on div "Update Cancel Close" at bounding box center [732, 436] width 418 height 49
click at [735, 432] on button "Close" at bounding box center [734, 436] width 54 height 23
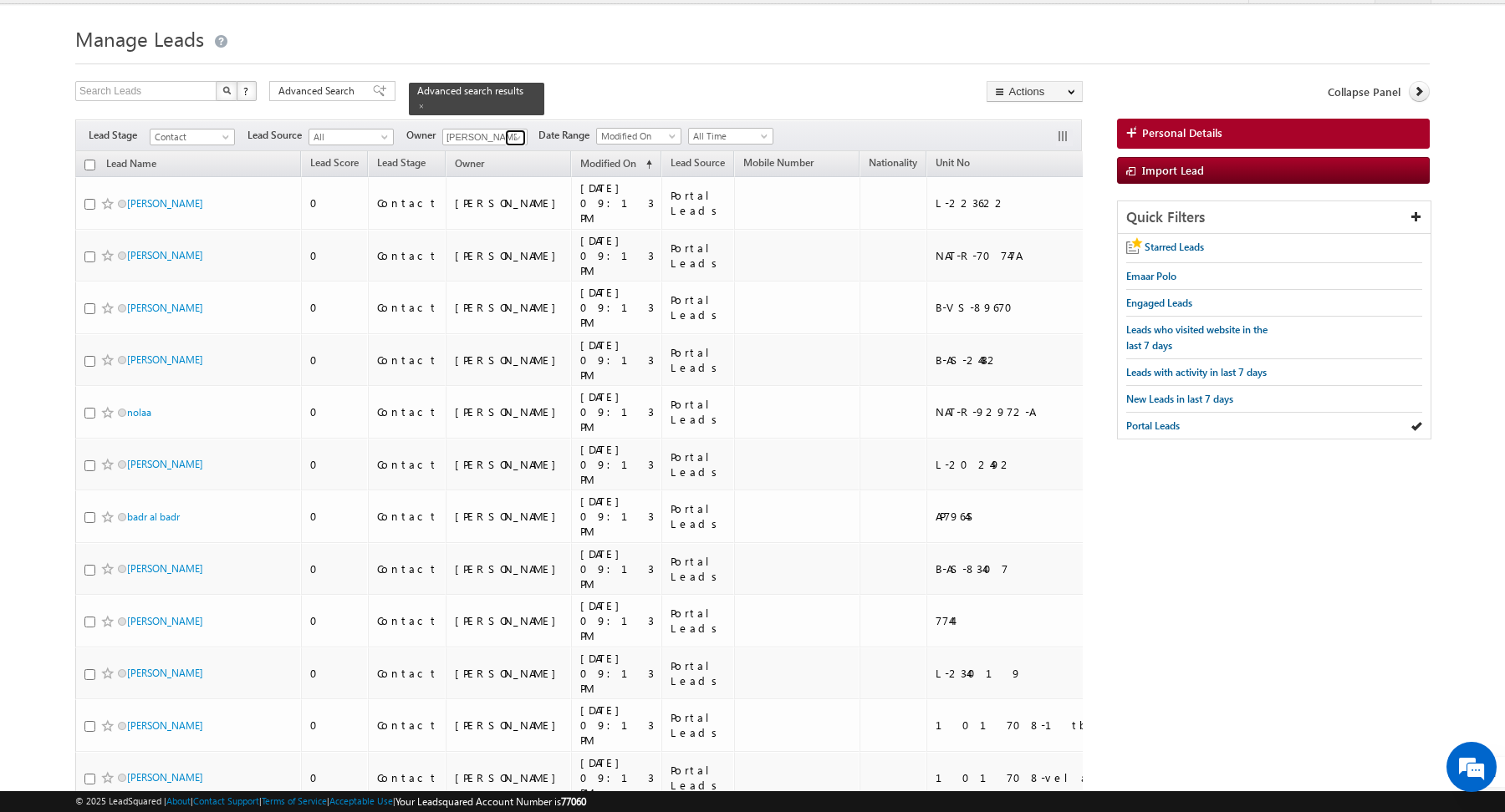
click at [511, 136] on span at bounding box center [518, 138] width 13 height 13
click at [491, 161] on span "[PERSON_NAME][EMAIL_ADDRESS][PERSON_NAME][DOMAIN_NAME]" at bounding box center [524, 167] width 151 height 13
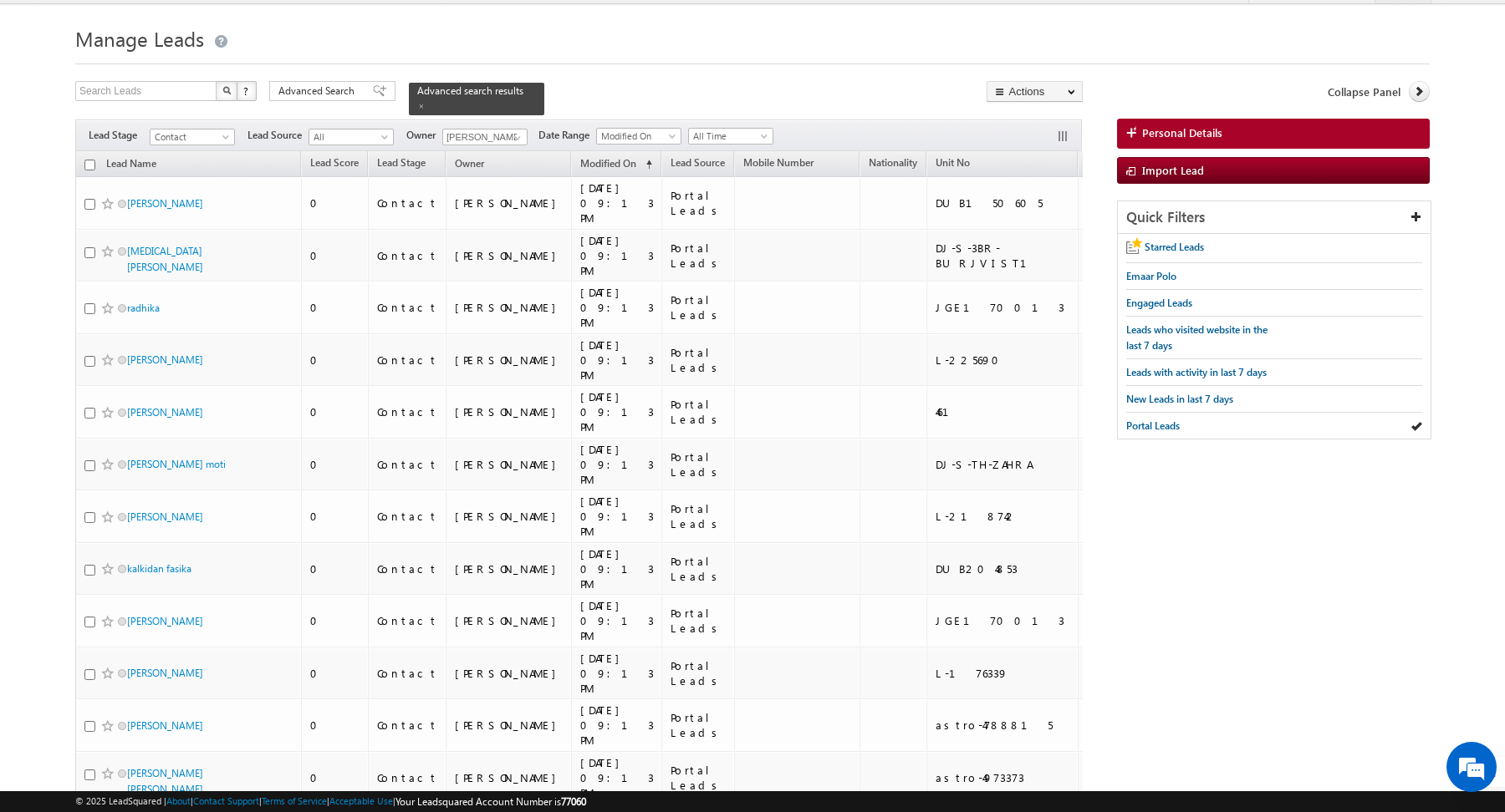
click at [701, 81] on div "Search Leads X ? 396 results found Advanced Search Advanced Search Advanced sea…" at bounding box center [579, 98] width 1008 height 34
click at [86, 167] on input "checkbox" at bounding box center [90, 165] width 11 height 11
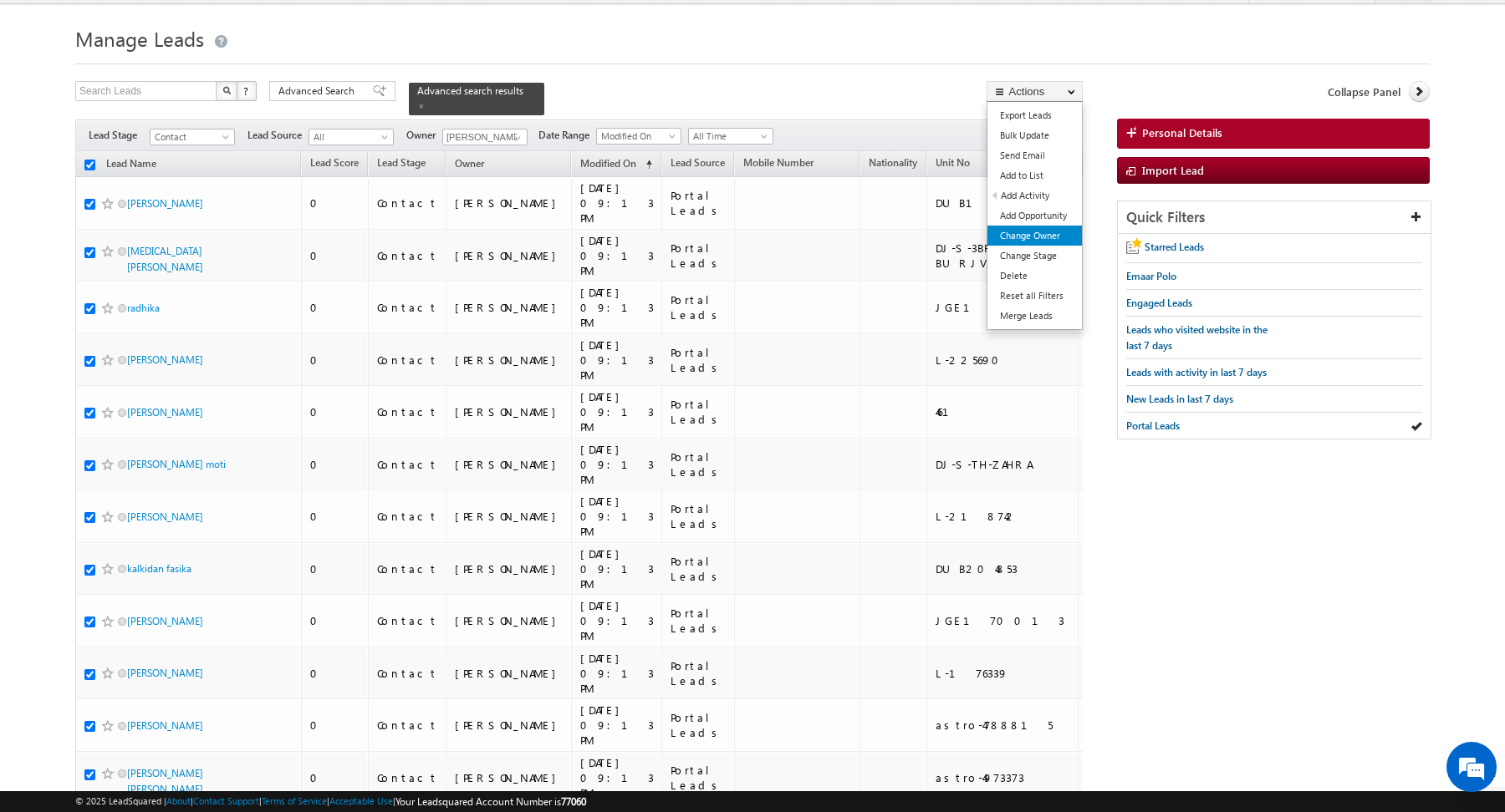
click at [1038, 233] on link "Change Owner" at bounding box center [1034, 236] width 95 height 20
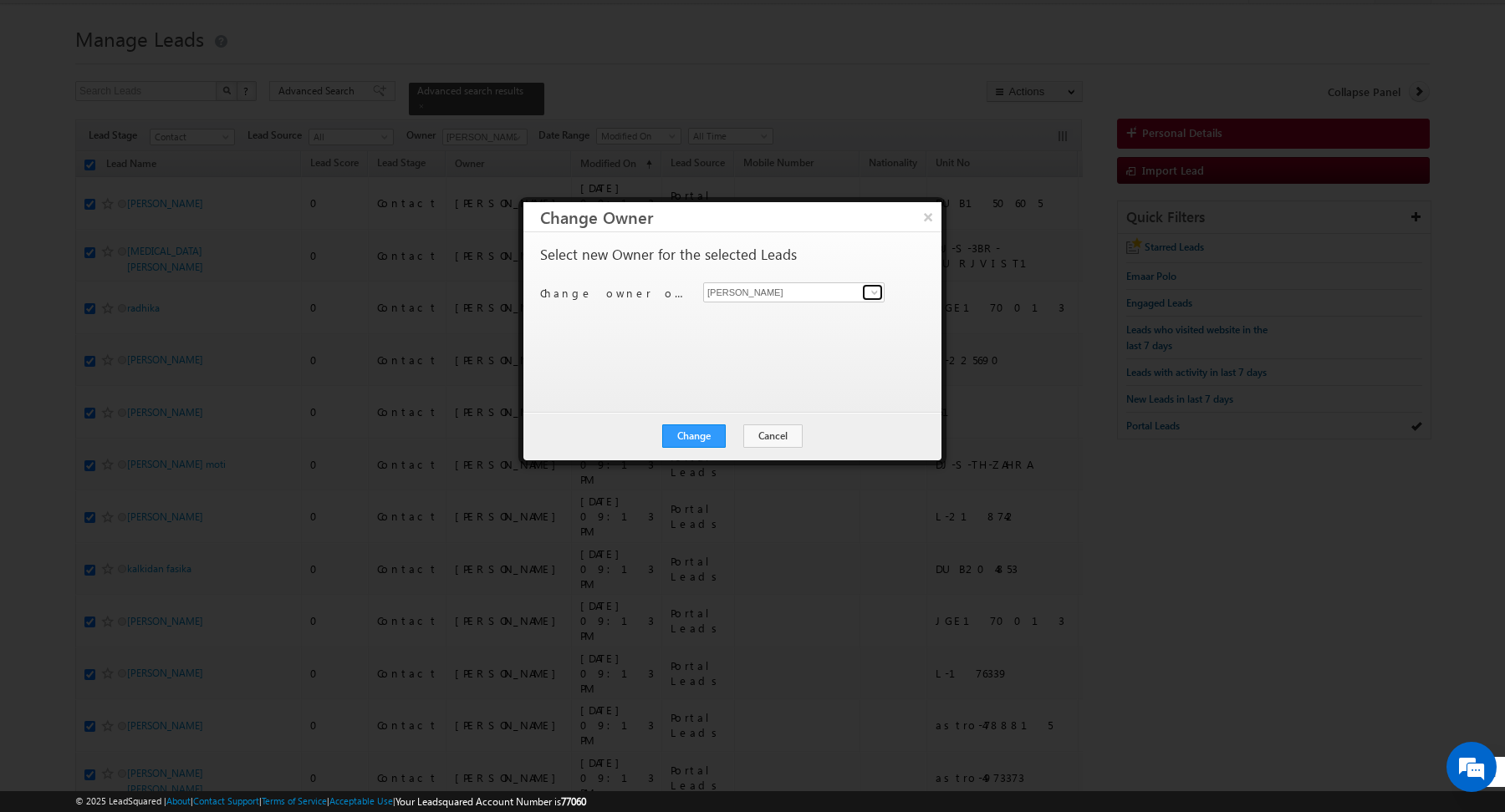
click at [871, 293] on span at bounding box center [874, 292] width 13 height 13
click at [782, 432] on button "Cancel" at bounding box center [772, 436] width 59 height 23
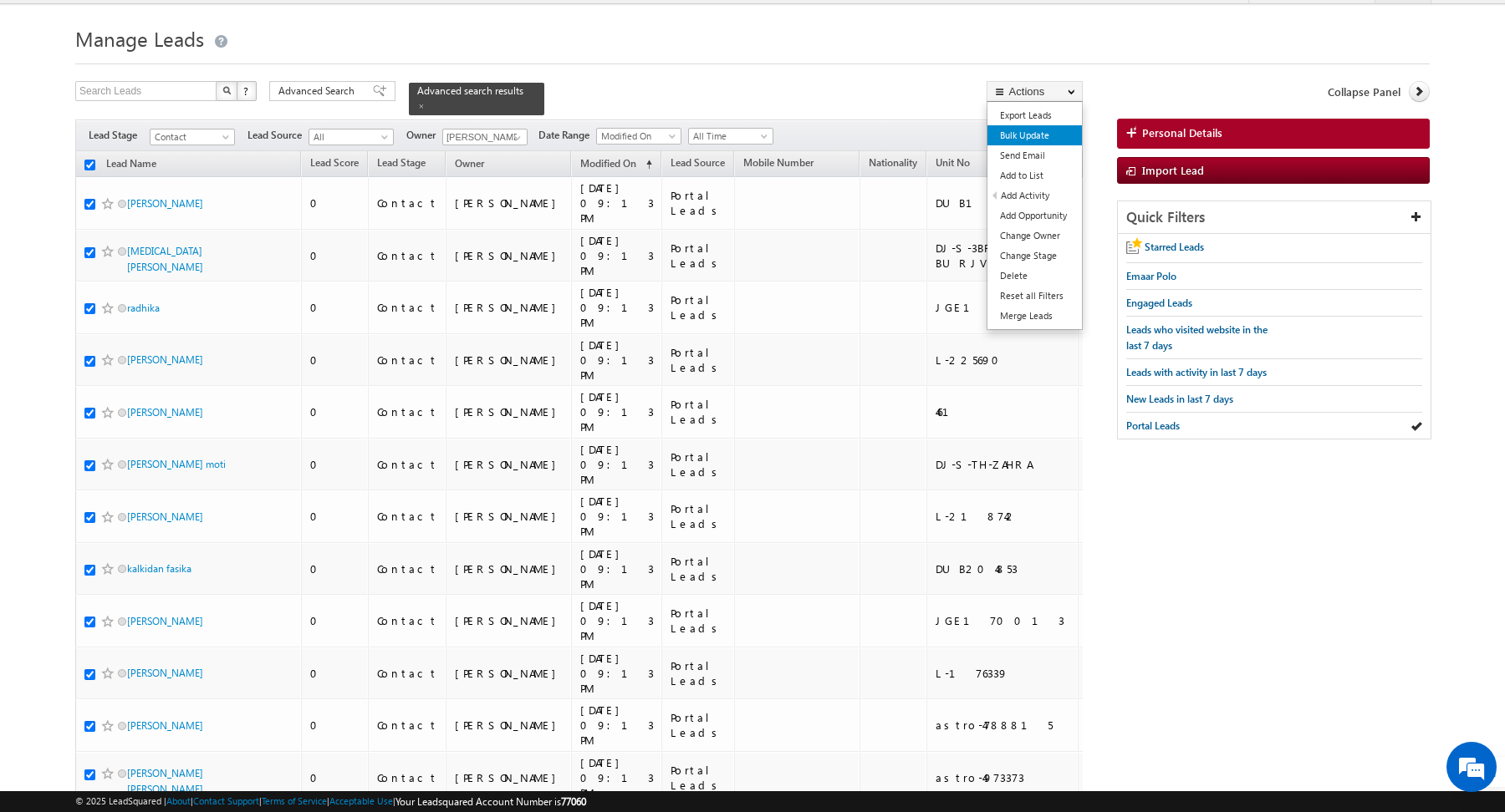
click at [1008, 136] on link "Bulk Update" at bounding box center [1034, 136] width 95 height 20
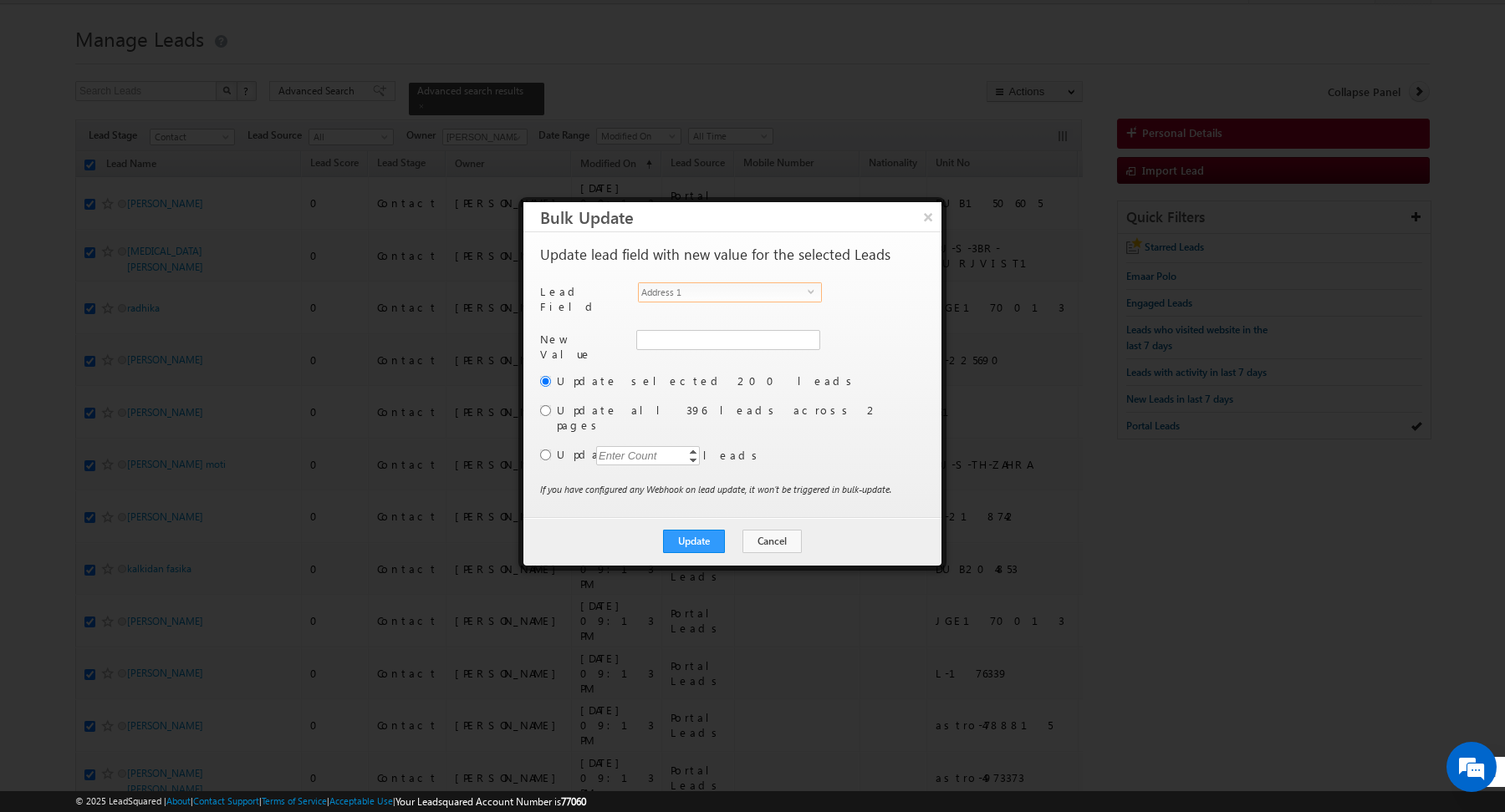
click at [817, 290] on span "select" at bounding box center [814, 290] width 13 height 8
click at [879, 373] on label "Update selected 200 leads" at bounding box center [739, 381] width 364 height 15
click at [544, 405] on input "radio" at bounding box center [545, 410] width 11 height 11
click at [691, 530] on button "Update" at bounding box center [694, 542] width 62 height 23
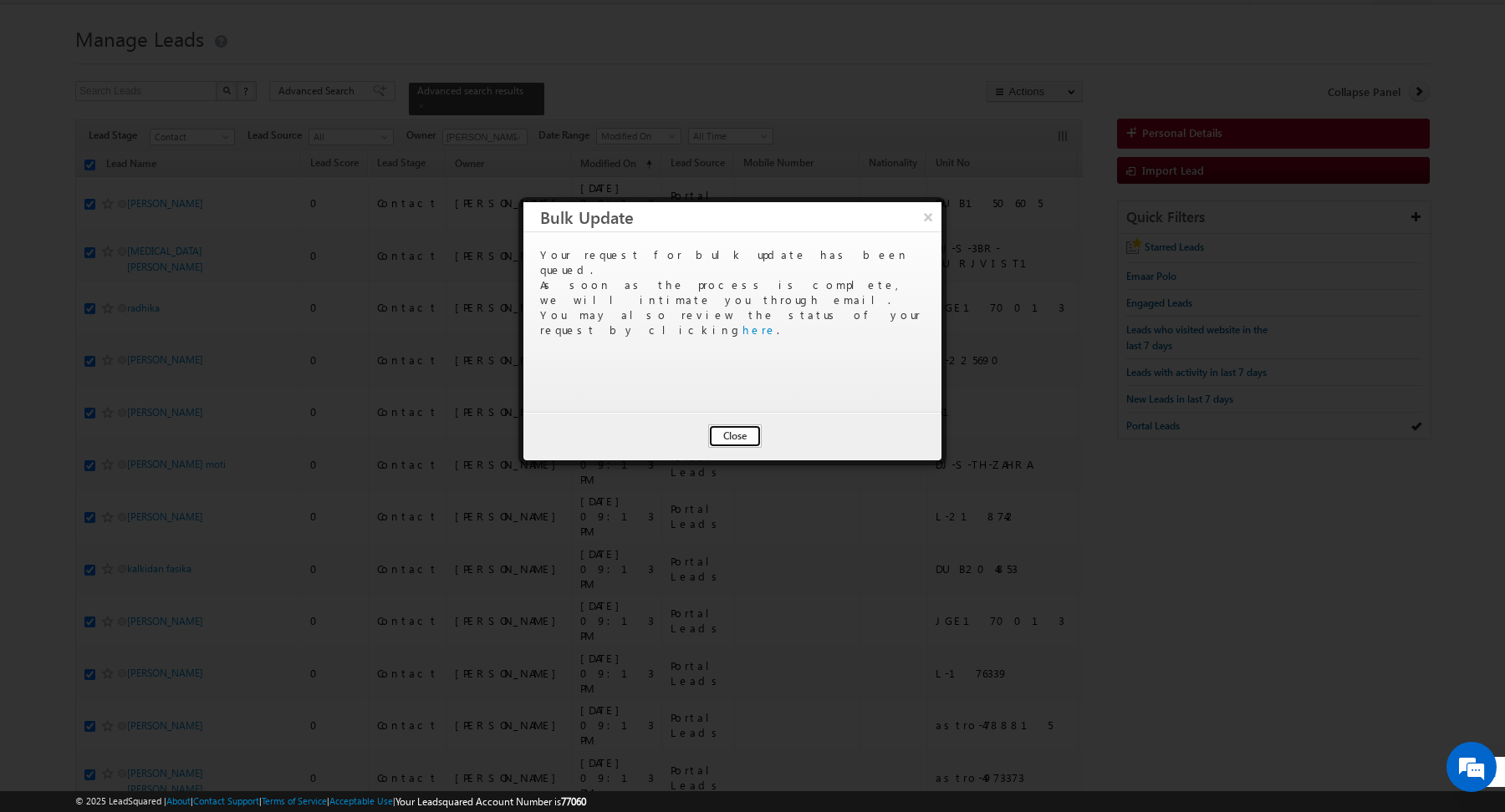
click at [726, 443] on button "Close" at bounding box center [734, 436] width 54 height 23
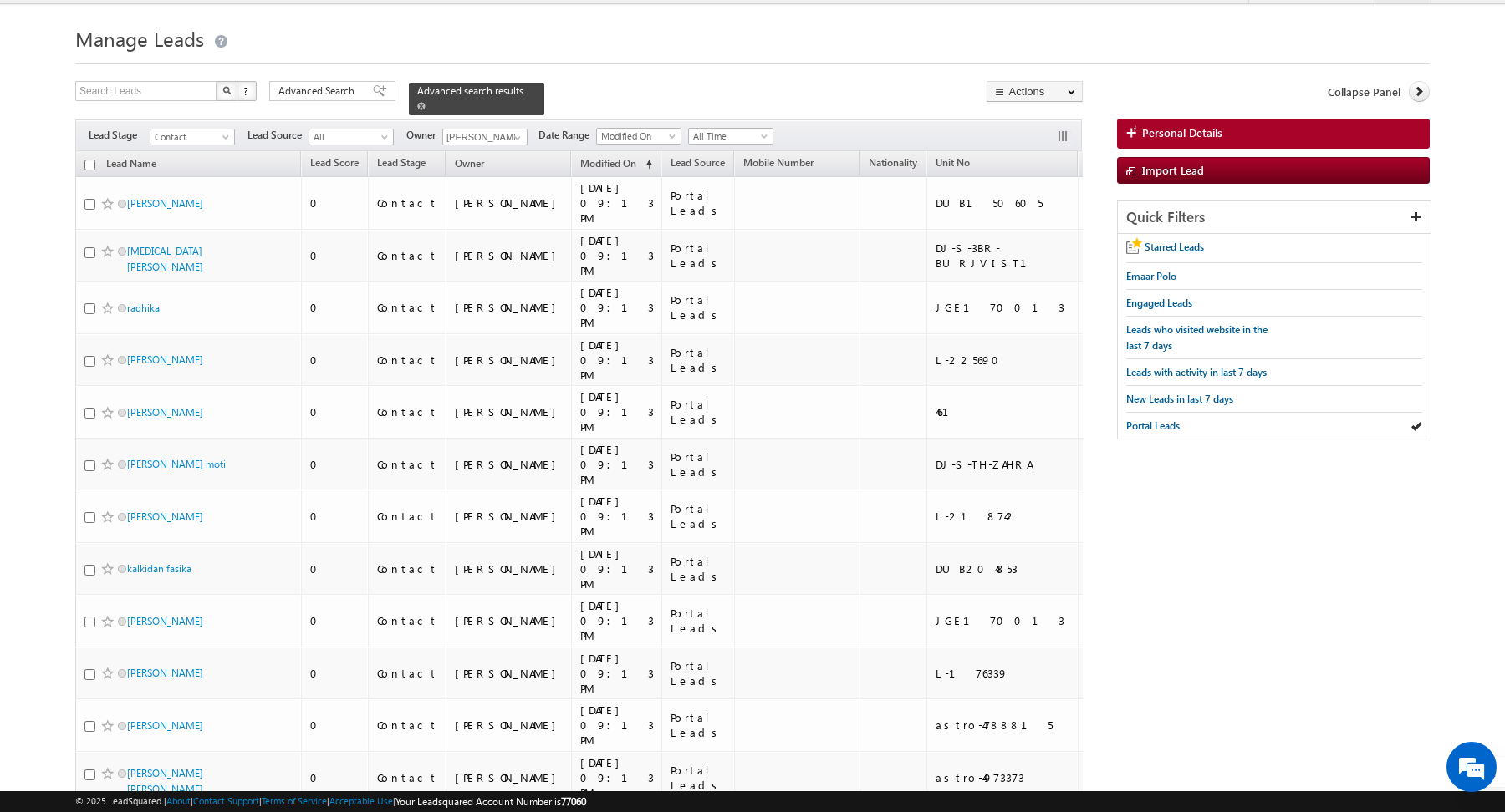
click at [417, 105] on span at bounding box center [421, 106] width 8 height 8
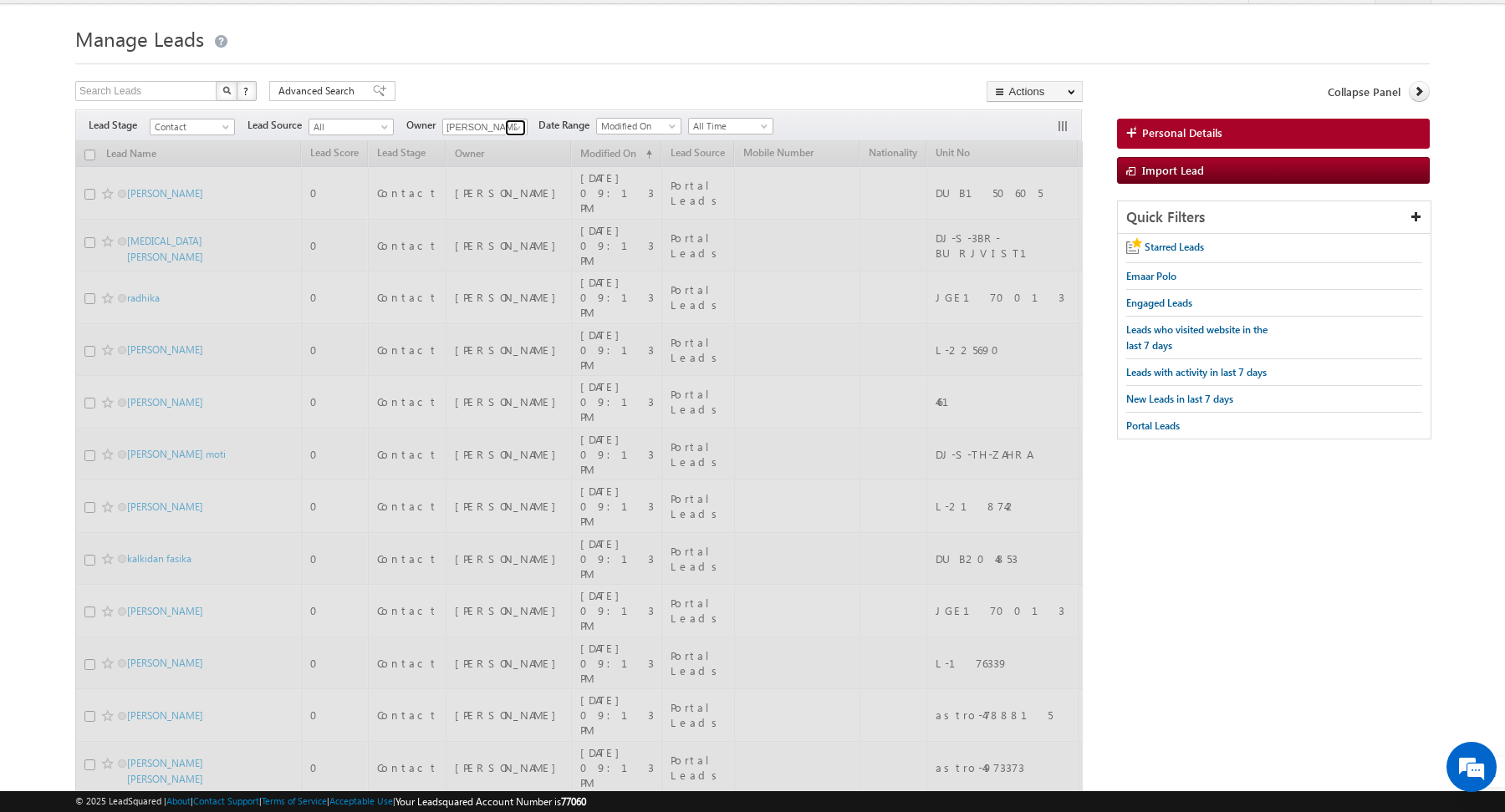
click at [514, 120] on link at bounding box center [515, 128] width 21 height 17
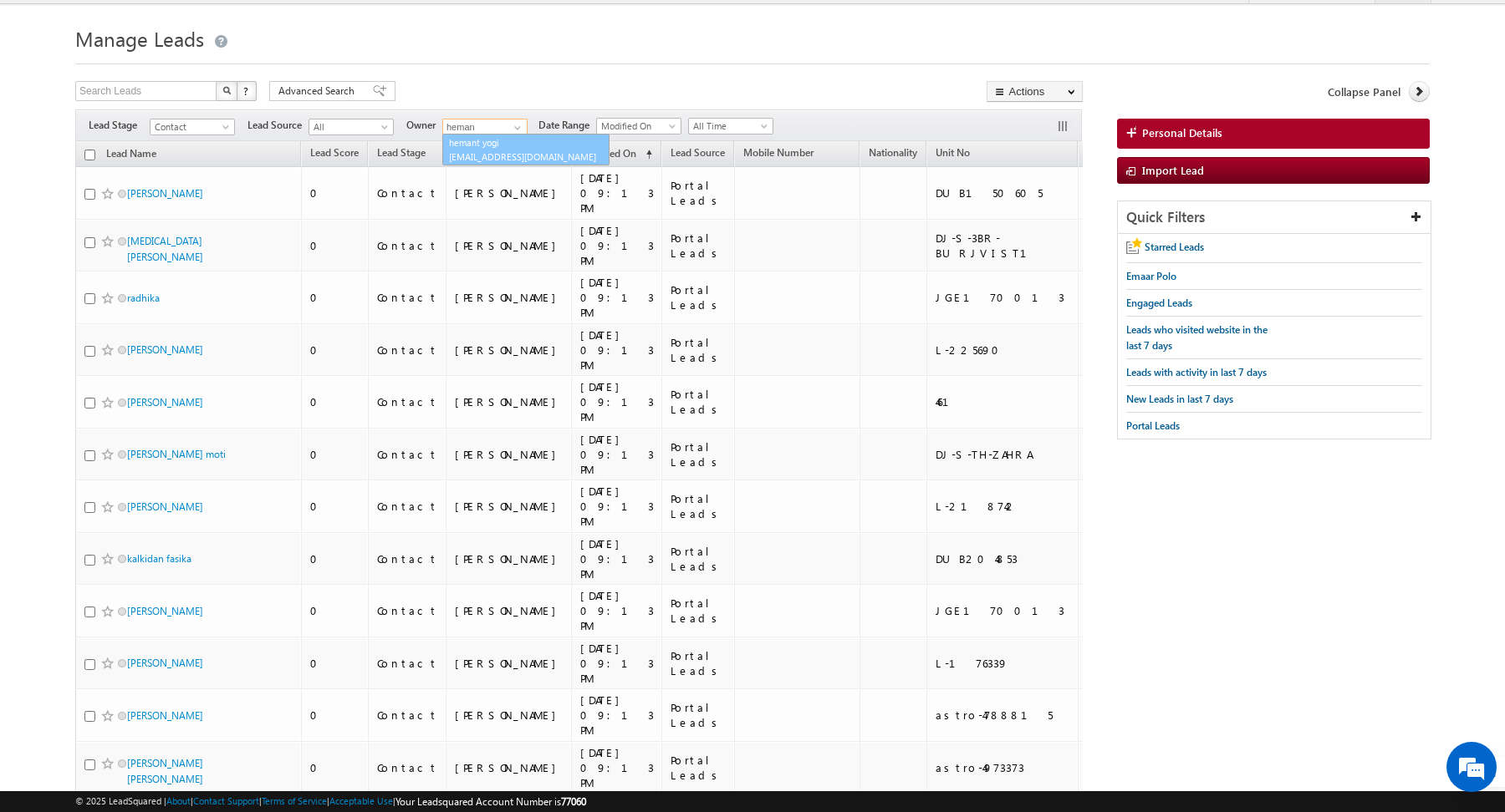
click at [501, 145] on link "hemant yogi [EMAIL_ADDRESS][DOMAIN_NAME]" at bounding box center [526, 150] width 168 height 32
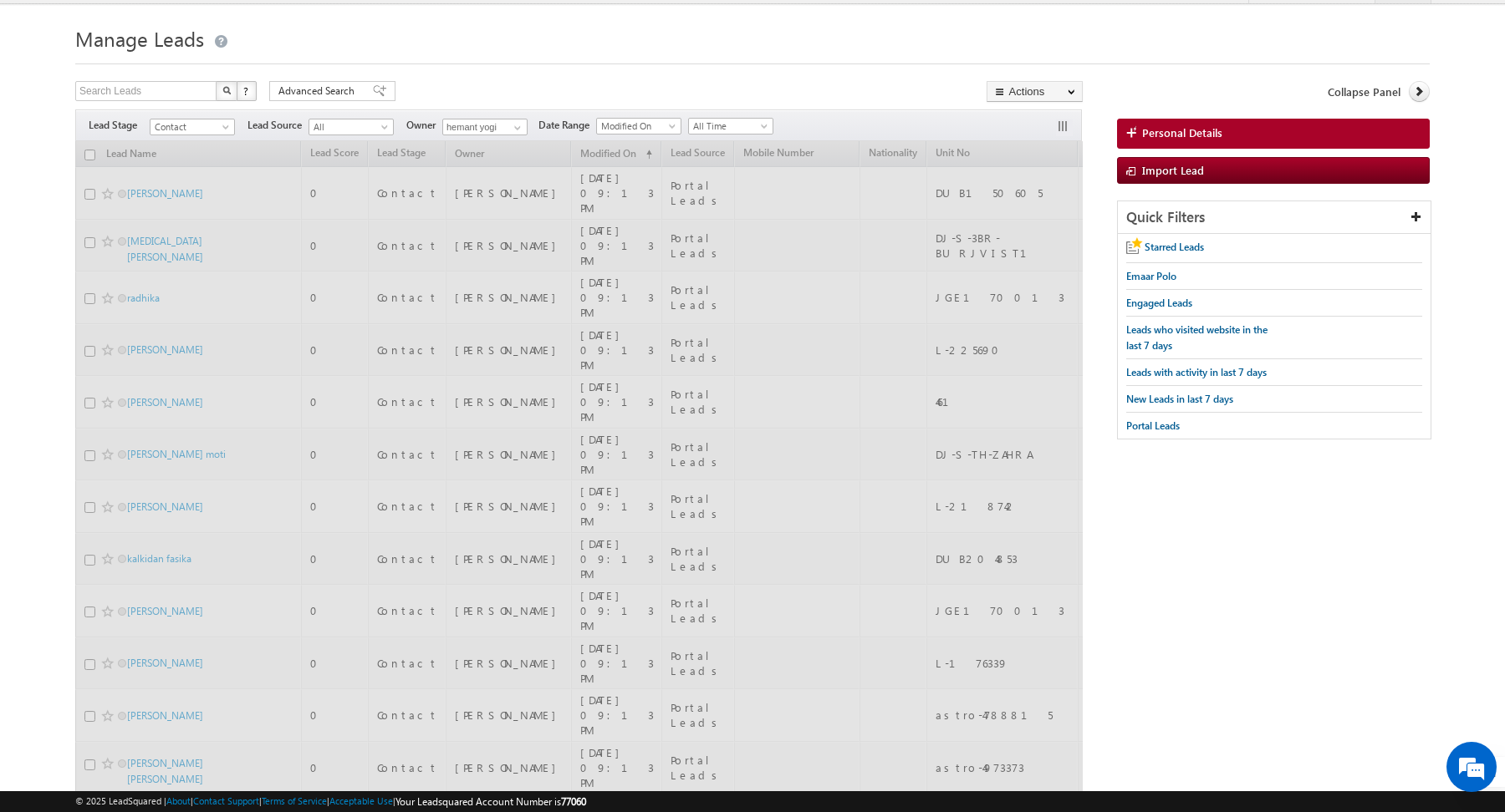
click at [487, 54] on div at bounding box center [752, 59] width 1354 height 11
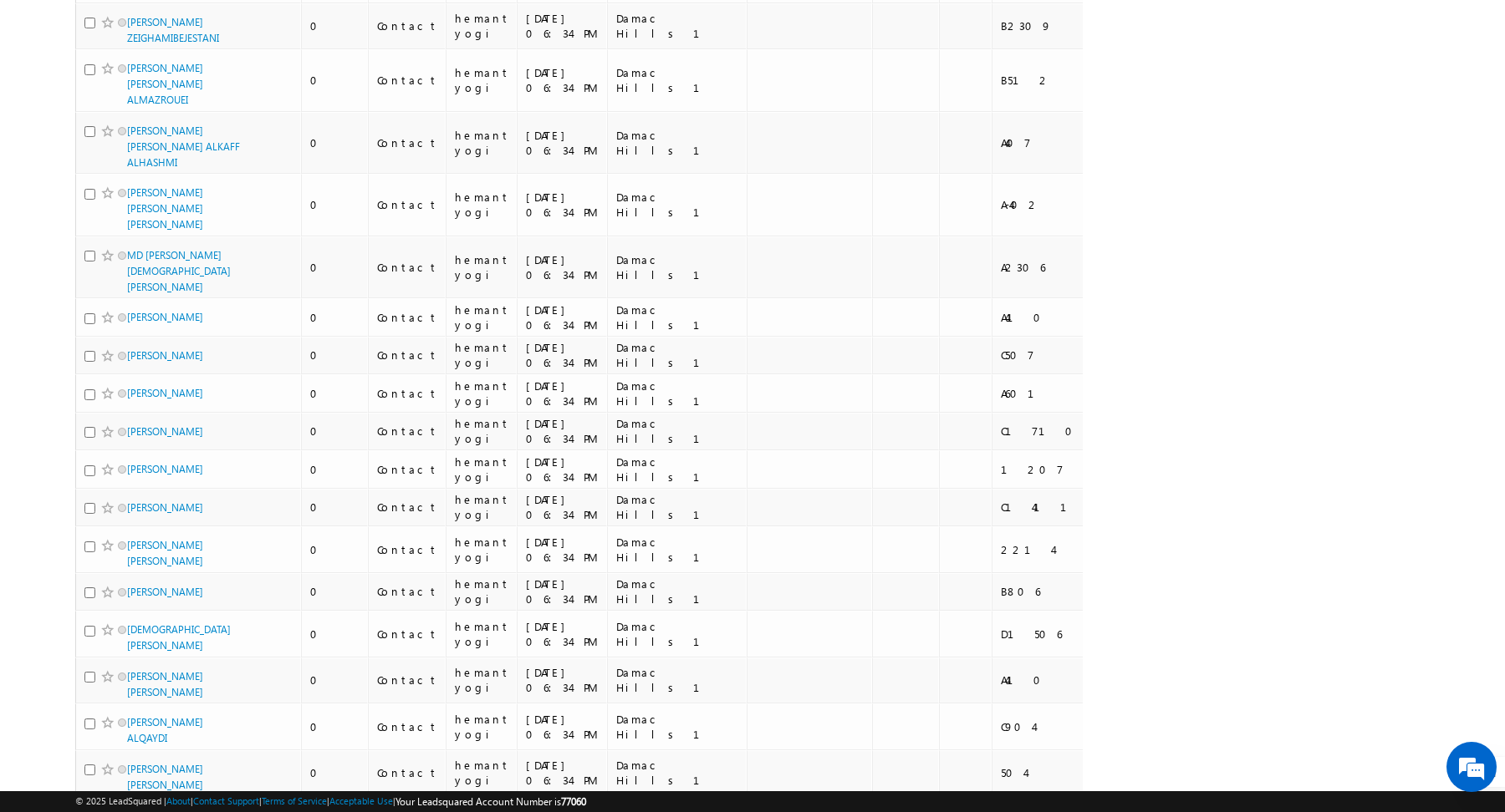
scroll to position [7948, 0]
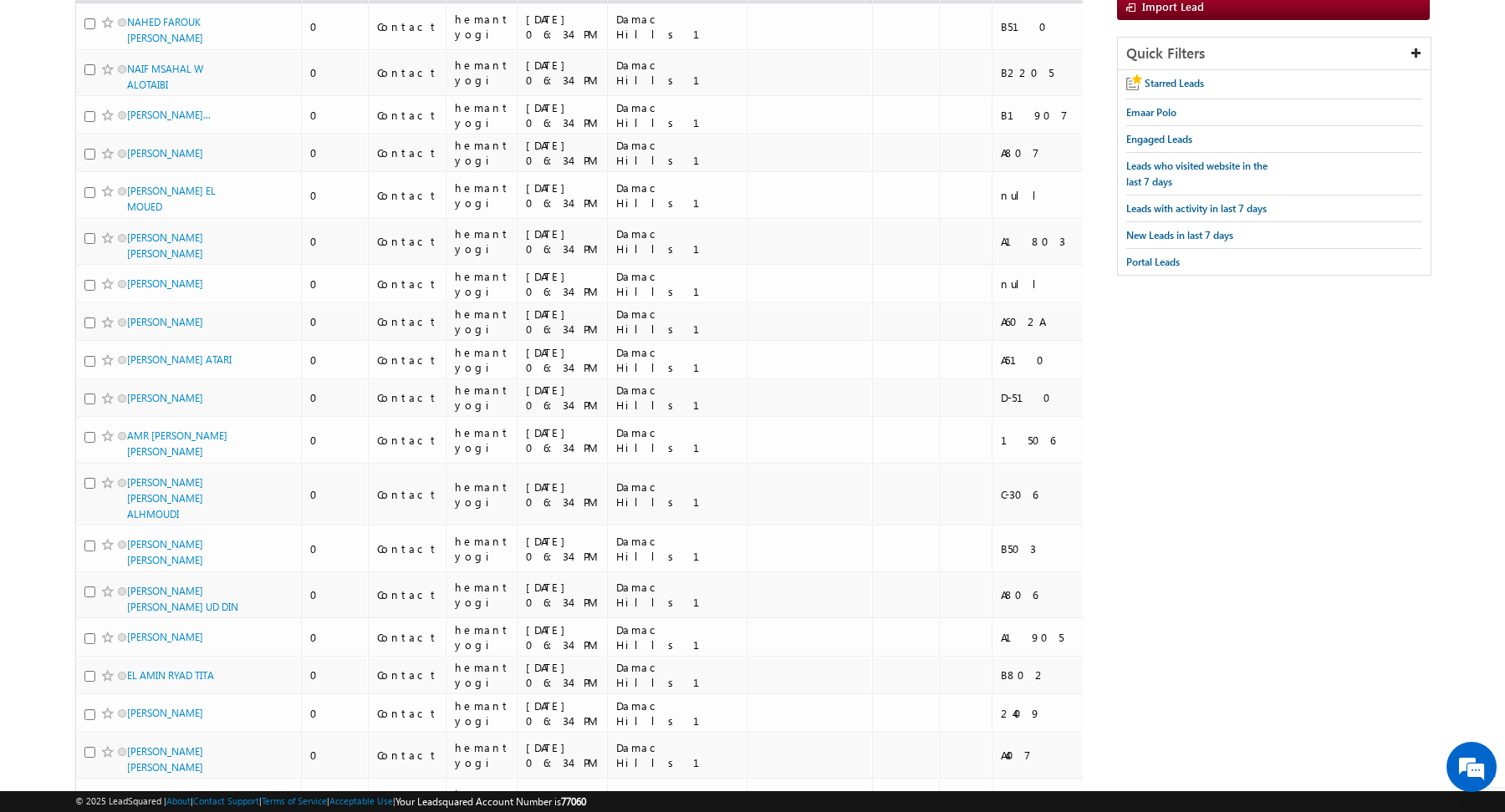
scroll to position [0, 0]
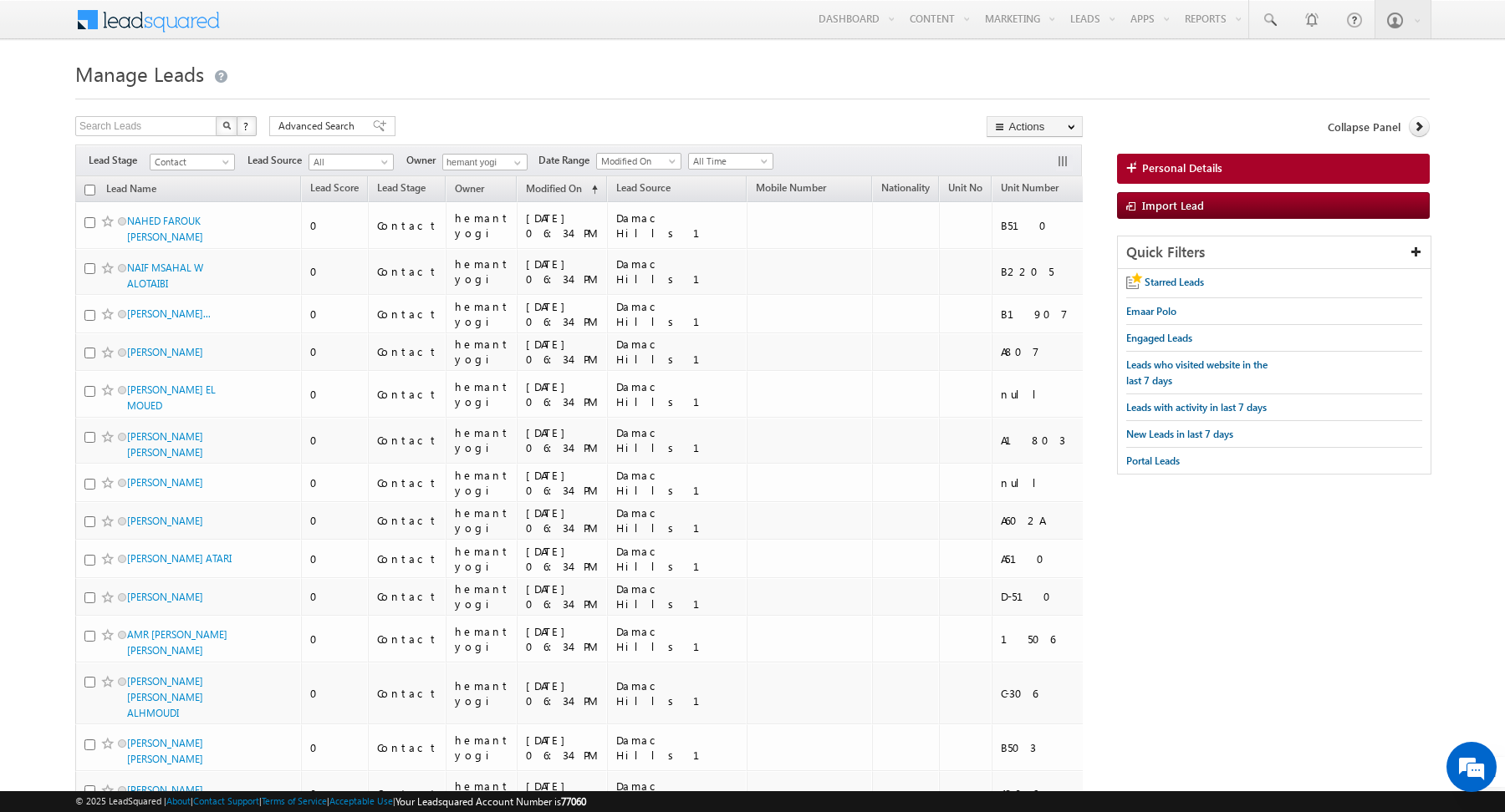
click at [94, 185] on input "checkbox" at bounding box center [90, 190] width 11 height 11
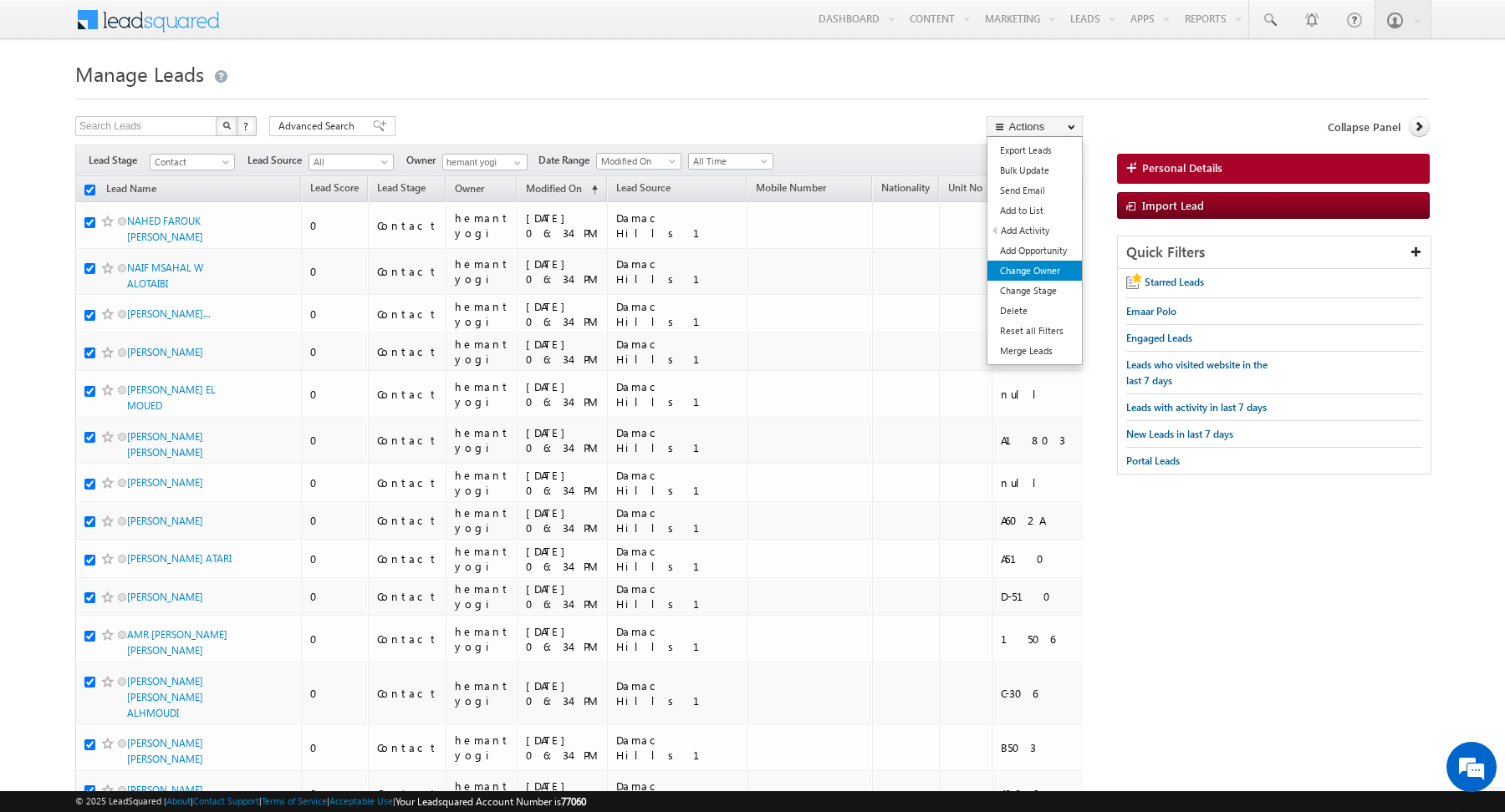
click at [1041, 264] on link "Change Owner" at bounding box center [1034, 270] width 95 height 20
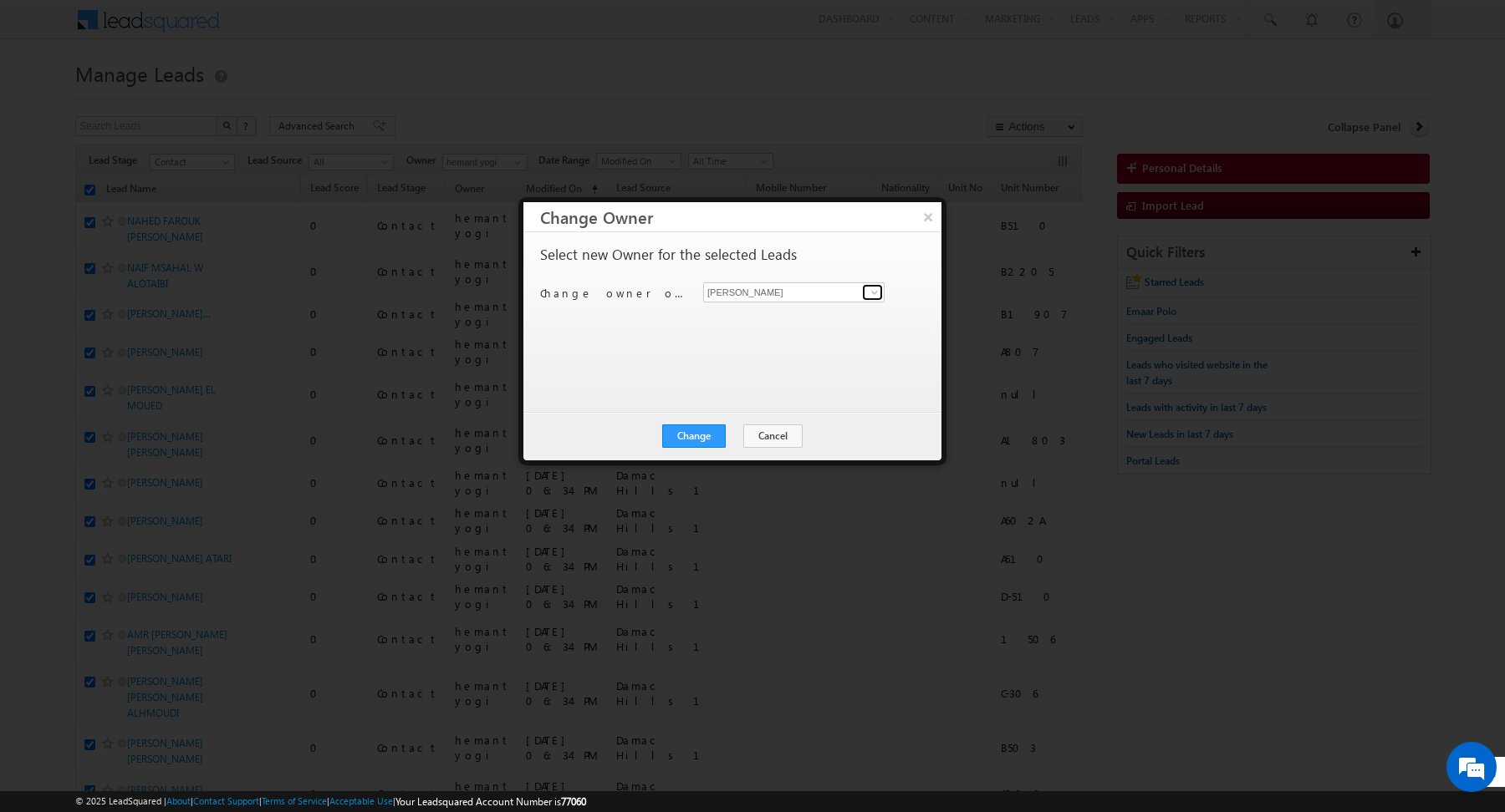
click at [875, 290] on span at bounding box center [874, 292] width 13 height 13
click at [761, 320] on span "[EMAIL_ADDRESS][DOMAIN_NAME]" at bounding box center [785, 324] width 151 height 13
click at [692, 353] on div "Select new Owner for the selected Leads Change owner of 200 leads to [PERSON_NA…" at bounding box center [730, 314] width 381 height 134
click at [701, 439] on button "Change" at bounding box center [694, 436] width 64 height 23
click at [737, 434] on button "Close" at bounding box center [734, 436] width 54 height 23
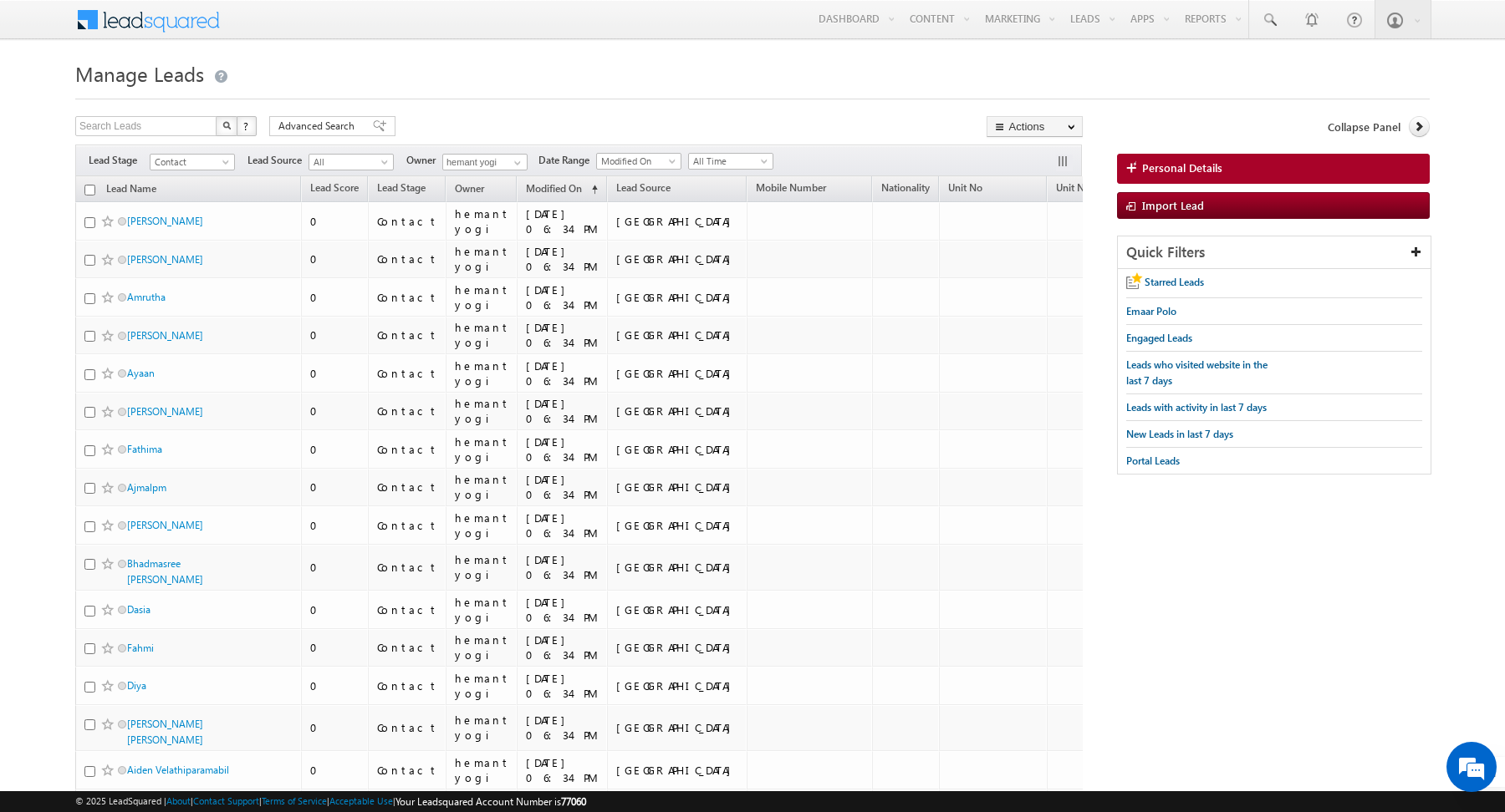
click at [87, 185] on input "checkbox" at bounding box center [90, 190] width 11 height 11
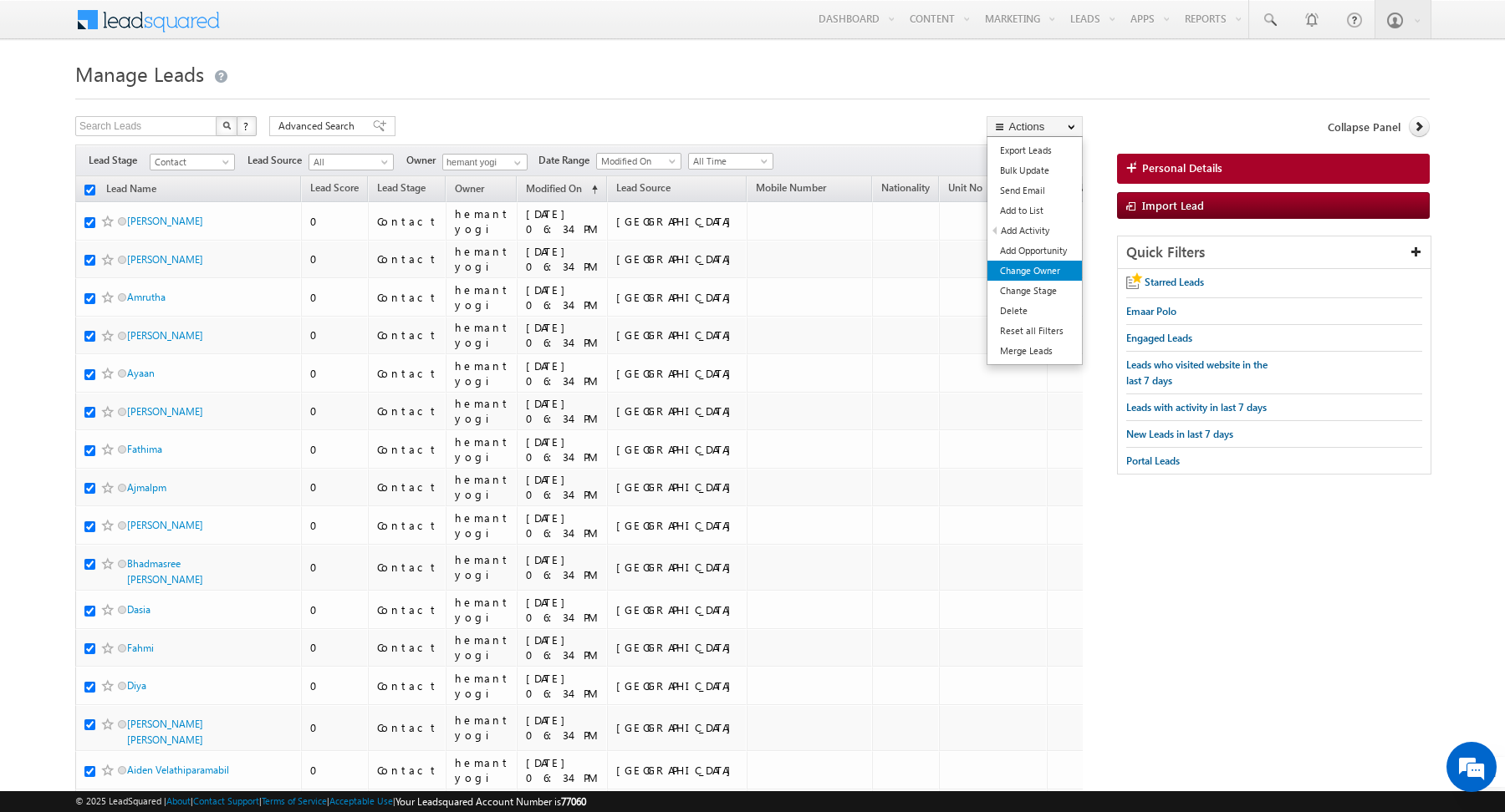
click at [1027, 270] on link "Change Owner" at bounding box center [1034, 270] width 95 height 20
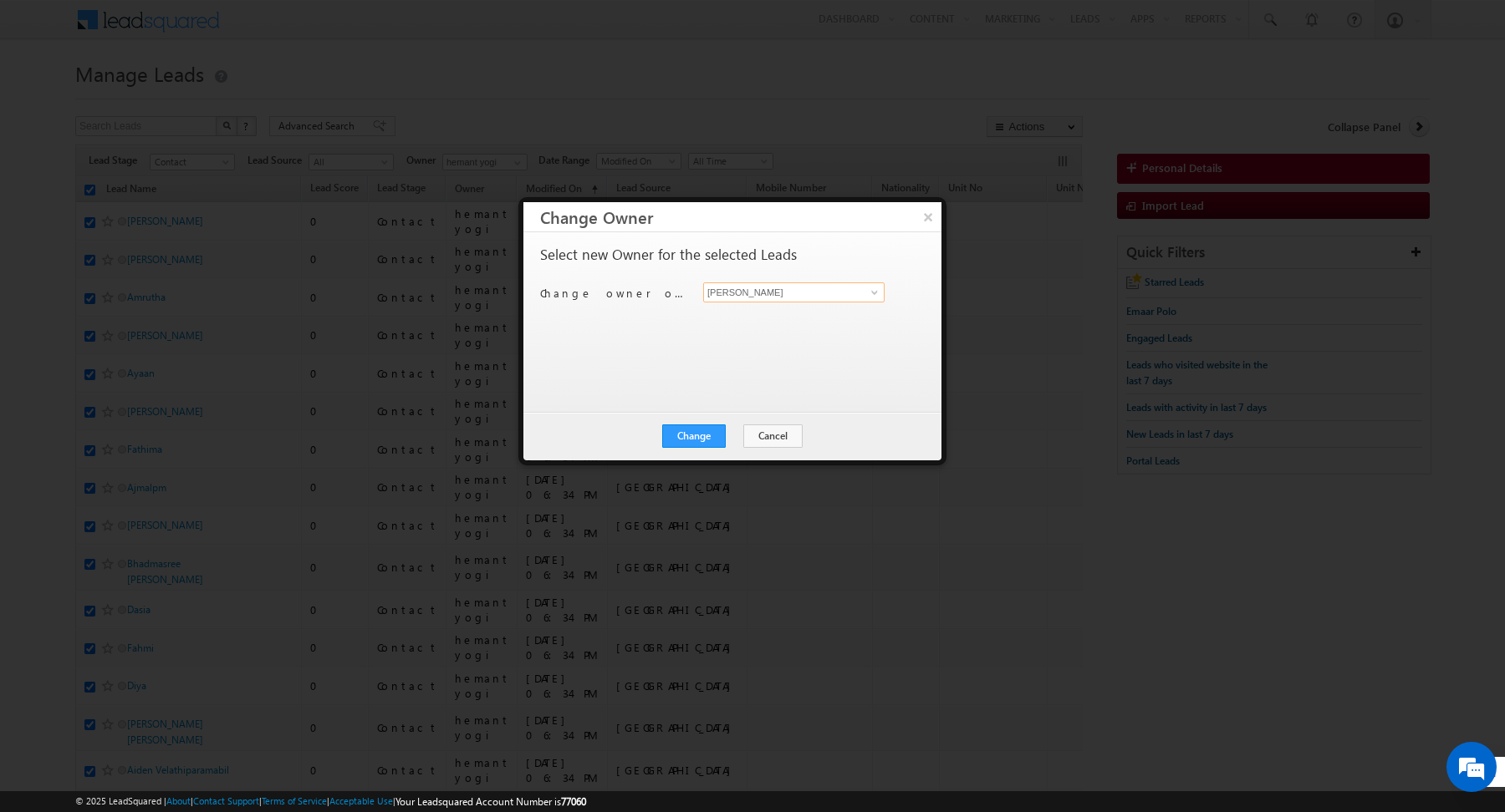
click at [838, 294] on input "[PERSON_NAME]" at bounding box center [793, 292] width 182 height 20
click at [733, 323] on span "[EMAIL_ADDRESS][DOMAIN_NAME]" at bounding box center [785, 324] width 151 height 13
click at [678, 362] on div "Select new Owner for the selected Leads Change owner of 200 leads to [PERSON_NA…" at bounding box center [730, 314] width 381 height 134
click at [694, 434] on button "Change" at bounding box center [694, 436] width 64 height 23
click at [717, 438] on button "Close" at bounding box center [734, 436] width 54 height 23
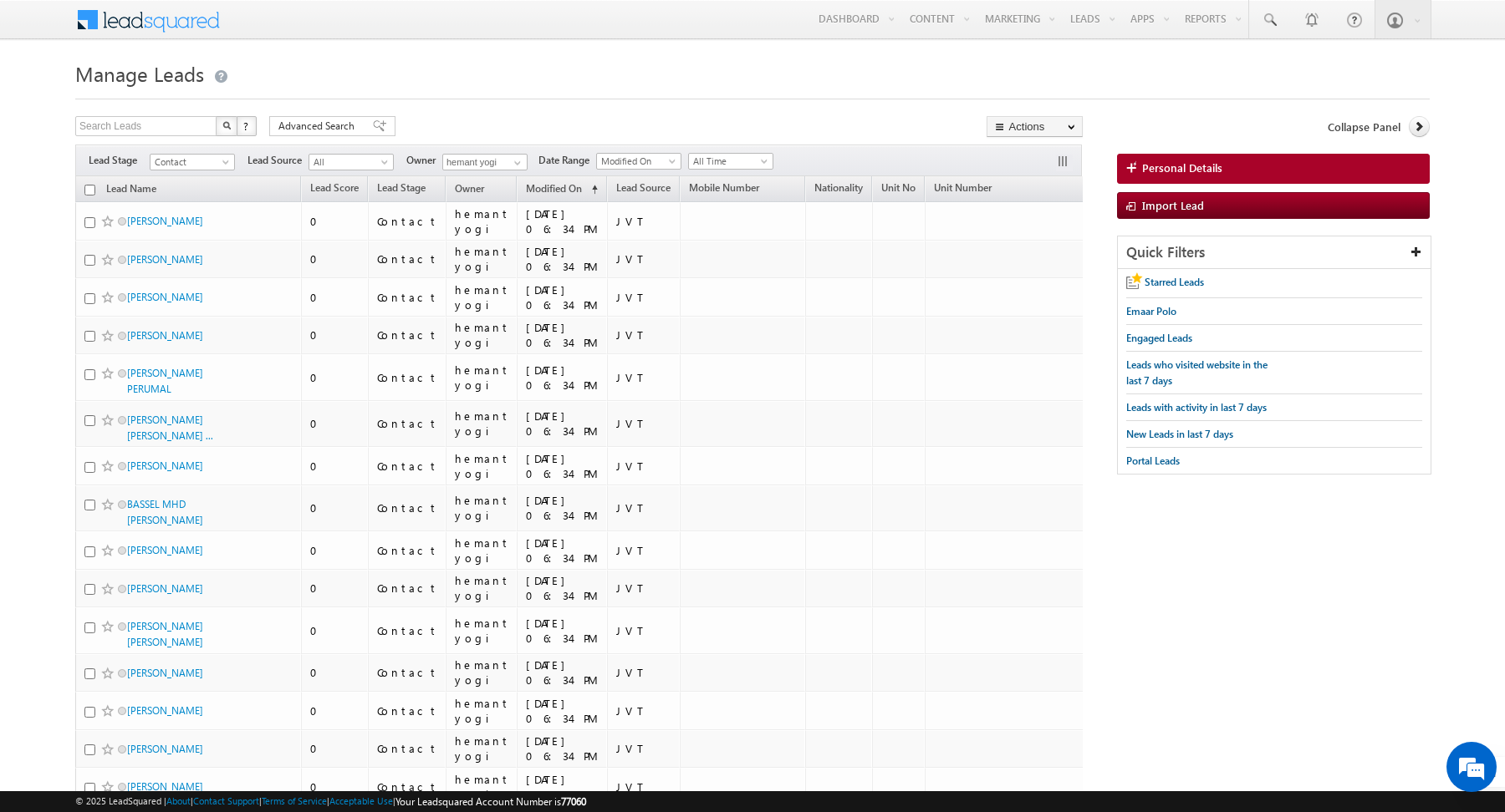
click at [91, 188] on input "checkbox" at bounding box center [90, 190] width 11 height 11
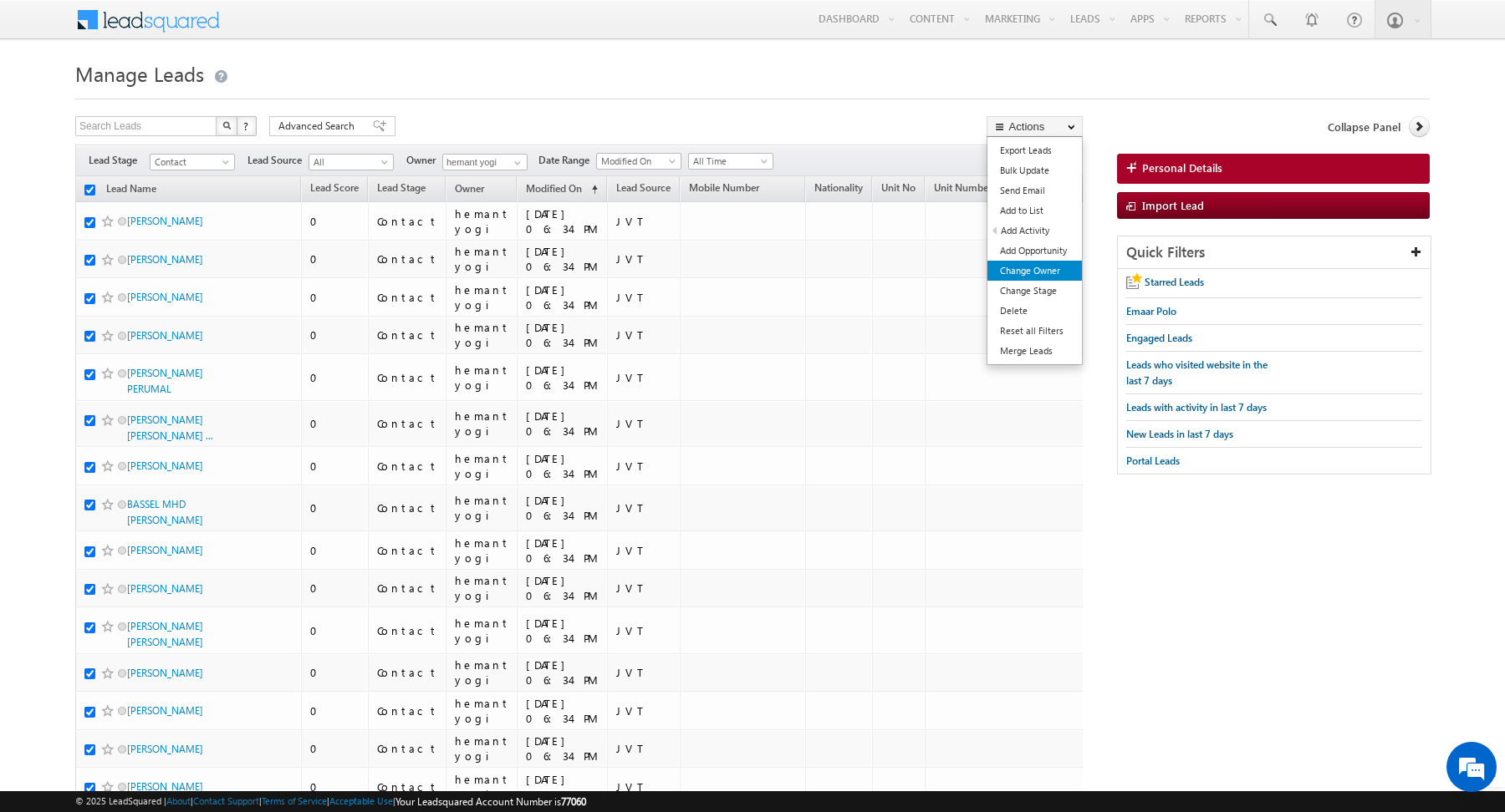
click at [1038, 274] on link "Change Owner" at bounding box center [1034, 270] width 95 height 20
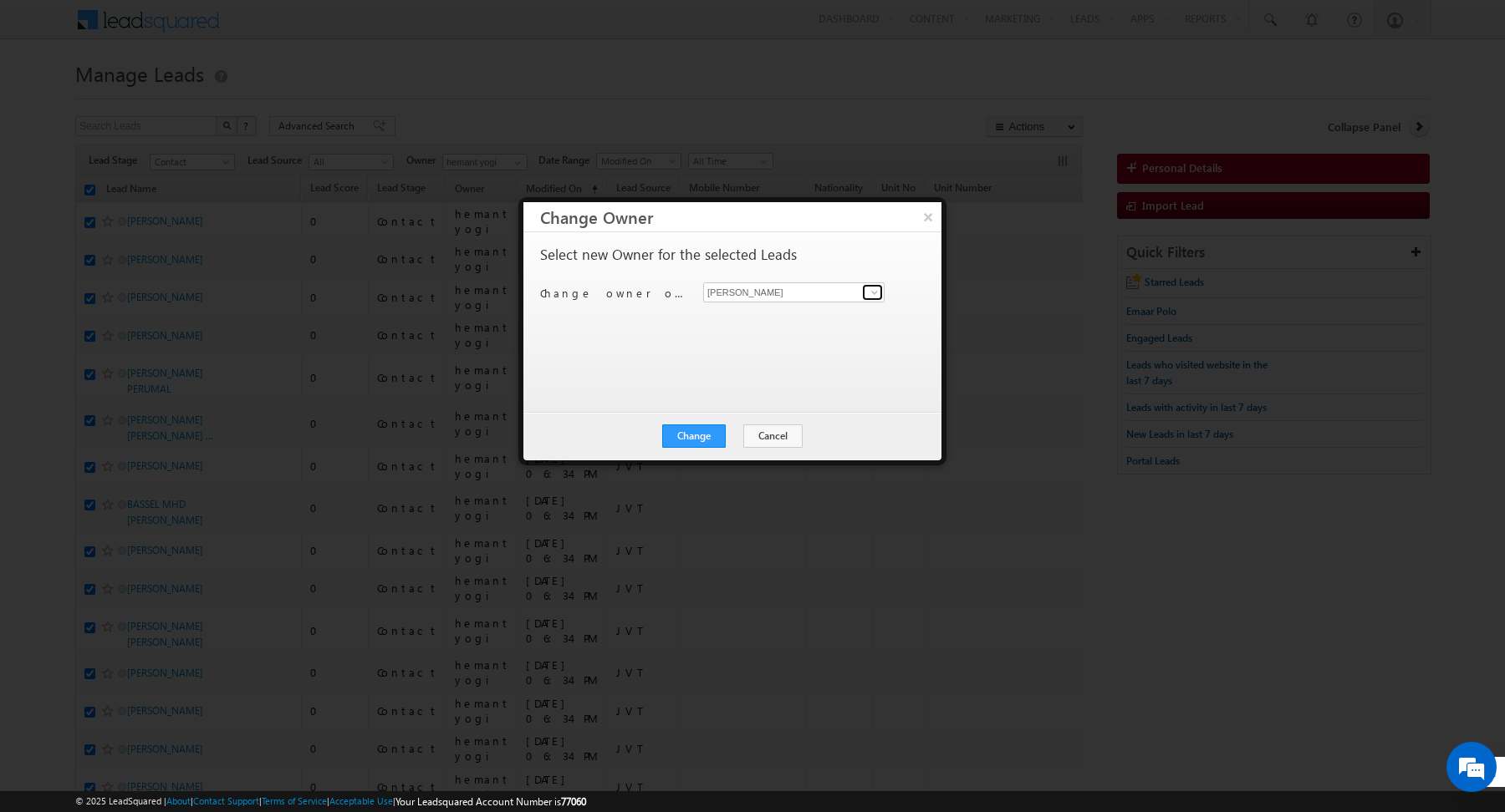
click at [871, 295] on span at bounding box center [874, 292] width 13 height 13
click at [804, 331] on div "Select new Owner for the selected Leads Change owner of 200 leads to [PERSON_NA…" at bounding box center [730, 314] width 381 height 134
click at [678, 335] on div "Select new Owner for the selected Leads Change owner of 200 leads to [PERSON_NA…" at bounding box center [730, 314] width 381 height 134
click at [874, 297] on span at bounding box center [874, 292] width 13 height 13
click at [775, 315] on link "[PERSON_NAME] [PERSON_NAME][EMAIL_ADDRESS][PERSON_NAME][DOMAIN_NAME]" at bounding box center [793, 317] width 182 height 32
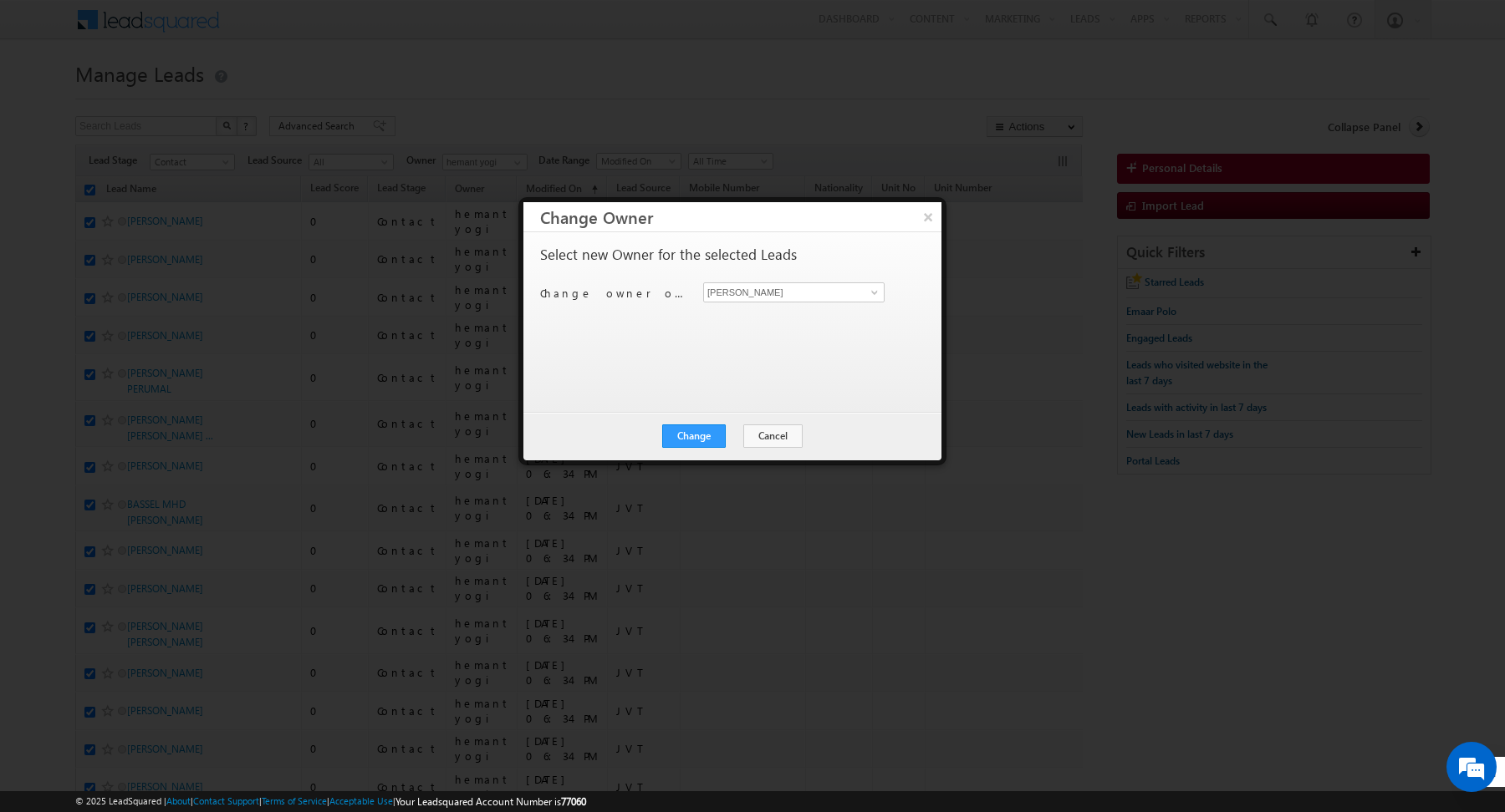
click at [724, 331] on div "Select new Owner for the selected Leads Change owner of 200 leads to [PERSON_NA…" at bounding box center [730, 314] width 381 height 134
click at [704, 432] on button "Change" at bounding box center [694, 436] width 64 height 23
click at [726, 434] on button "Close" at bounding box center [734, 436] width 54 height 23
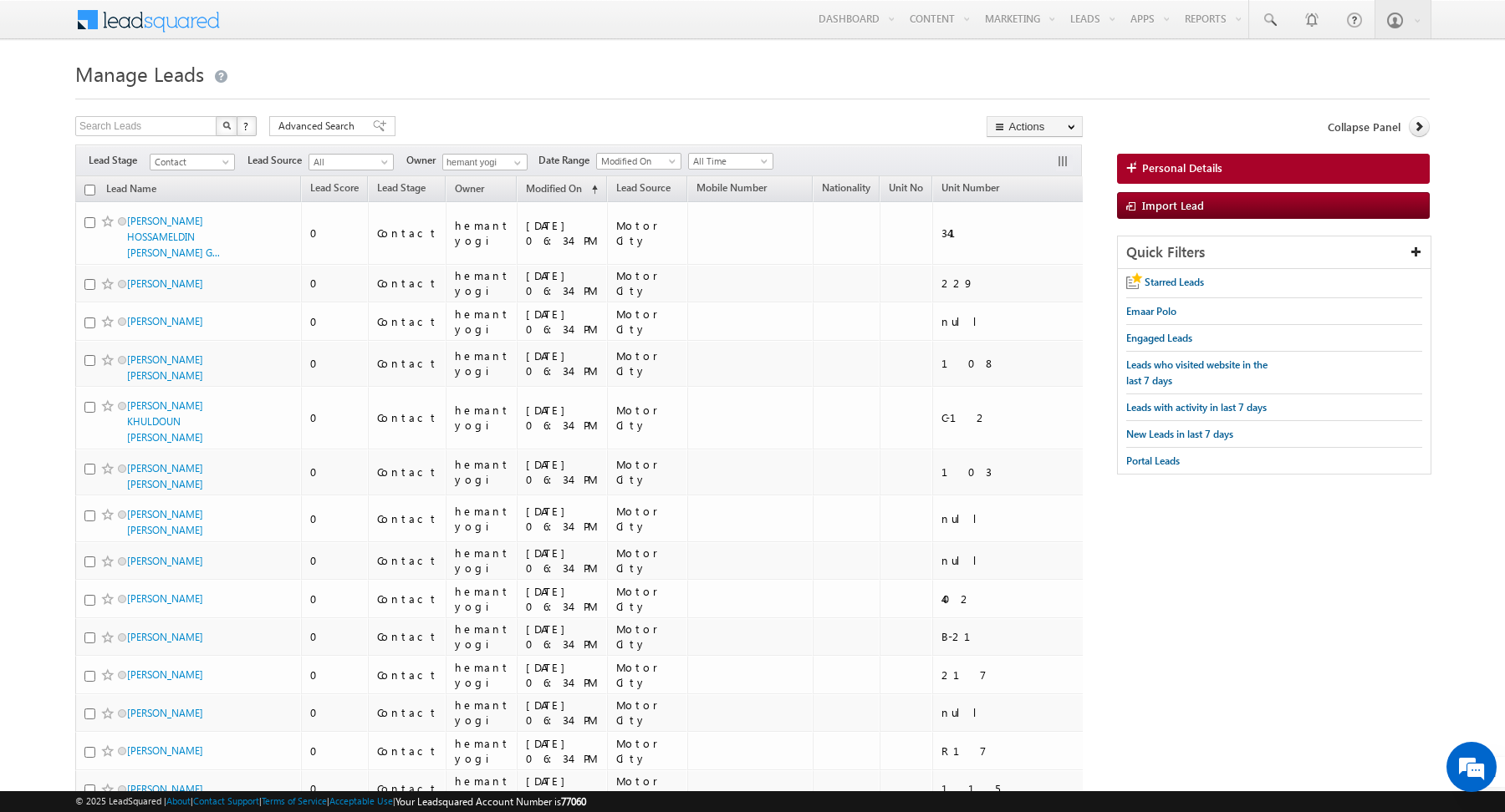
click at [90, 188] on input "checkbox" at bounding box center [90, 190] width 11 height 11
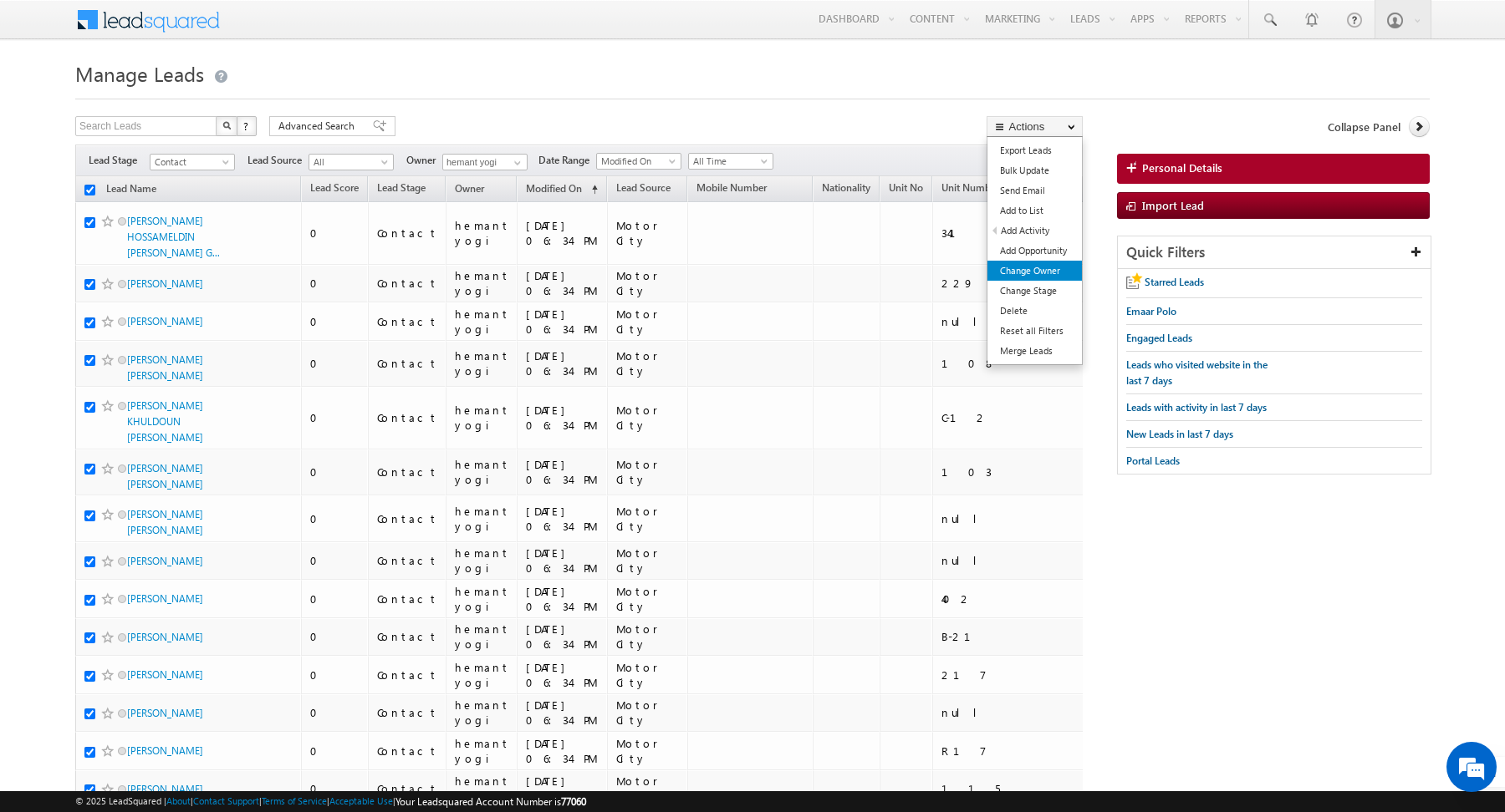
click at [1020, 266] on link "Change Owner" at bounding box center [1034, 270] width 95 height 20
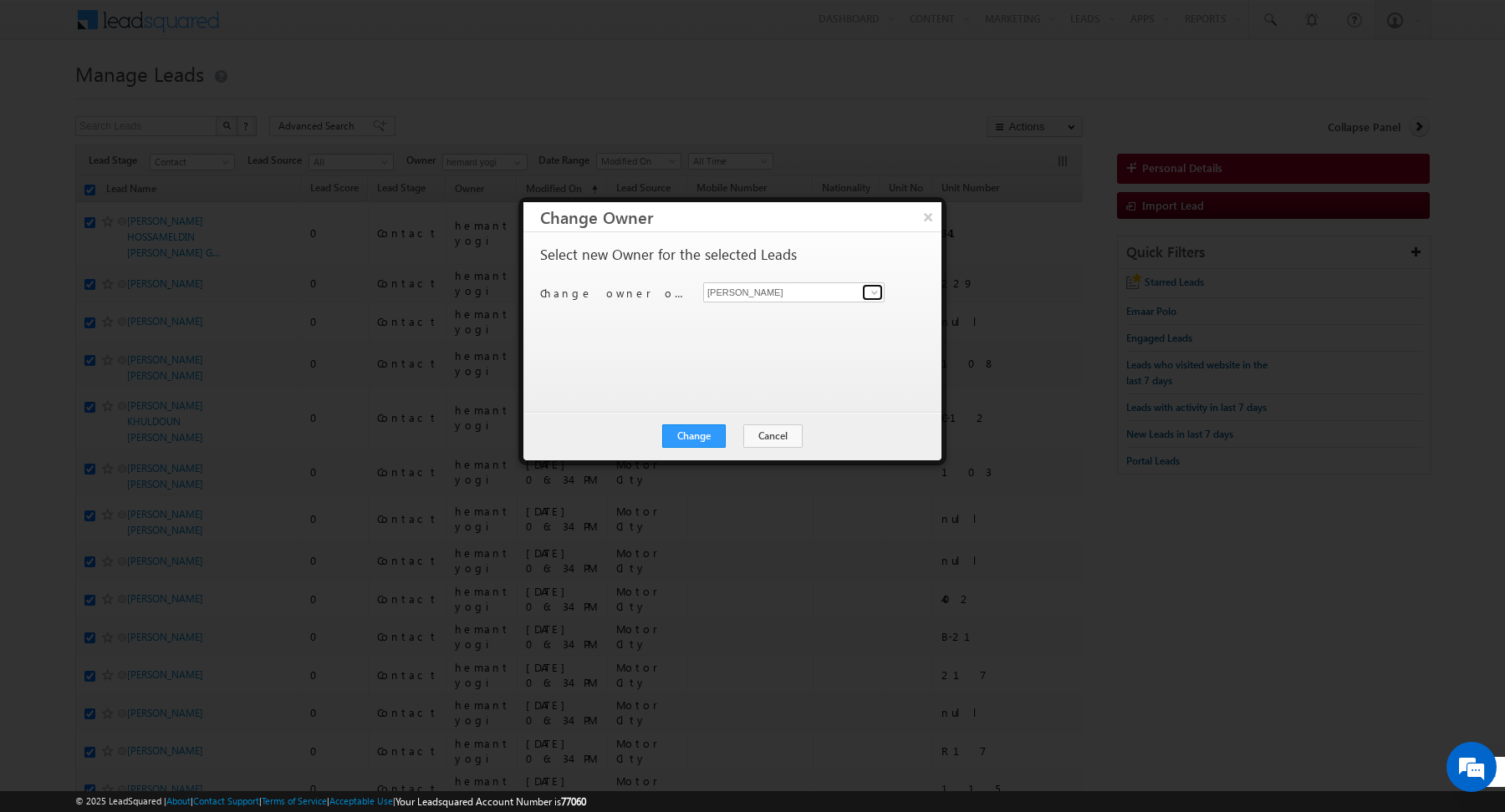
click at [872, 288] on span at bounding box center [874, 292] width 13 height 13
click at [777, 324] on span "[PERSON_NAME][EMAIL_ADDRESS][PERSON_NAME][DOMAIN_NAME]" at bounding box center [785, 324] width 151 height 13
click at [678, 357] on div "Select new Owner for the selected Leads Change owner of 200 leads to [PERSON_NA…" at bounding box center [730, 314] width 381 height 134
click at [692, 424] on button "Change" at bounding box center [694, 436] width 64 height 23
click at [741, 432] on button "Close" at bounding box center [734, 436] width 54 height 23
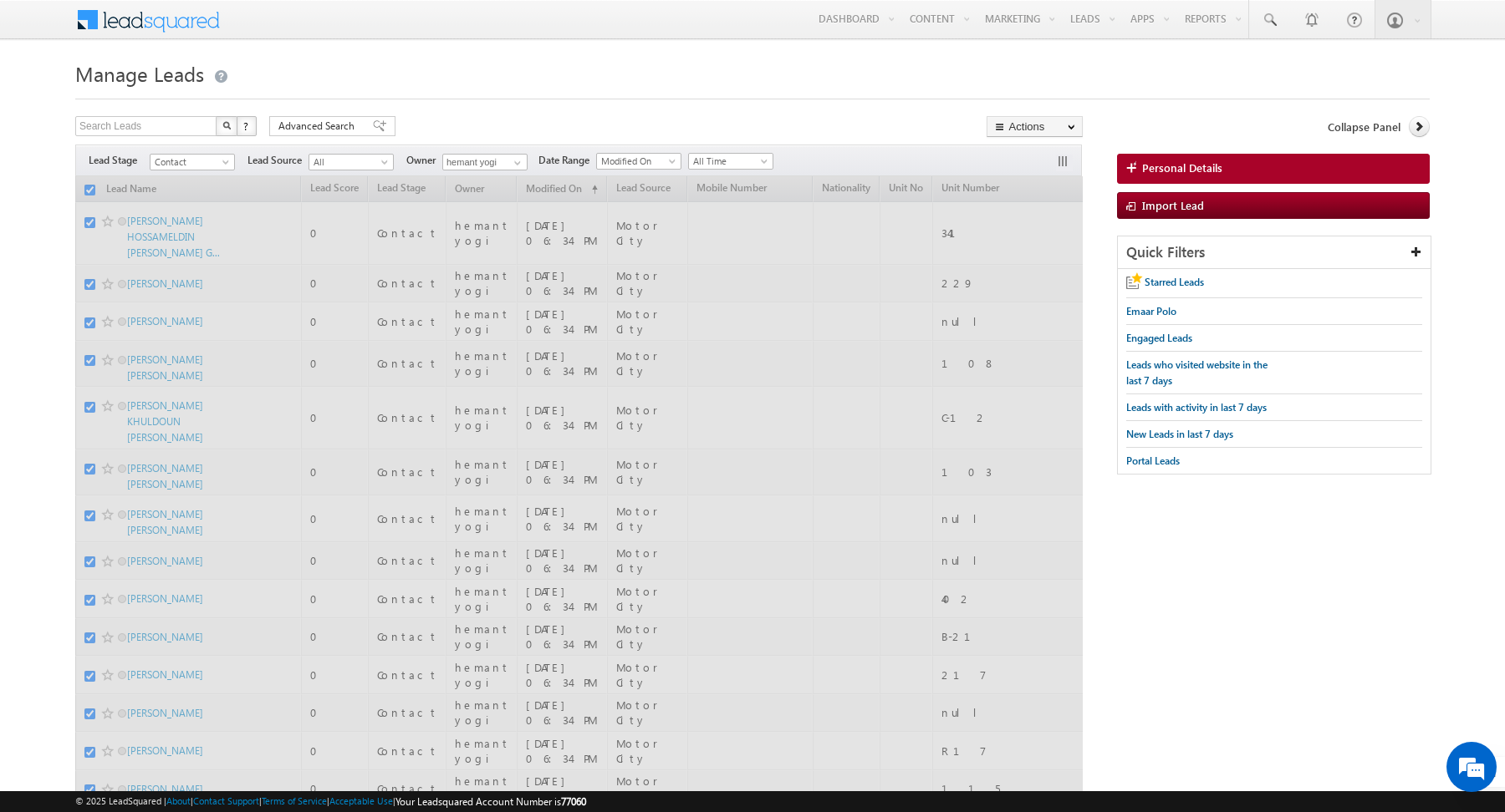
click at [496, 97] on div at bounding box center [752, 94] width 1354 height 11
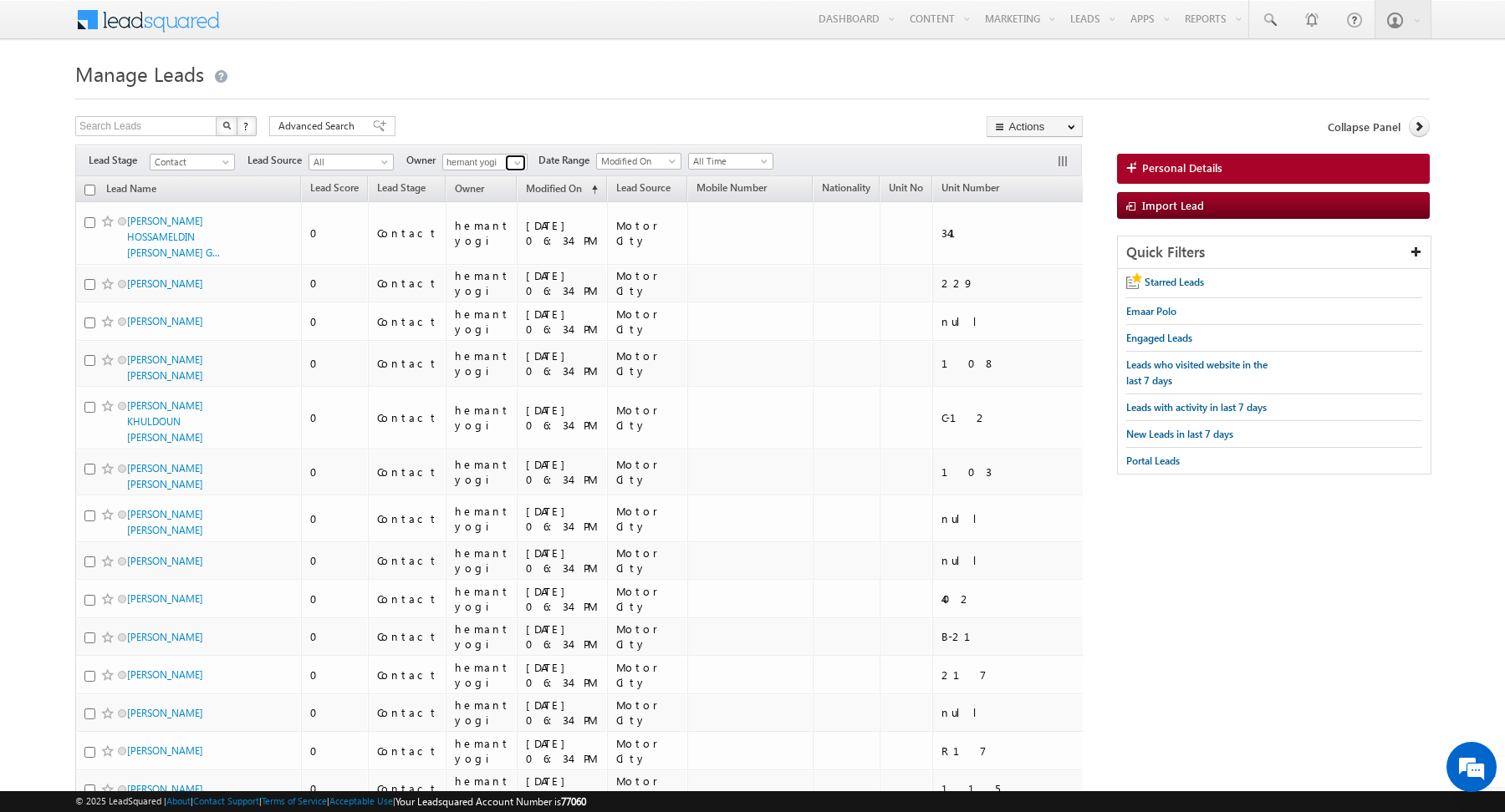
click at [516, 164] on span at bounding box center [518, 163] width 13 height 13
click at [90, 187] on input "checkbox" at bounding box center [90, 190] width 11 height 11
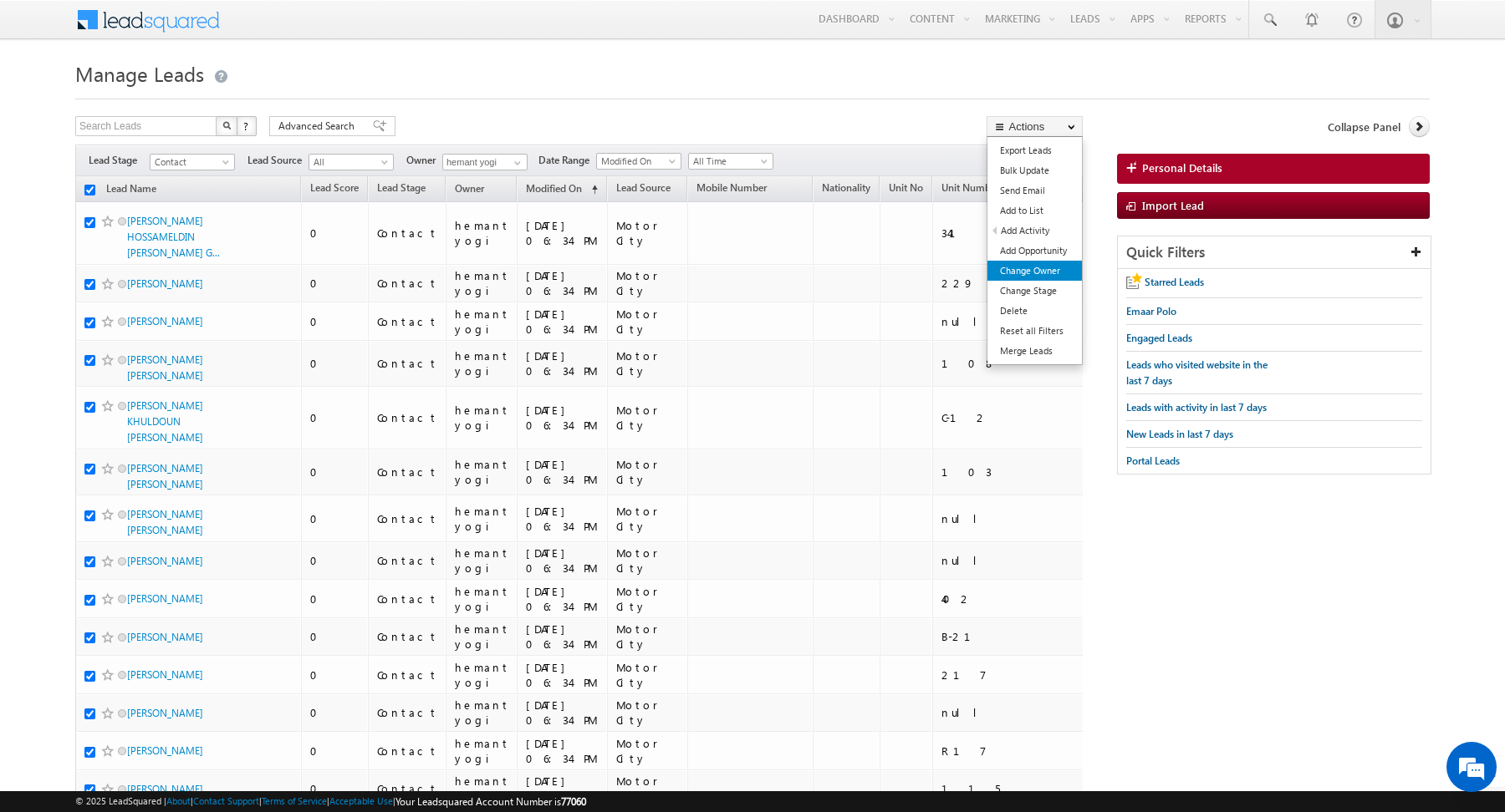
click at [1028, 263] on link "Change Owner" at bounding box center [1034, 270] width 95 height 20
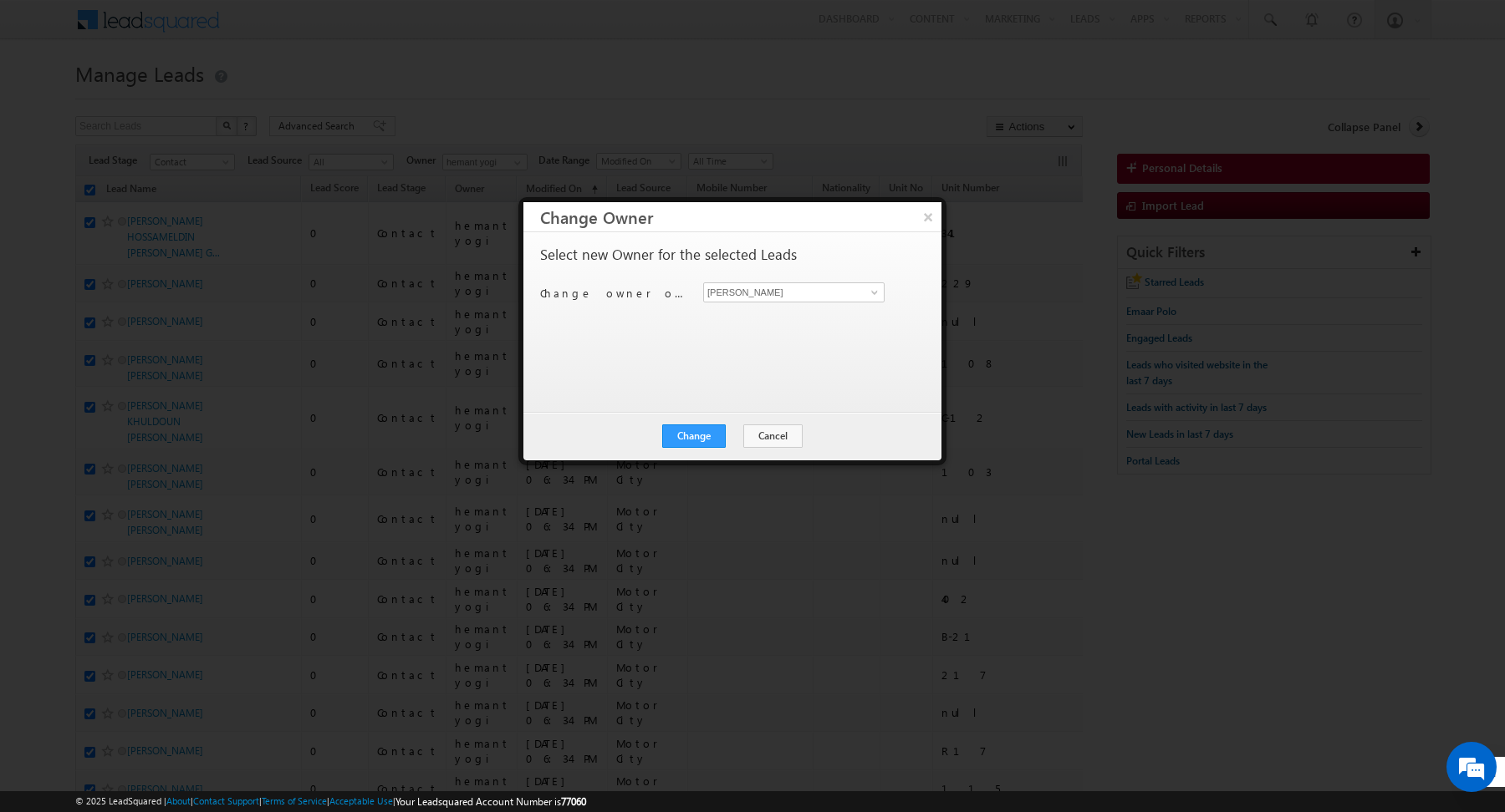
click at [886, 293] on div "[PERSON_NAME] [PERSON_NAME]" at bounding box center [803, 292] width 201 height 20
click at [880, 293] on span at bounding box center [874, 292] width 13 height 13
click at [787, 324] on span "[PERSON_NAME][EMAIL_ADDRESS][DOMAIN_NAME]" at bounding box center [785, 324] width 151 height 13
click at [707, 343] on div "Select new Owner for the selected Leads Change owner of 200 leads to [PERSON_NA…" at bounding box center [730, 314] width 381 height 134
click at [699, 429] on button "Change" at bounding box center [694, 436] width 64 height 23
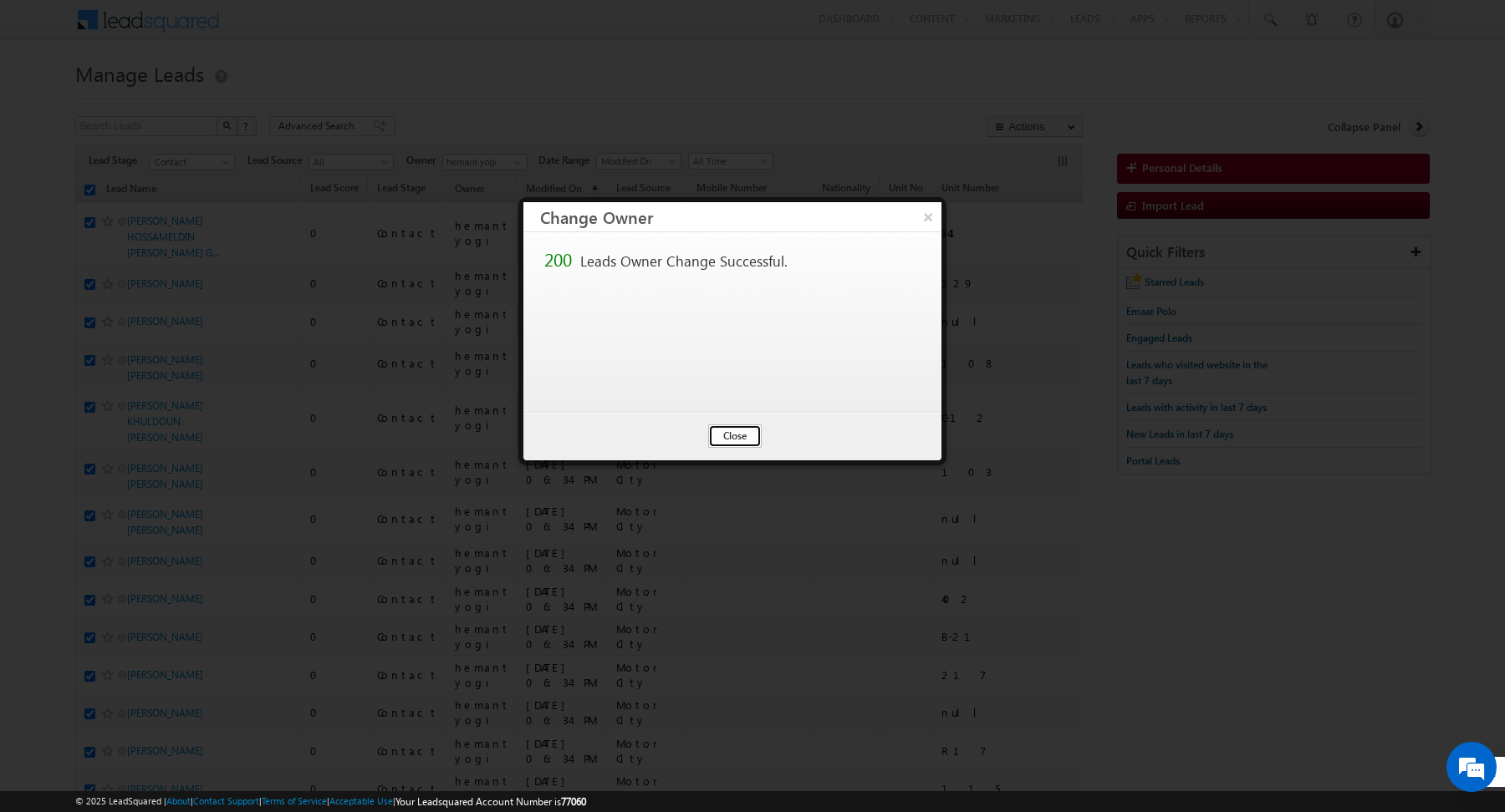
click at [730, 434] on button "Close" at bounding box center [734, 436] width 54 height 23
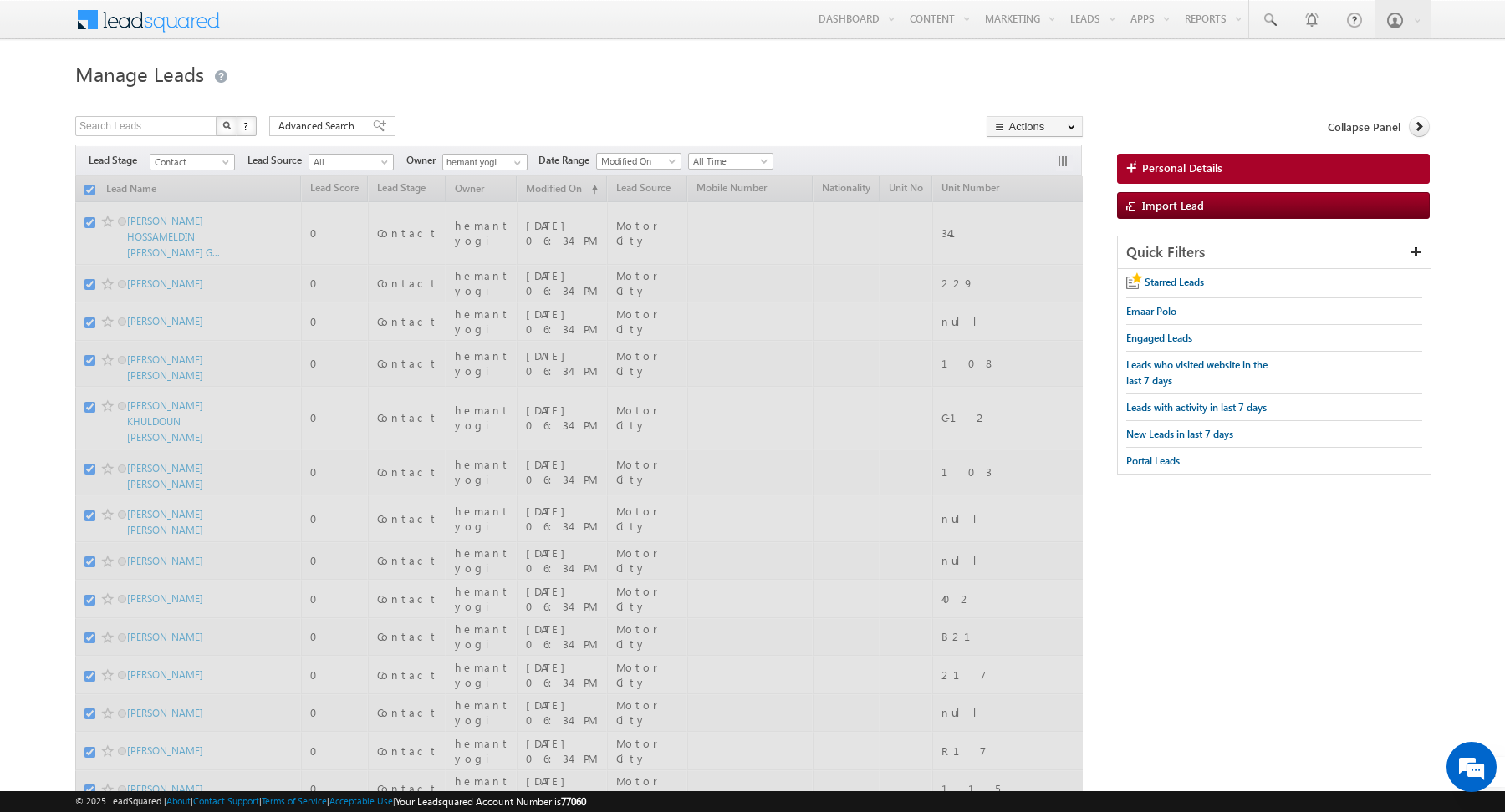
drag, startPoint x: 338, startPoint y: 80, endPoint x: 91, endPoint y: 189, distance: 270.0
click at [338, 80] on h1 "Manage Leads" at bounding box center [752, 72] width 1354 height 33
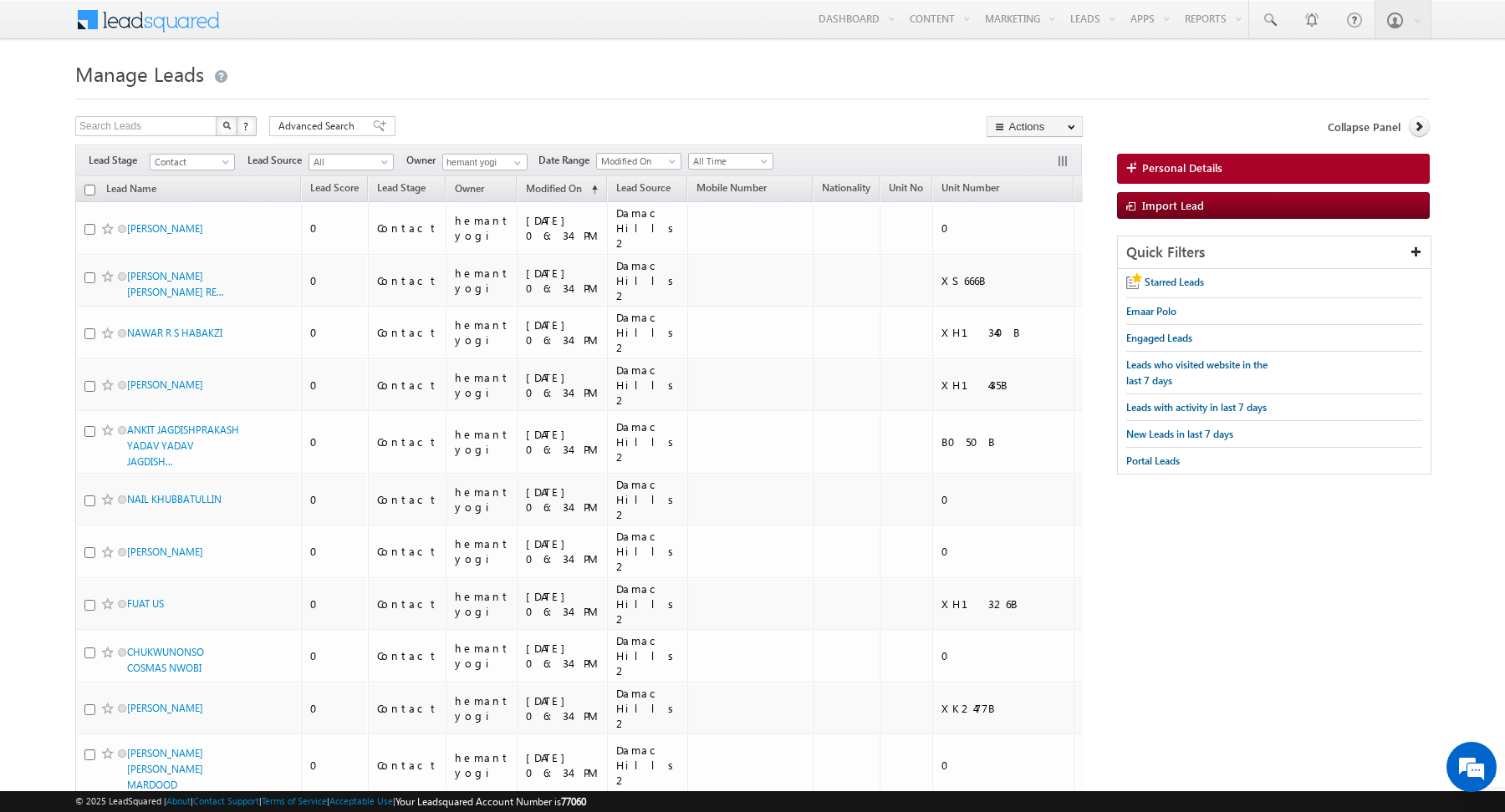
click at [91, 189] on input "checkbox" at bounding box center [90, 190] width 11 height 11
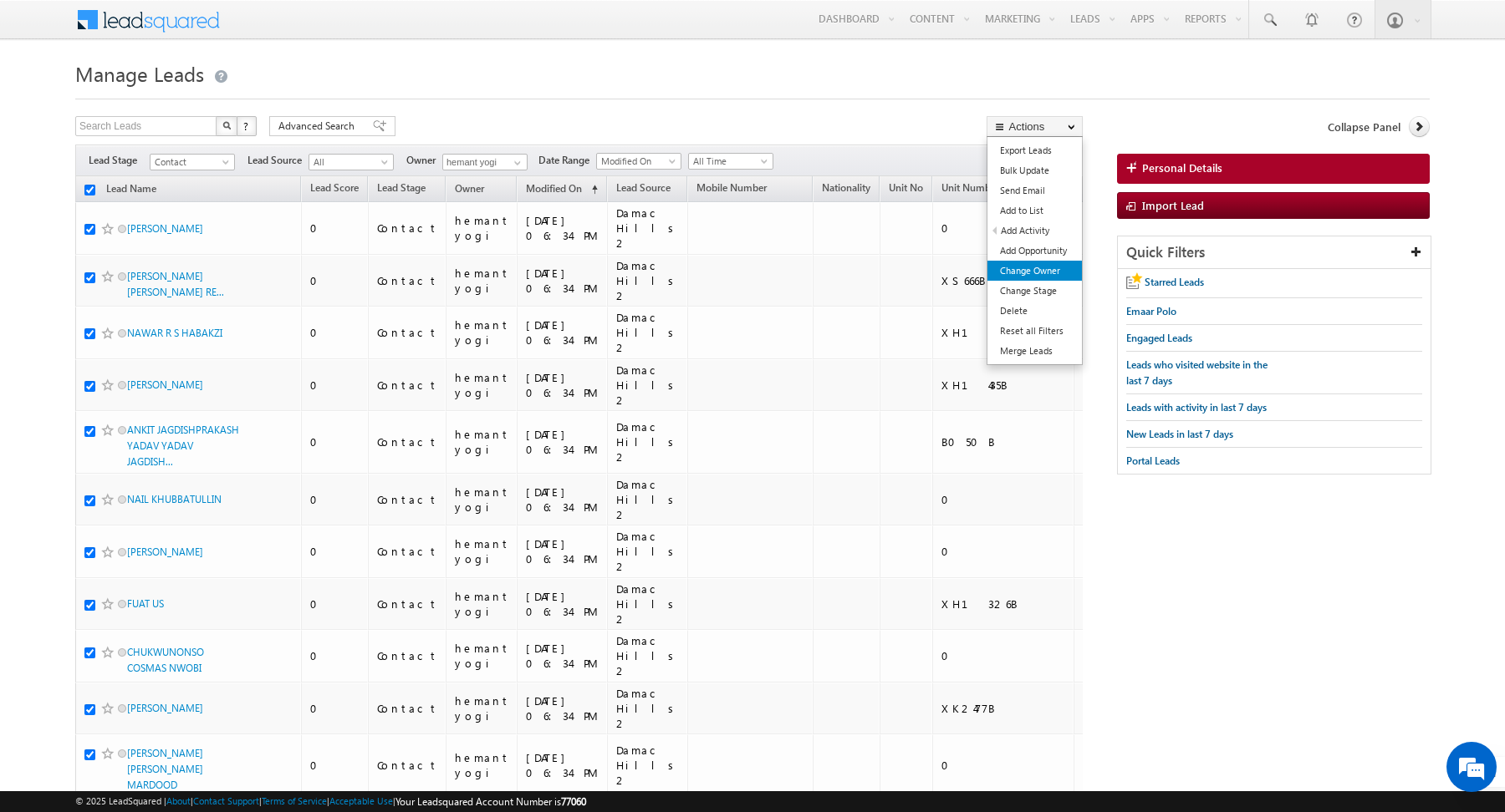
click at [1039, 268] on link "Change Owner" at bounding box center [1034, 270] width 95 height 20
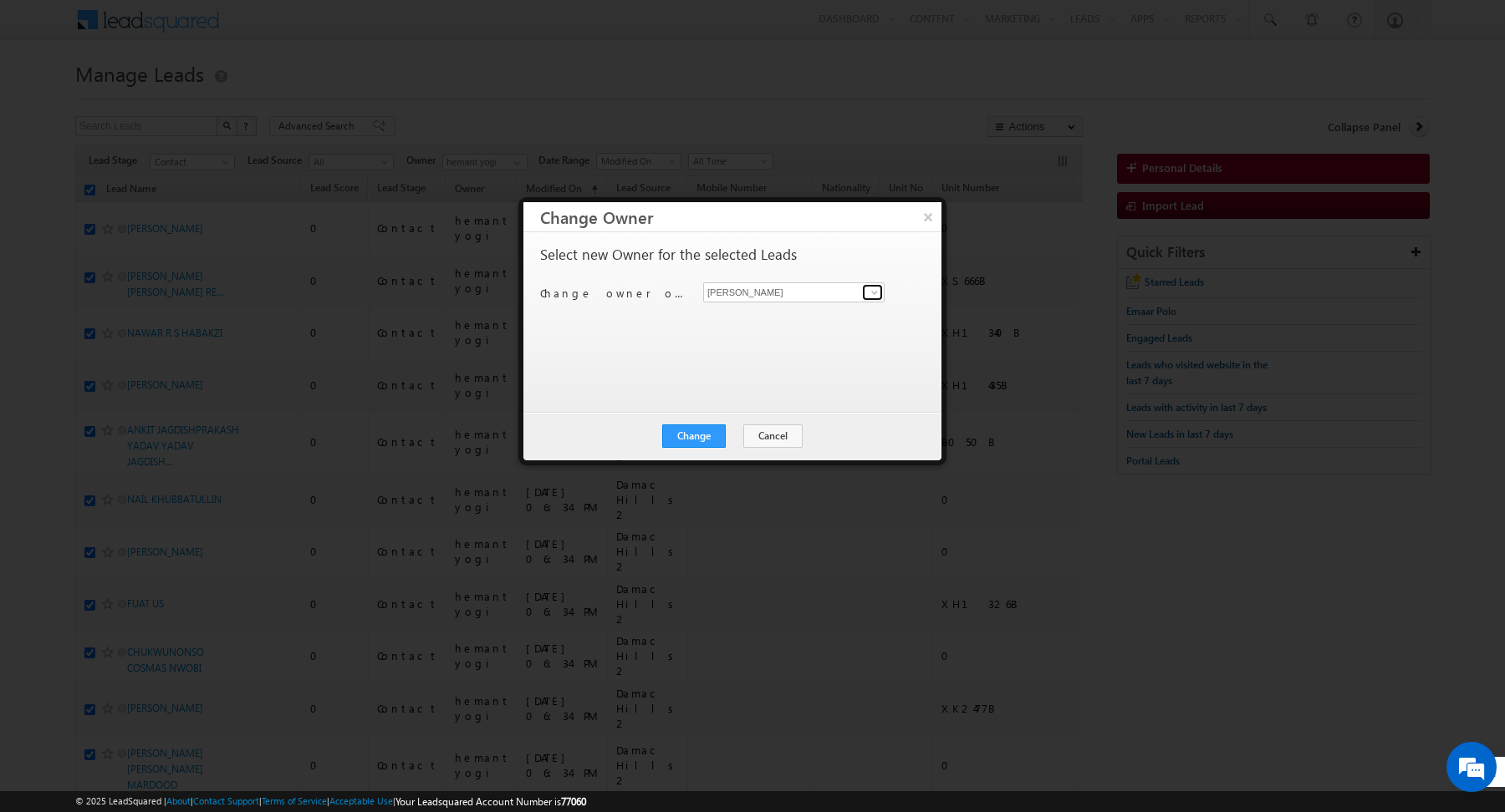
click at [879, 293] on span at bounding box center [874, 292] width 13 height 13
click at [797, 323] on span "[PERSON_NAME][EMAIL_ADDRESS][DOMAIN_NAME]" at bounding box center [785, 324] width 151 height 13
click at [724, 354] on div "Select new Owner for the selected Leads Change owner of 200 leads to [PERSON_NA…" at bounding box center [730, 314] width 381 height 134
click at [705, 440] on button "Change" at bounding box center [694, 436] width 64 height 23
click at [732, 438] on button "Close" at bounding box center [734, 436] width 54 height 23
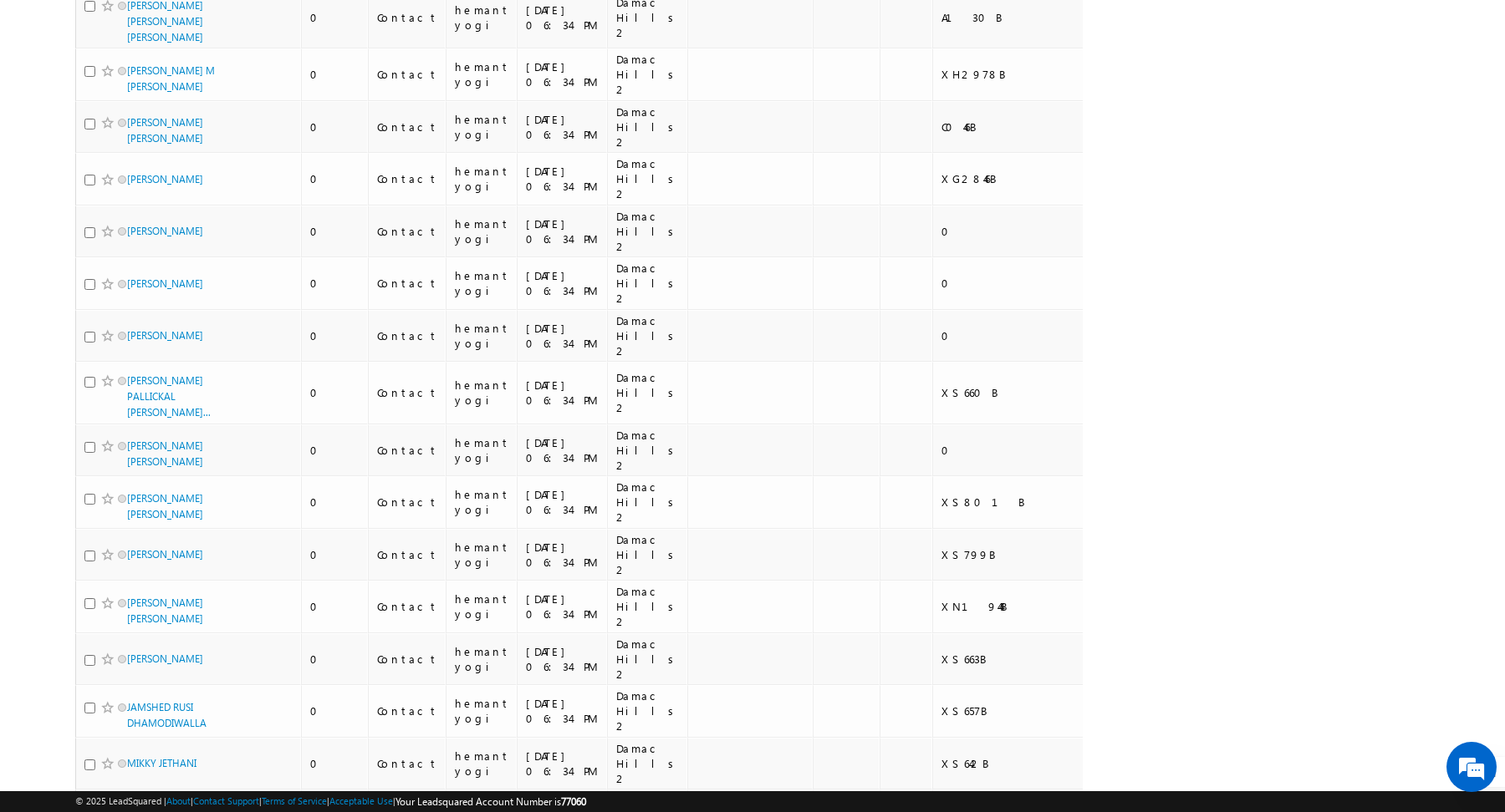
scroll to position [8117, 0]
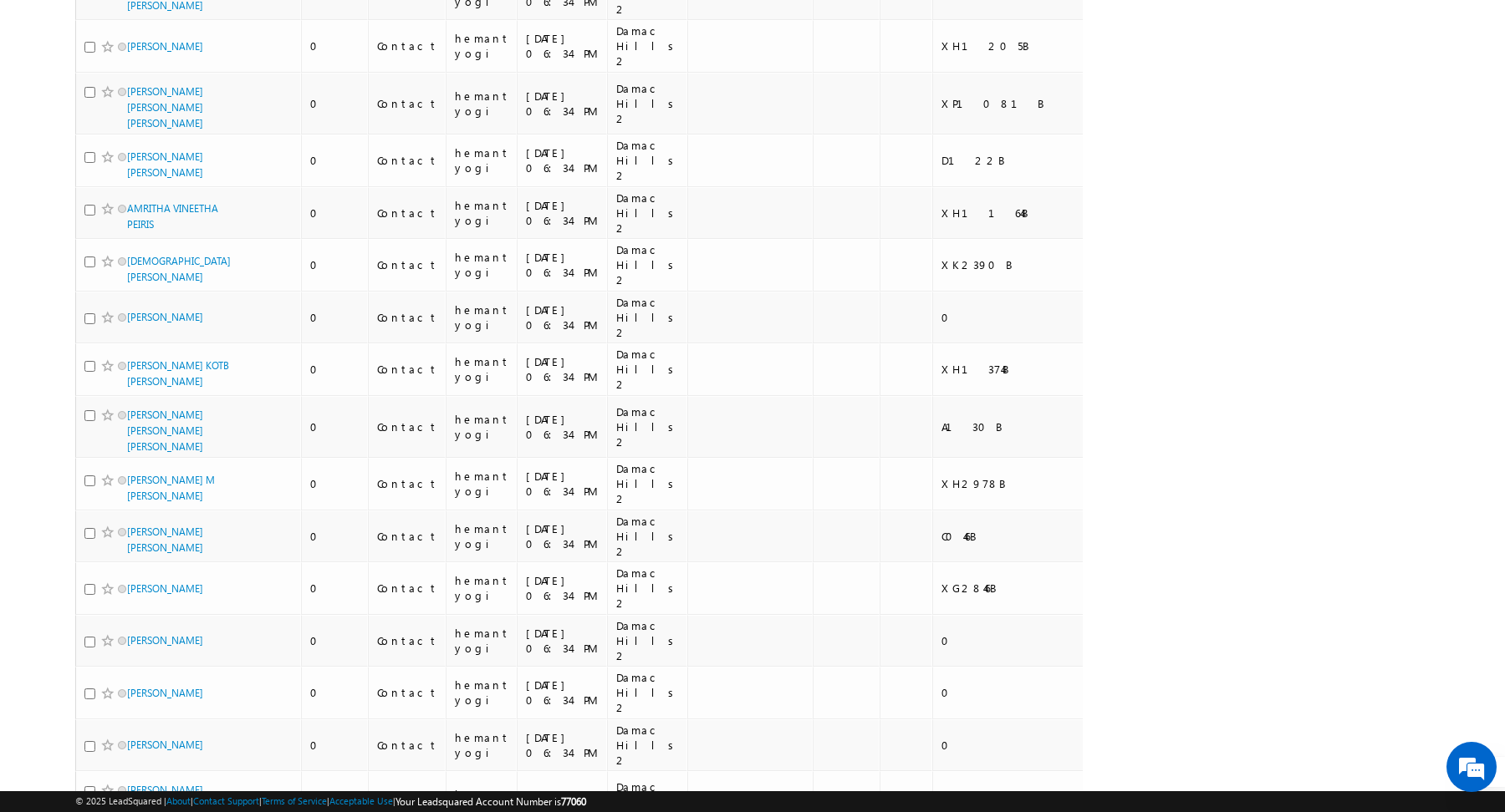
scroll to position [0, 0]
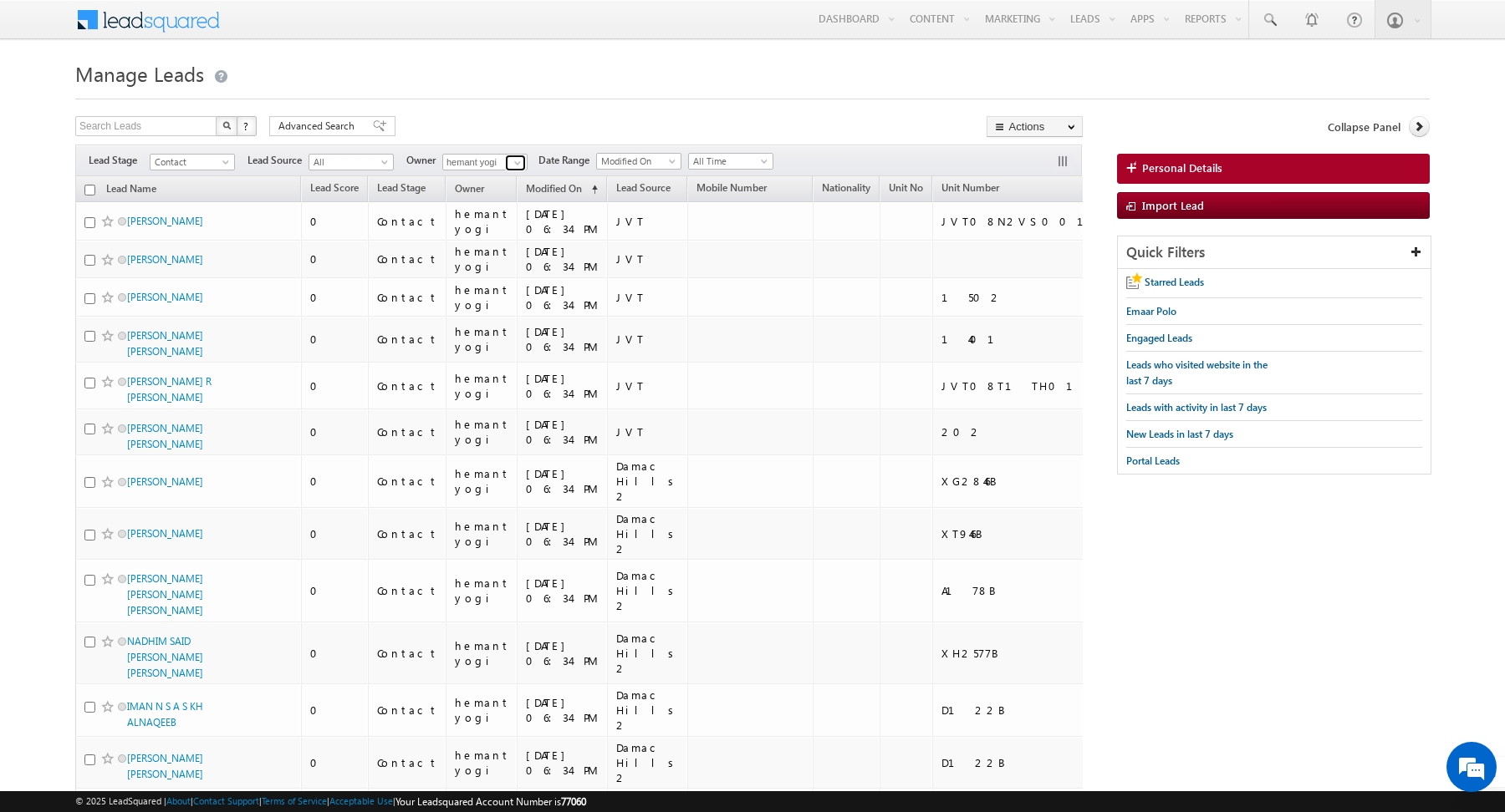
click at [511, 163] on span at bounding box center [518, 163] width 13 height 13
click at [472, 186] on span "[PERSON_NAME][EMAIL_ADDRESS][DOMAIN_NAME]" at bounding box center [524, 192] width 151 height 13
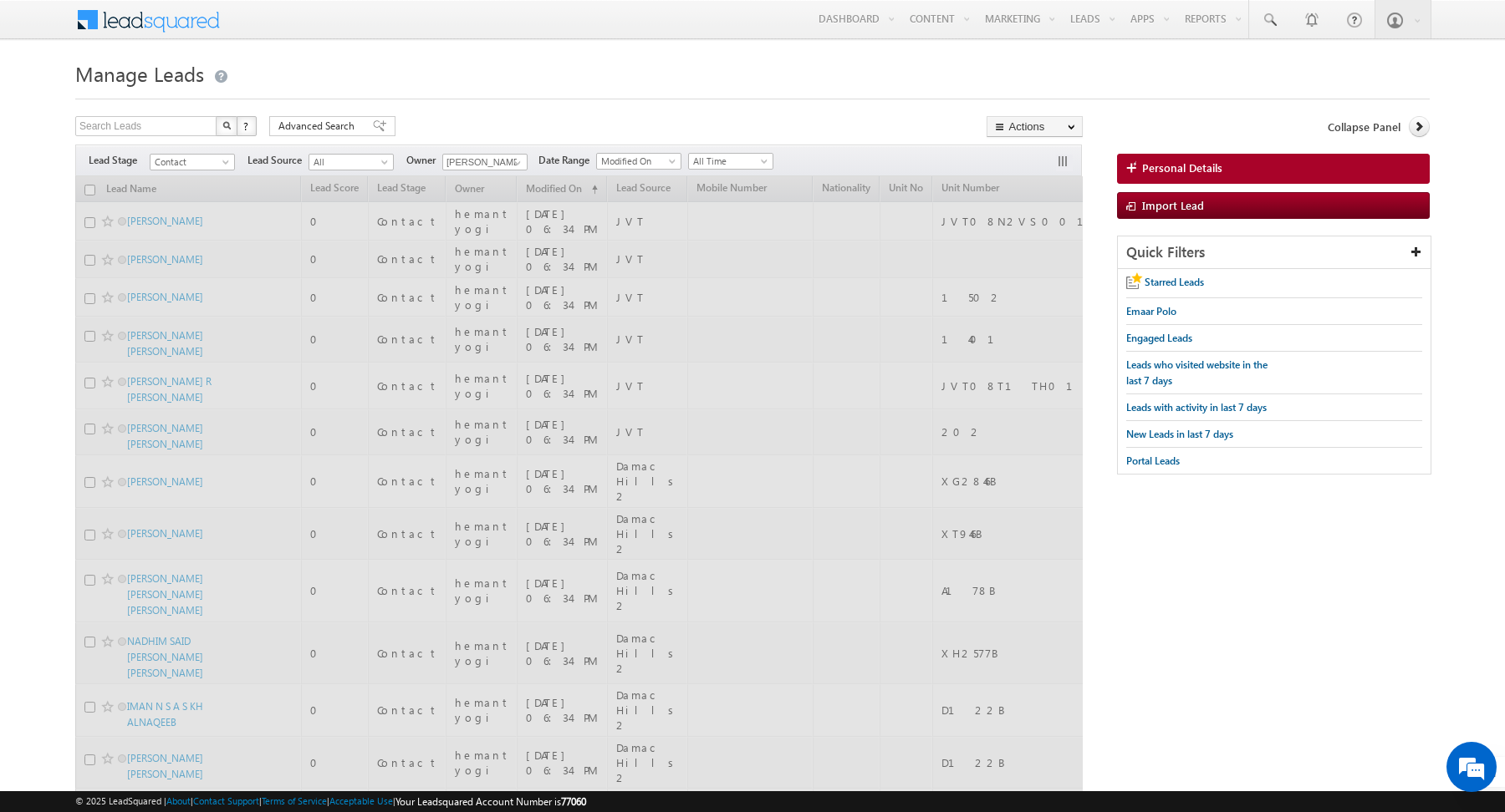
click at [523, 88] on h1 "Manage Leads" at bounding box center [752, 72] width 1354 height 33
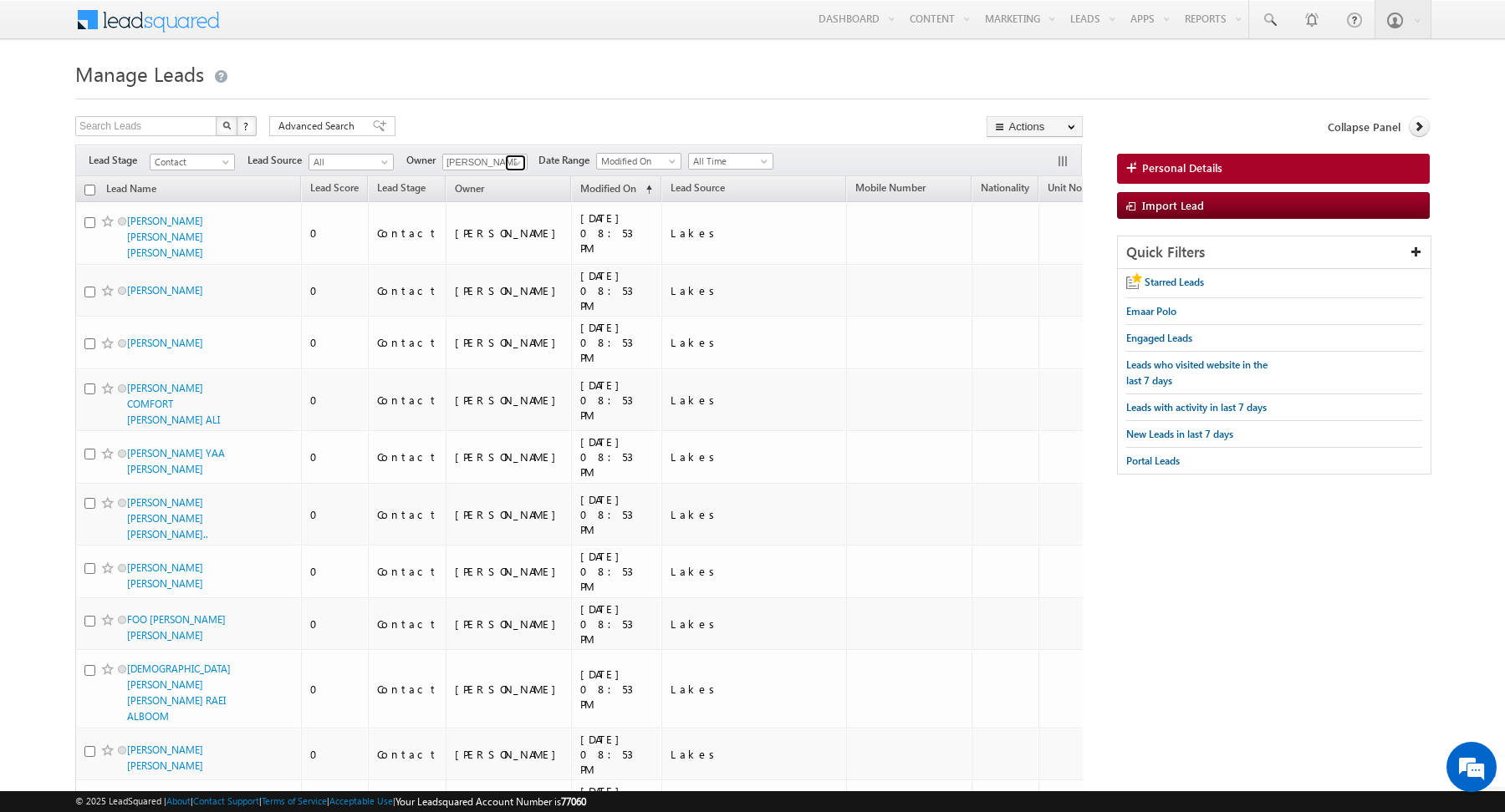
click at [520, 168] on span at bounding box center [518, 163] width 13 height 13
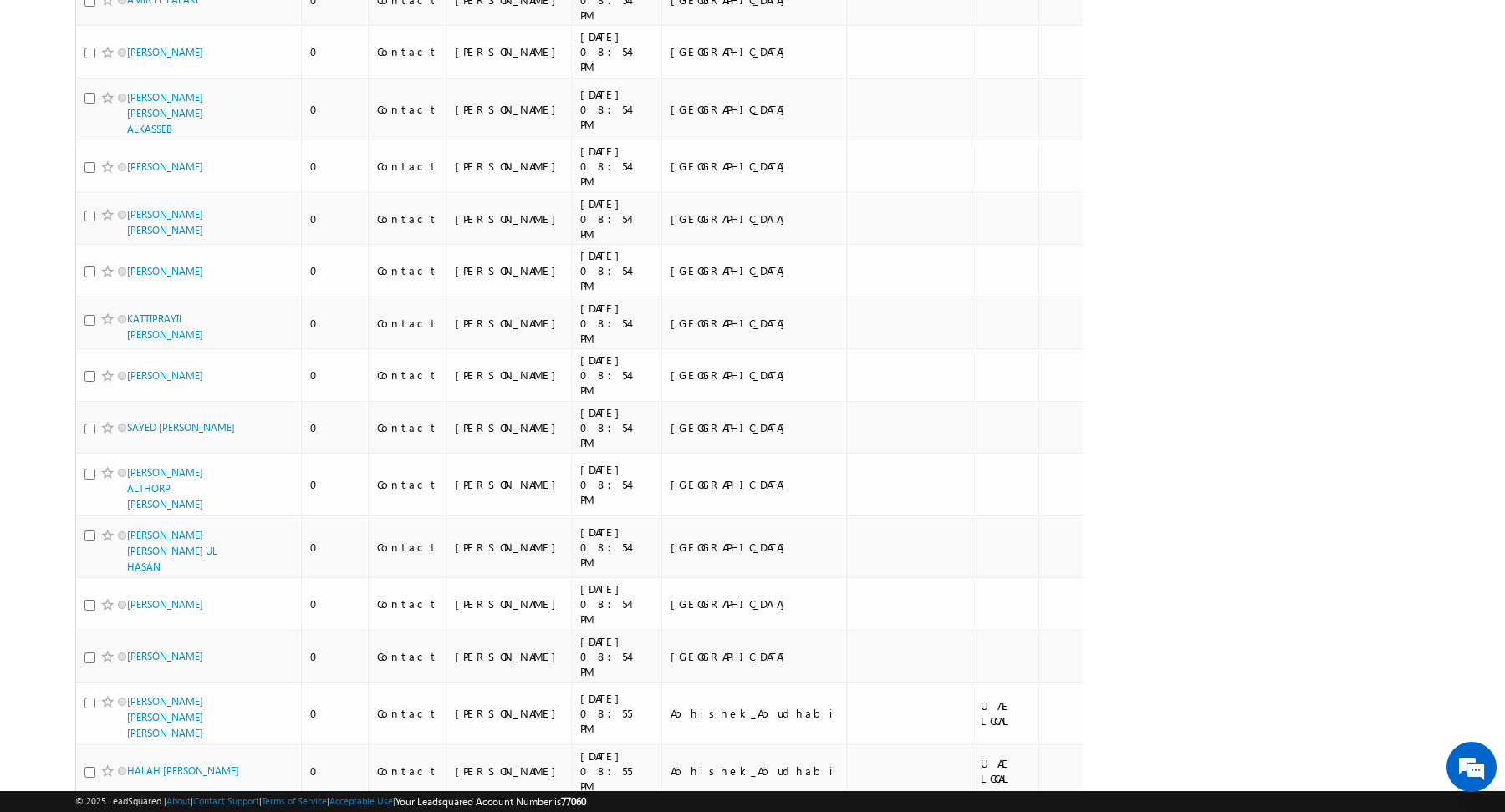
scroll to position [8005, 0]
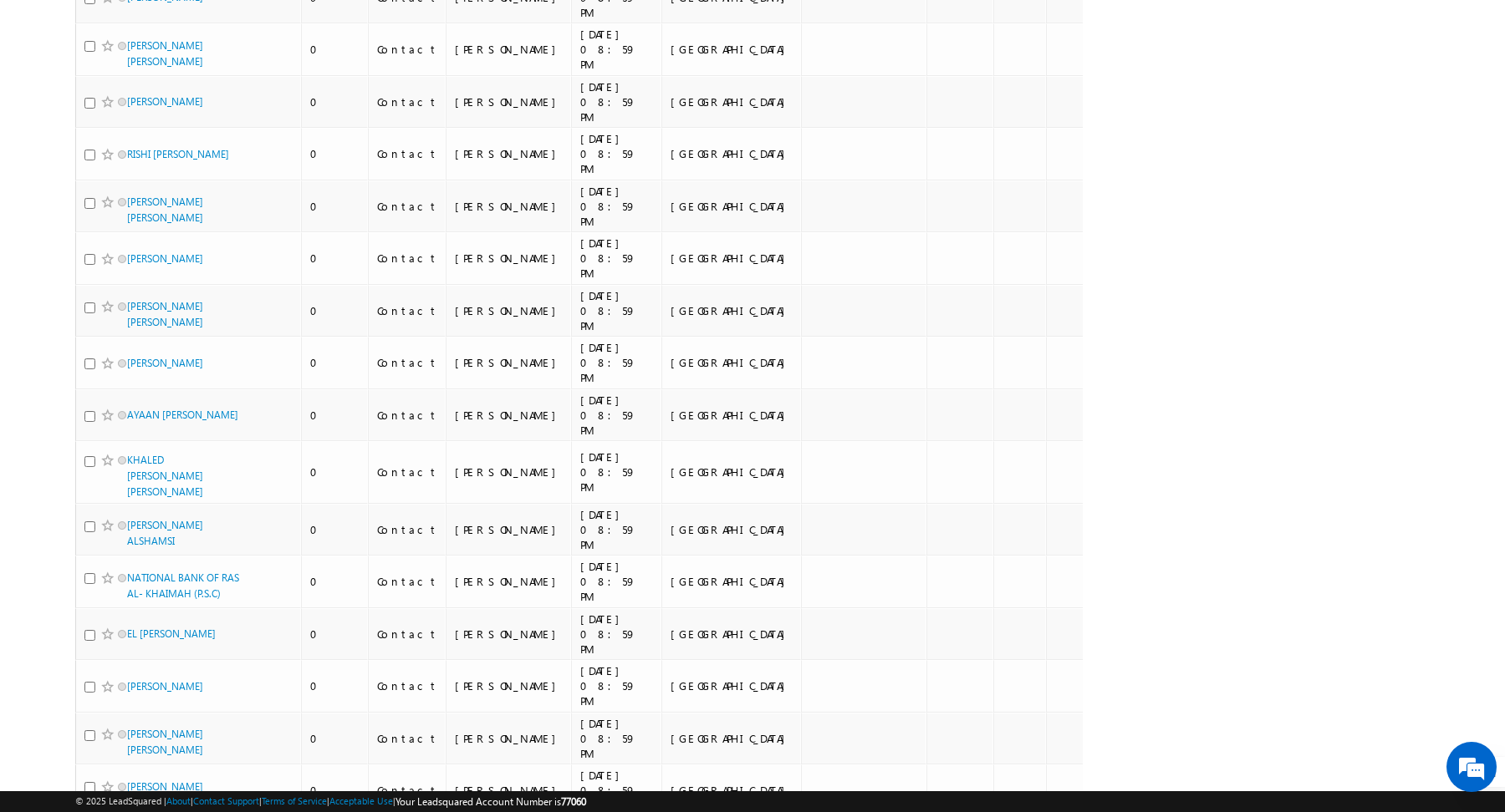
scroll to position [6514, 0]
